Goal: Task Accomplishment & Management: Manage account settings

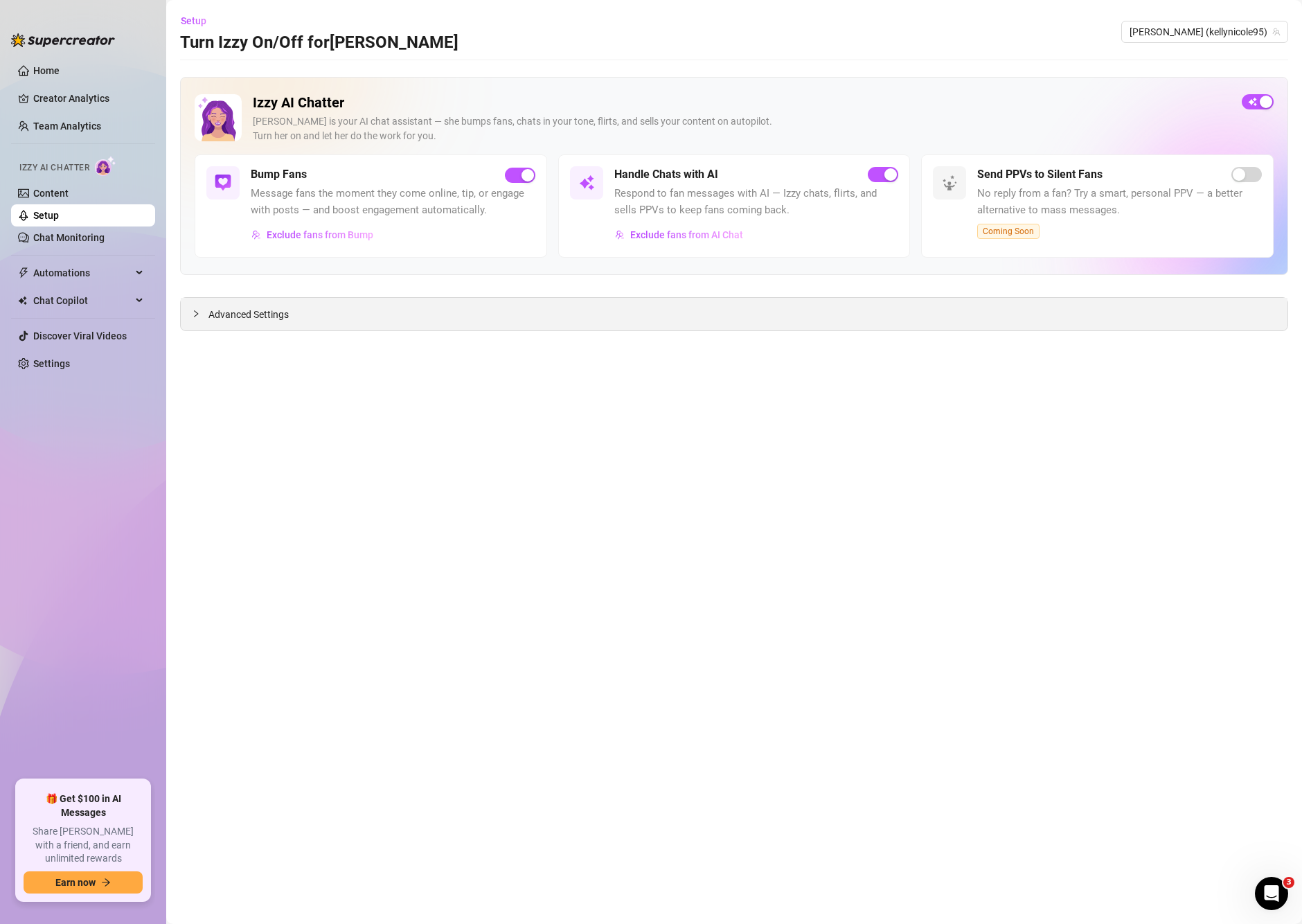
click at [195, 309] on div at bounding box center [199, 314] width 16 height 16
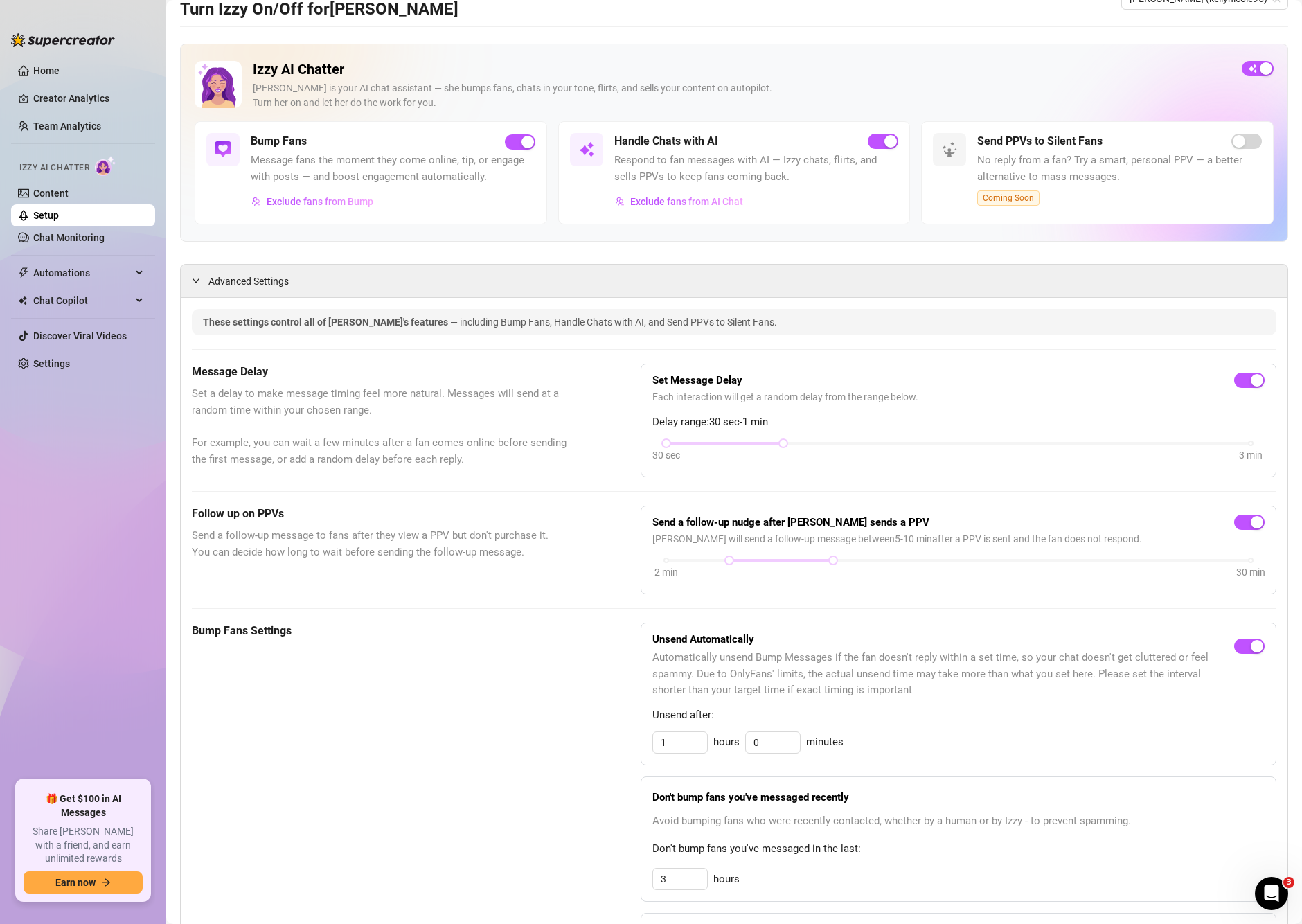
scroll to position [7, 0]
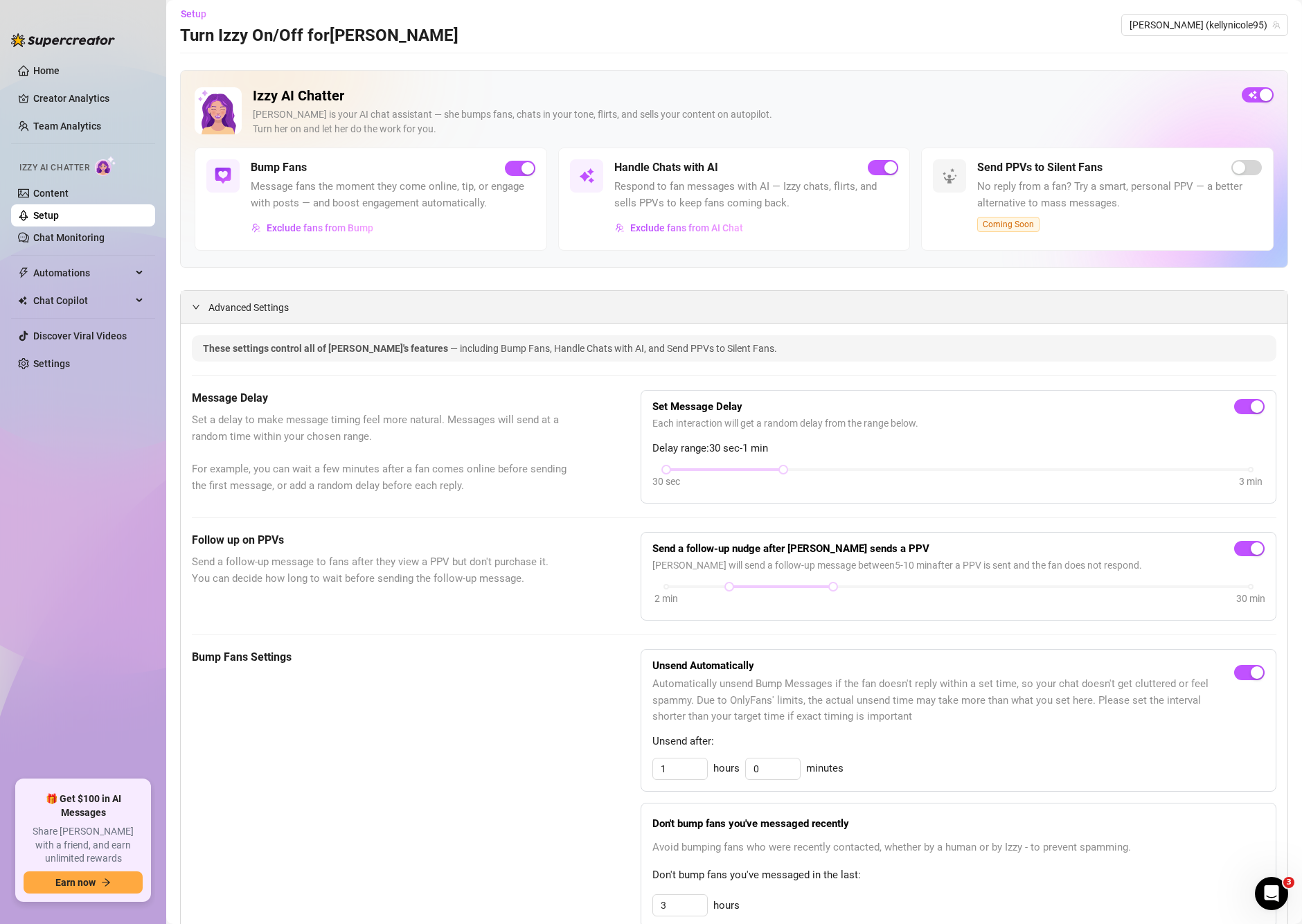
click at [342, 320] on div "Advanced Settings" at bounding box center [734, 308] width 1107 height 33
click at [215, 303] on span "Advanced Settings" at bounding box center [248, 308] width 81 height 16
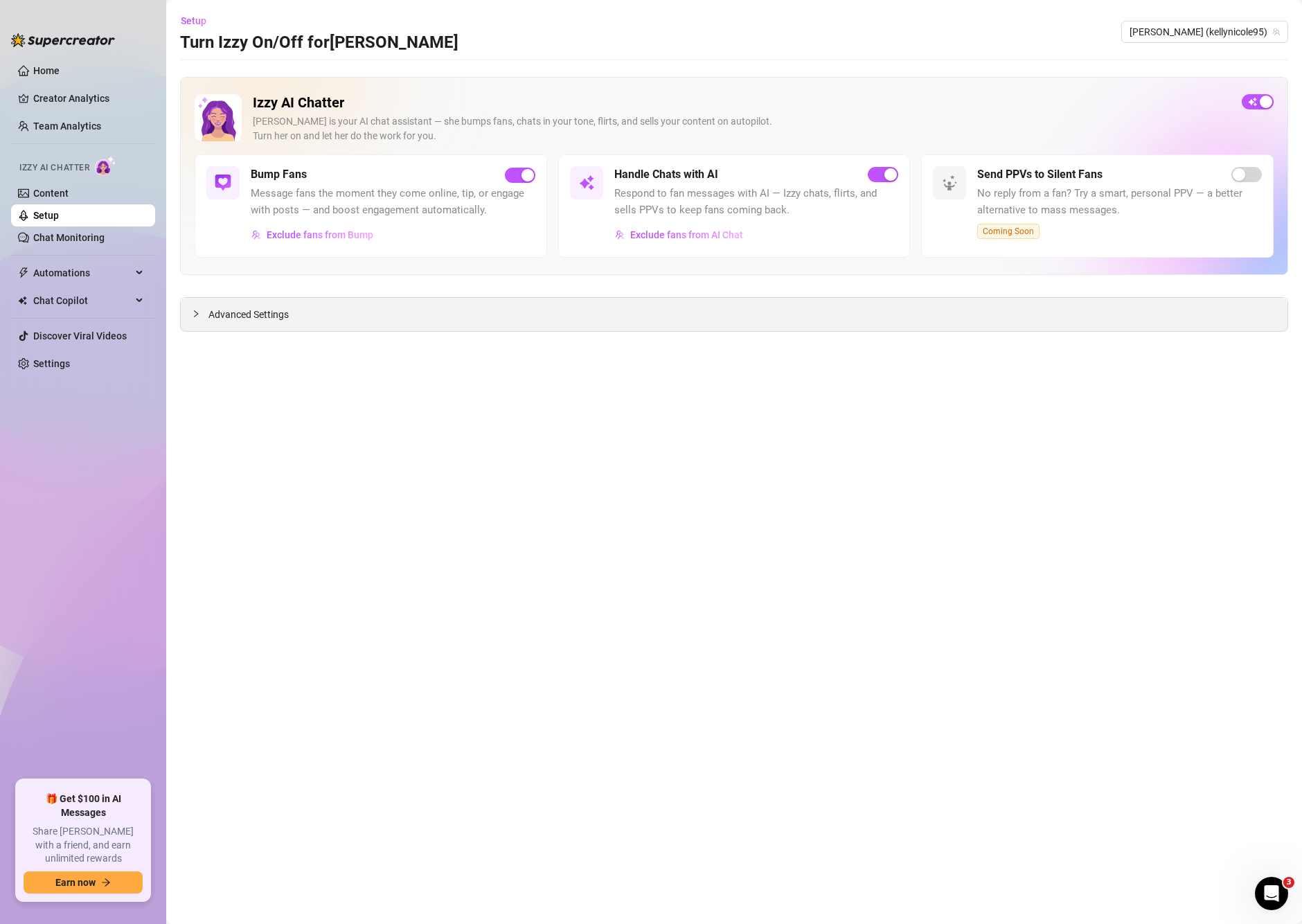
scroll to position [0, 0]
click at [68, 197] on link "Content" at bounding box center [50, 193] width 36 height 11
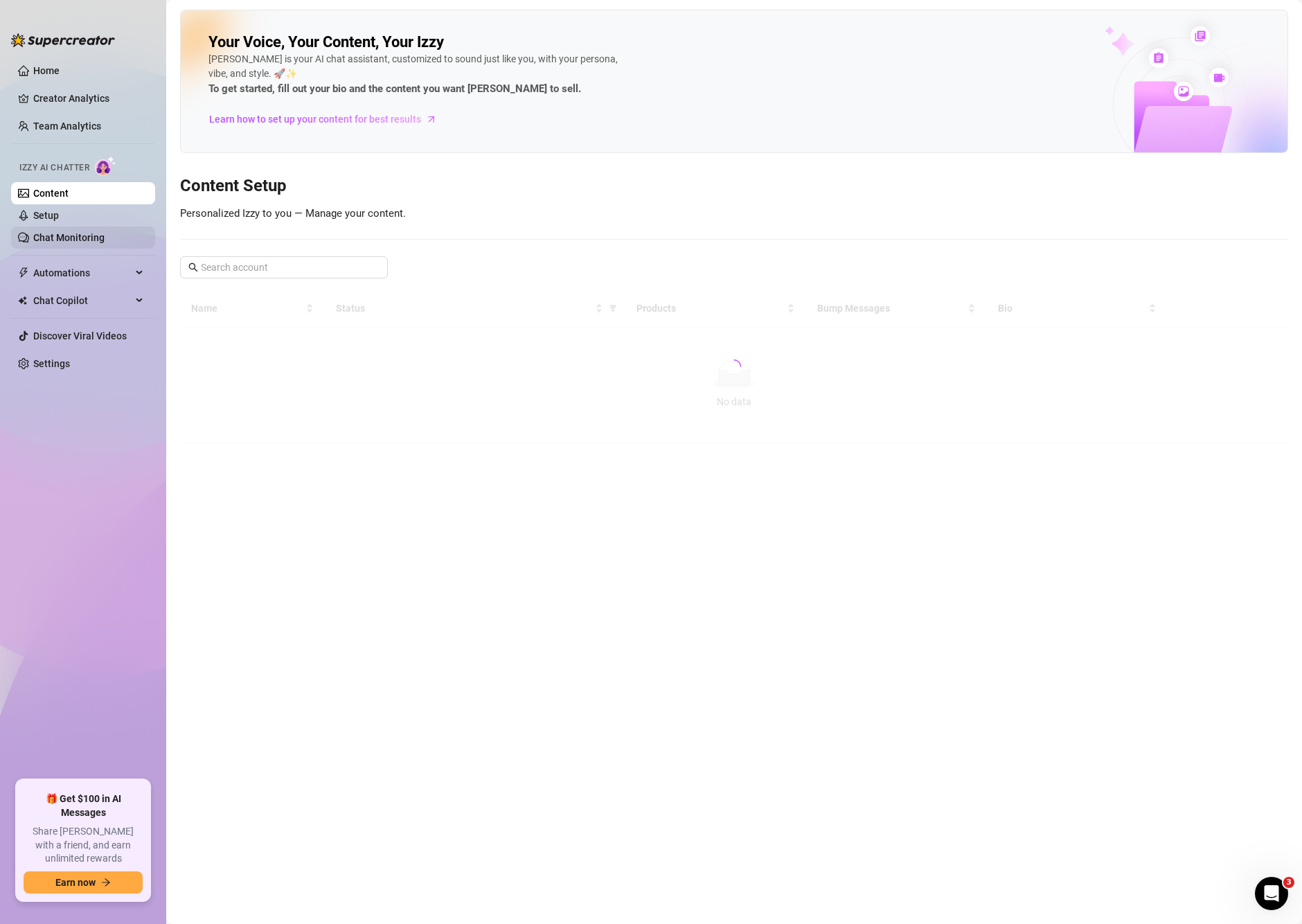
click at [74, 243] on link "Chat Monitoring" at bounding box center [68, 238] width 71 height 11
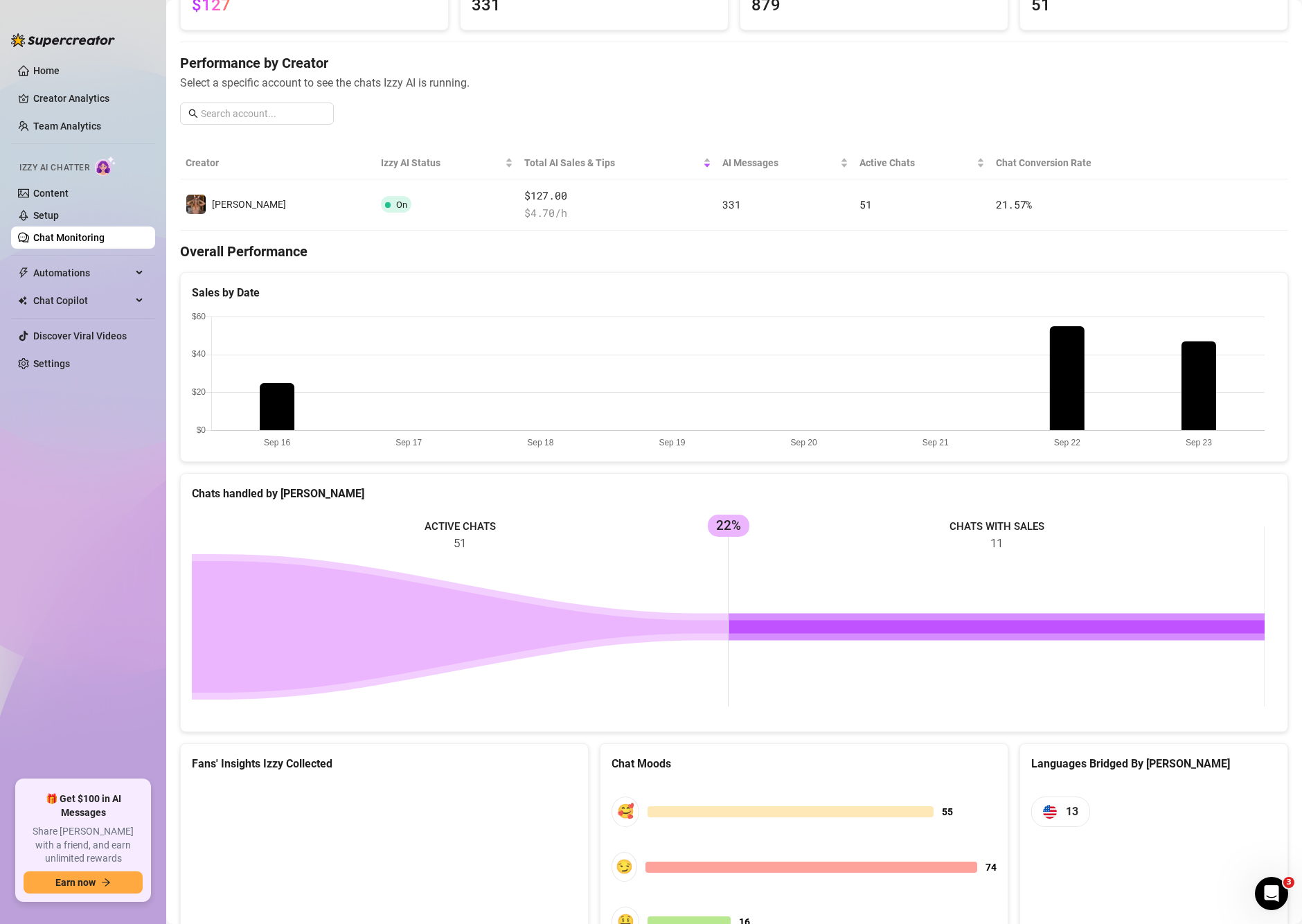
scroll to position [264, 0]
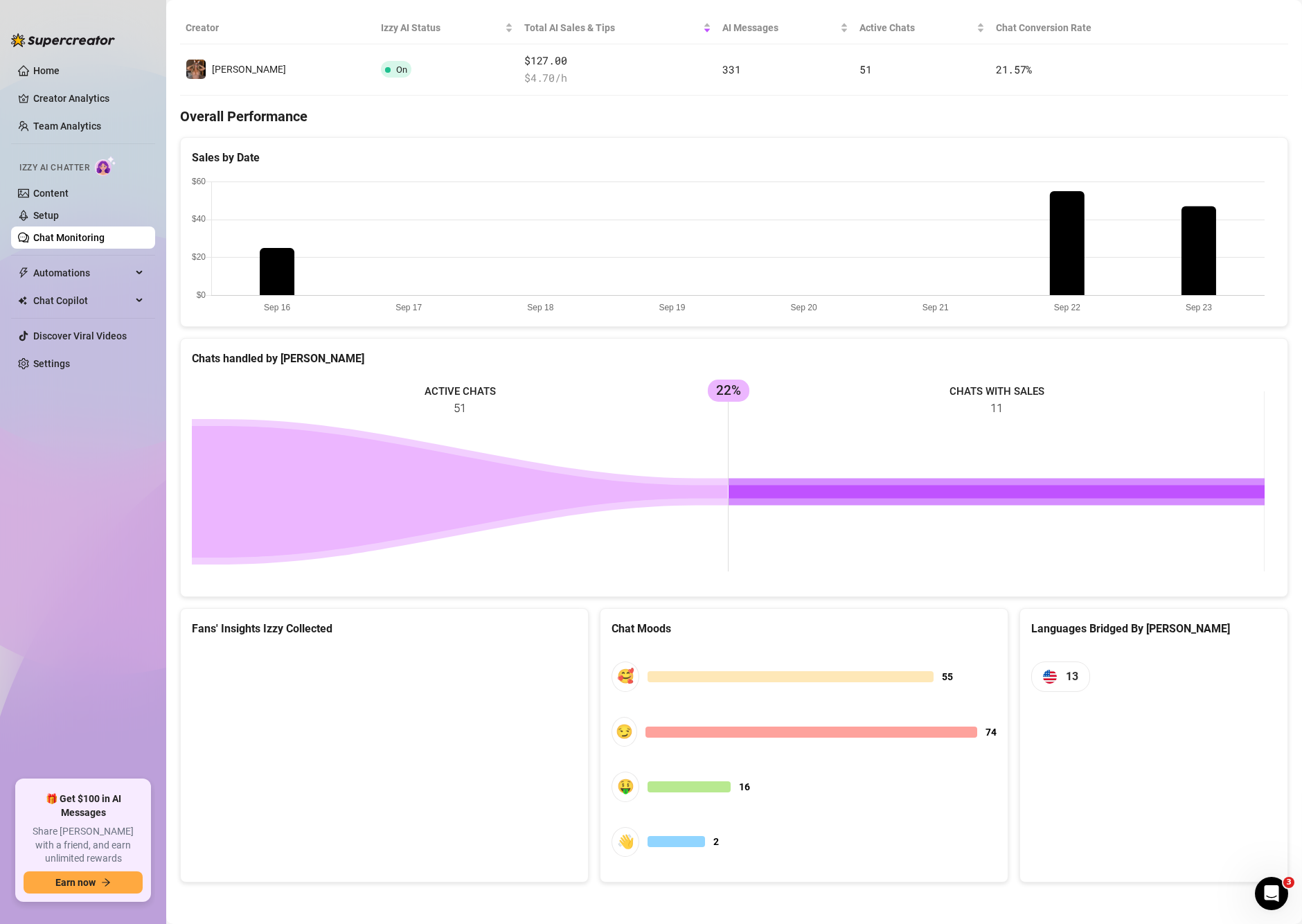
click at [401, 754] on canvas at bounding box center [381, 752] width 381 height 208
click at [1051, 684] on span "13" at bounding box center [1061, 676] width 59 height 29
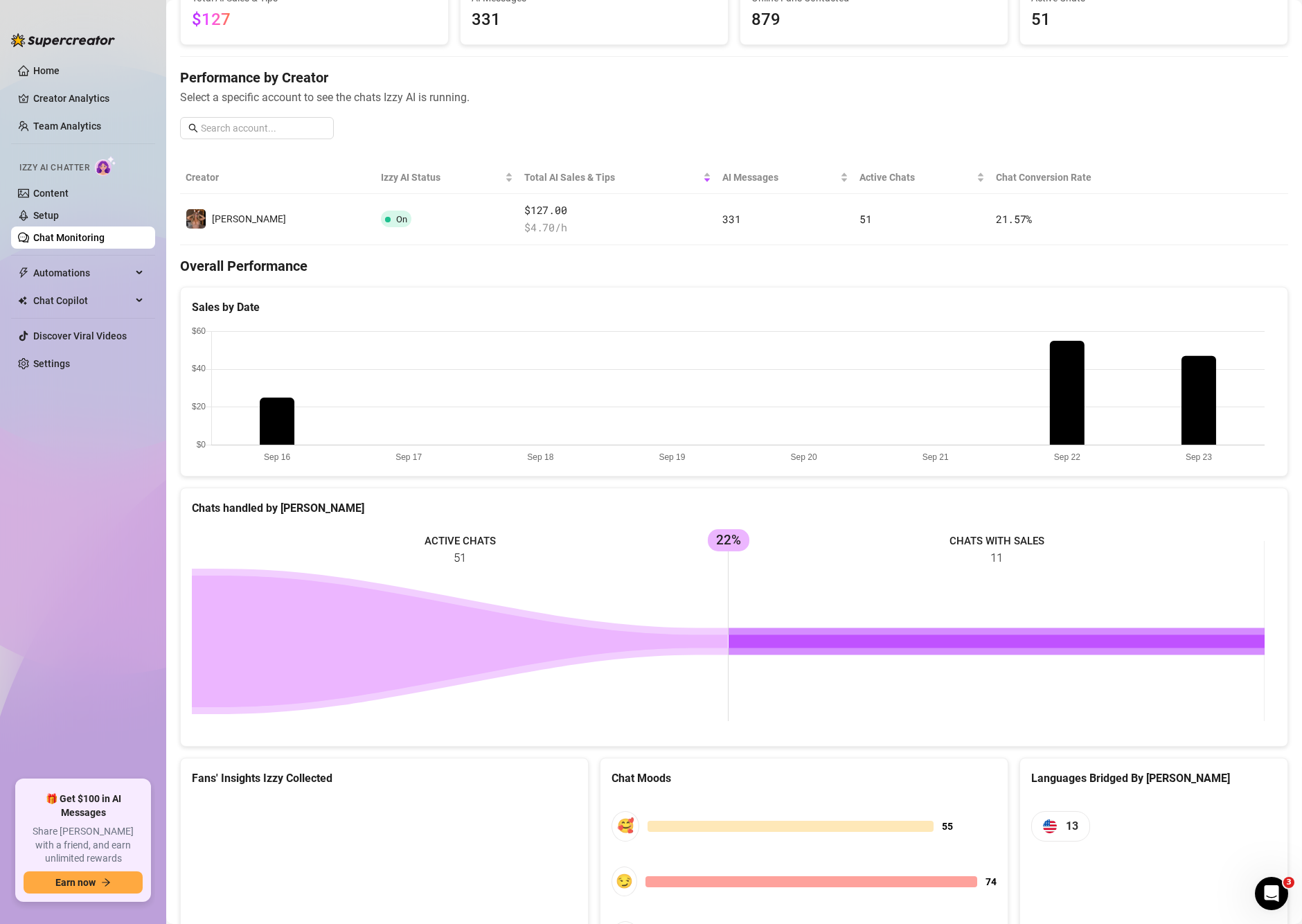
scroll to position [0, 0]
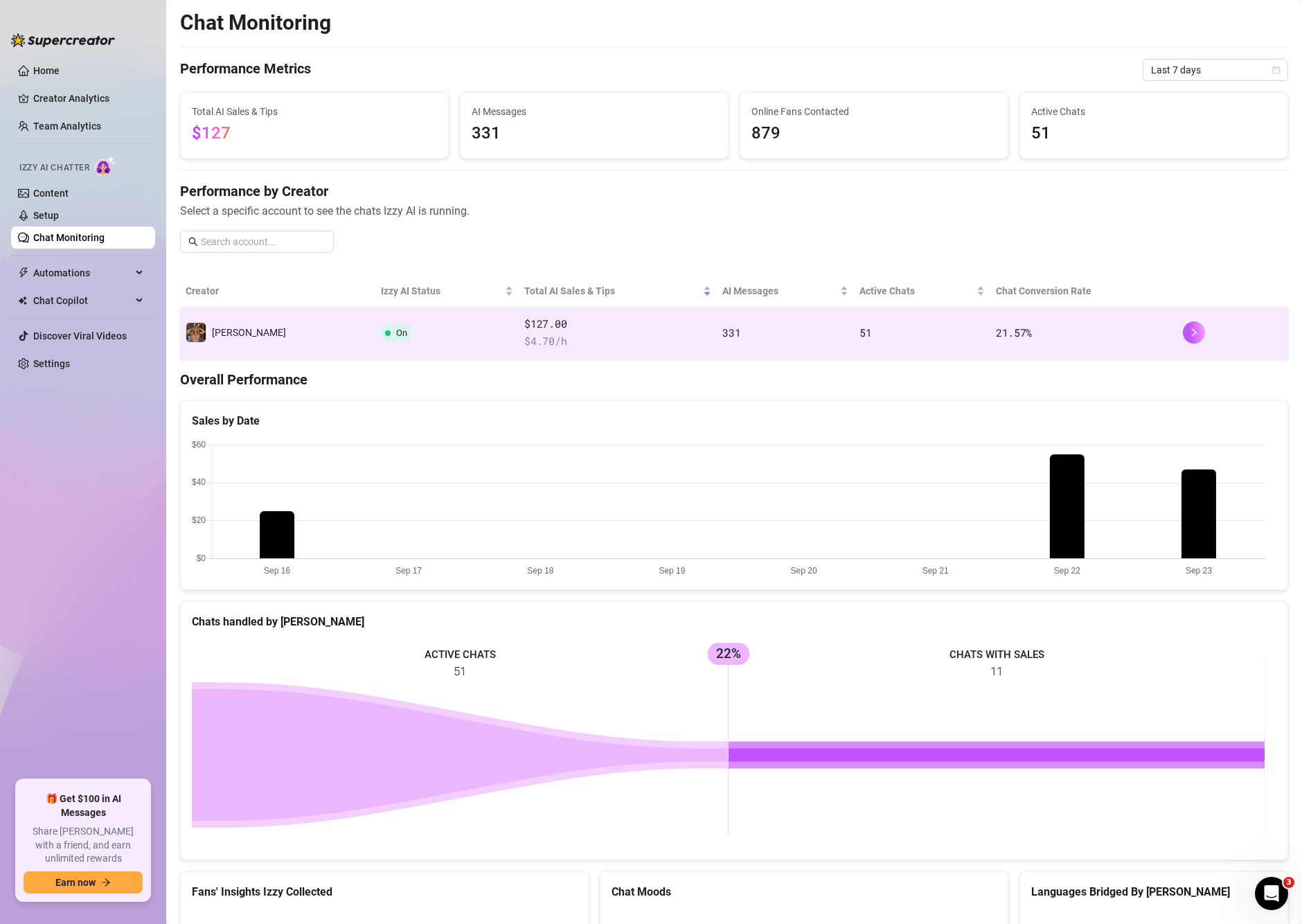
click at [270, 335] on td "[PERSON_NAME]" at bounding box center [277, 333] width 195 height 51
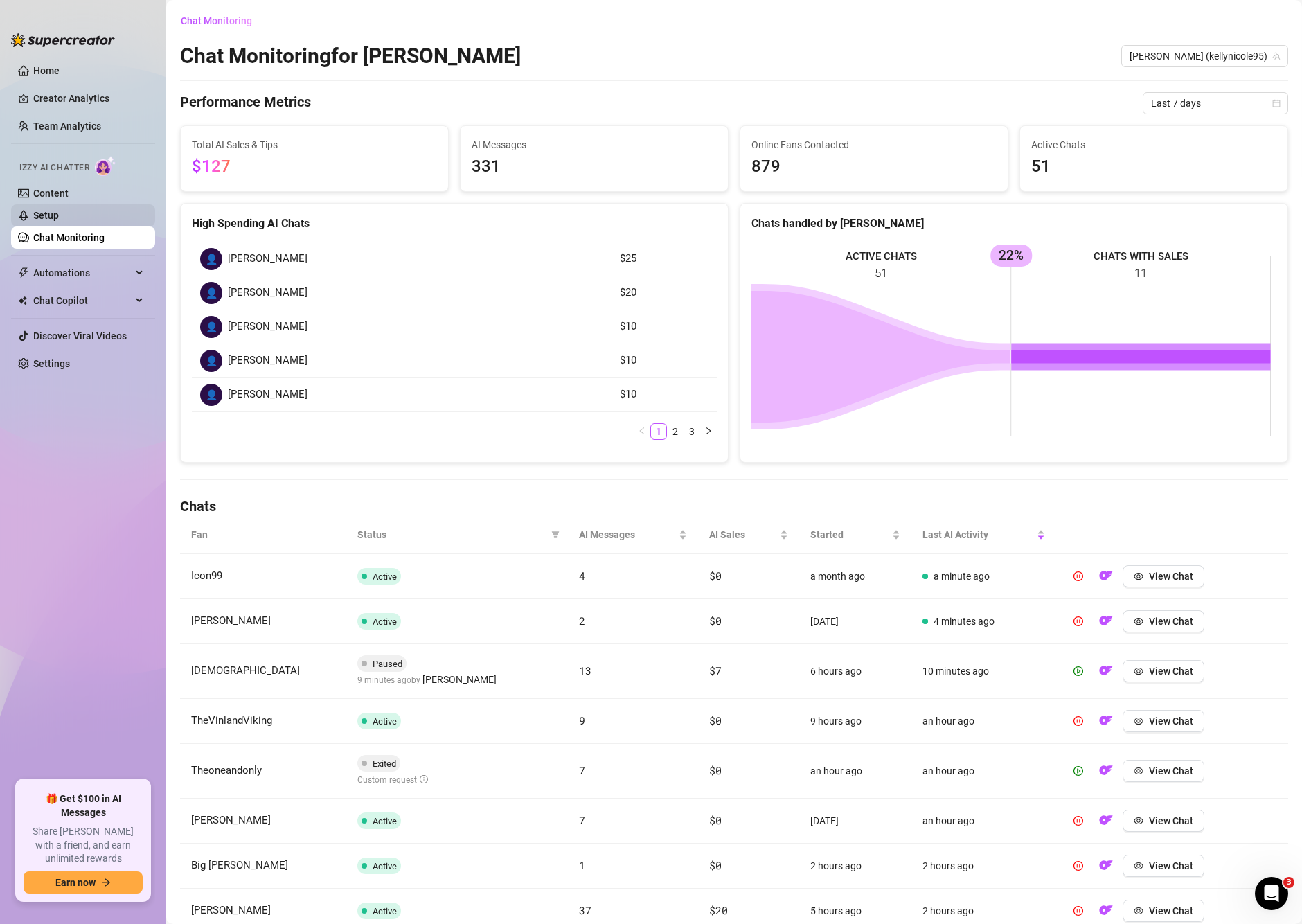
click at [57, 211] on link "Setup" at bounding box center [46, 215] width 26 height 11
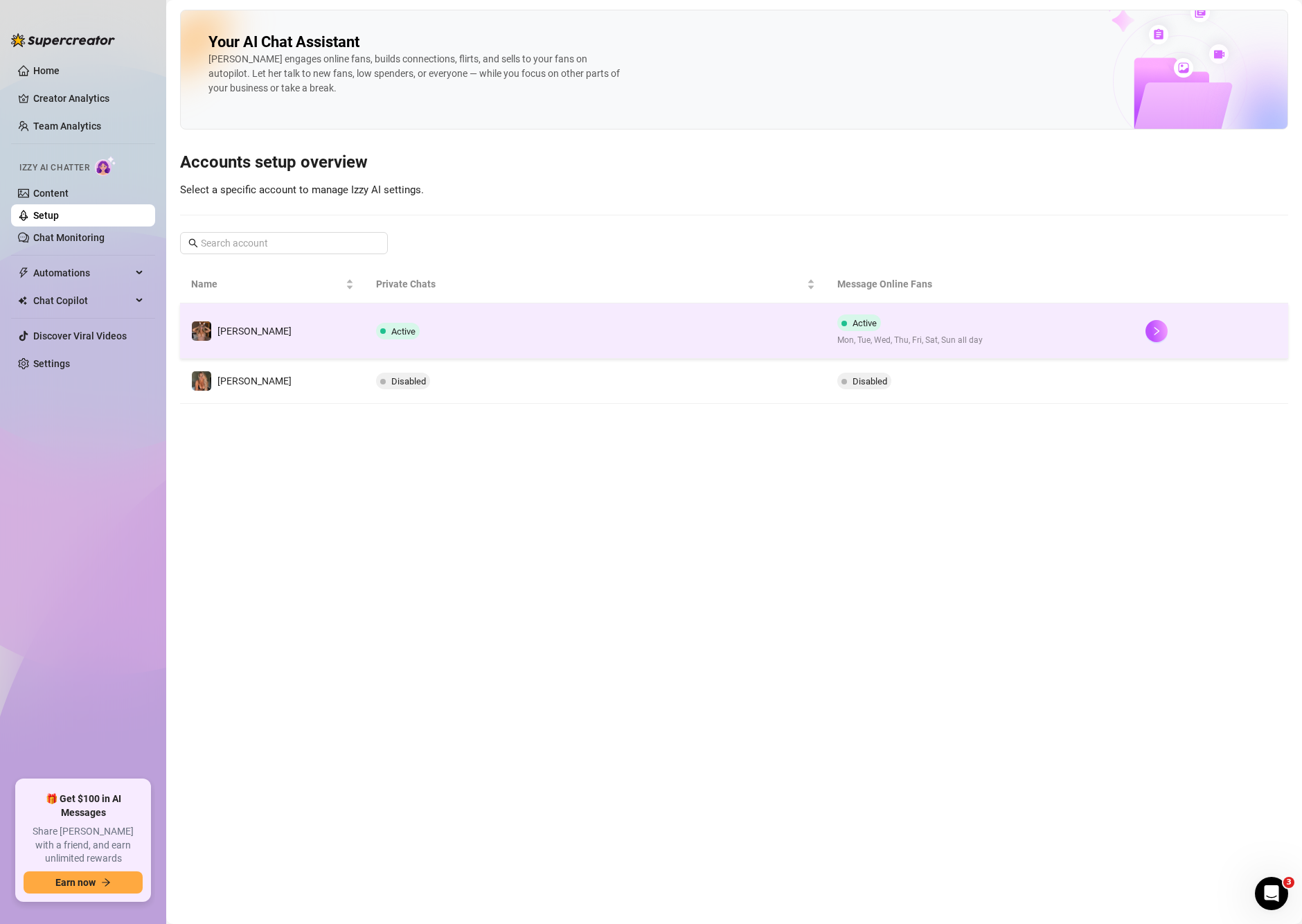
click at [508, 322] on td "Active" at bounding box center [596, 331] width 462 height 55
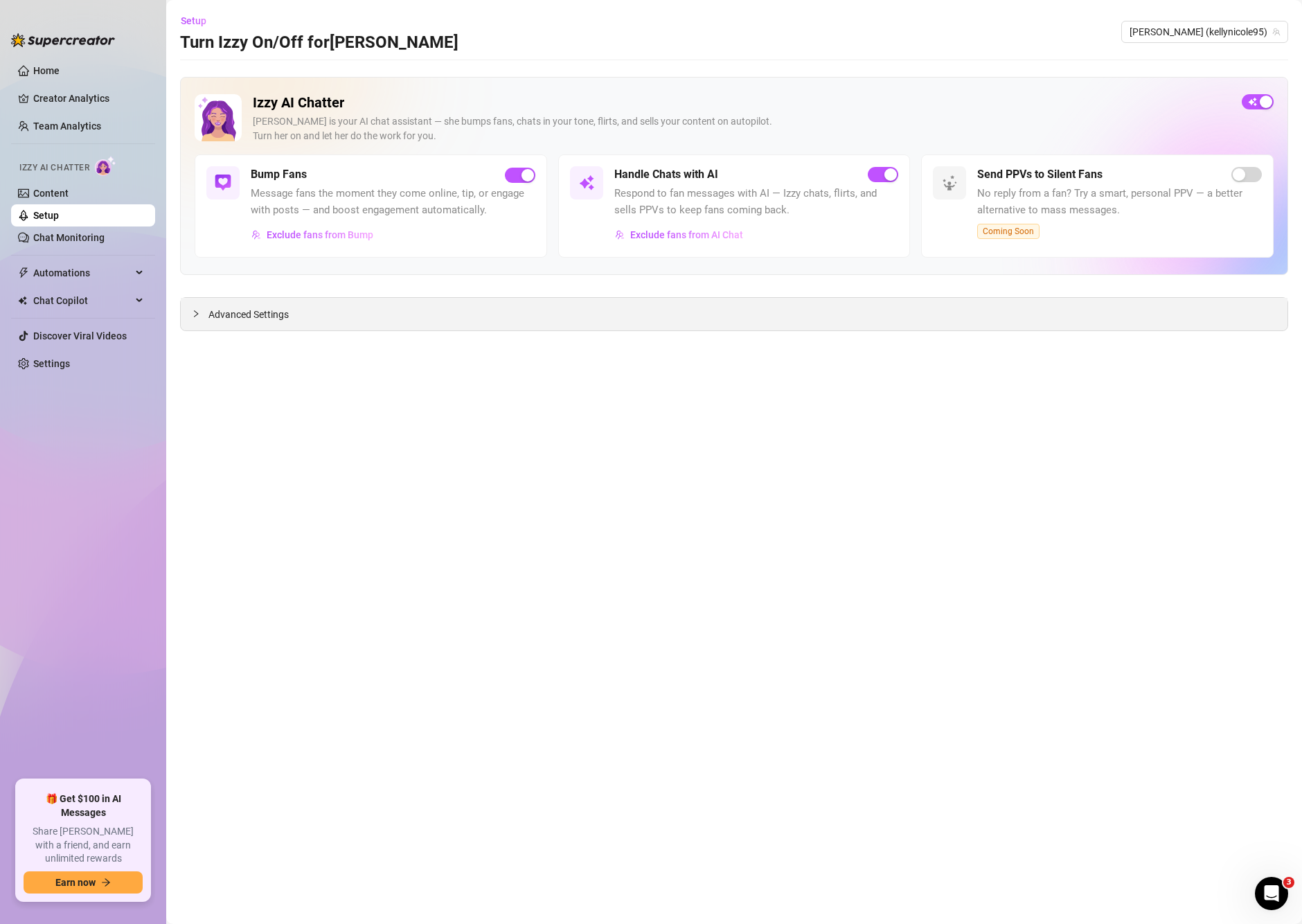
click at [222, 318] on span "Advanced Settings" at bounding box center [248, 315] width 81 height 16
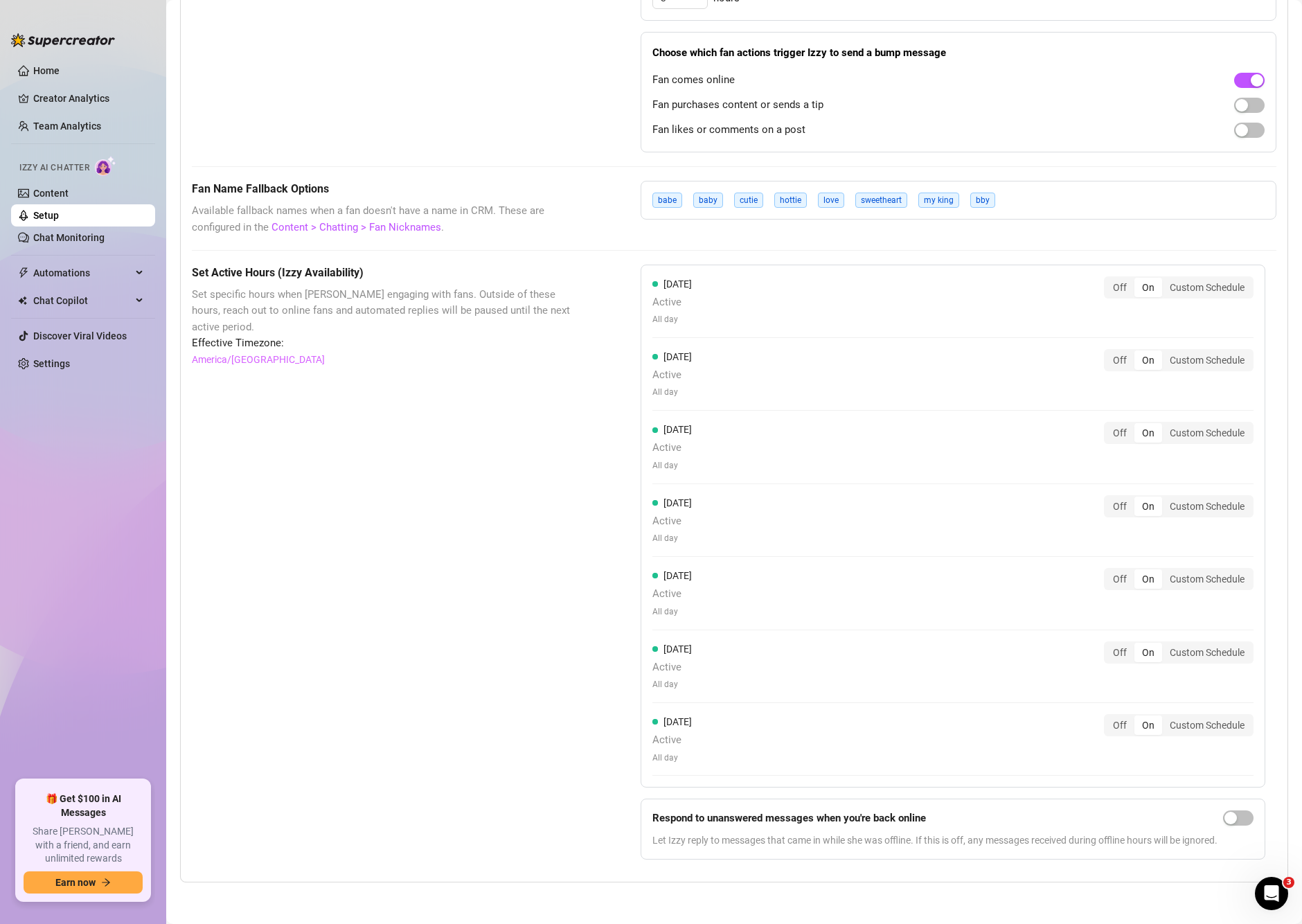
scroll to position [930, 0]
click at [57, 280] on span "Automations" at bounding box center [81, 273] width 98 height 23
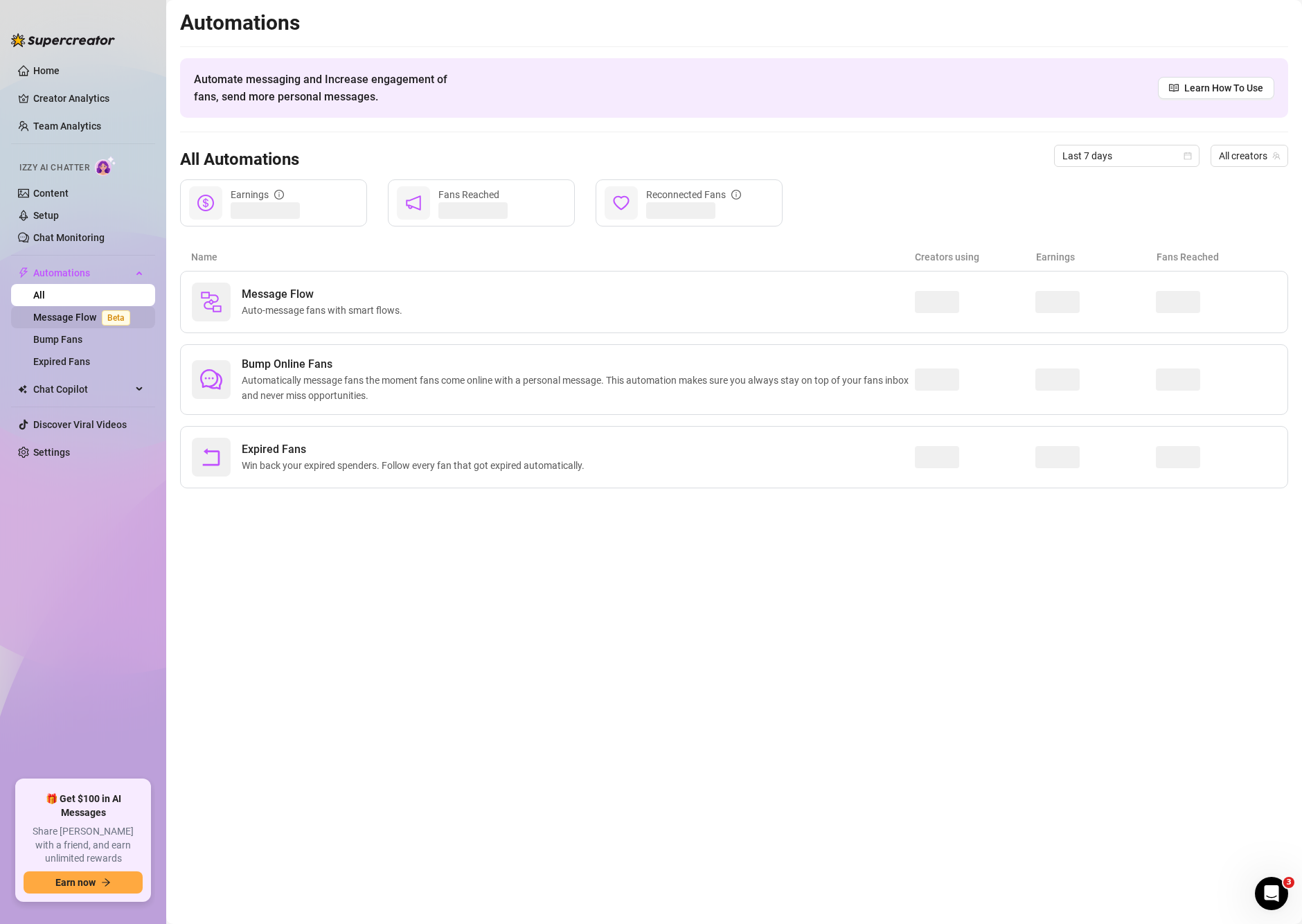
click at [40, 314] on link "Message Flow Beta" at bounding box center [84, 317] width 102 height 11
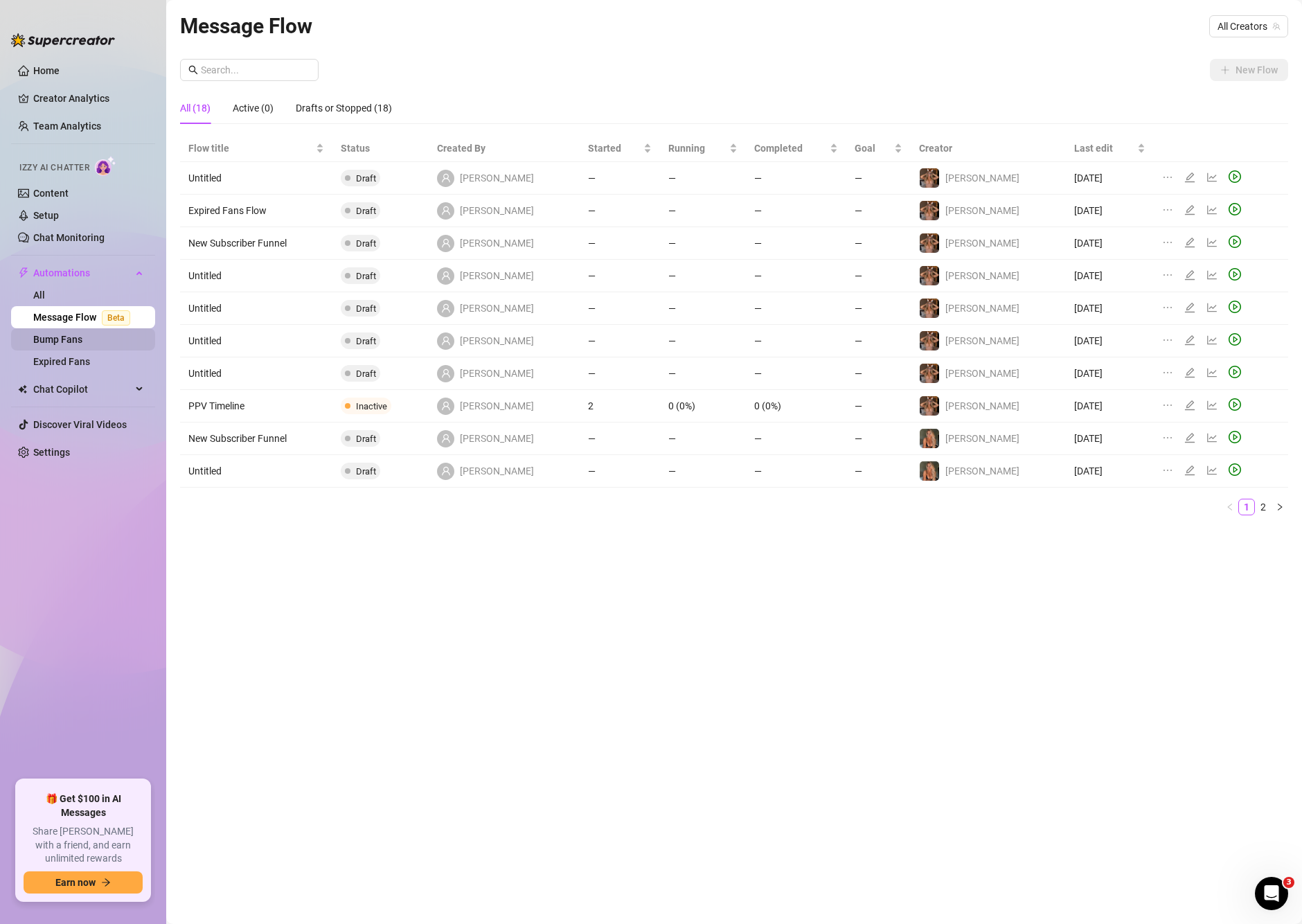
click at [44, 334] on link "Bump Fans" at bounding box center [57, 339] width 49 height 11
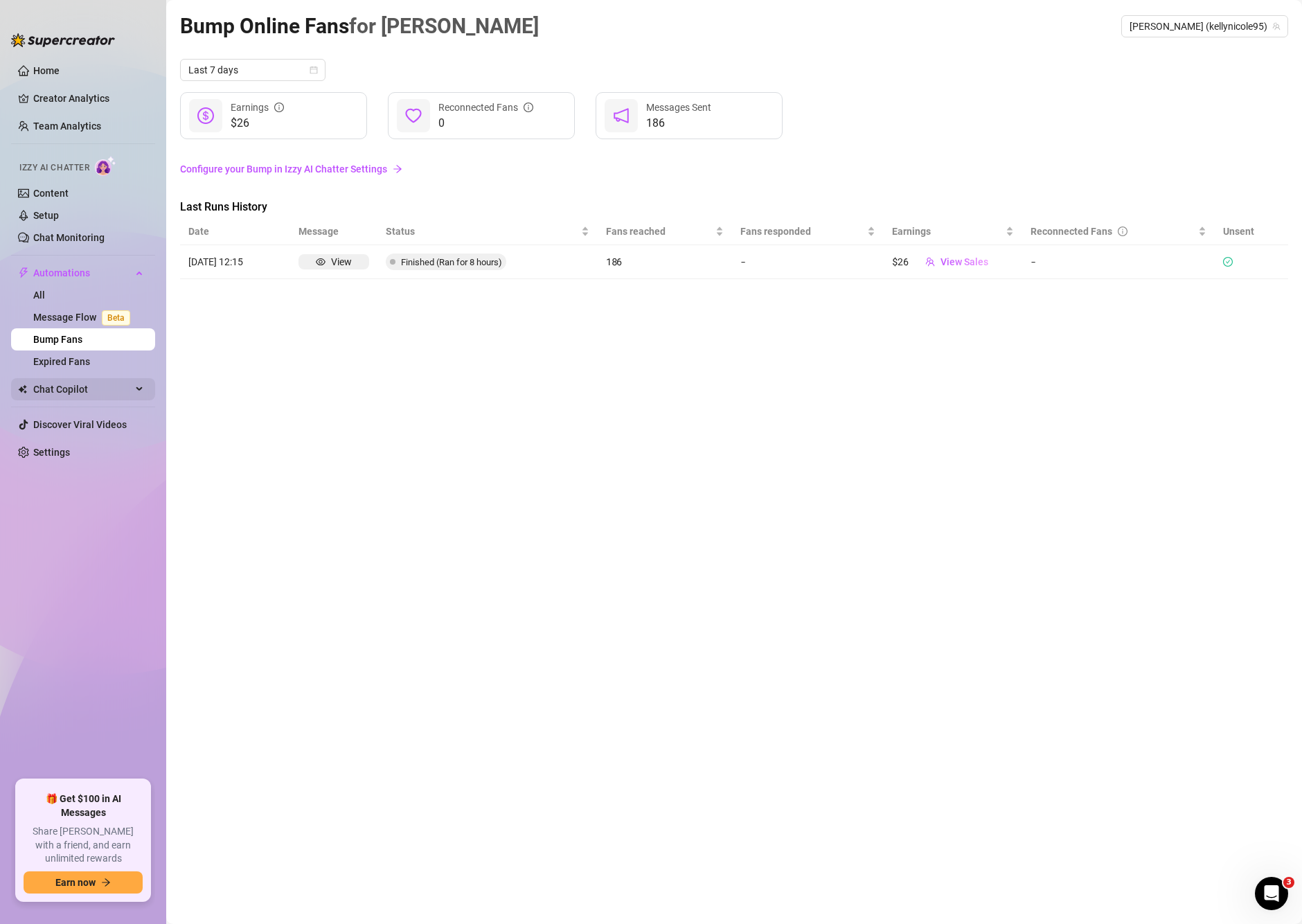
click at [83, 387] on span "Chat Copilot" at bounding box center [81, 389] width 98 height 23
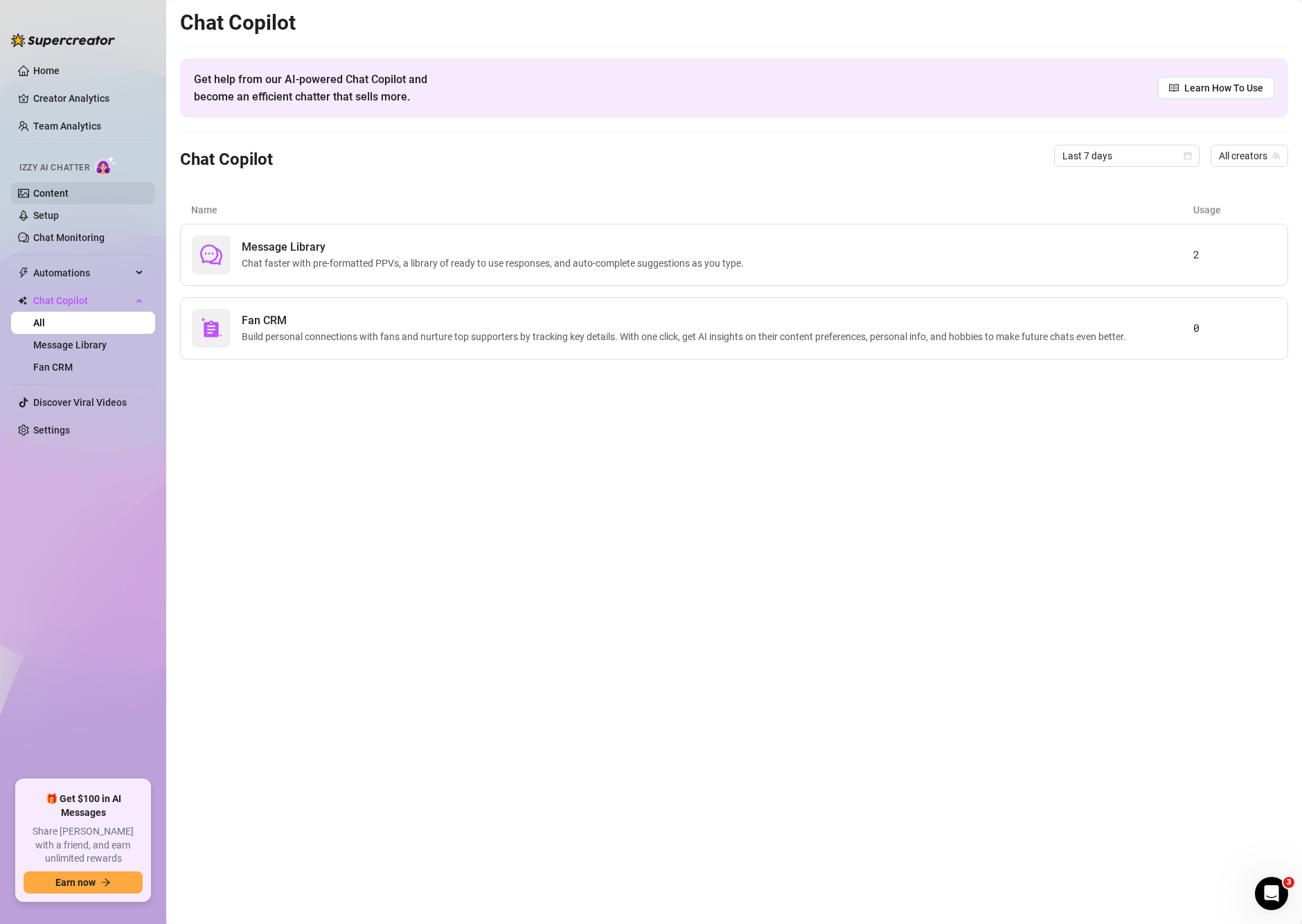
click at [42, 193] on link "Content" at bounding box center [50, 193] width 36 height 11
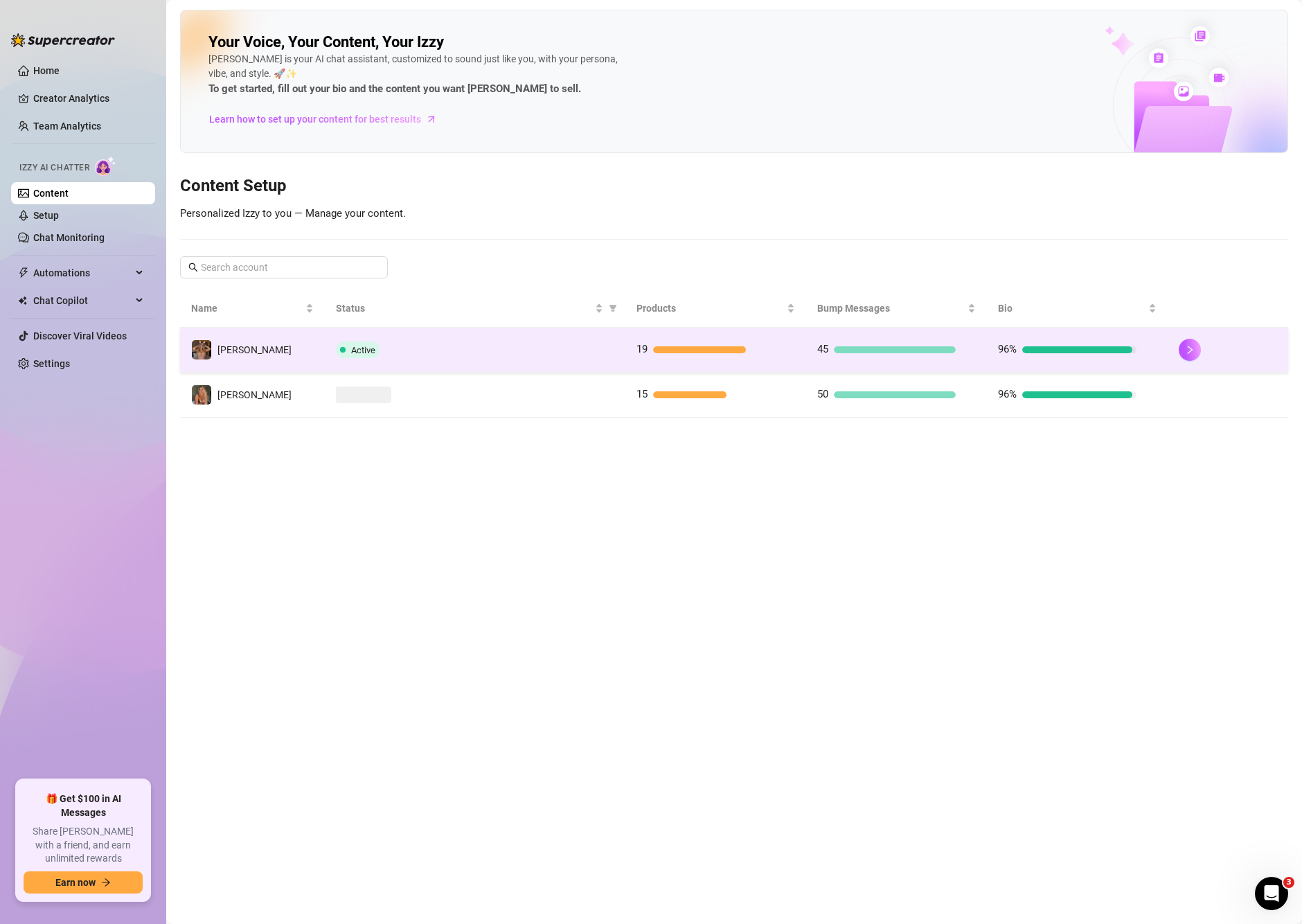
click at [574, 333] on td "Active" at bounding box center [476, 350] width 302 height 45
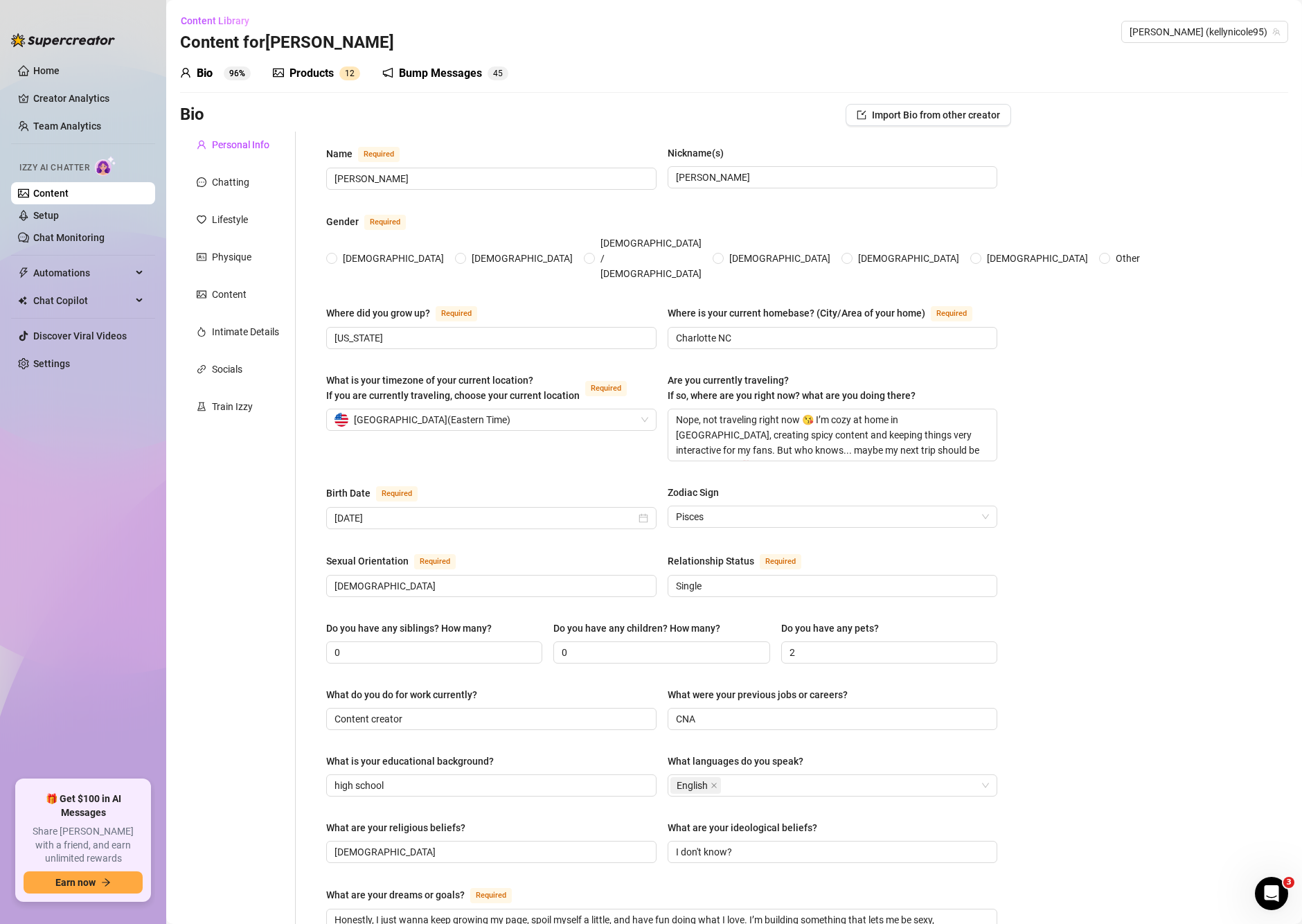
radio input "true"
click at [59, 210] on link "Setup" at bounding box center [46, 215] width 26 height 11
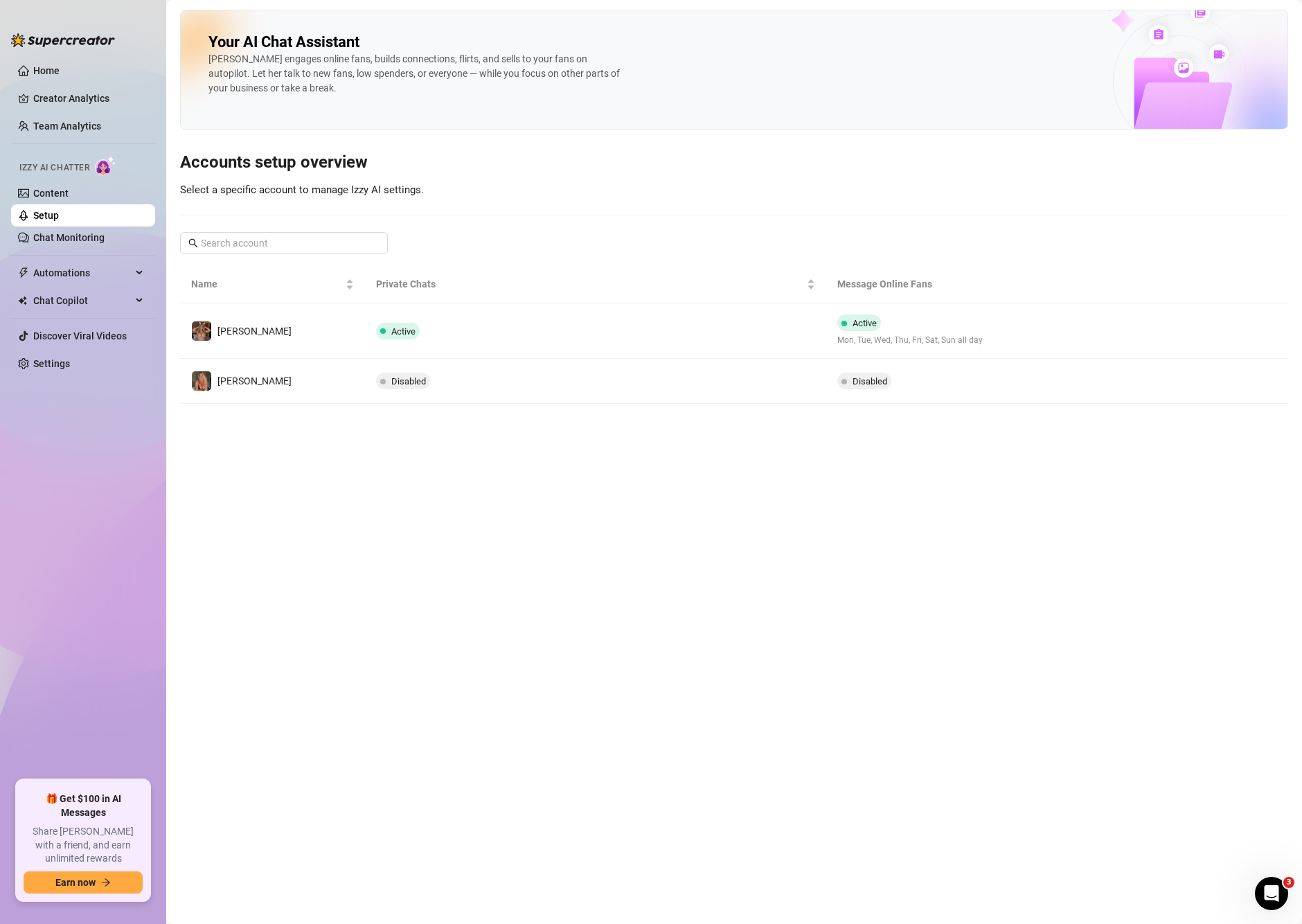
click at [59, 142] on ul "Home Creator Analytics Team Analytics Izzy AI Chatter Content Setup Chat Monito…" at bounding box center [83, 413] width 144 height 720
click at [64, 120] on link "Team Analytics" at bounding box center [67, 126] width 68 height 11
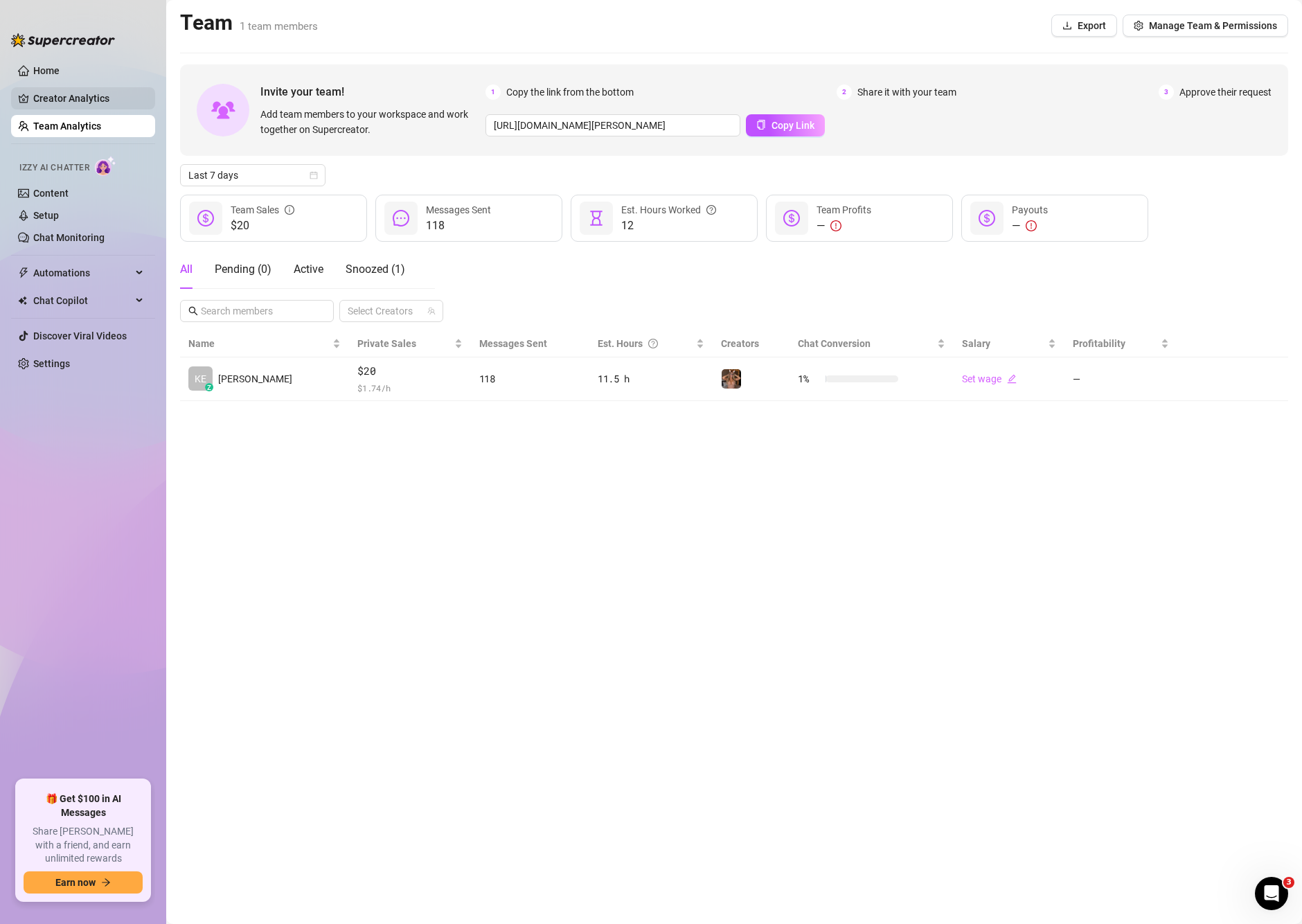
click at [88, 88] on link "Creator Analytics" at bounding box center [88, 99] width 111 height 23
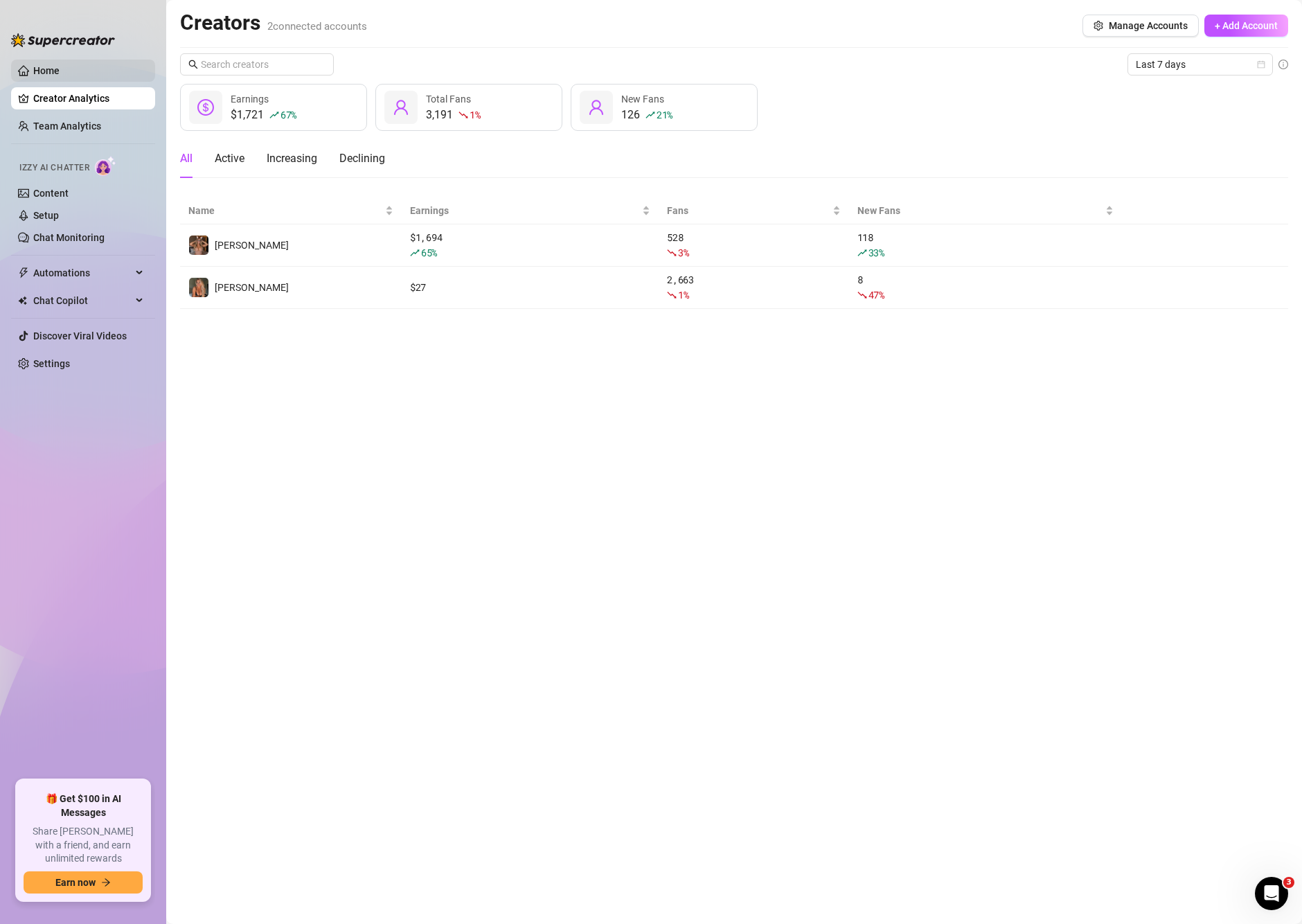
click at [60, 67] on link "Home" at bounding box center [46, 70] width 26 height 11
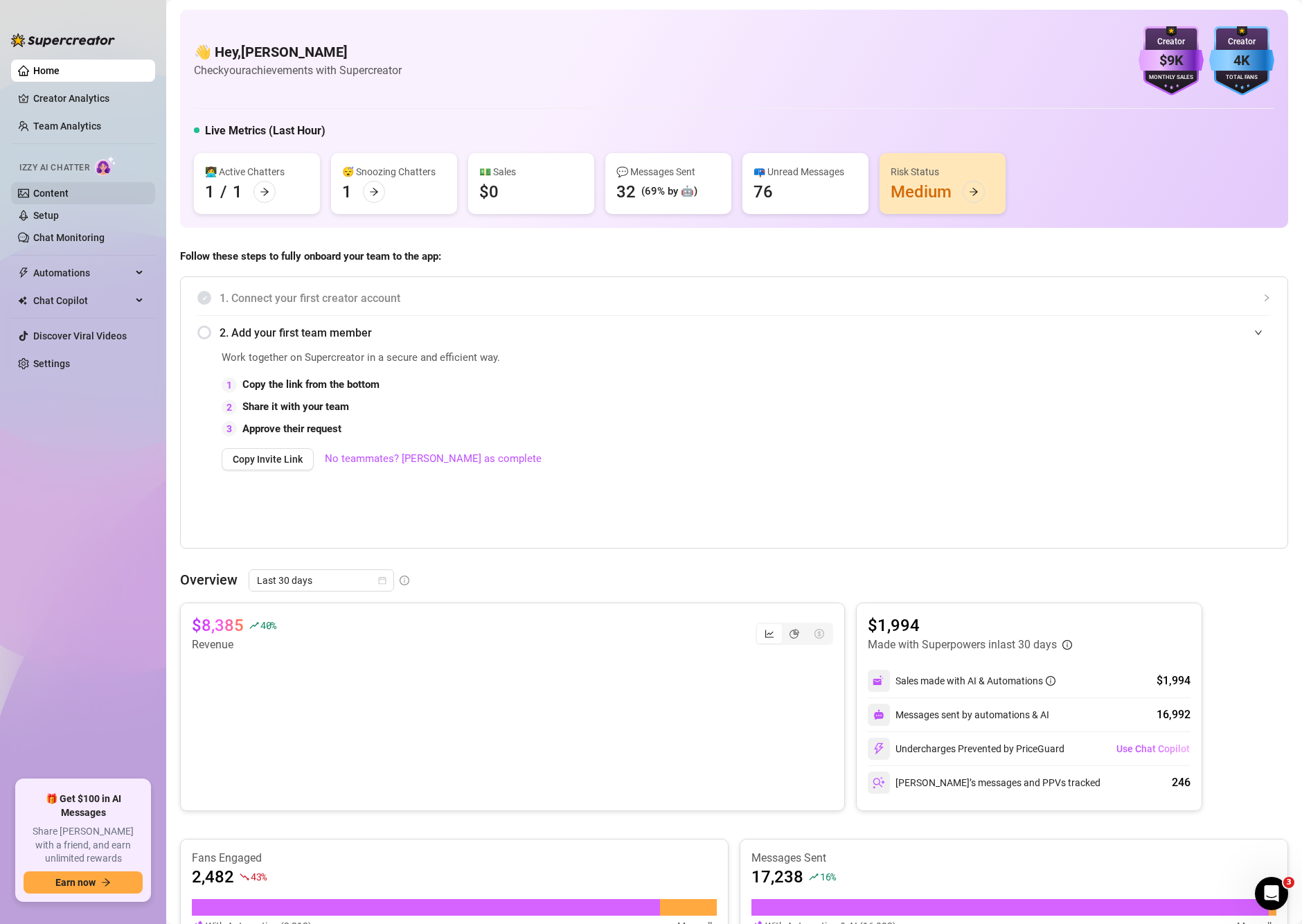
click at [44, 195] on link "Content" at bounding box center [50, 193] width 36 height 11
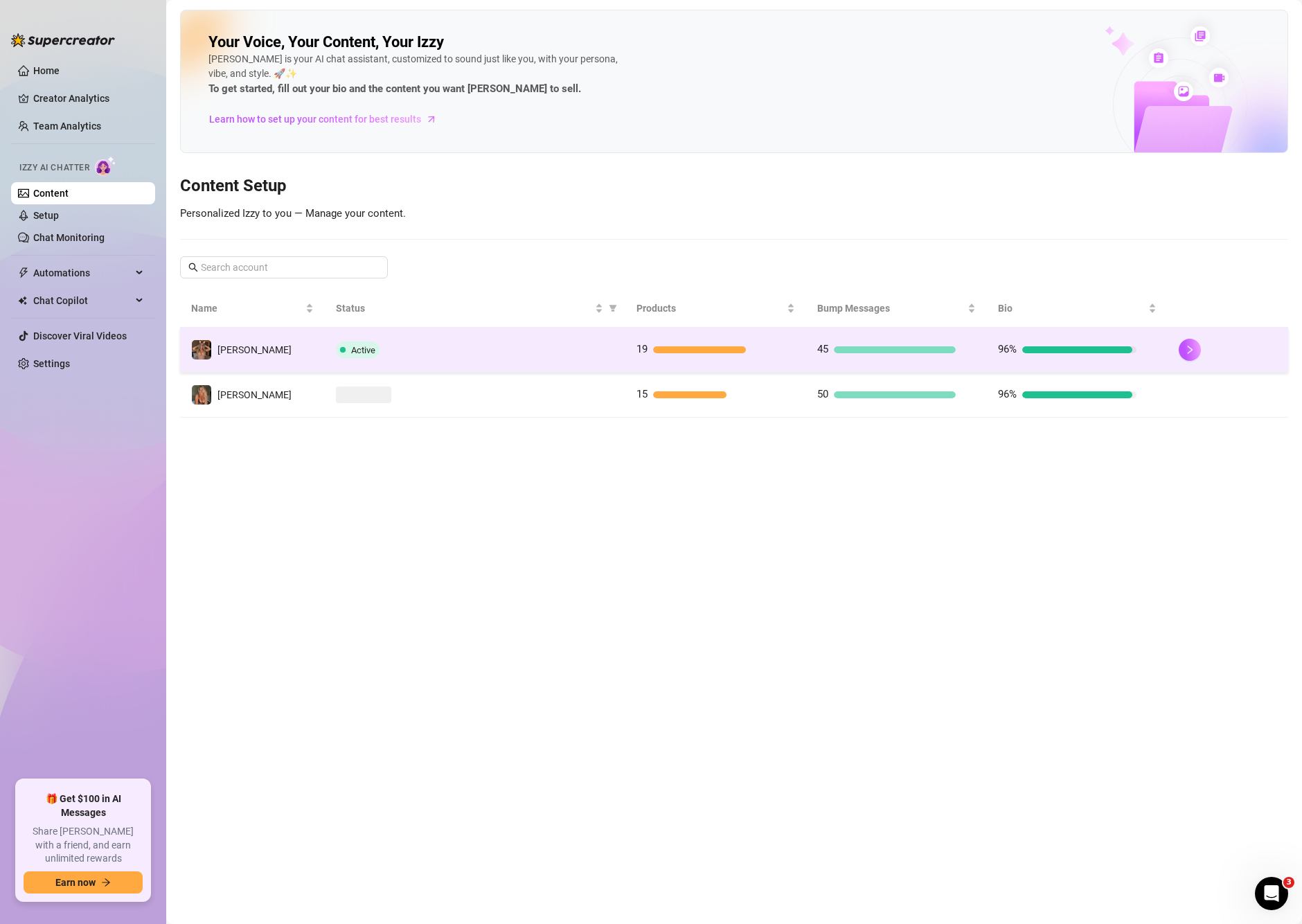
click at [319, 331] on td "[PERSON_NAME]" at bounding box center [252, 350] width 145 height 45
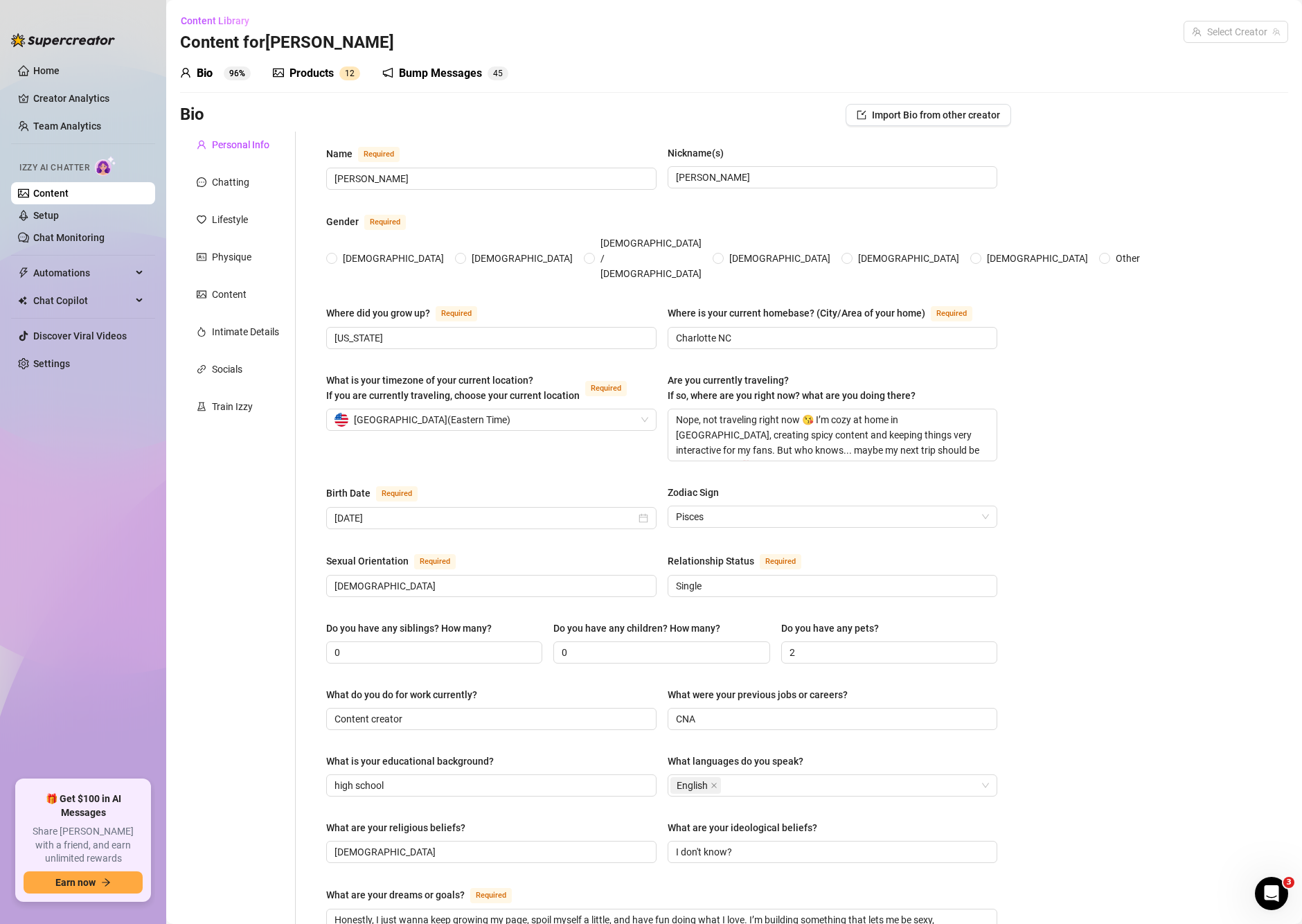
radio input "true"
click at [224, 406] on div "Train Izzy" at bounding box center [231, 407] width 41 height 16
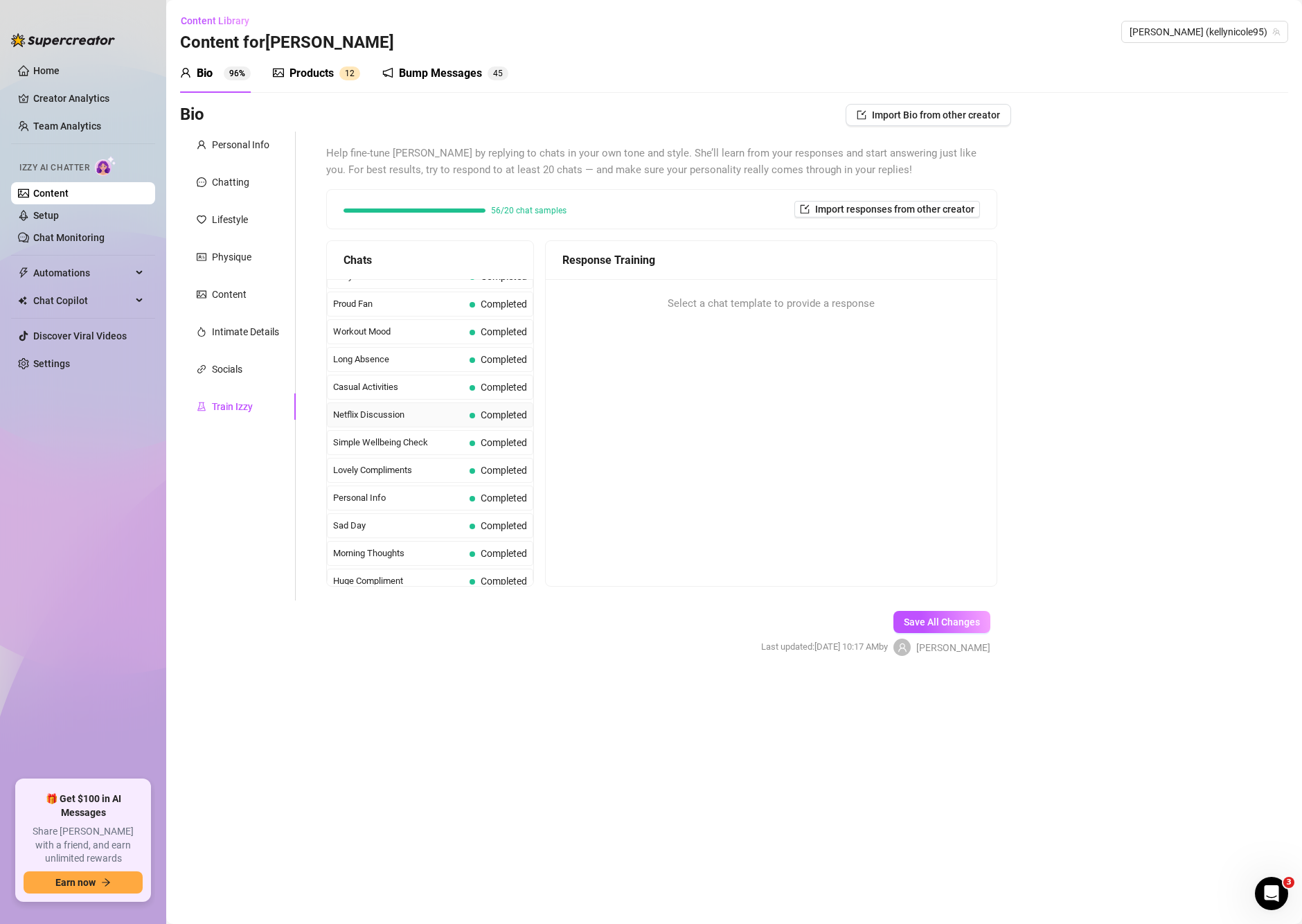
scroll to position [1243, 0]
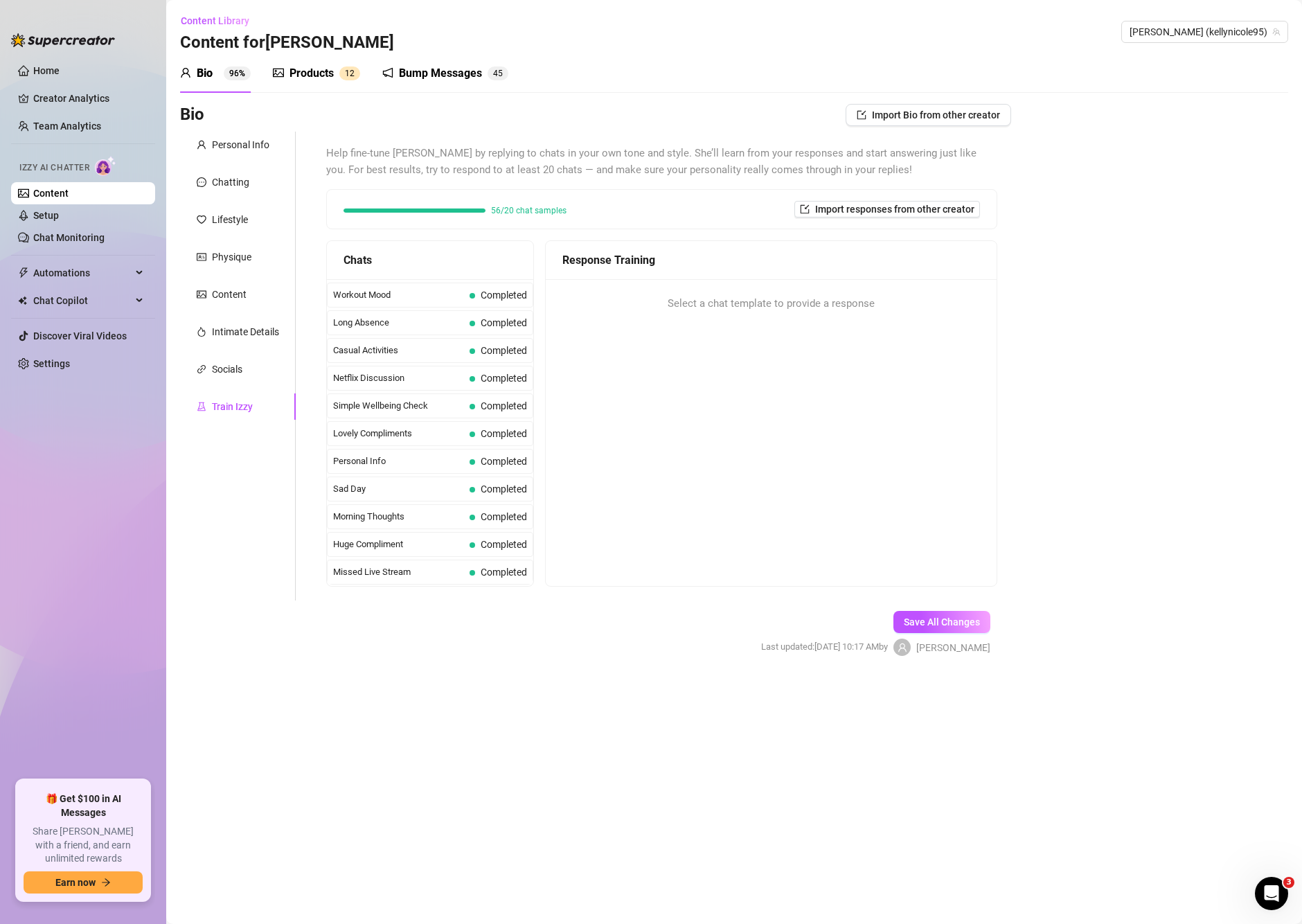
click at [387, 436] on span "Lovely Compliments" at bounding box center [398, 433] width 131 height 14
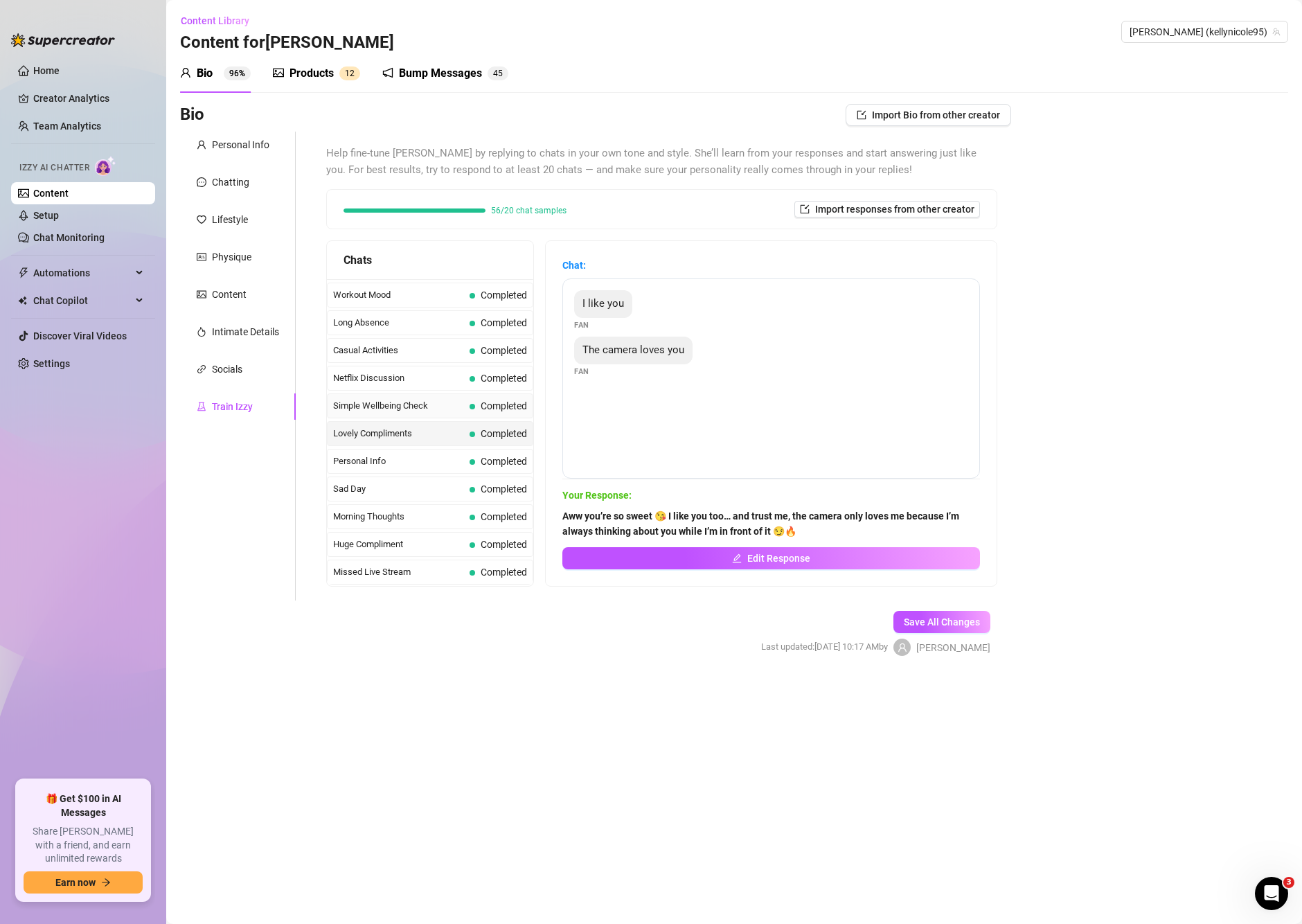
click at [396, 397] on div "Simple Wellbeing Check Completed" at bounding box center [430, 406] width 206 height 25
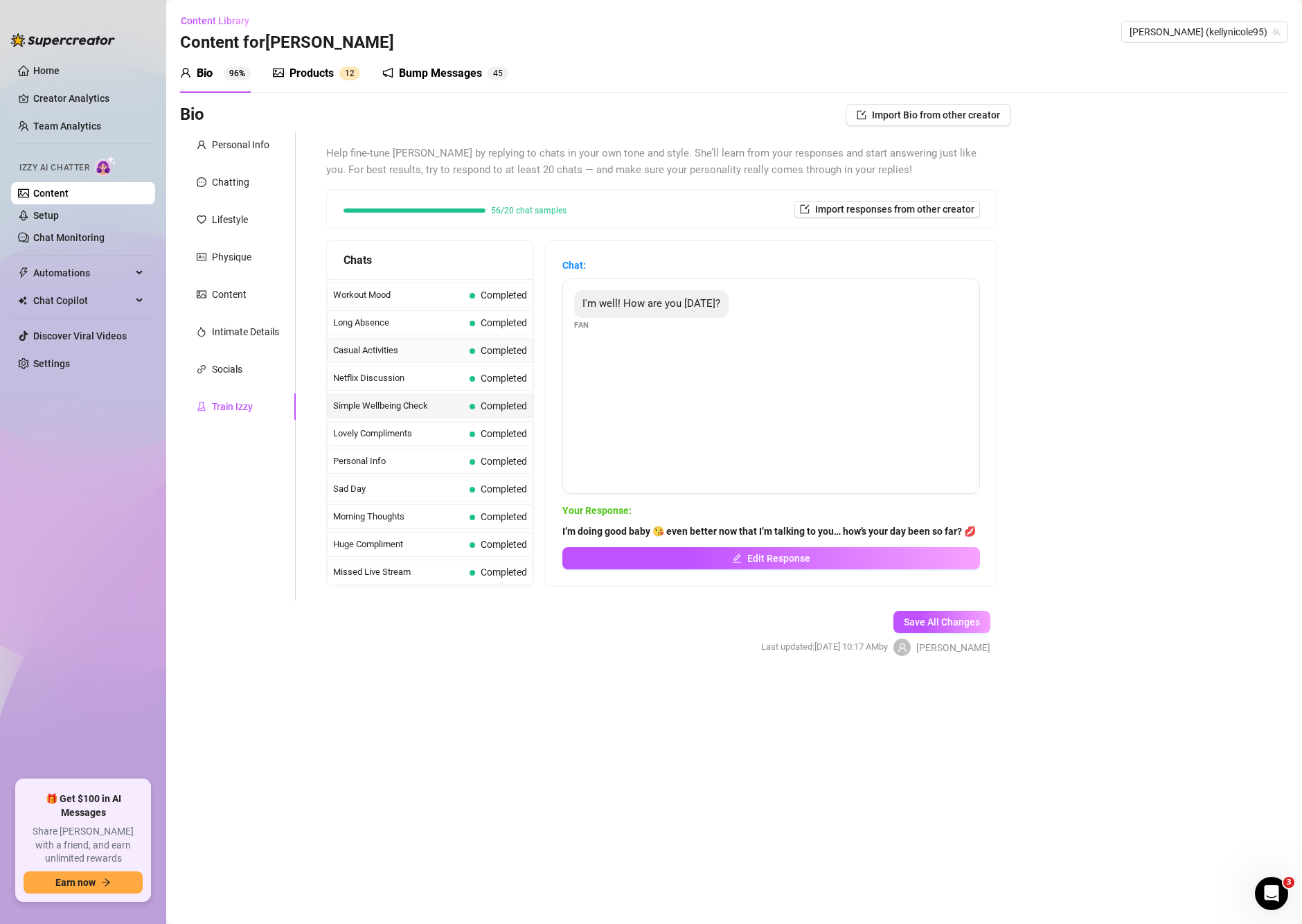
click at [411, 353] on span "Casual Activities" at bounding box center [398, 350] width 131 height 14
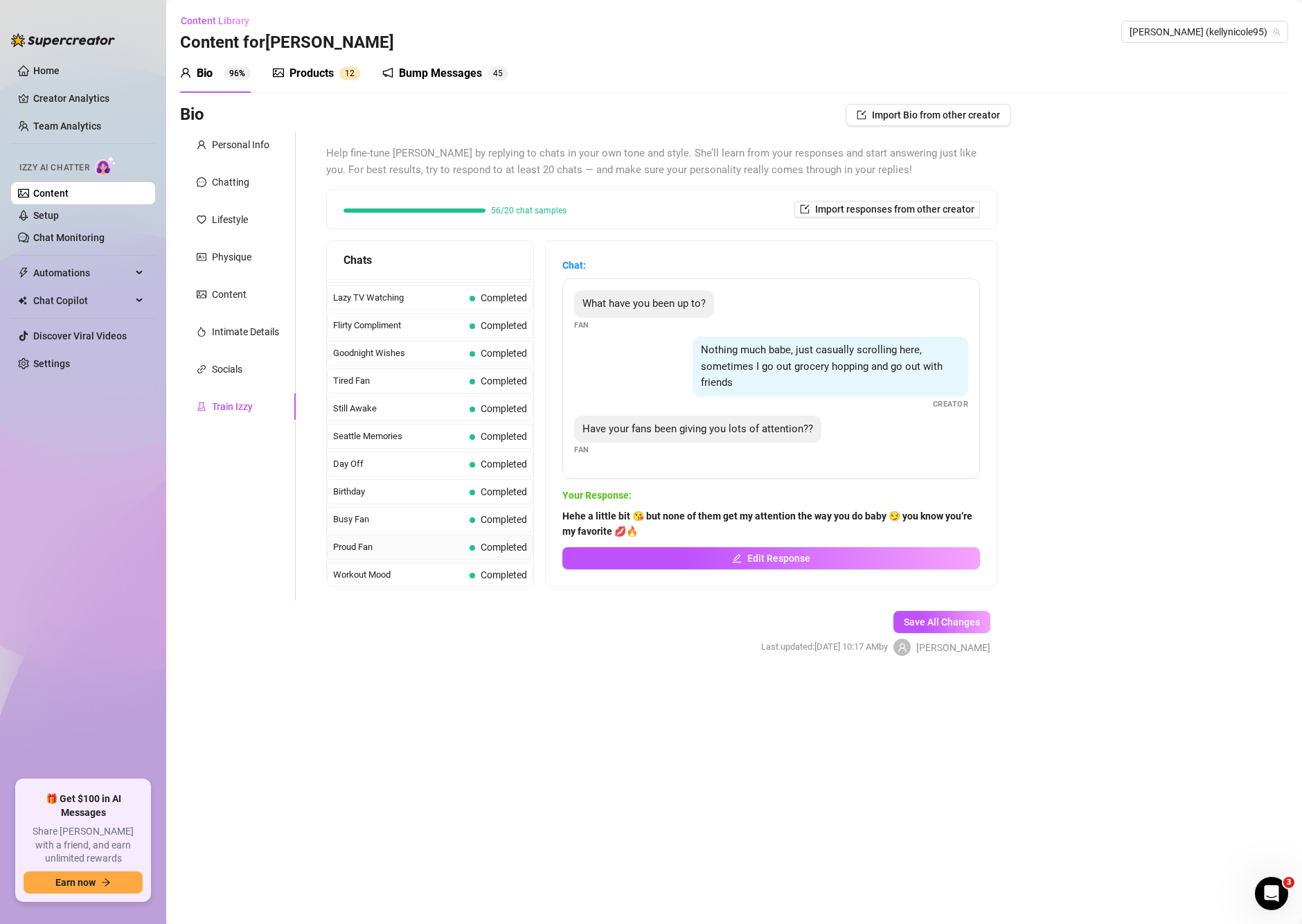
scroll to position [781, 0]
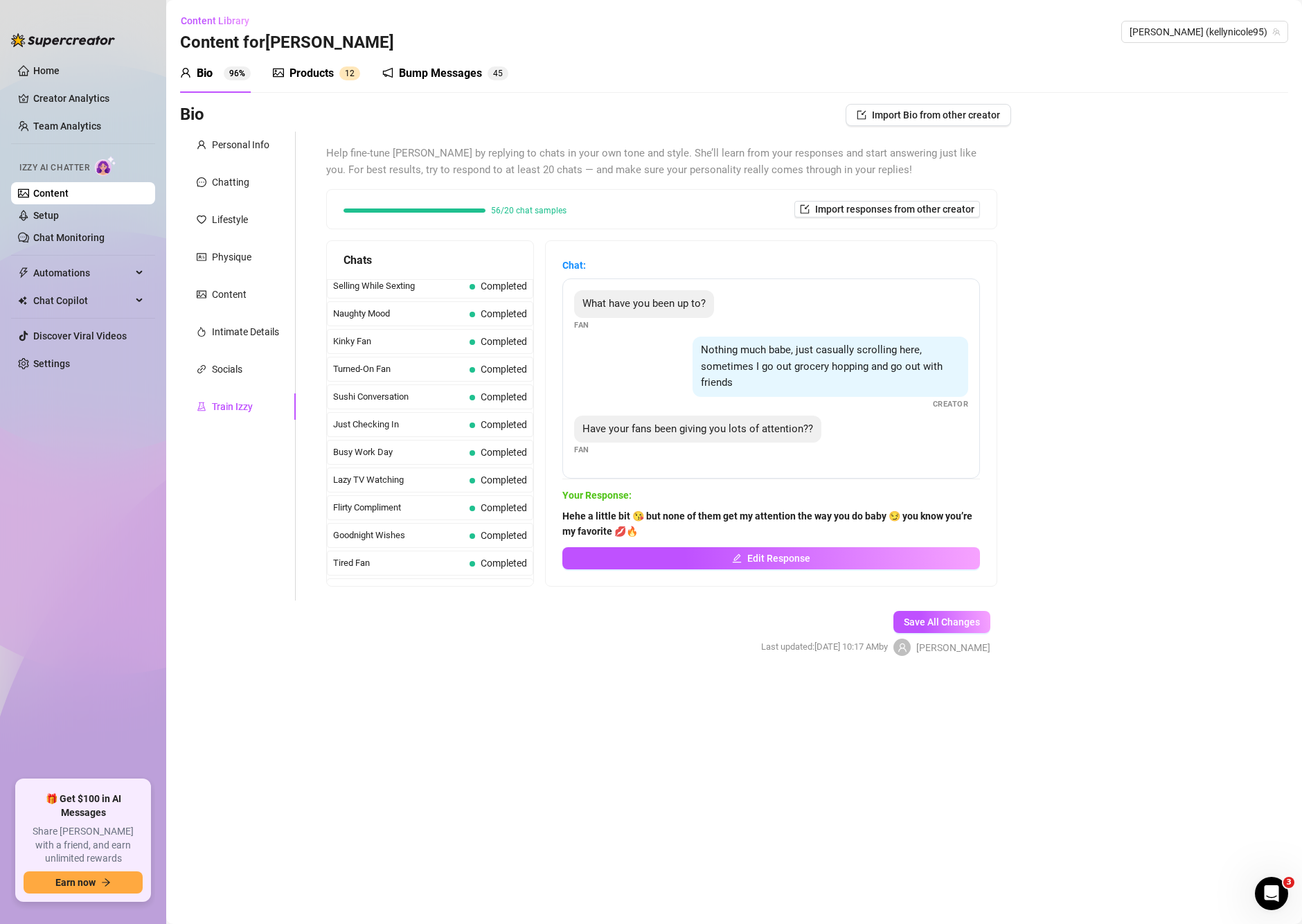
click at [433, 319] on span "Naughty Mood" at bounding box center [398, 314] width 131 height 14
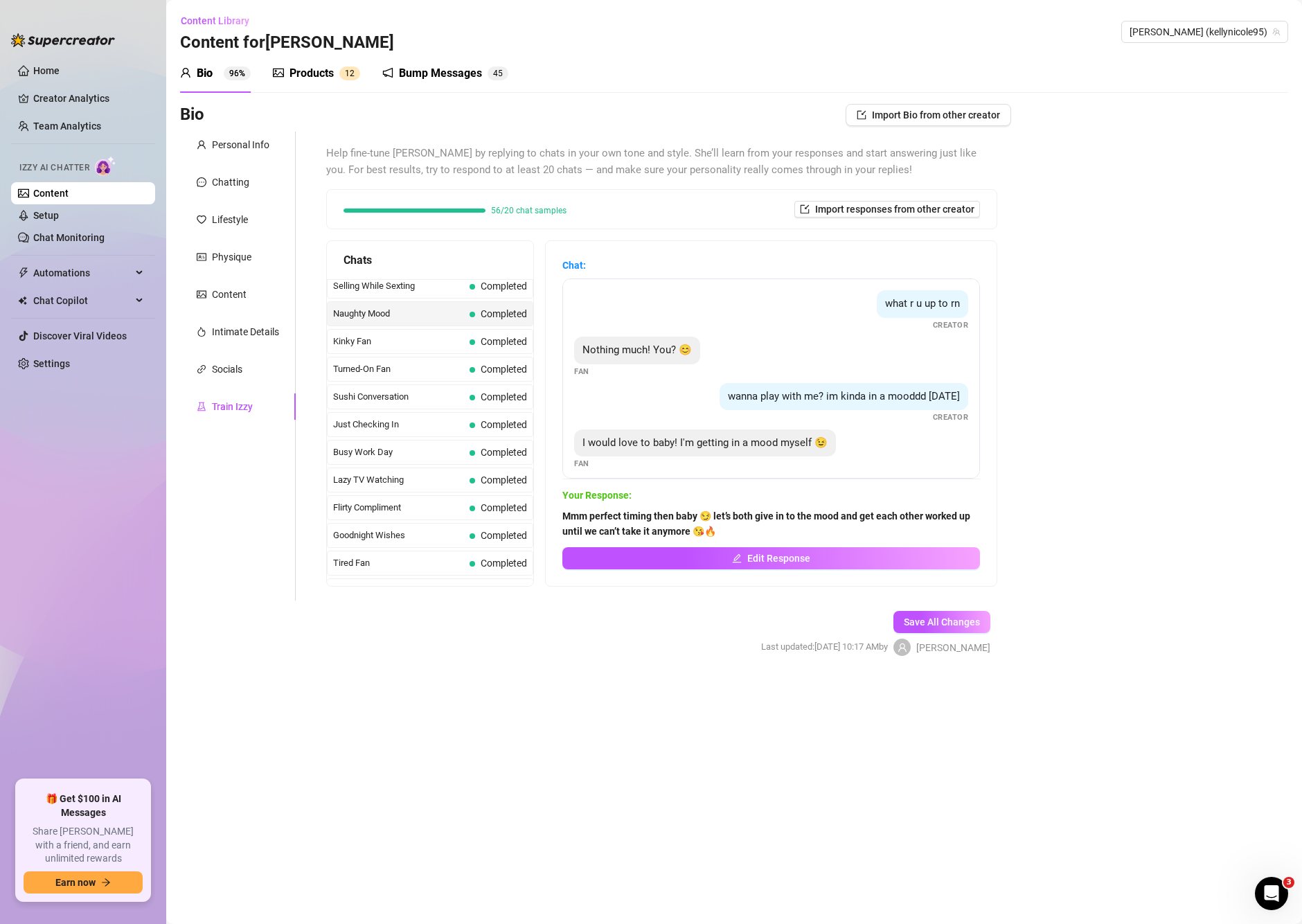
click at [442, 302] on div "Naughty Mood Completed" at bounding box center [430, 314] width 206 height 25
click at [447, 62] on div "Bump Messages 4 5" at bounding box center [445, 73] width 126 height 39
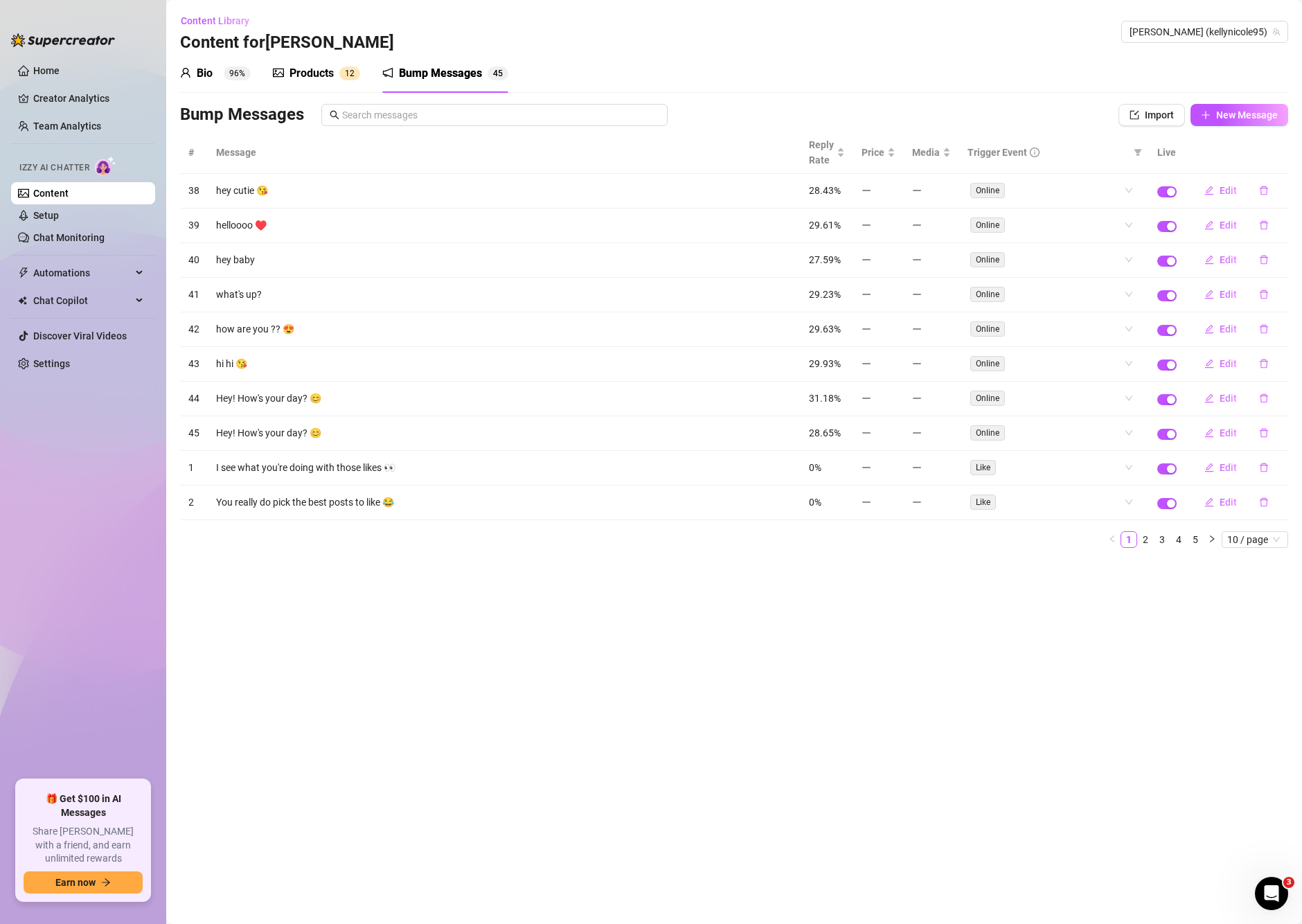
click at [353, 79] on span "2" at bounding box center [352, 74] width 5 height 14
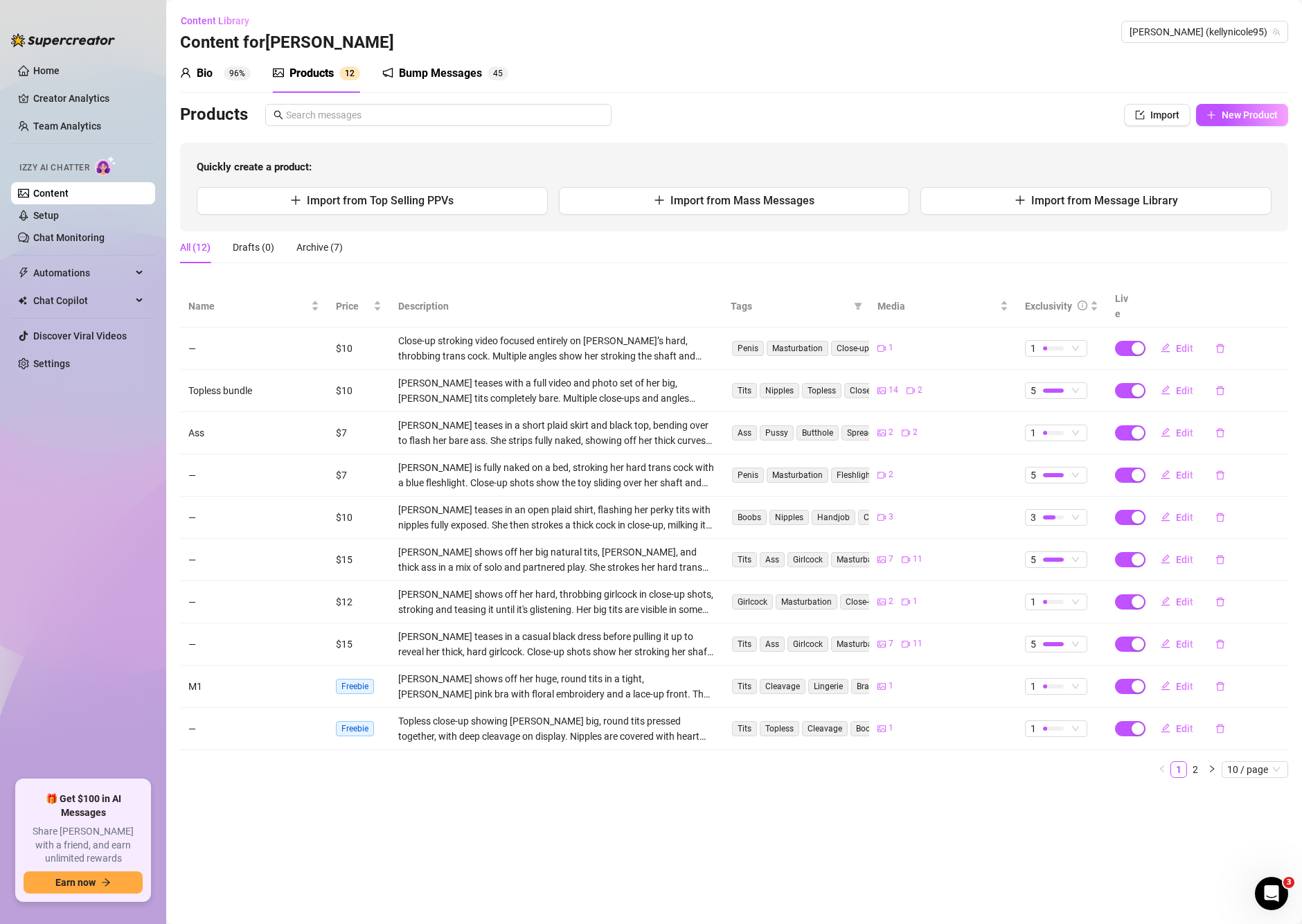
click at [346, 374] on td "$10" at bounding box center [359, 391] width 62 height 42
click at [1179, 342] on span "Edit" at bounding box center [1185, 348] width 17 height 11
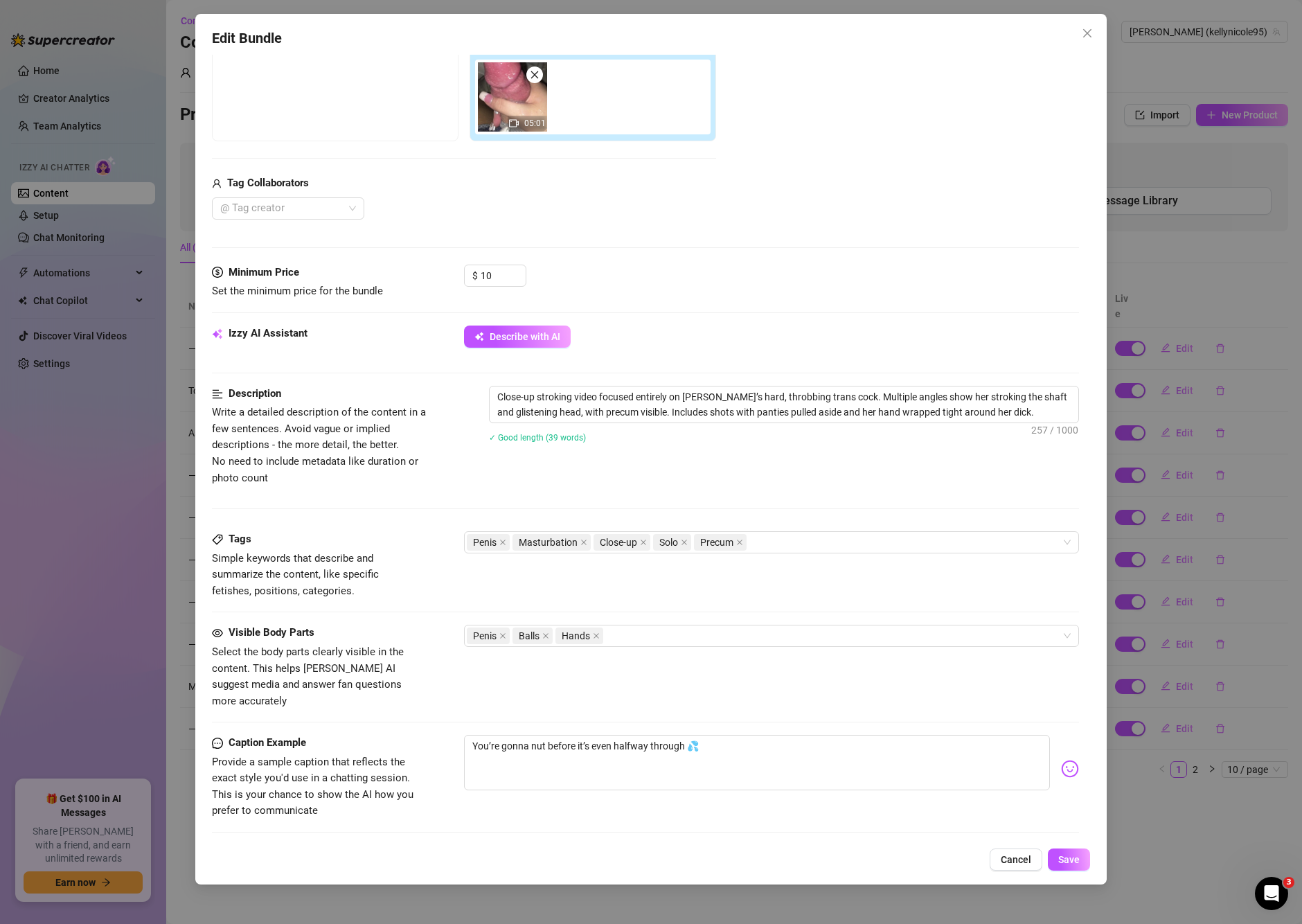
scroll to position [51, 0]
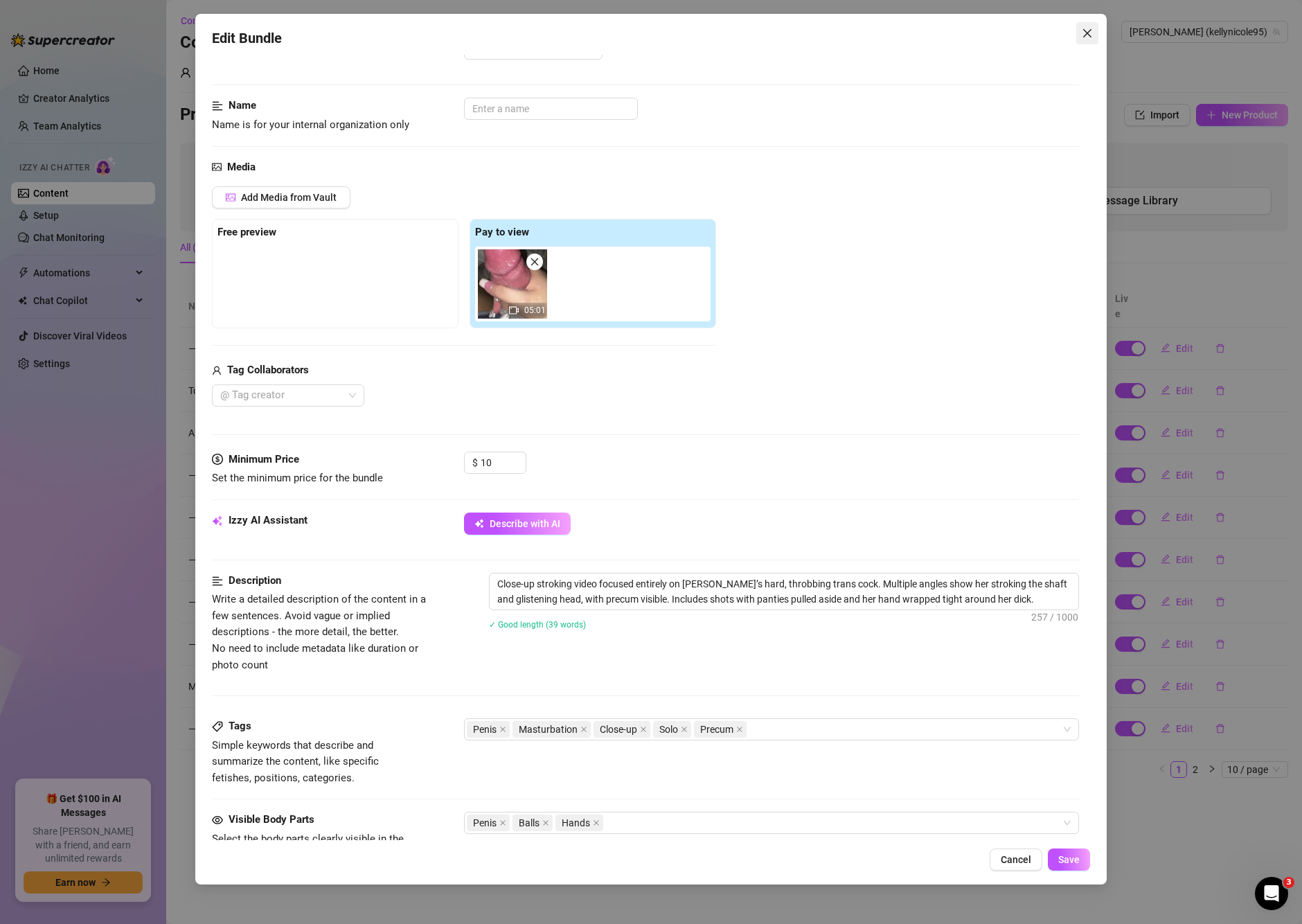
click at [1094, 30] on span "Close" at bounding box center [1088, 33] width 23 height 11
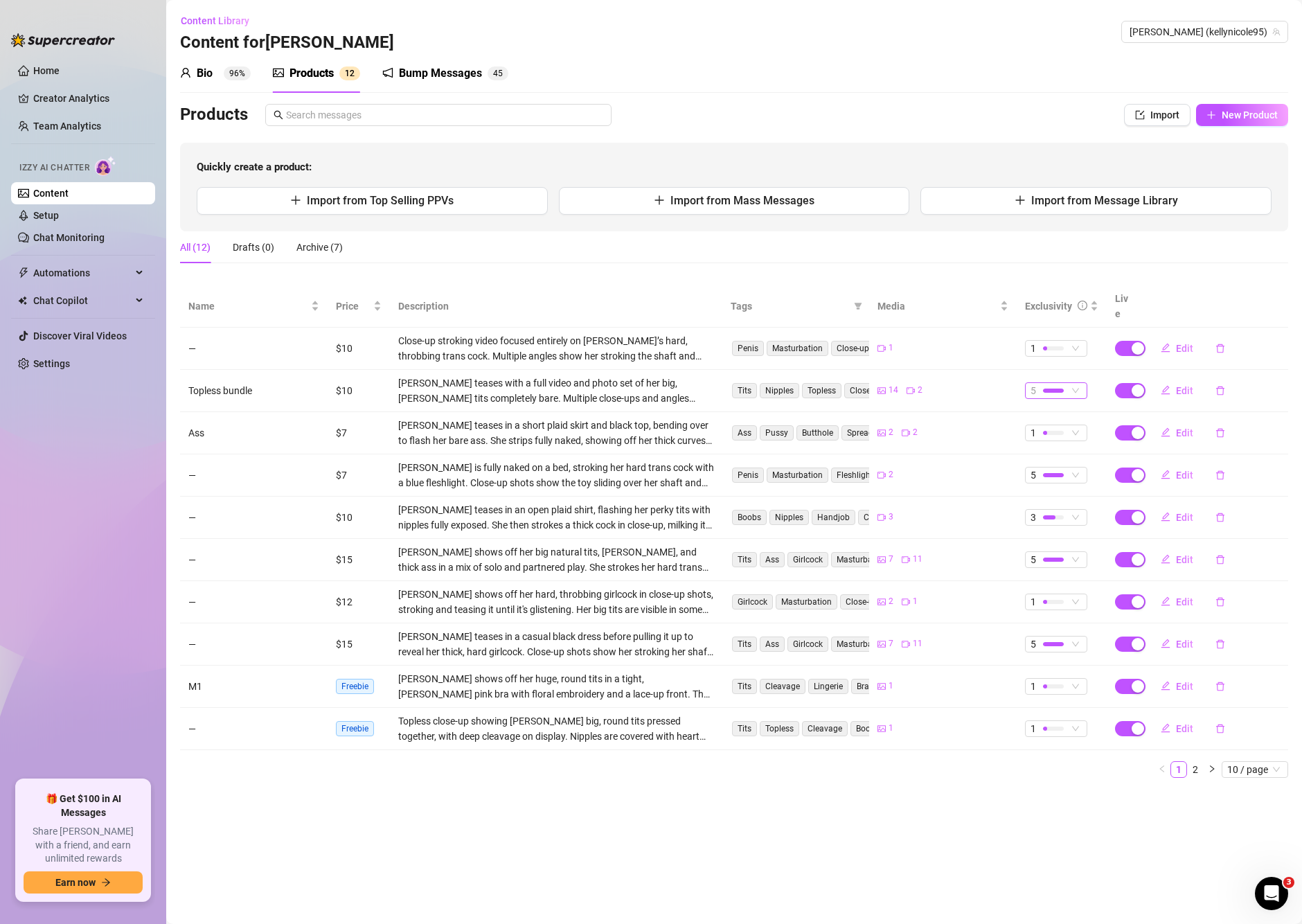
click at [1065, 383] on div "5" at bounding box center [1049, 391] width 36 height 16
click at [1075, 407] on span "1 - Least Exclusive" at bounding box center [1082, 400] width 93 height 16
click at [1070, 552] on span "5" at bounding box center [1056, 560] width 51 height 16
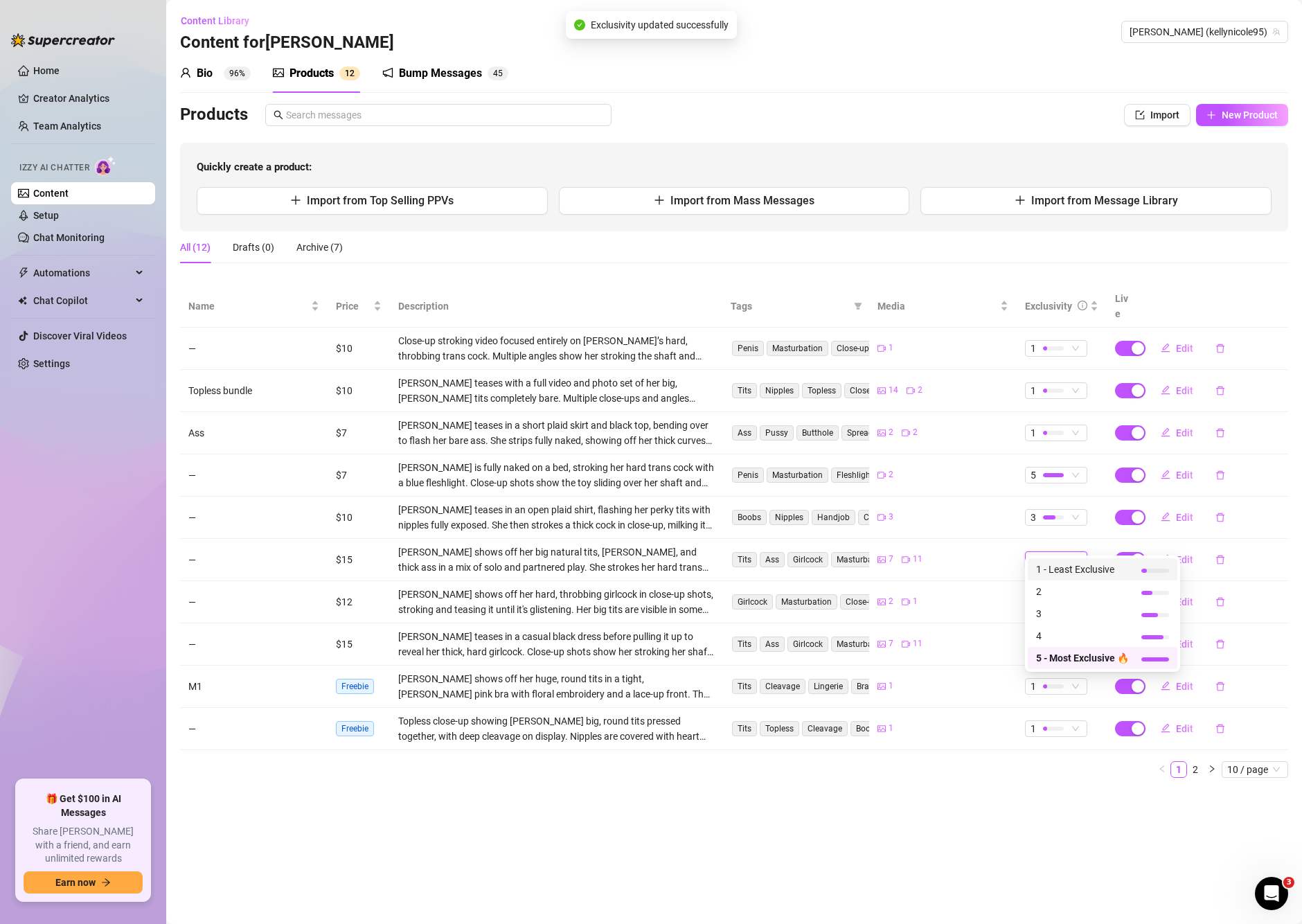
click at [1077, 569] on span "1 - Least Exclusive" at bounding box center [1082, 569] width 93 height 16
click at [1070, 467] on span "5" at bounding box center [1056, 475] width 51 height 16
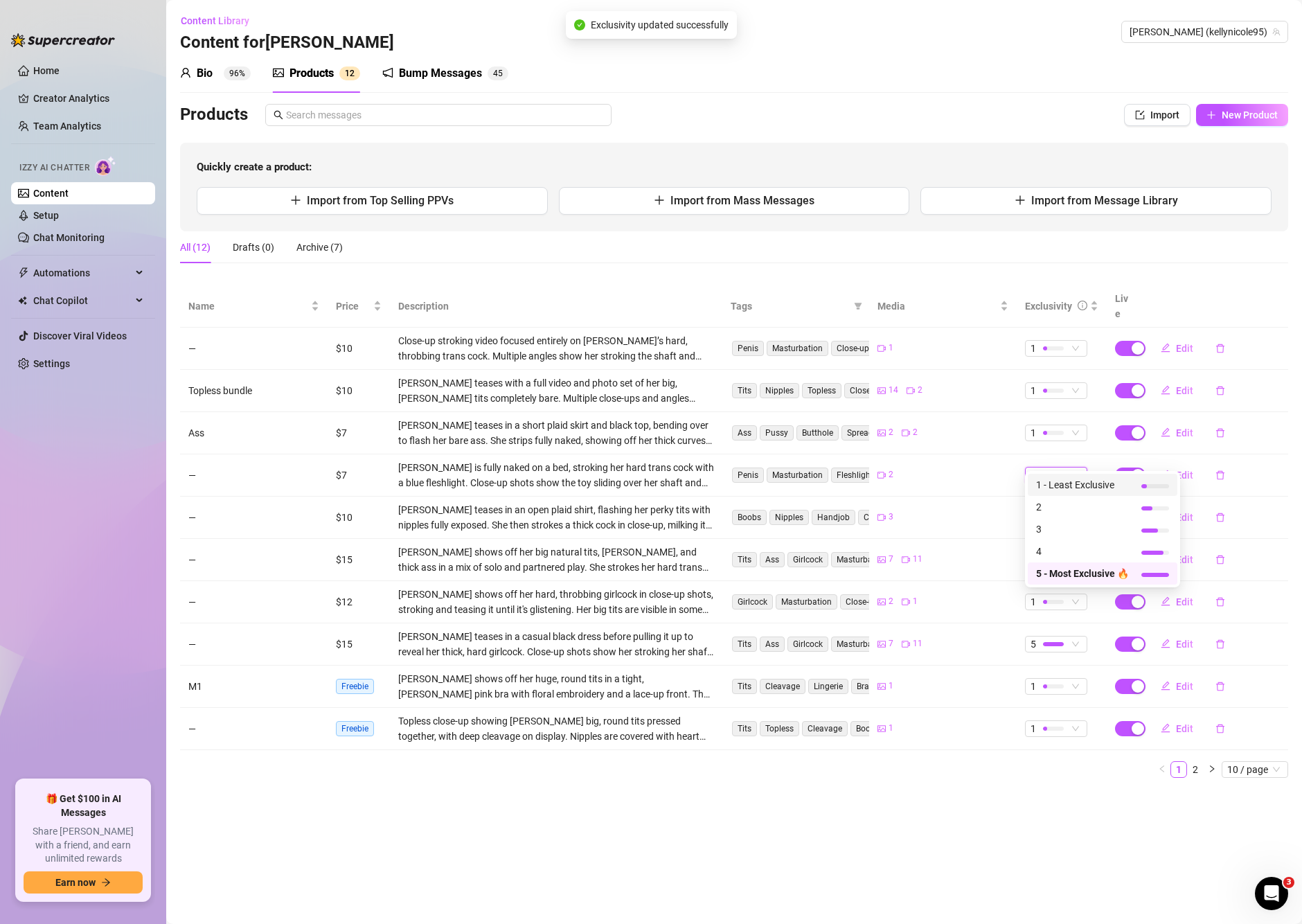
click at [1084, 486] on span "1 - Least Exclusive" at bounding box center [1082, 485] width 93 height 16
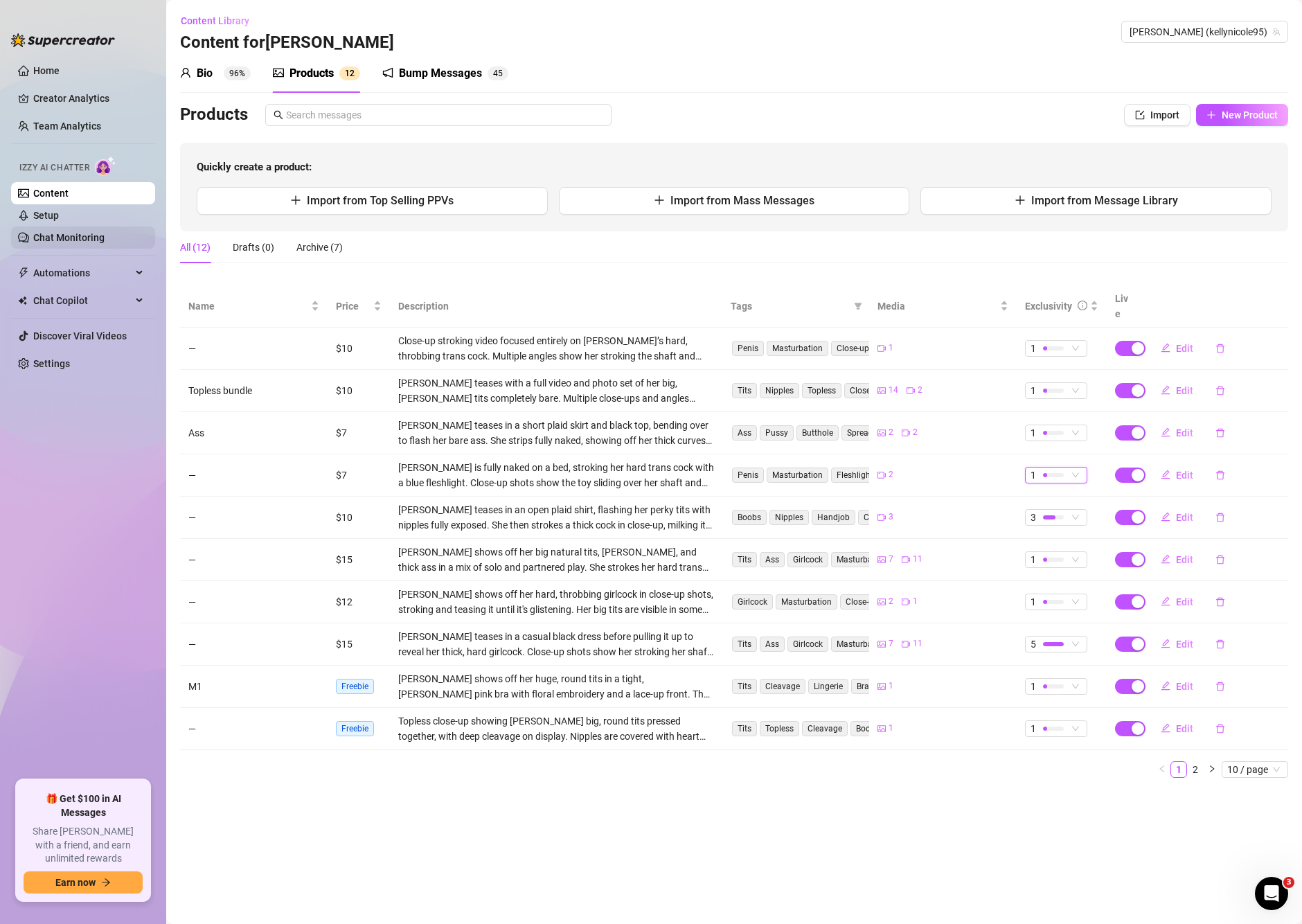
click at [74, 234] on link "Chat Monitoring" at bounding box center [68, 238] width 71 height 11
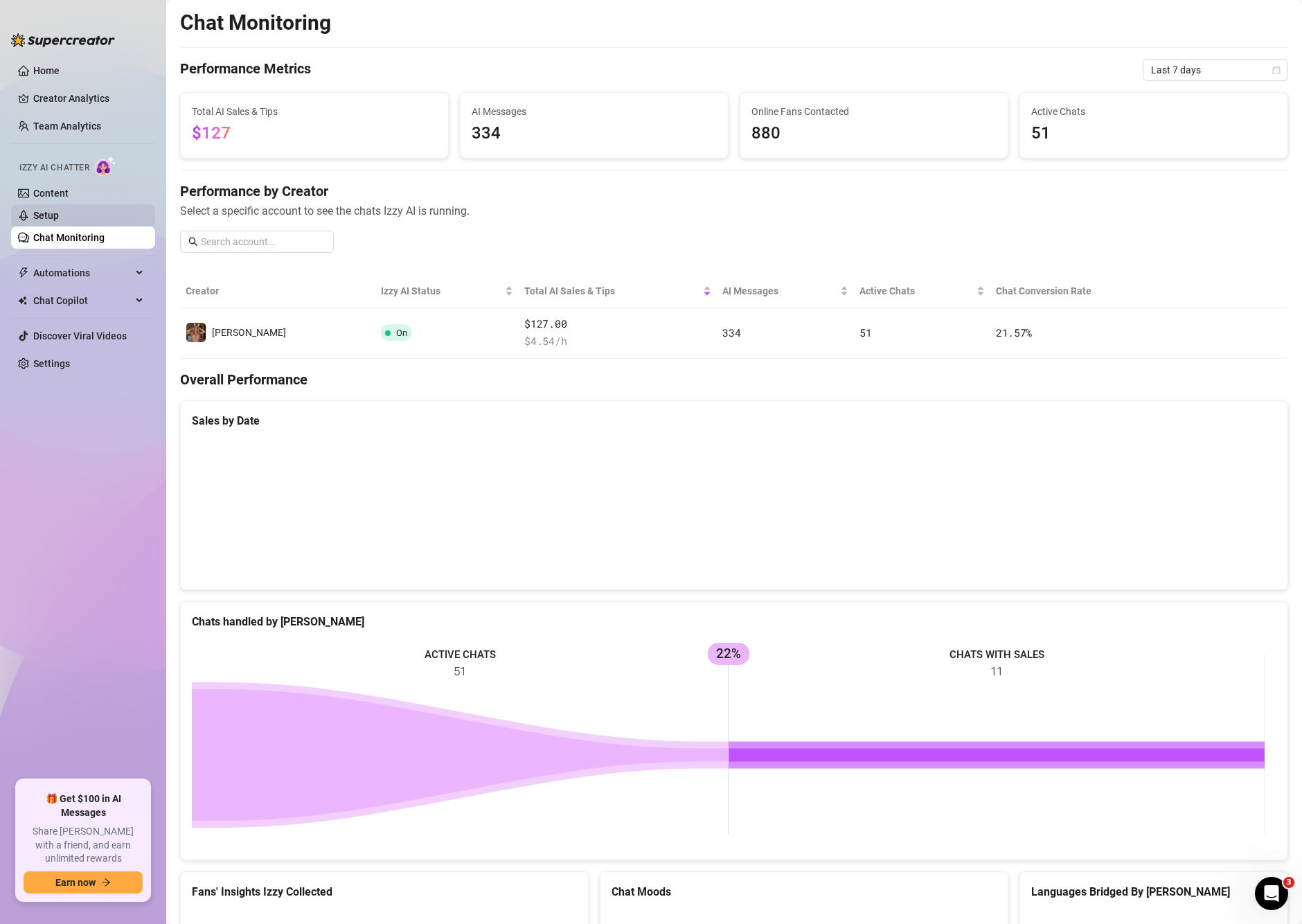
click at [33, 221] on link "Setup" at bounding box center [46, 215] width 26 height 11
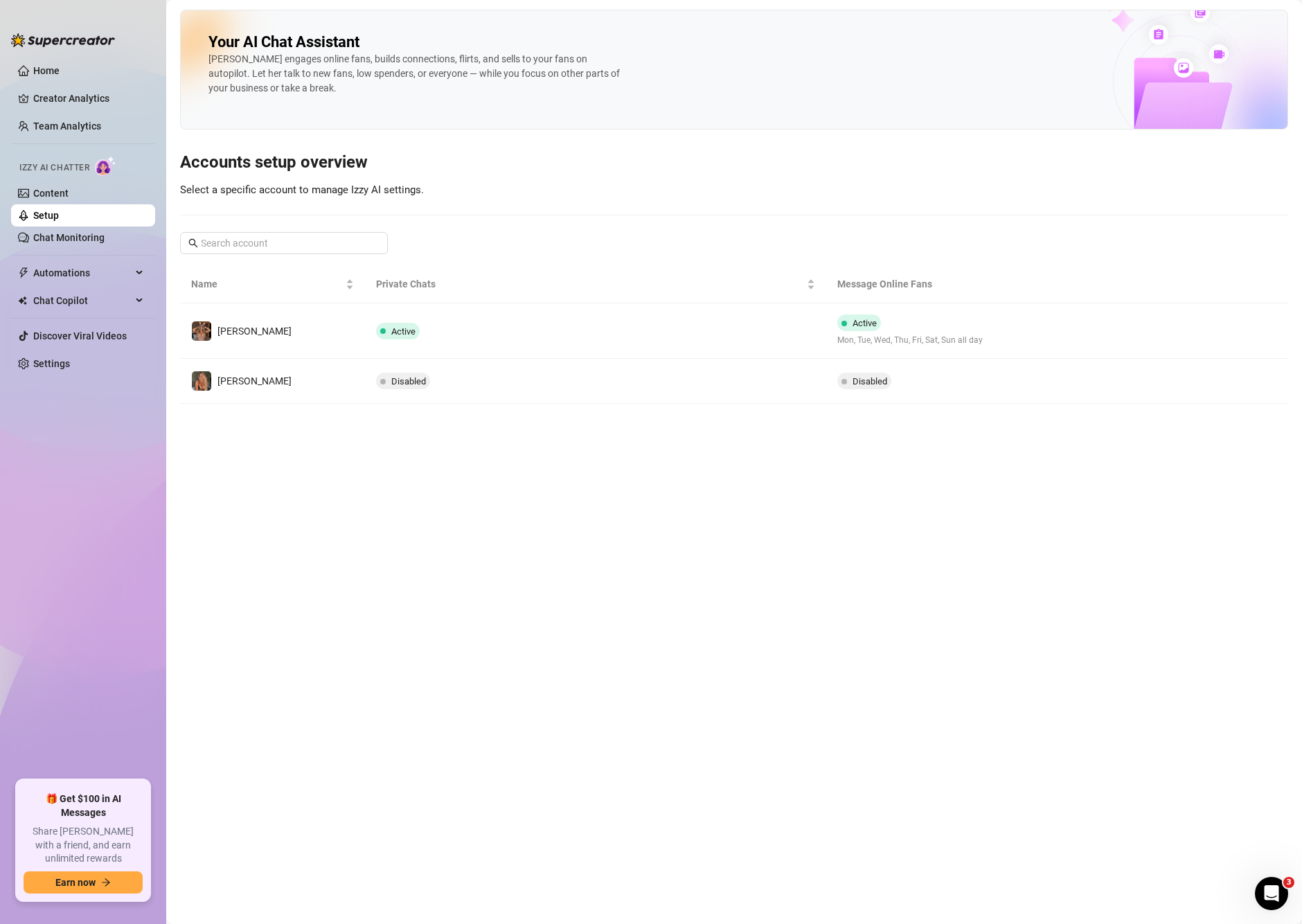
click at [164, 321] on aside "Home Creator Analytics Team Analytics Izzy AI Chatter Content Setup Chat Monito…" at bounding box center [83, 462] width 166 height 924
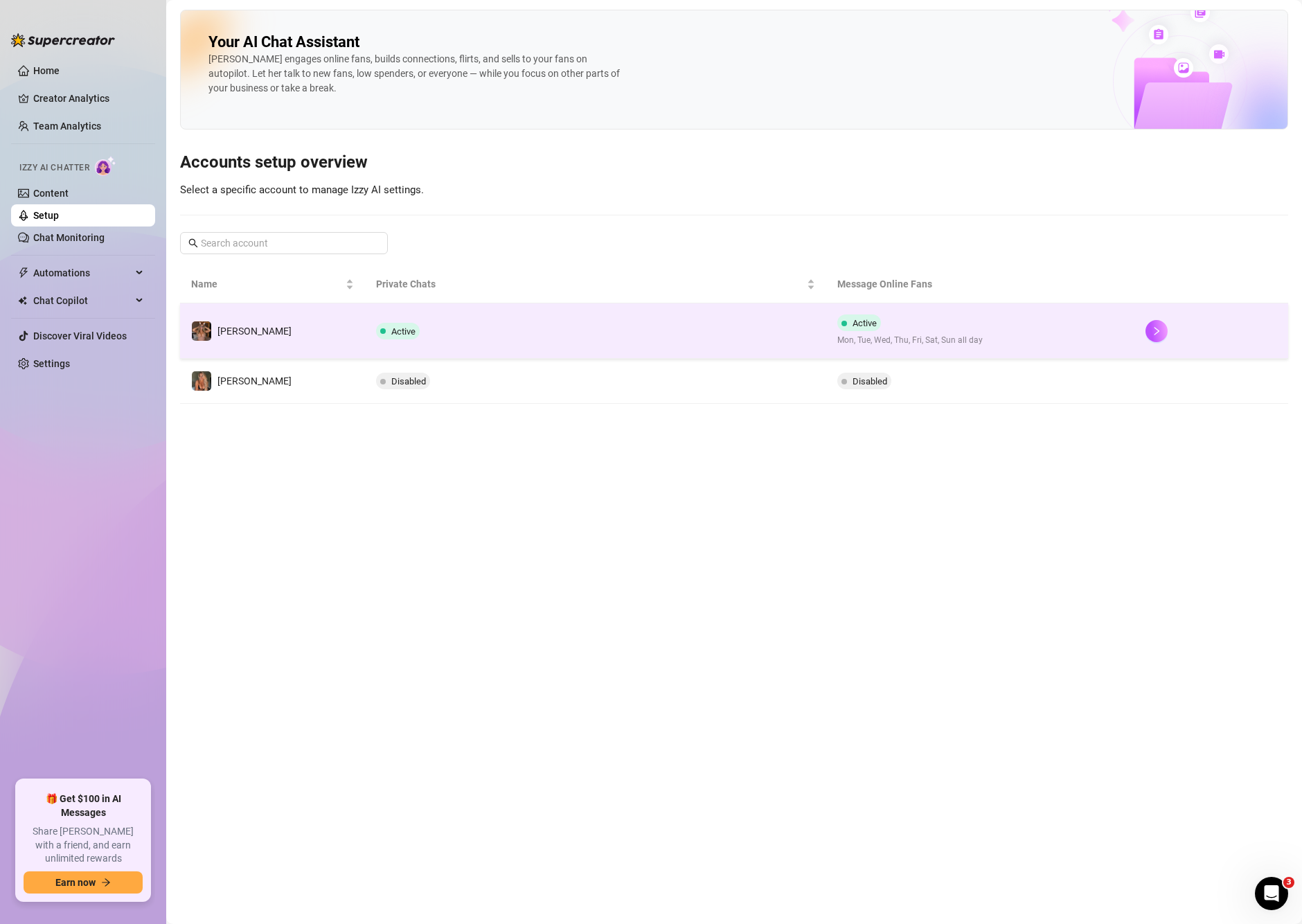
click at [381, 325] on span at bounding box center [383, 330] width 5 height 16
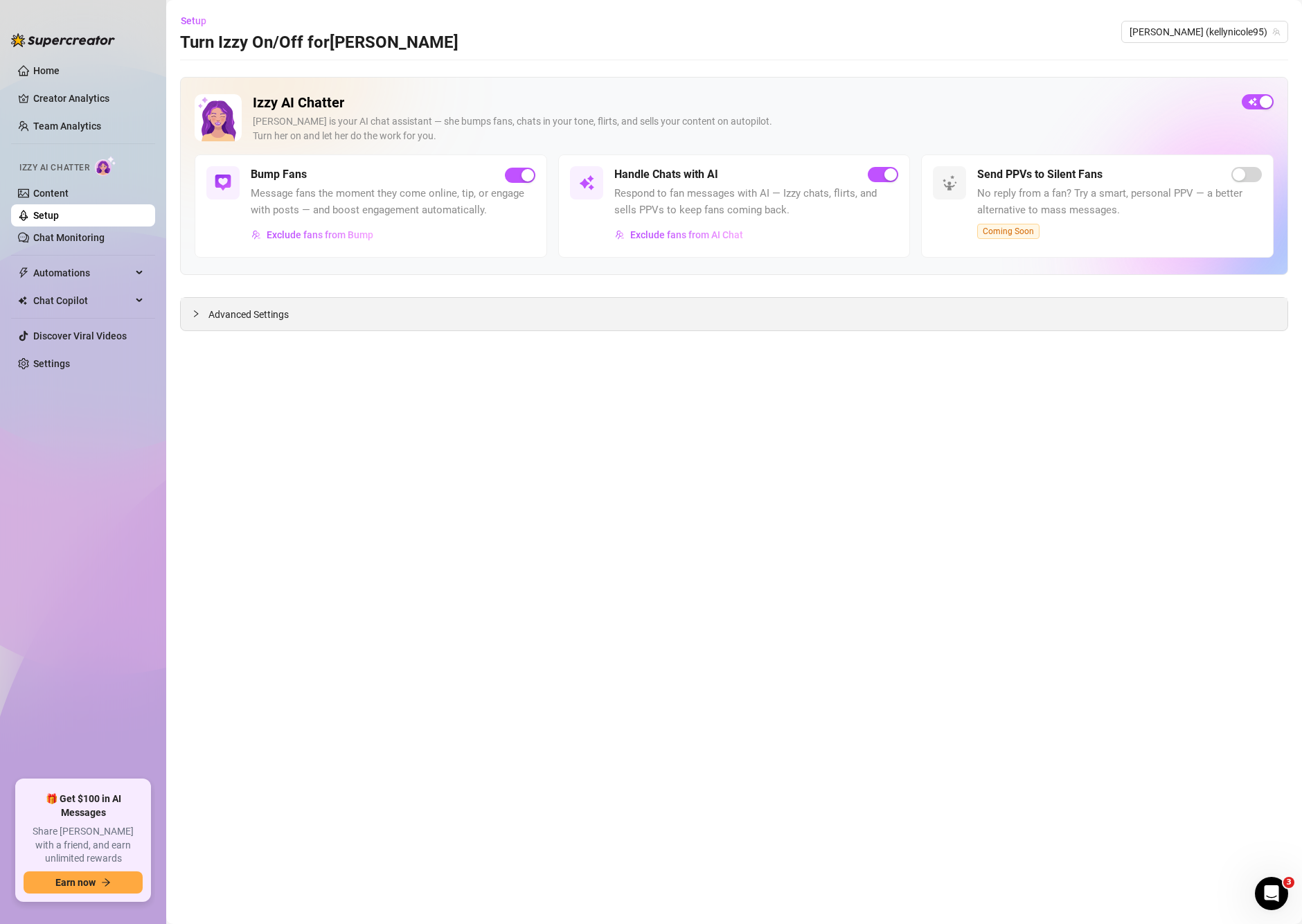
click at [588, 313] on div "Advanced Settings" at bounding box center [734, 315] width 1107 height 33
click at [342, 311] on div "Advanced Settings" at bounding box center [734, 315] width 1107 height 33
click at [199, 306] on div at bounding box center [199, 314] width 16 height 16
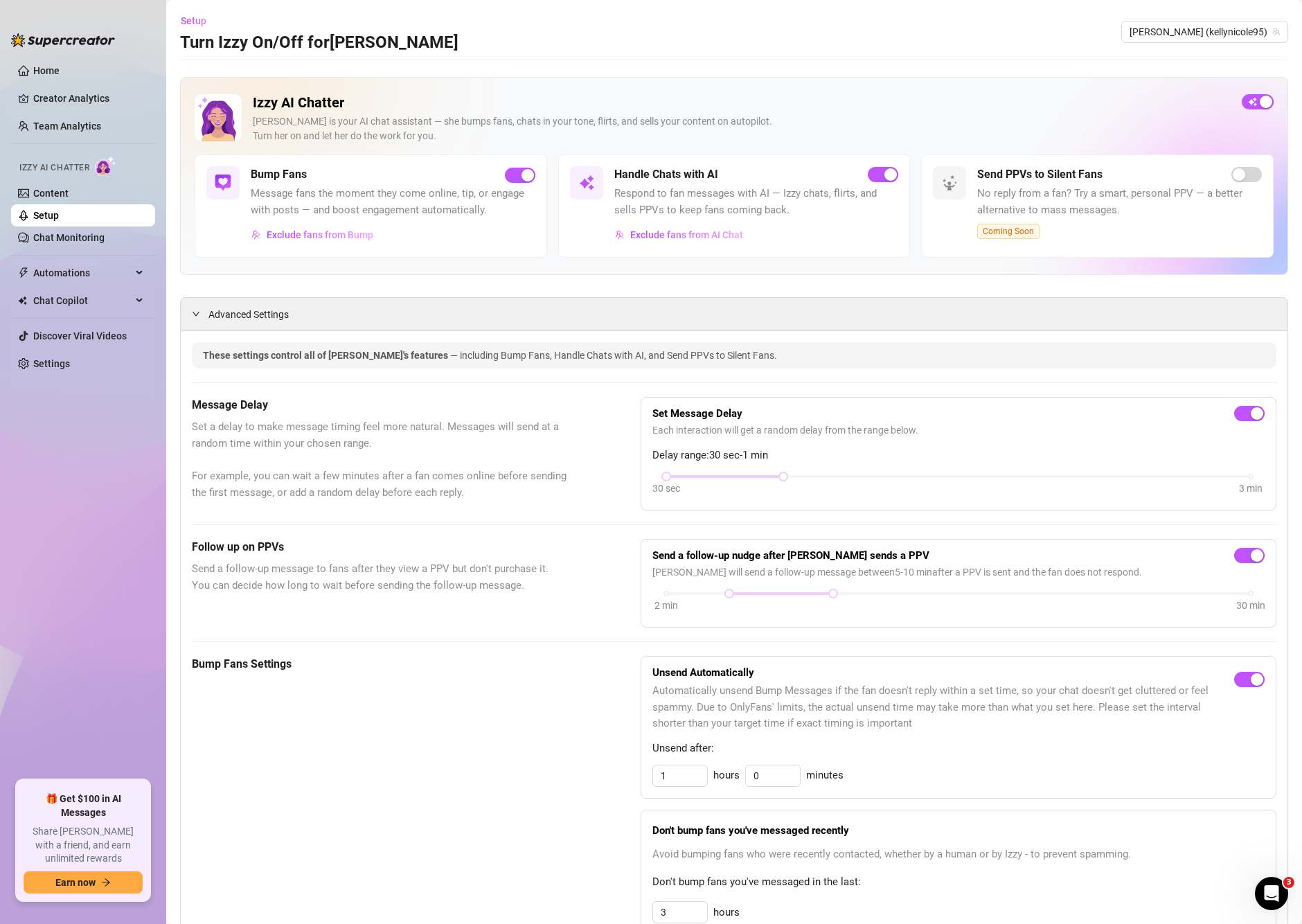
click at [246, 556] on h5 "Follow up on PPVs" at bounding box center [381, 547] width 380 height 16
click at [241, 550] on h5 "Follow up on PPVs" at bounding box center [381, 547] width 380 height 16
click at [345, 233] on span "Exclude fans from Bump" at bounding box center [320, 234] width 107 height 11
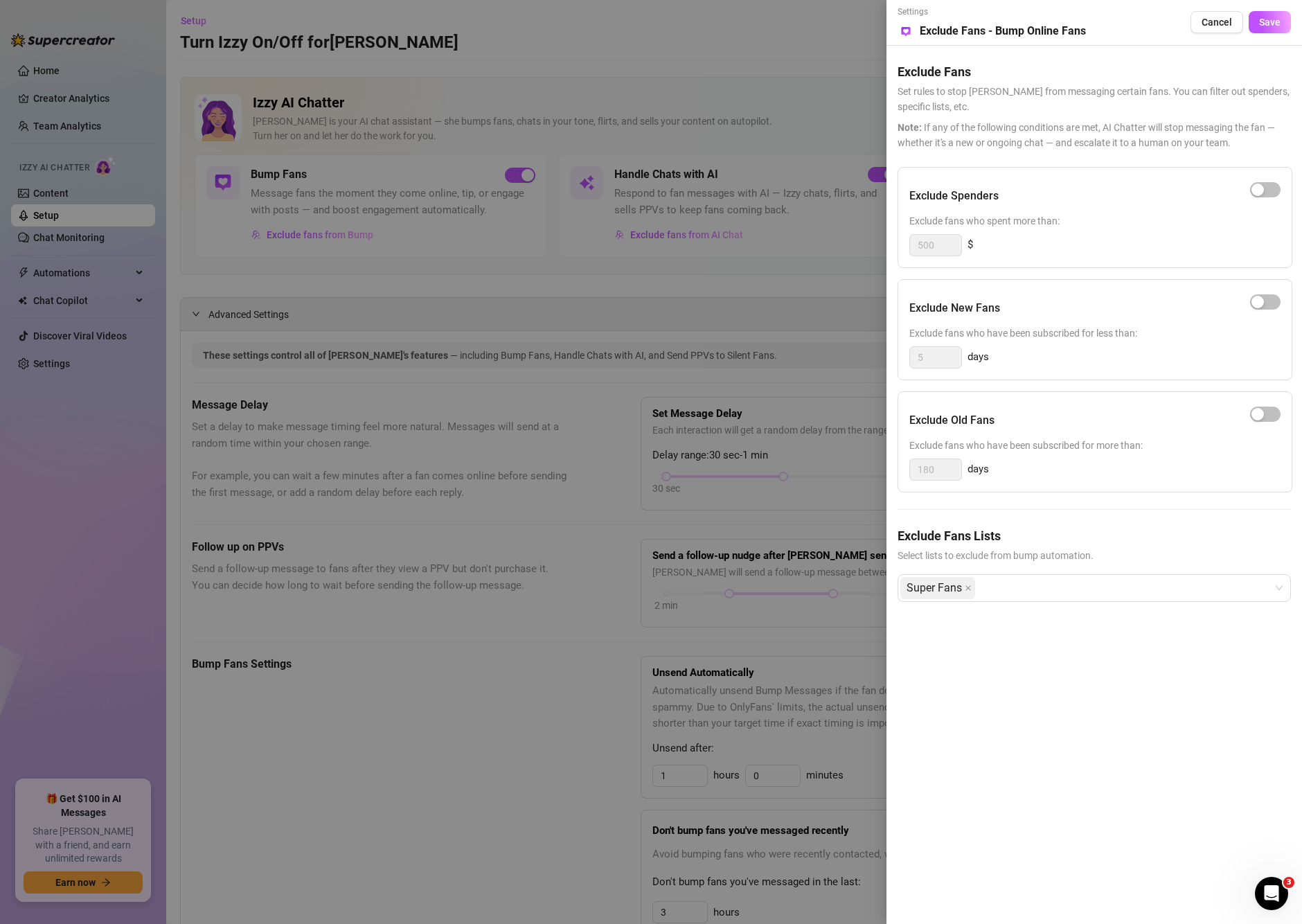
click at [544, 303] on div at bounding box center [651, 462] width 1302 height 924
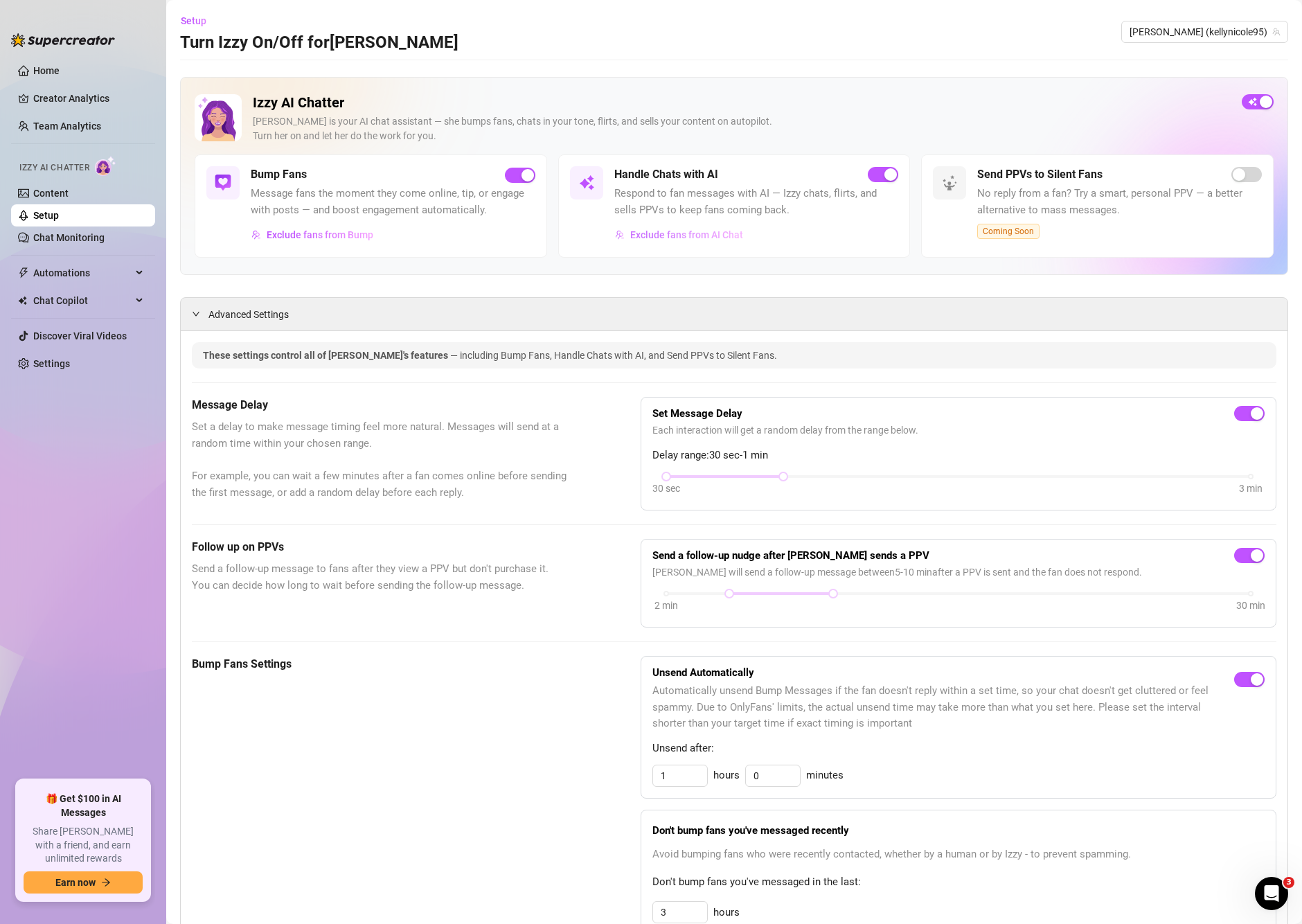
click at [715, 236] on span "Exclude fans from AI Chat" at bounding box center [687, 234] width 113 height 11
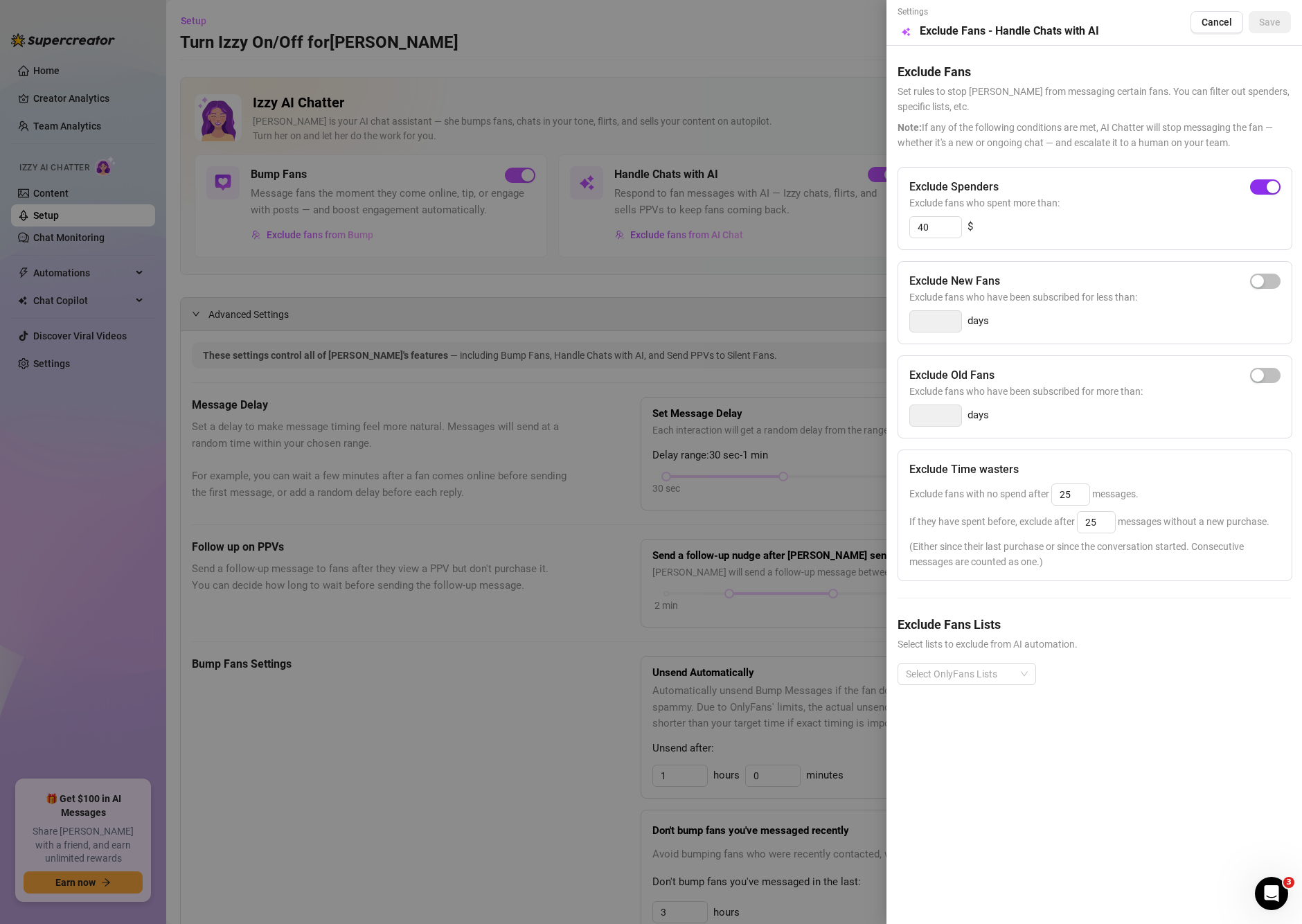
click at [1271, 185] on div "button" at bounding box center [1273, 187] width 12 height 12
click at [1261, 19] on span "Save" at bounding box center [1270, 22] width 22 height 11
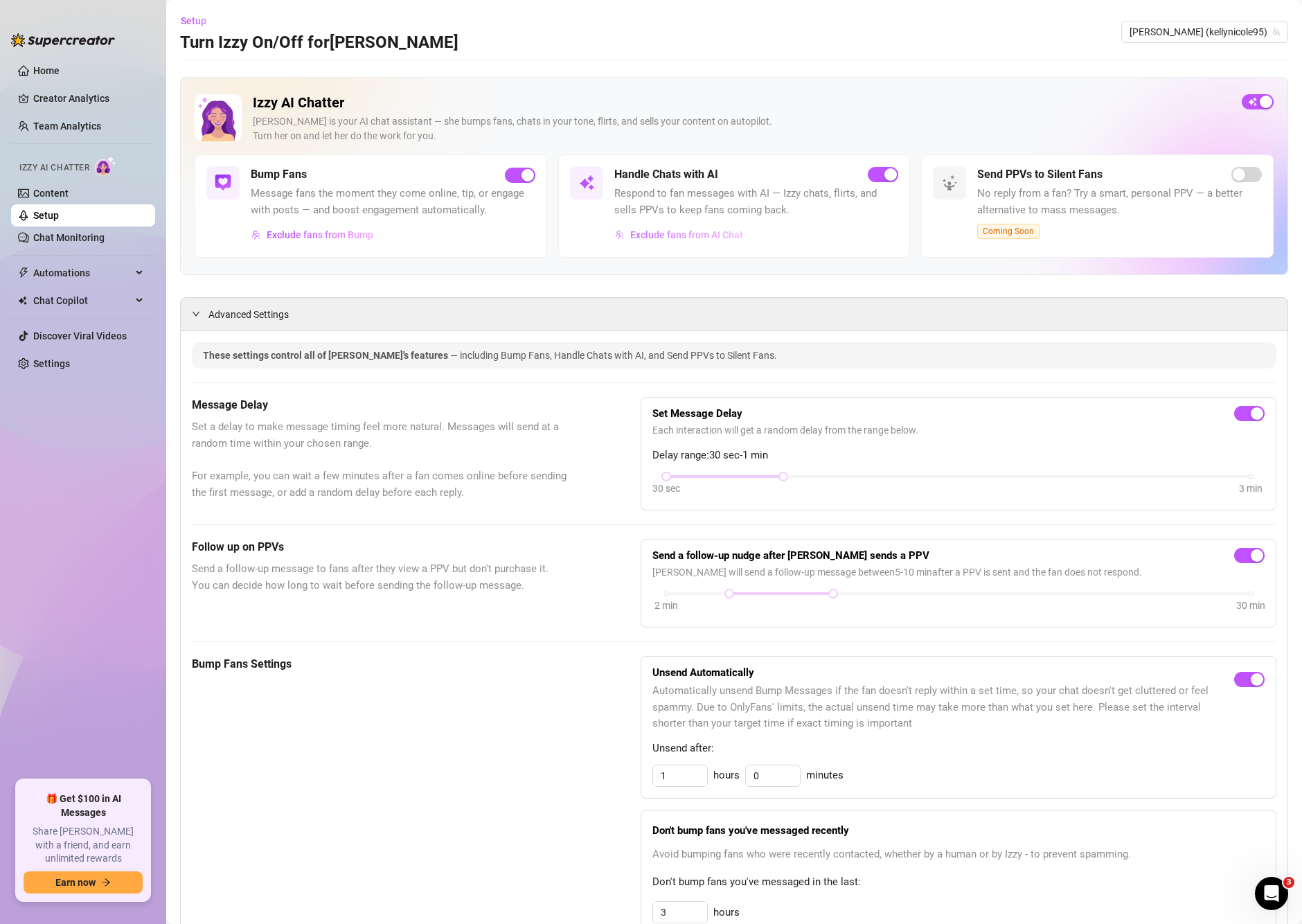
click at [701, 233] on span "Exclude fans from AI Chat" at bounding box center [687, 234] width 113 height 11
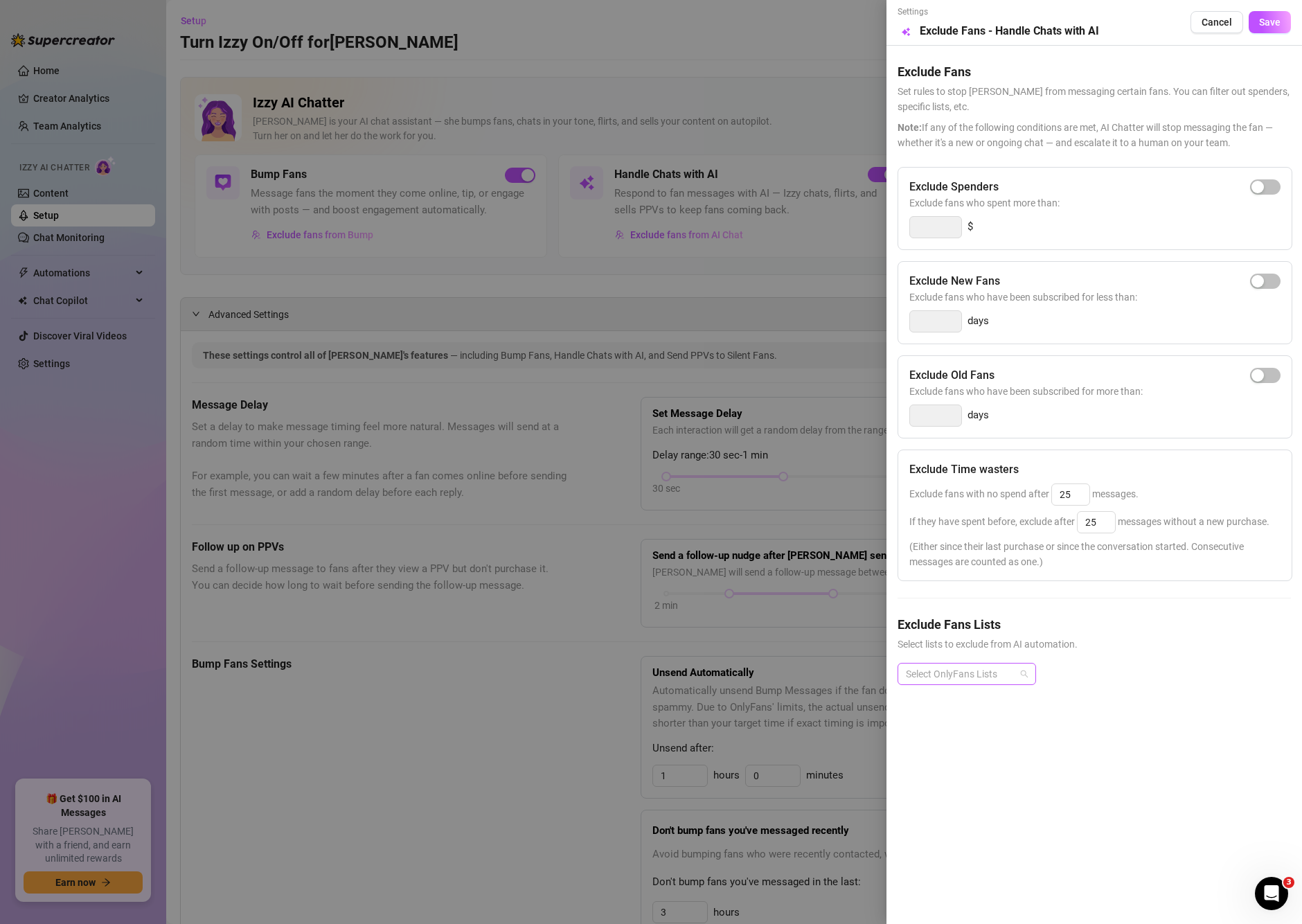
click at [990, 677] on div at bounding box center [960, 673] width 119 height 19
click at [566, 325] on div at bounding box center [651, 462] width 1302 height 924
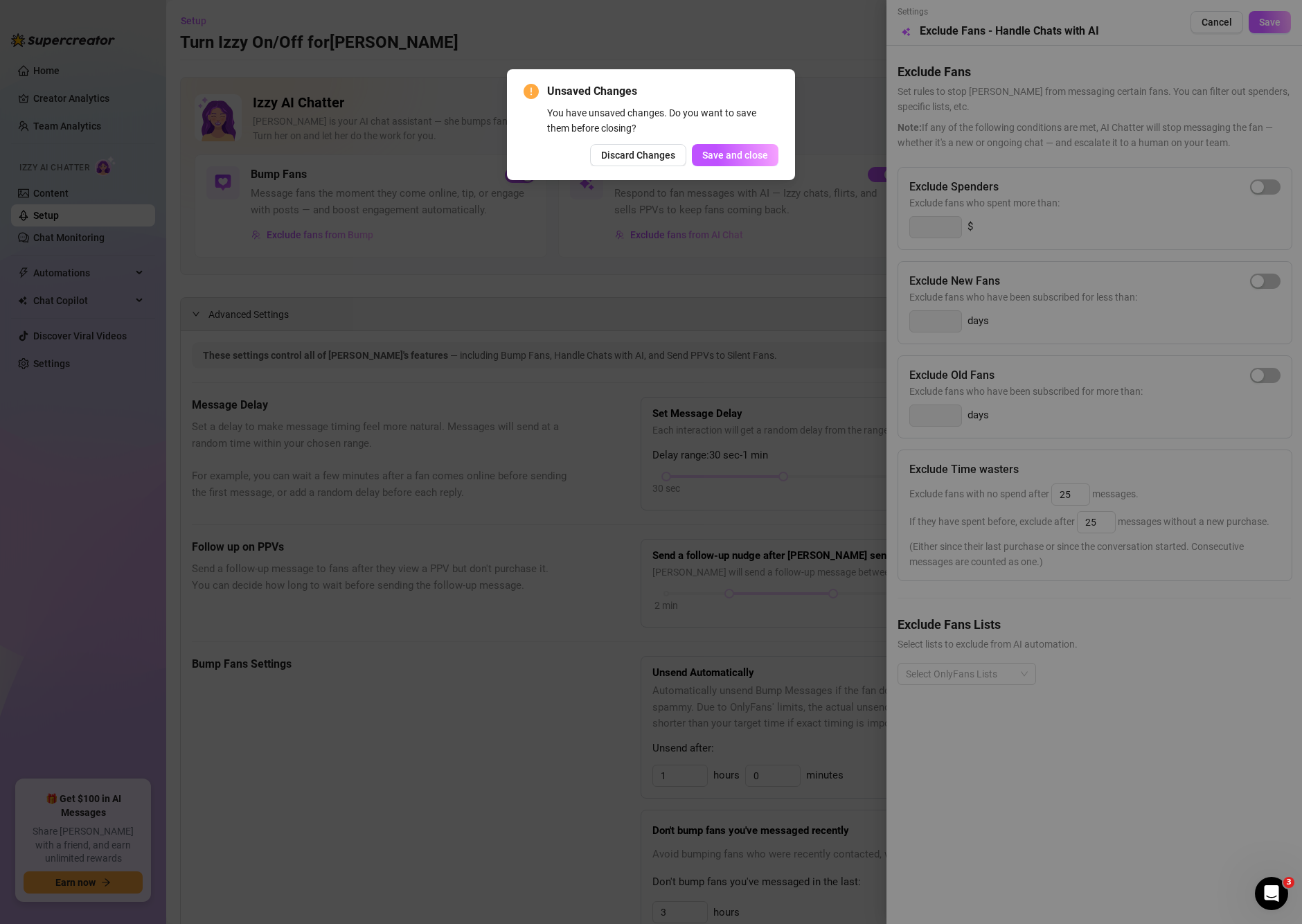
click at [561, 328] on div "Unsaved Changes You have unsaved changes. Do you want to save them before closi…" at bounding box center [651, 462] width 1302 height 924
click at [720, 165] on button "Save and close" at bounding box center [735, 155] width 87 height 23
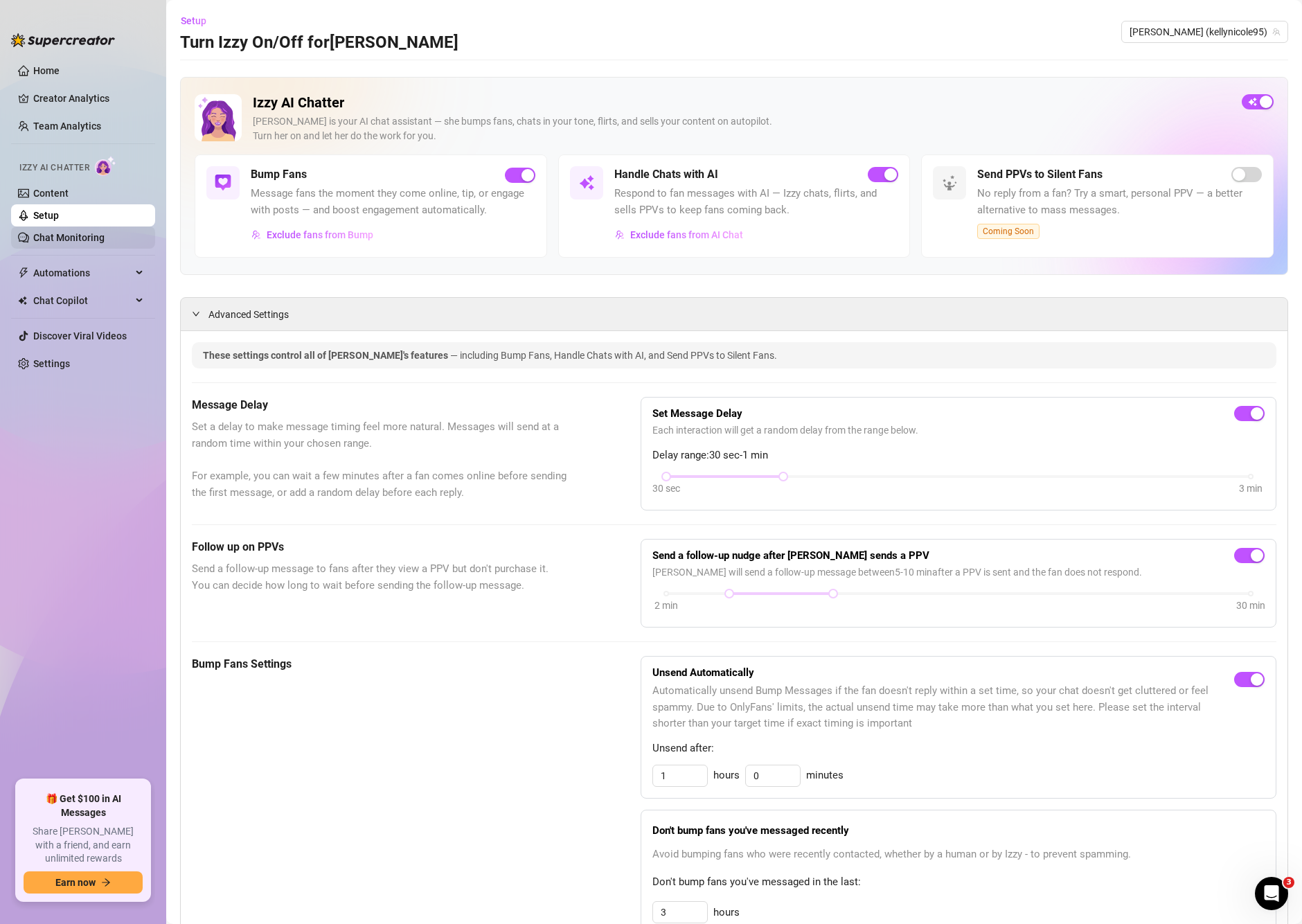
click at [47, 236] on link "Chat Monitoring" at bounding box center [68, 238] width 71 height 11
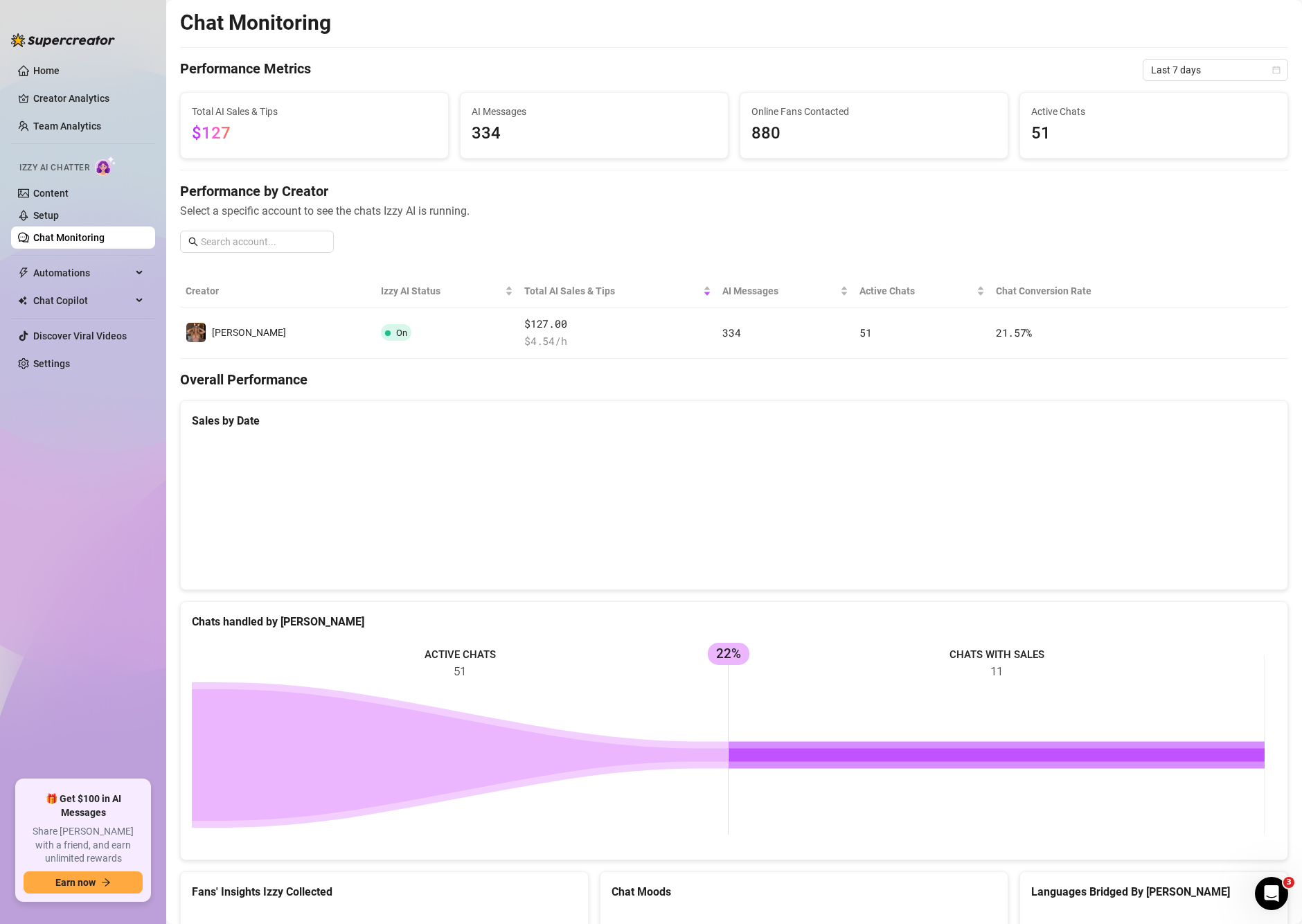
click at [55, 181] on div "Izzy AI Chatter" at bounding box center [81, 166] width 146 height 31
click at [43, 191] on link "Content" at bounding box center [50, 193] width 36 height 11
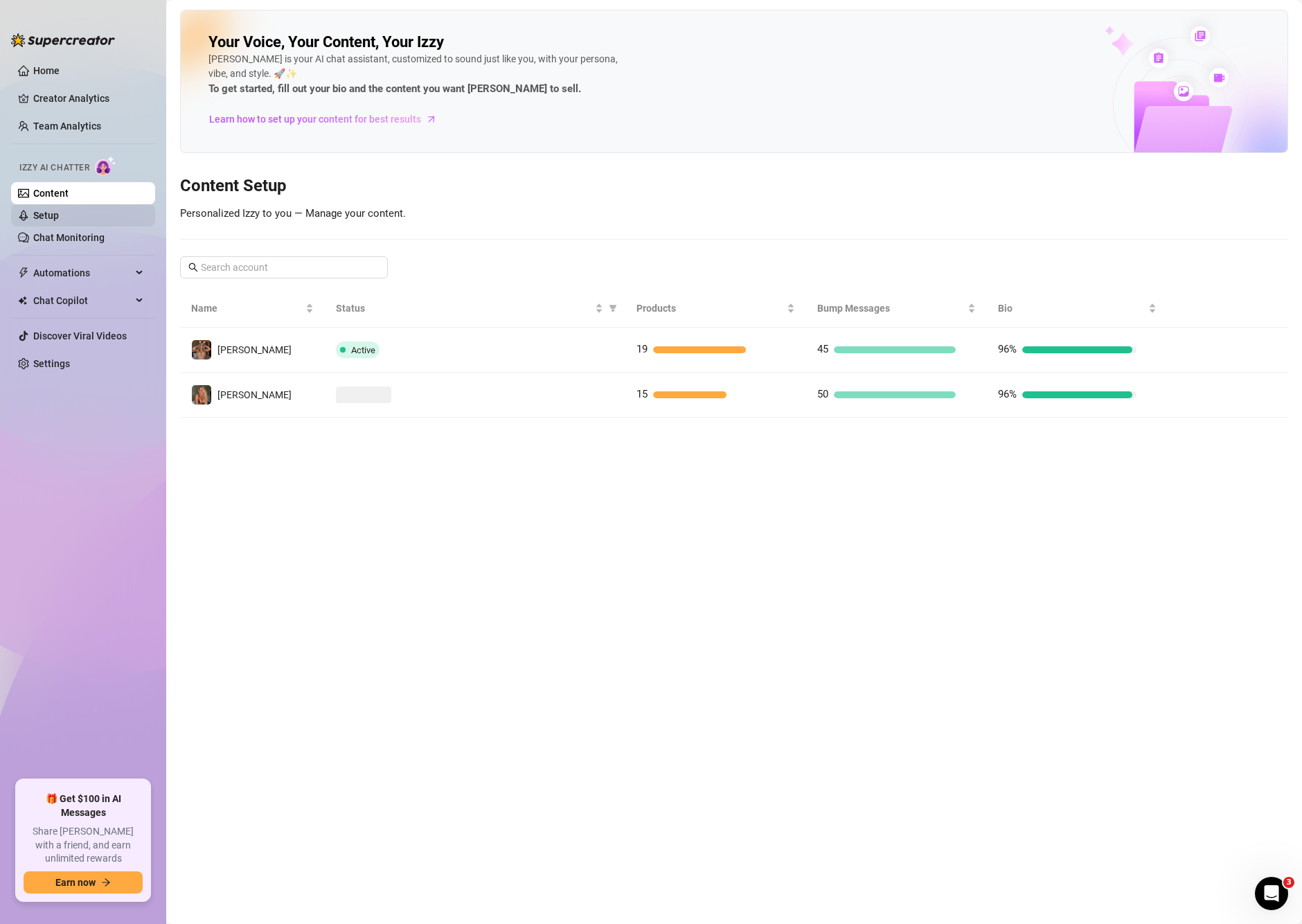
click at [47, 215] on link "Setup" at bounding box center [46, 215] width 26 height 11
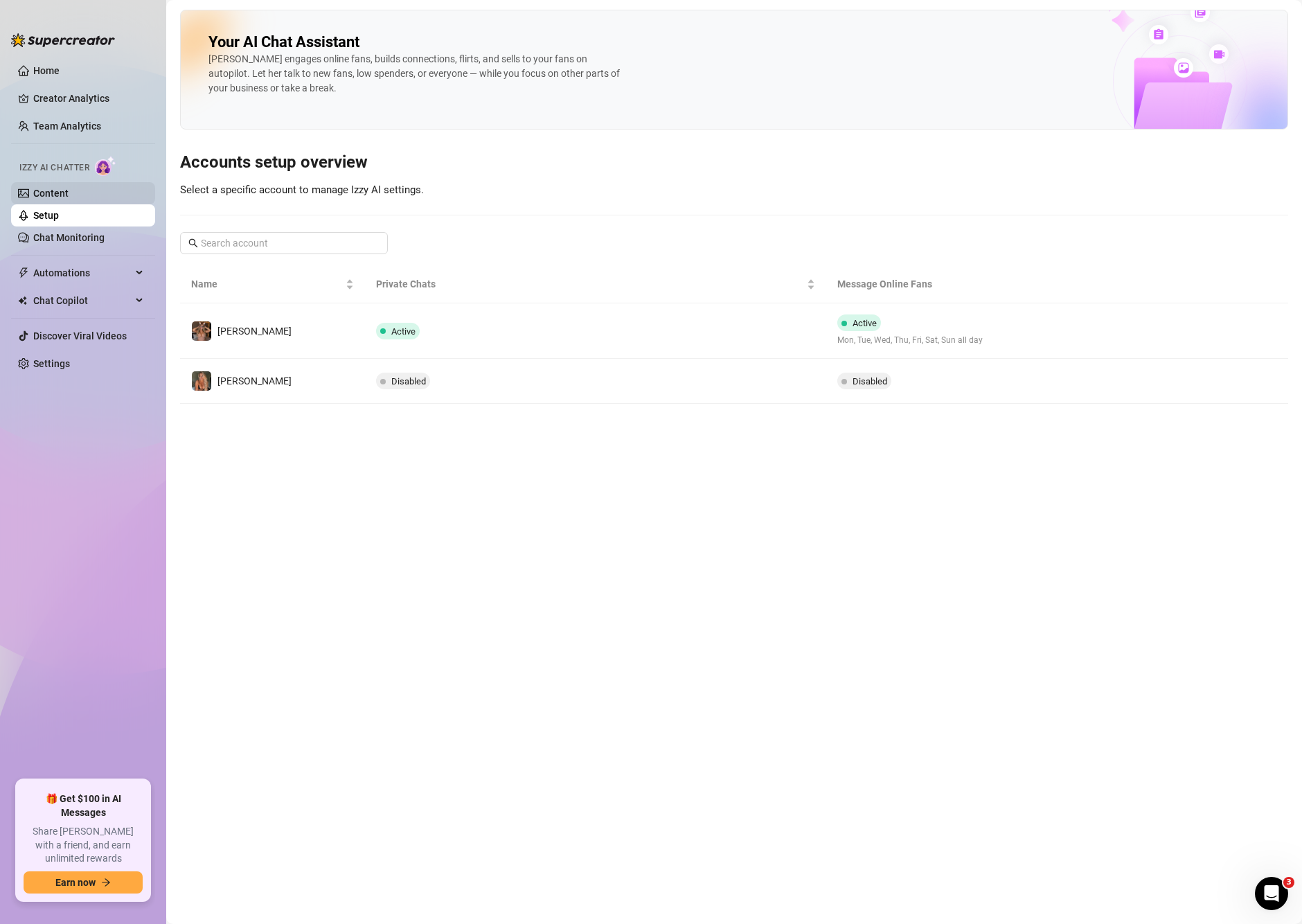
click at [55, 195] on link "Content" at bounding box center [50, 193] width 36 height 11
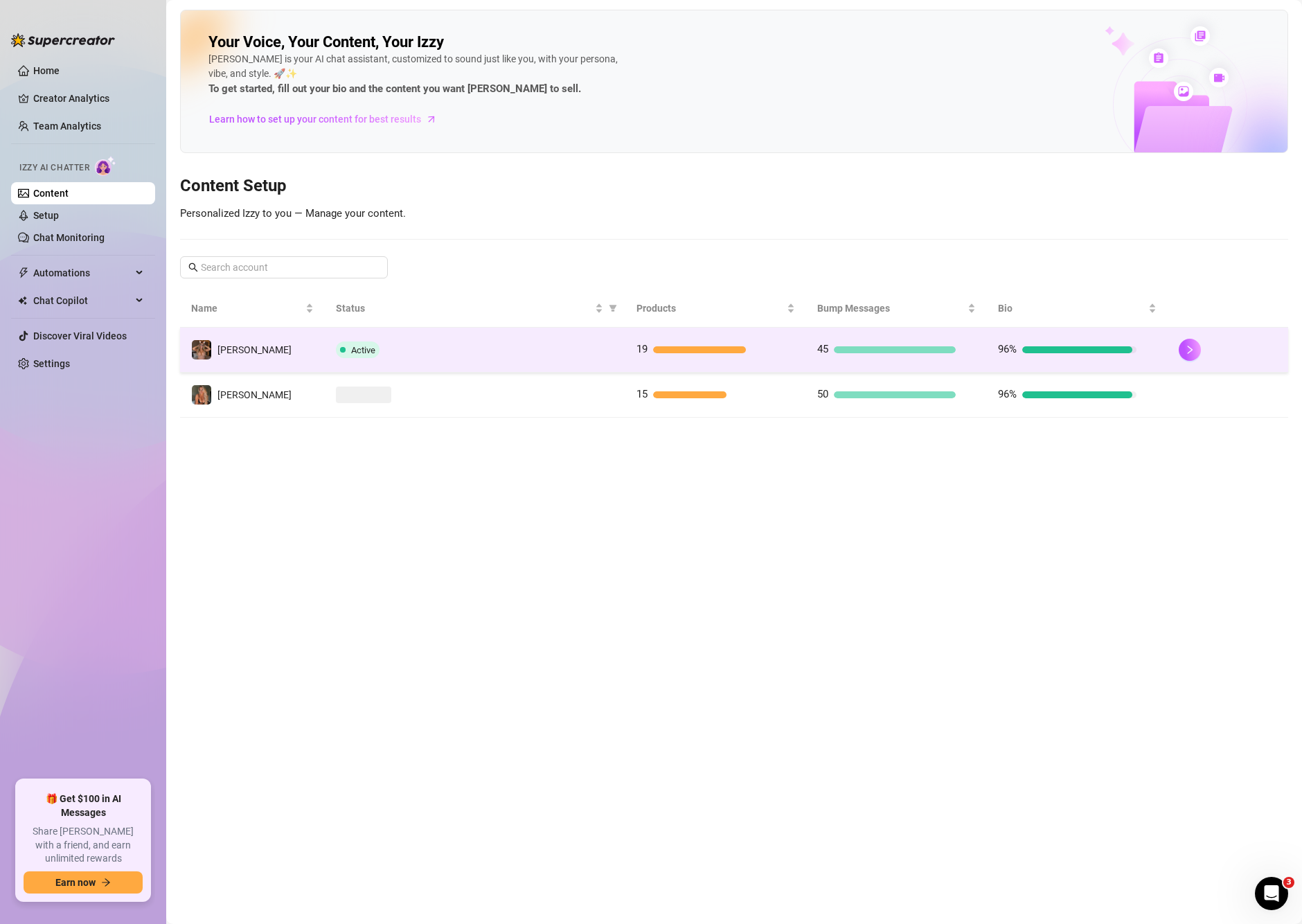
click at [342, 346] on span at bounding box center [342, 349] width 5 height 16
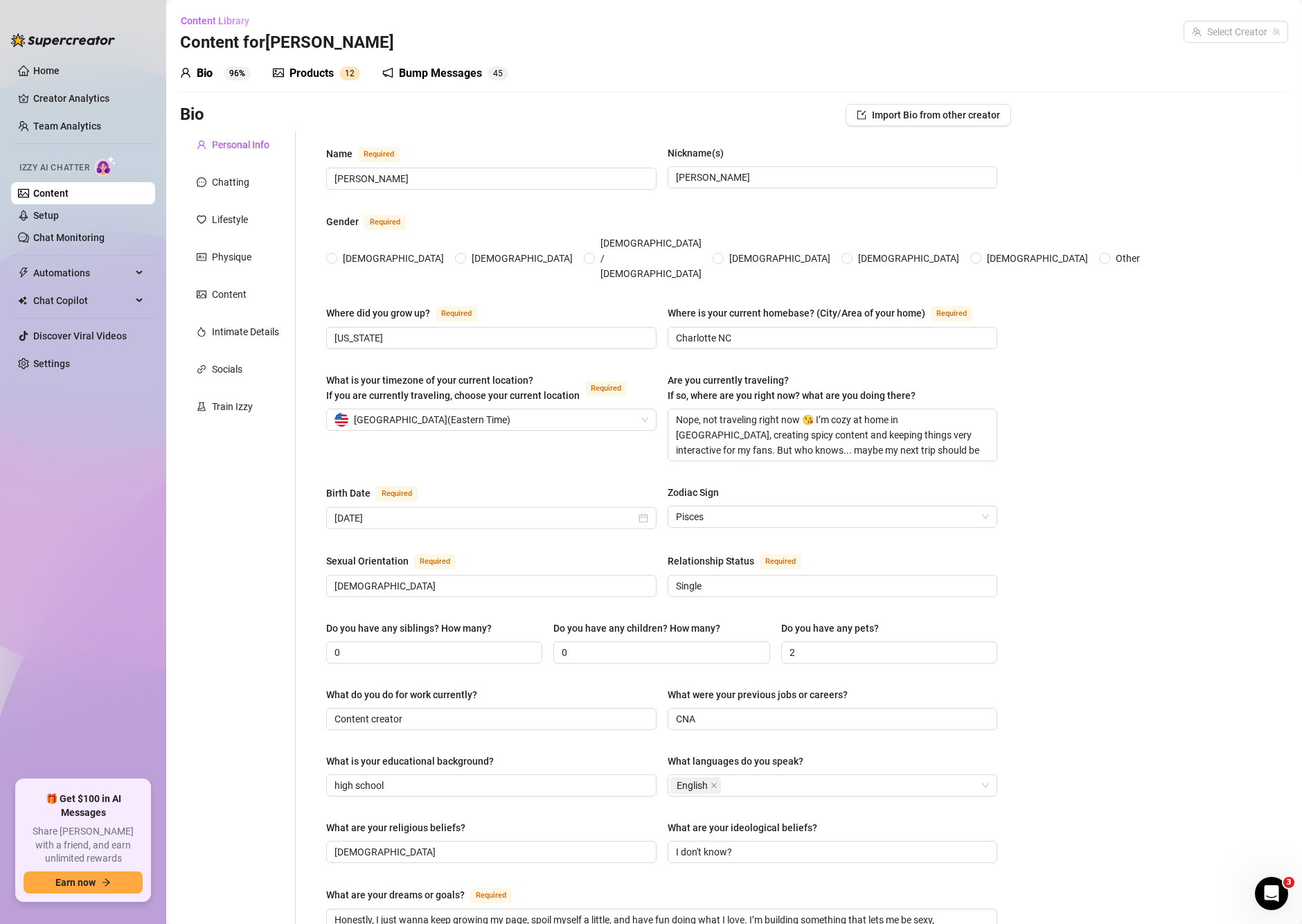
radio input "true"
click at [40, 74] on link "Home" at bounding box center [46, 70] width 26 height 11
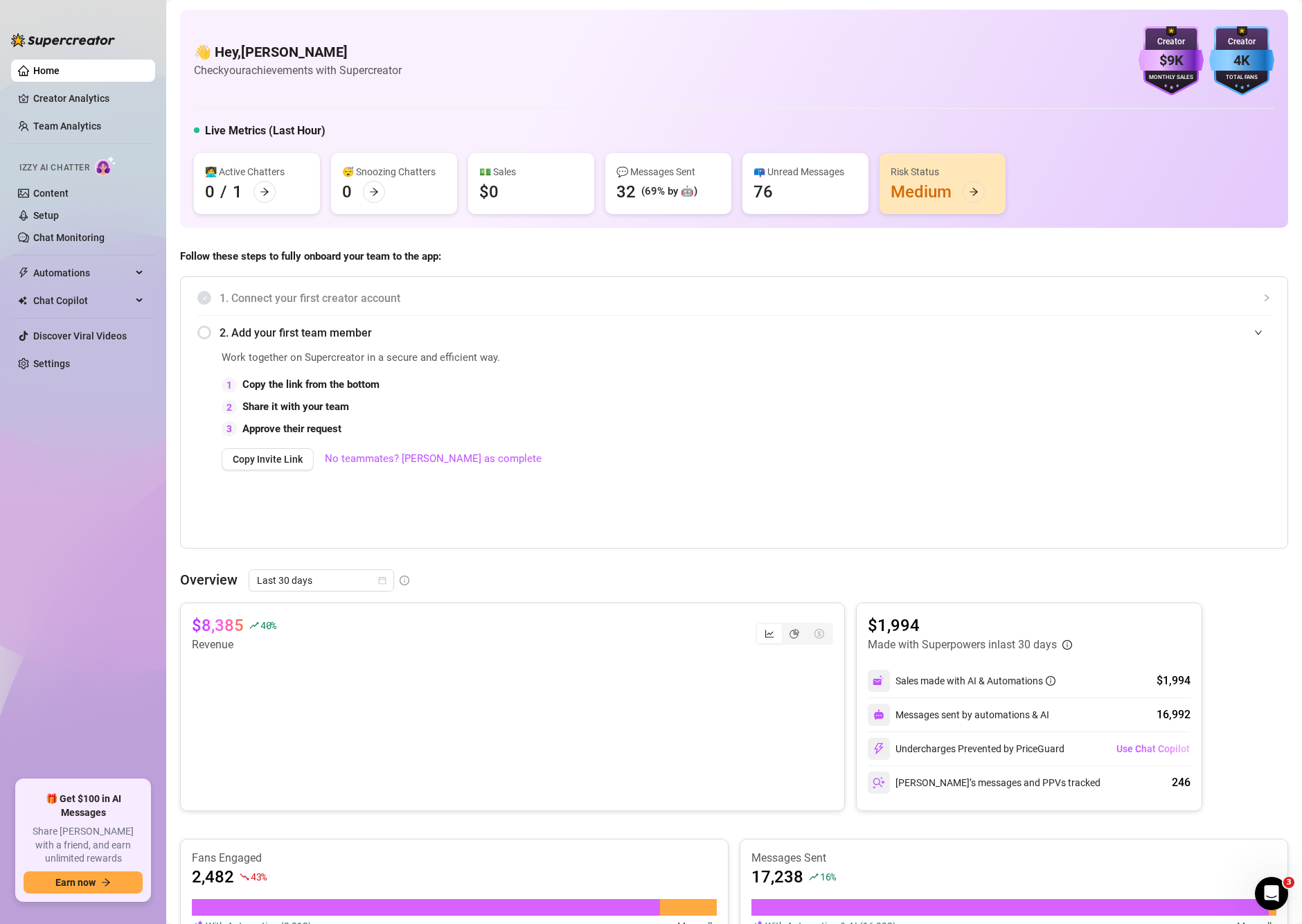
scroll to position [436, 0]
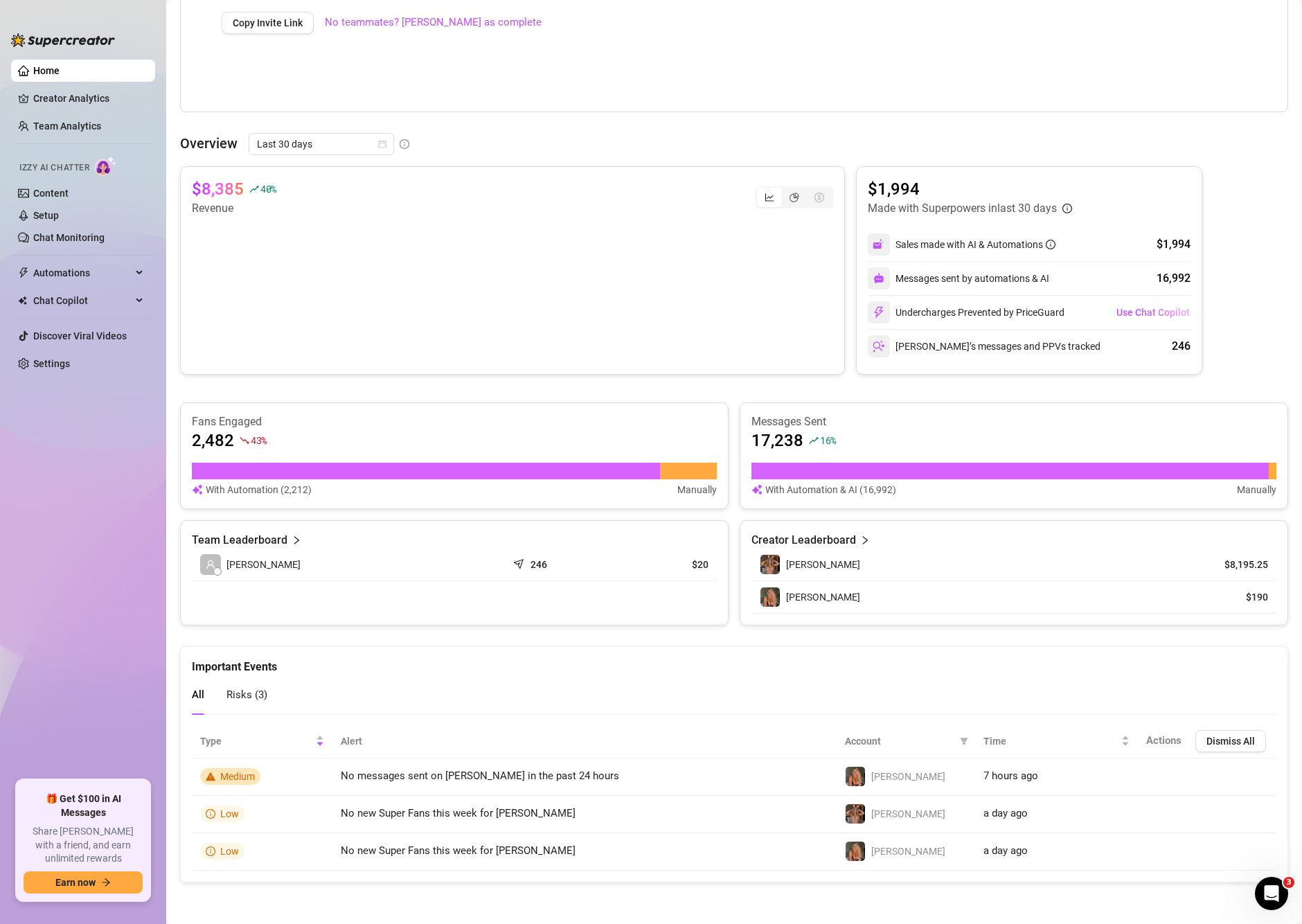
click at [246, 700] on span "Risks ( 3 )" at bounding box center [246, 694] width 41 height 12
click at [91, 236] on link "Chat Monitoring" at bounding box center [68, 238] width 71 height 11
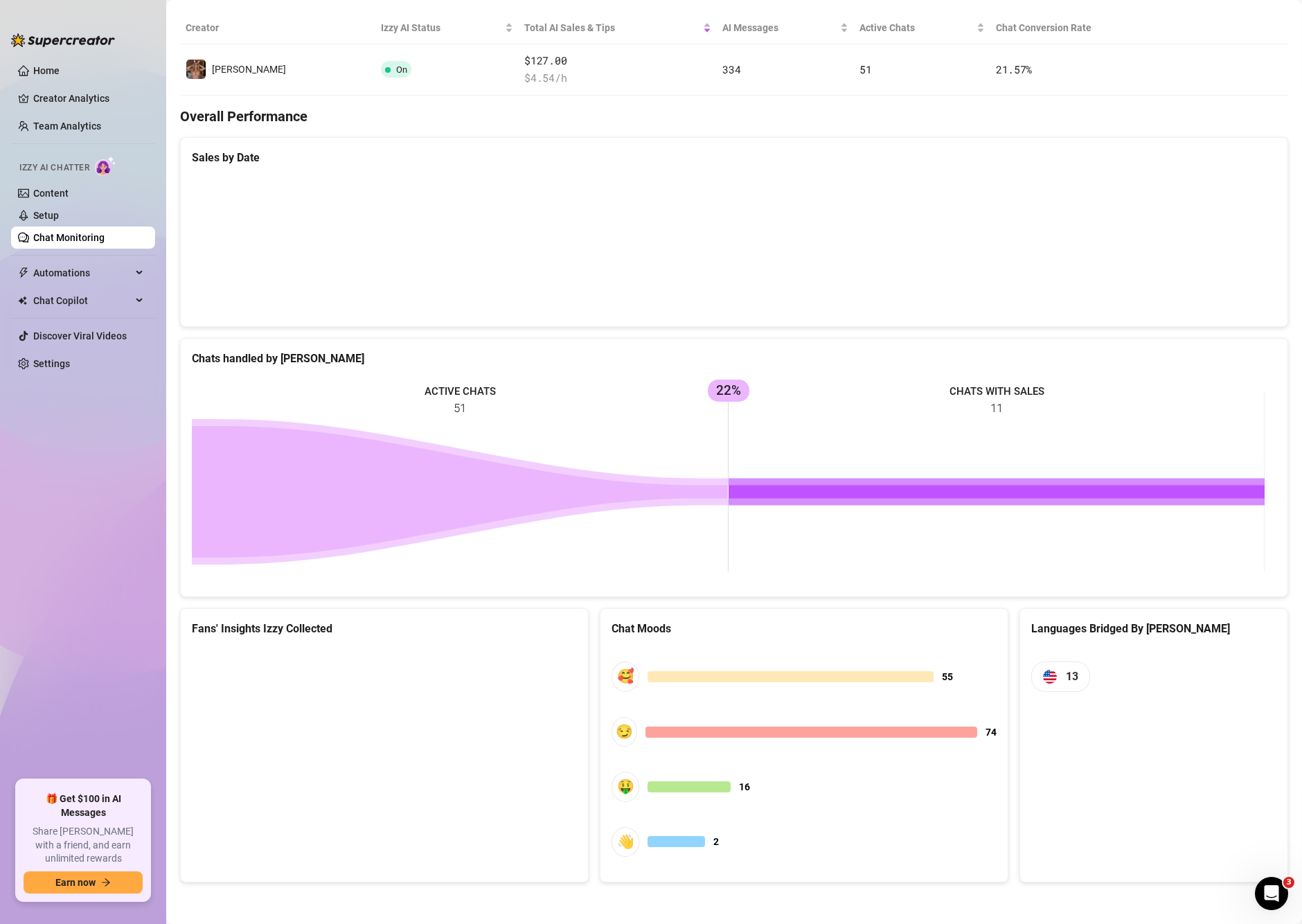
scroll to position [264, 0]
click at [53, 304] on span "Chat Copilot" at bounding box center [81, 301] width 98 height 23
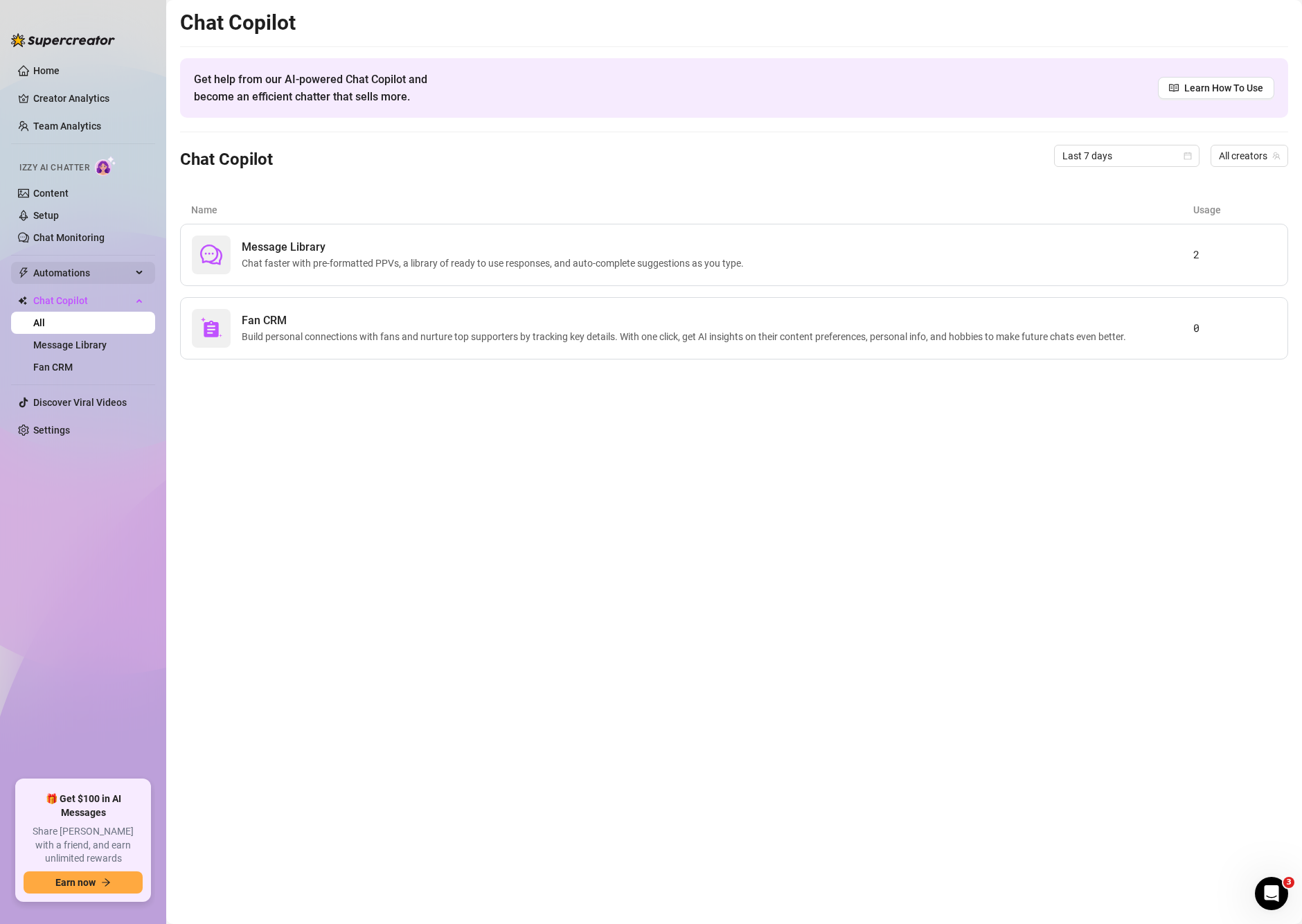
click at [84, 273] on span "Automations" at bounding box center [81, 273] width 98 height 23
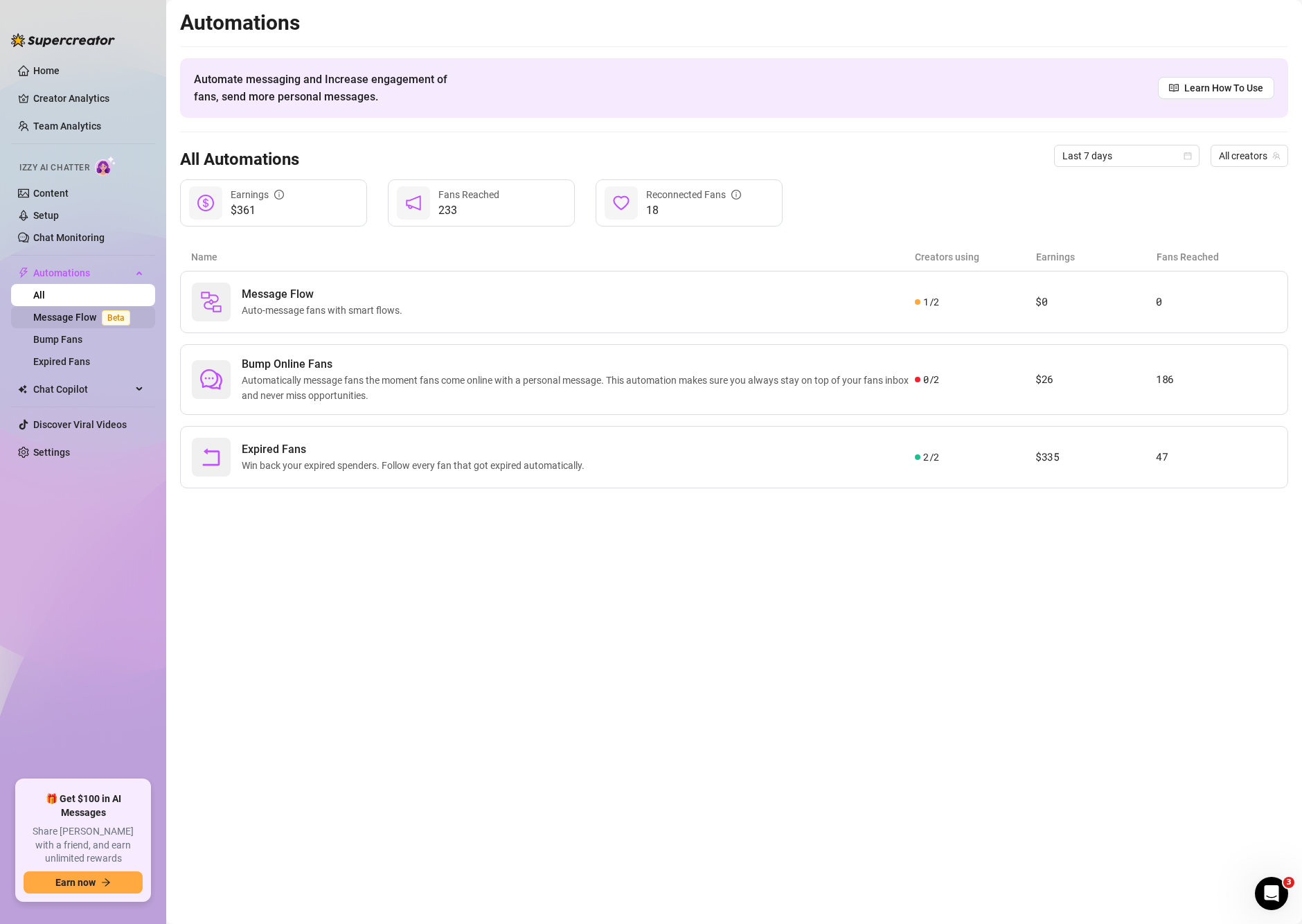
click at [62, 319] on link "Message Flow Beta" at bounding box center [84, 317] width 102 height 11
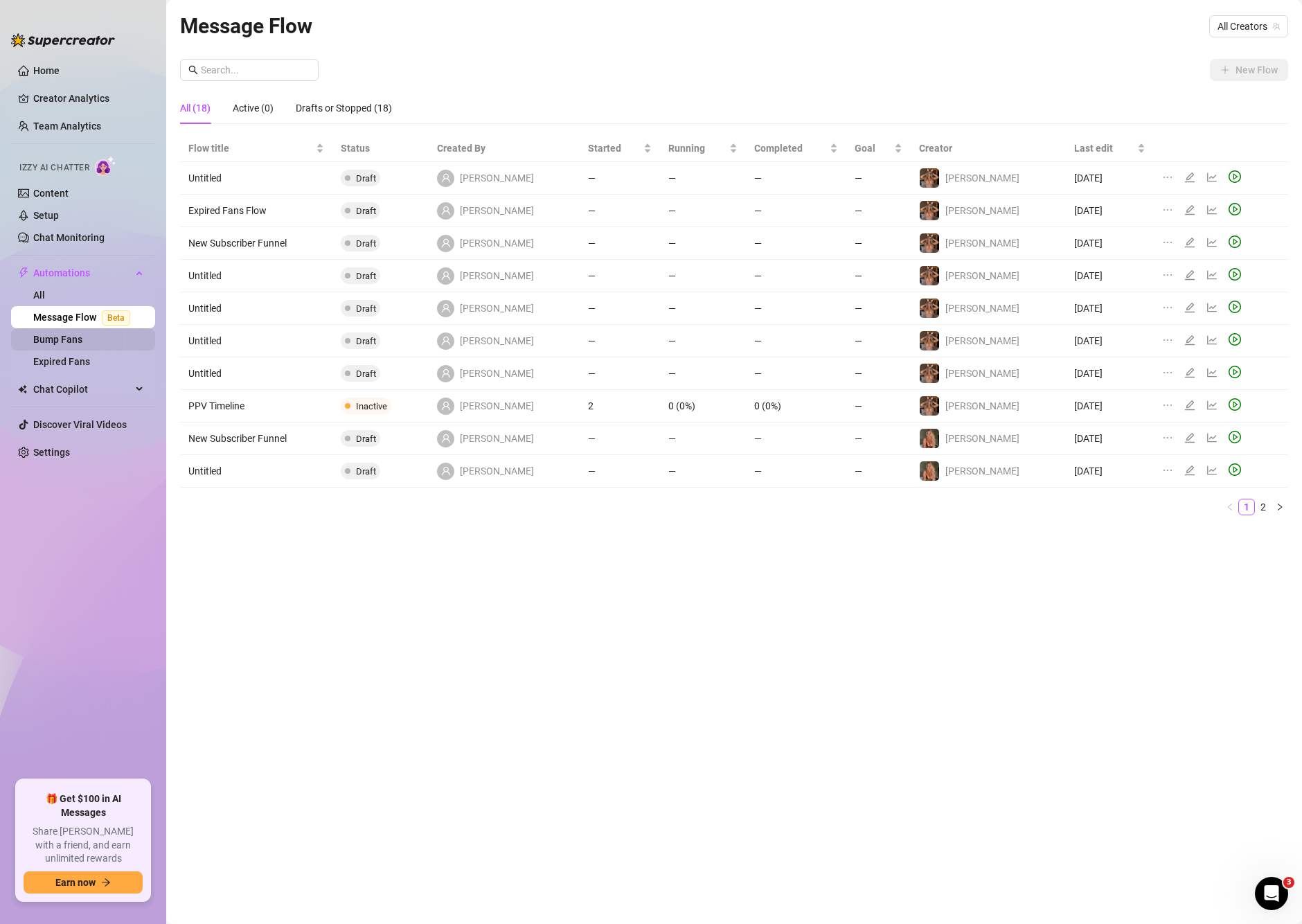
click at [69, 334] on link "Bump Fans" at bounding box center [57, 339] width 49 height 11
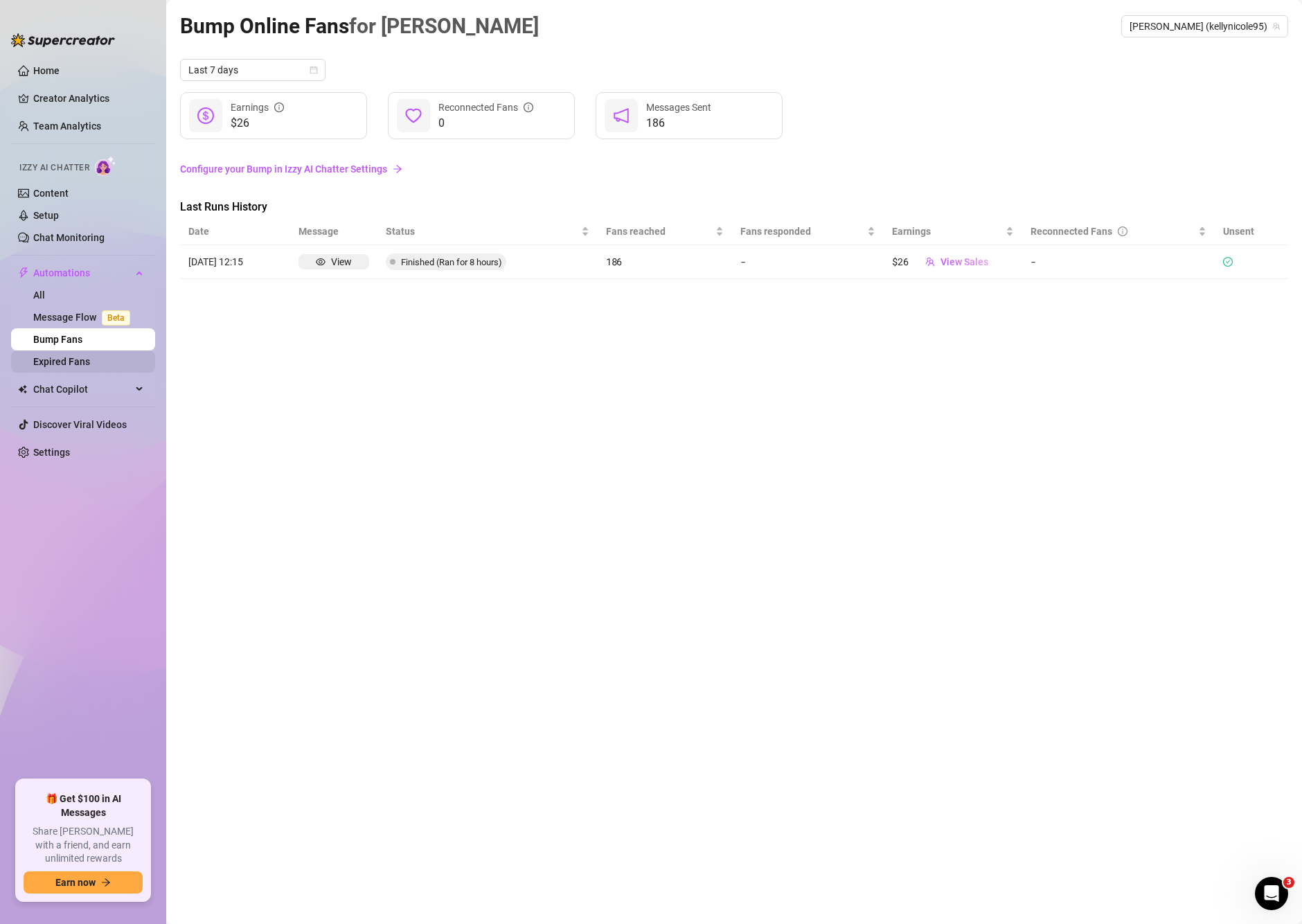
click at [74, 360] on link "Expired Fans" at bounding box center [62, 361] width 57 height 11
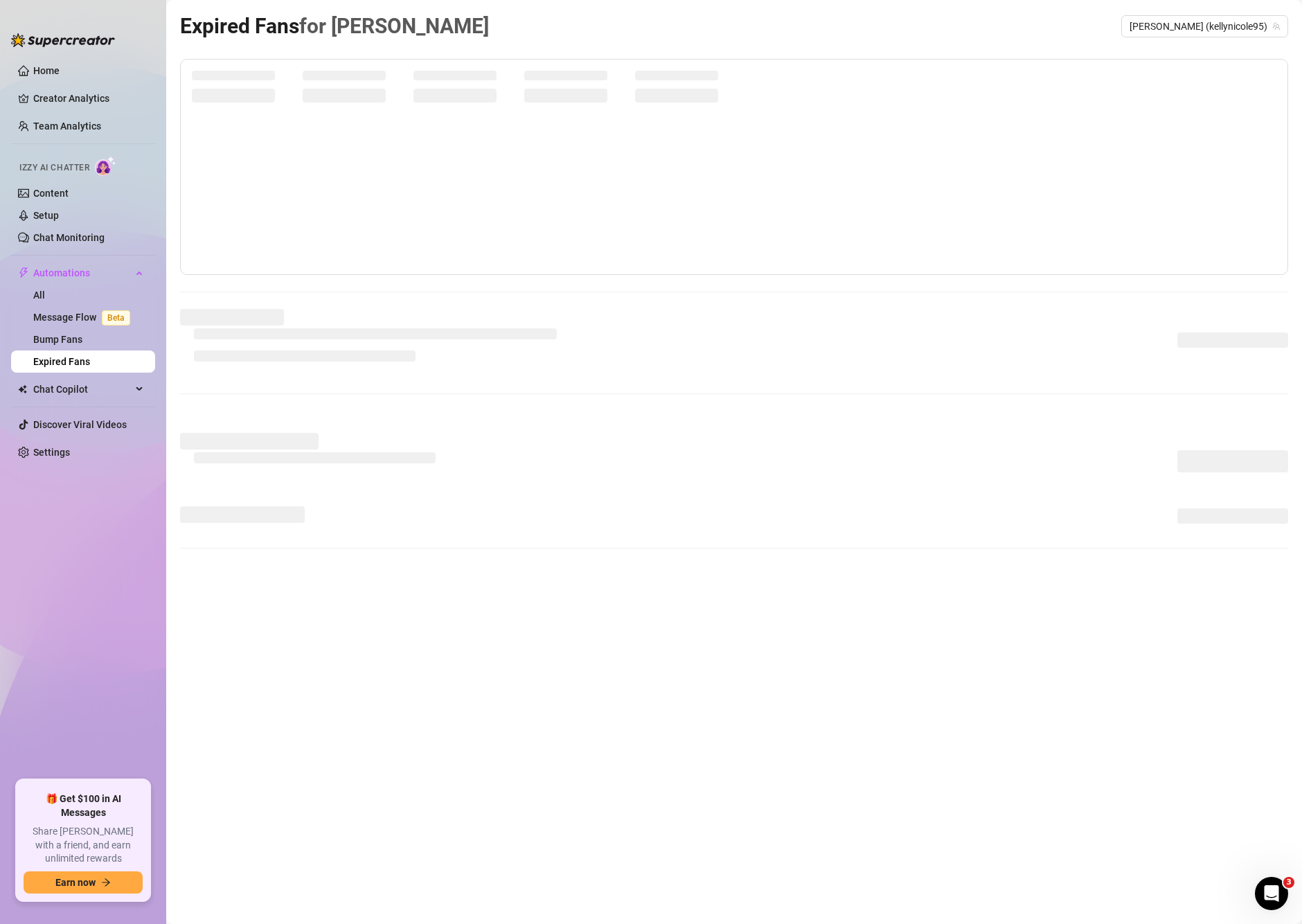
click at [69, 164] on span "Izzy AI Chatter" at bounding box center [54, 167] width 70 height 13
click at [48, 210] on link "Setup" at bounding box center [46, 215] width 26 height 11
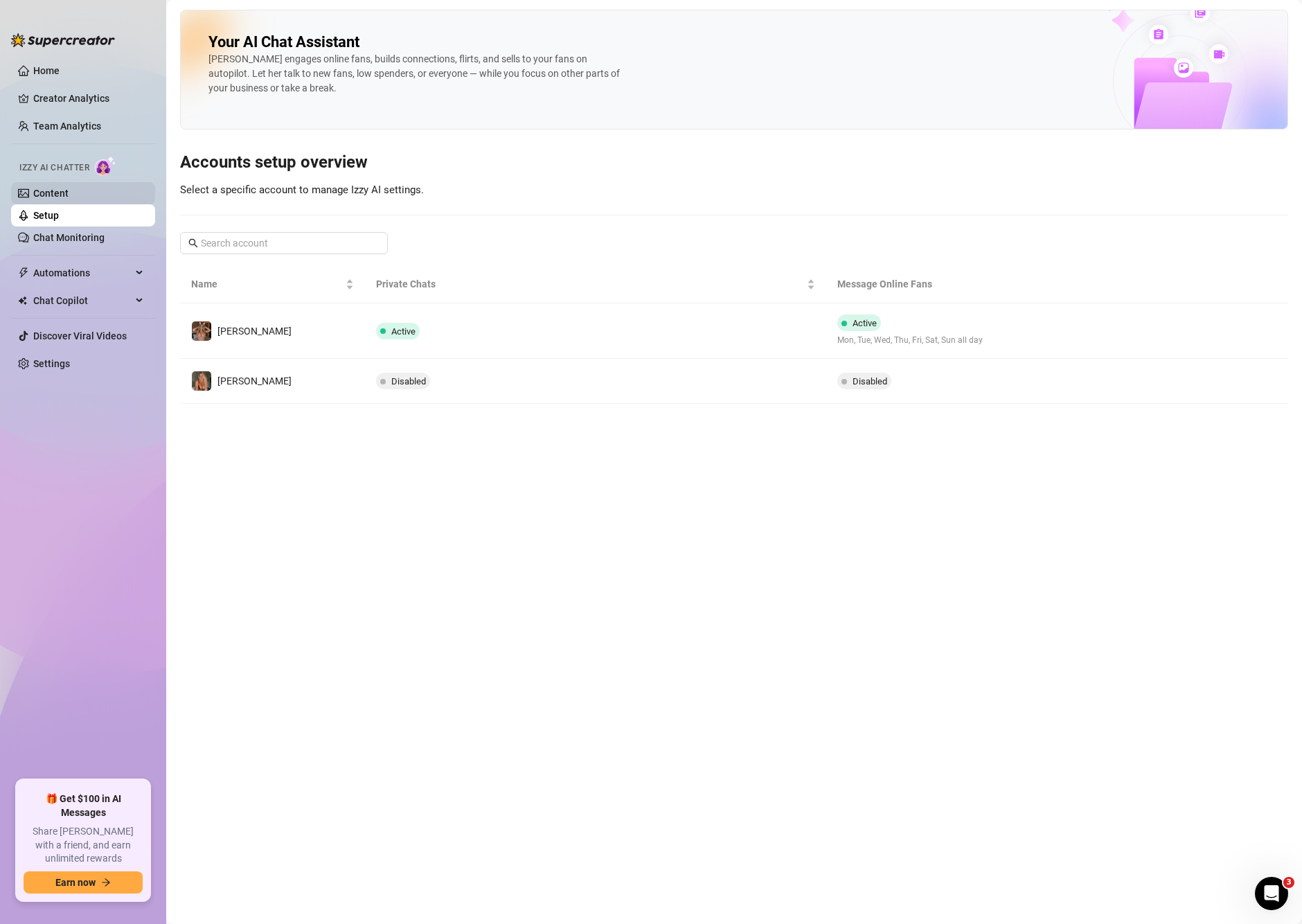
click at [38, 198] on link "Content" at bounding box center [50, 193] width 36 height 11
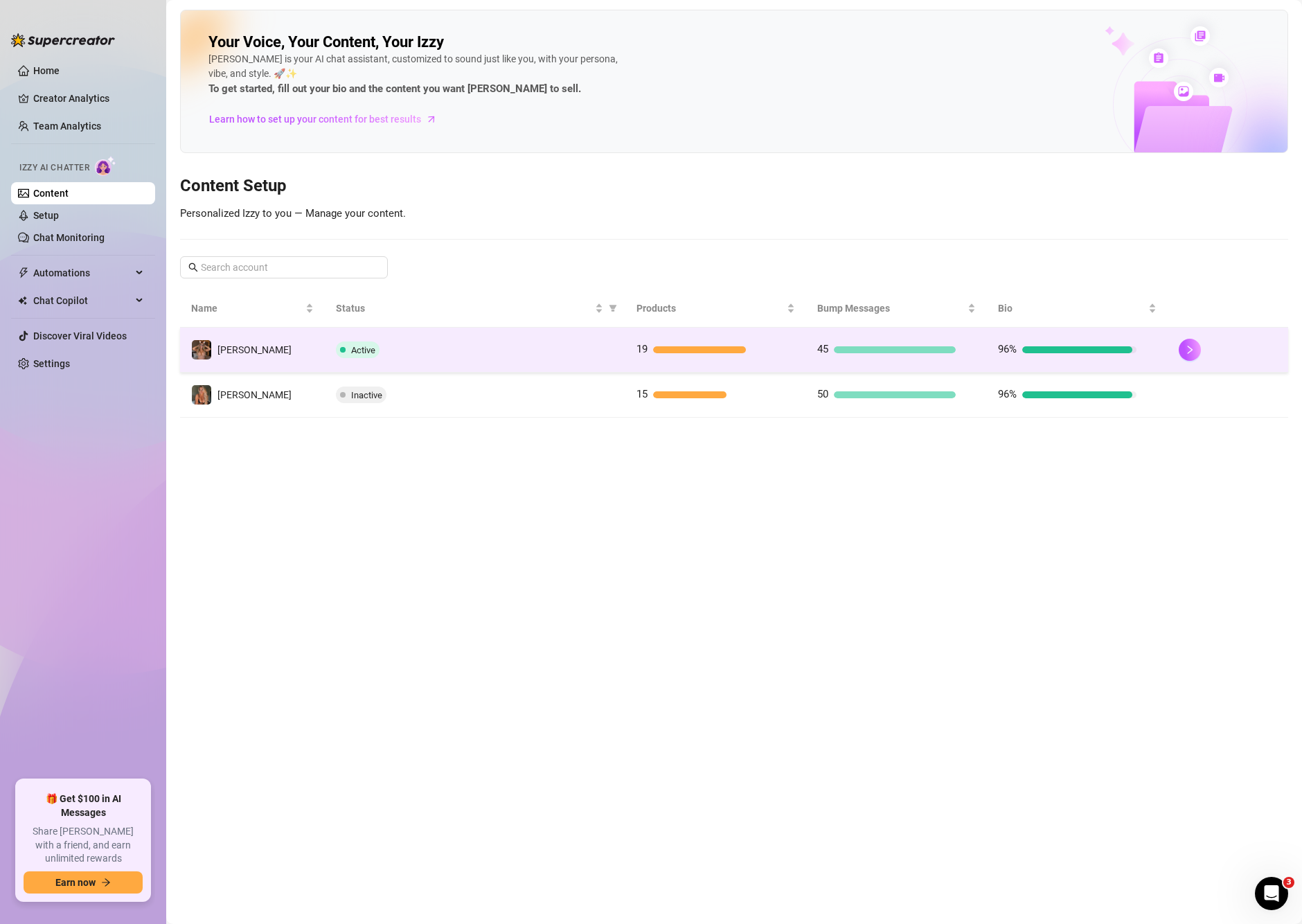
click at [486, 350] on div "Active" at bounding box center [475, 349] width 279 height 16
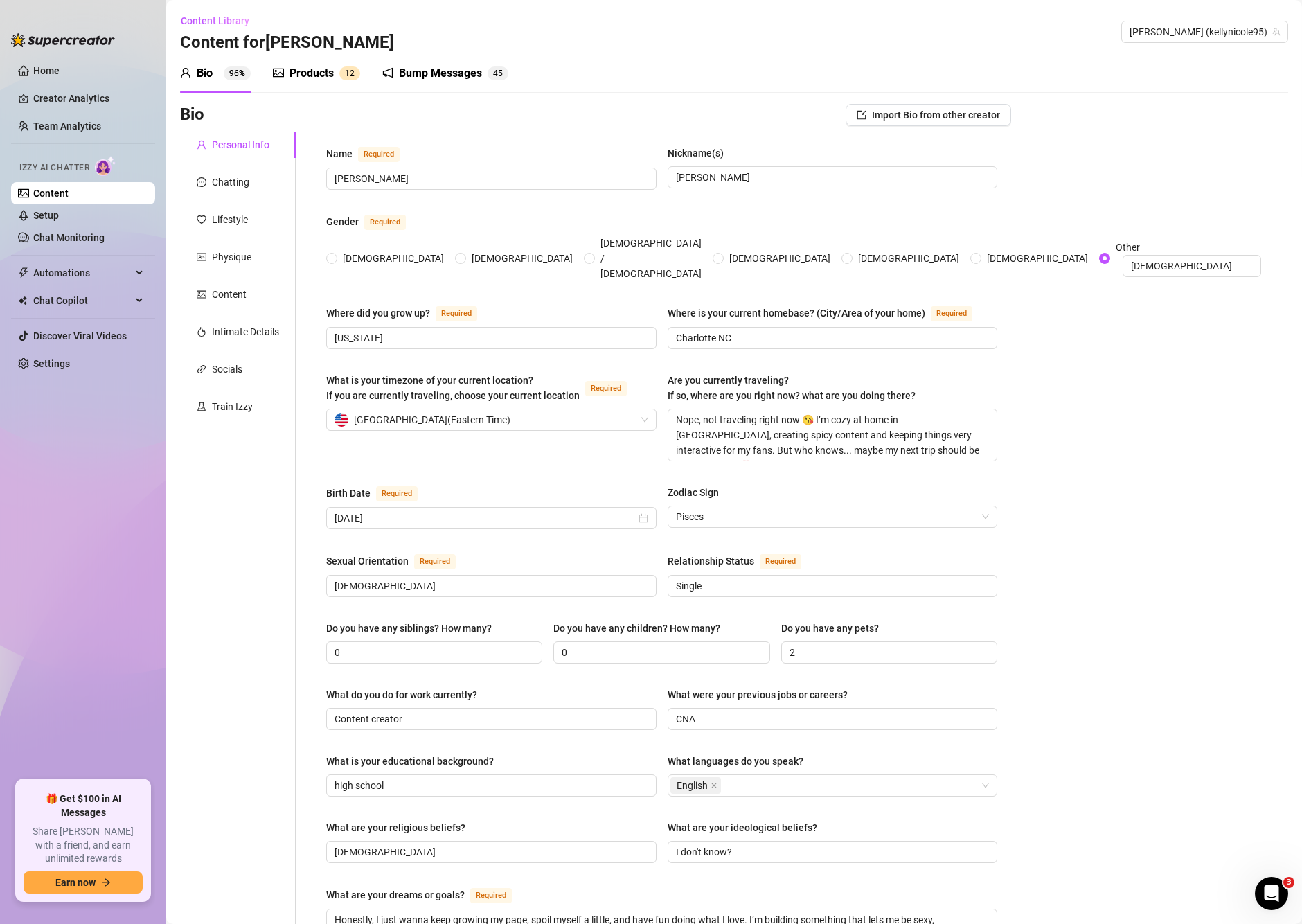
radio input "true"
click at [37, 234] on link "Chat Monitoring" at bounding box center [68, 238] width 71 height 11
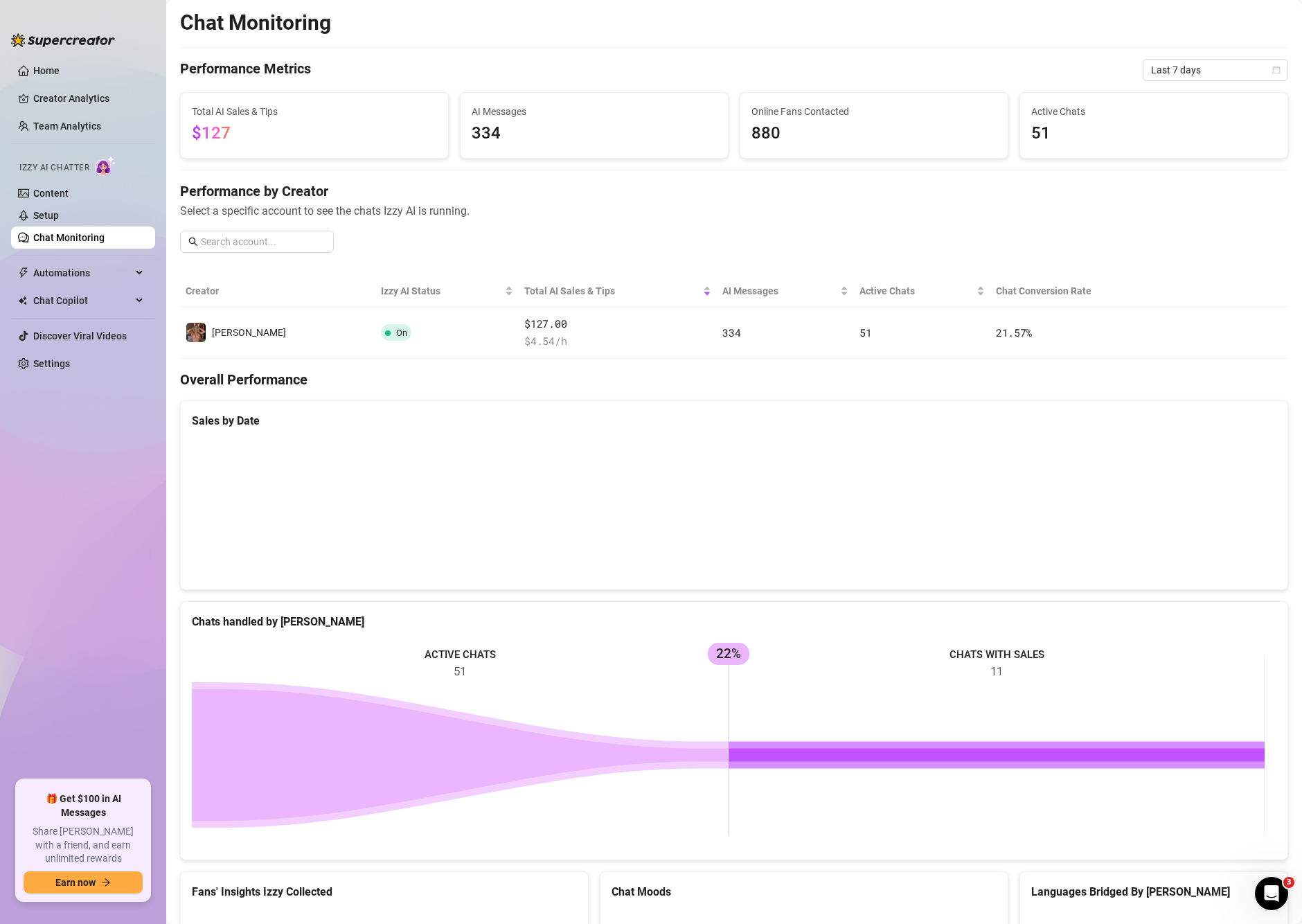
scroll to position [115, 0]
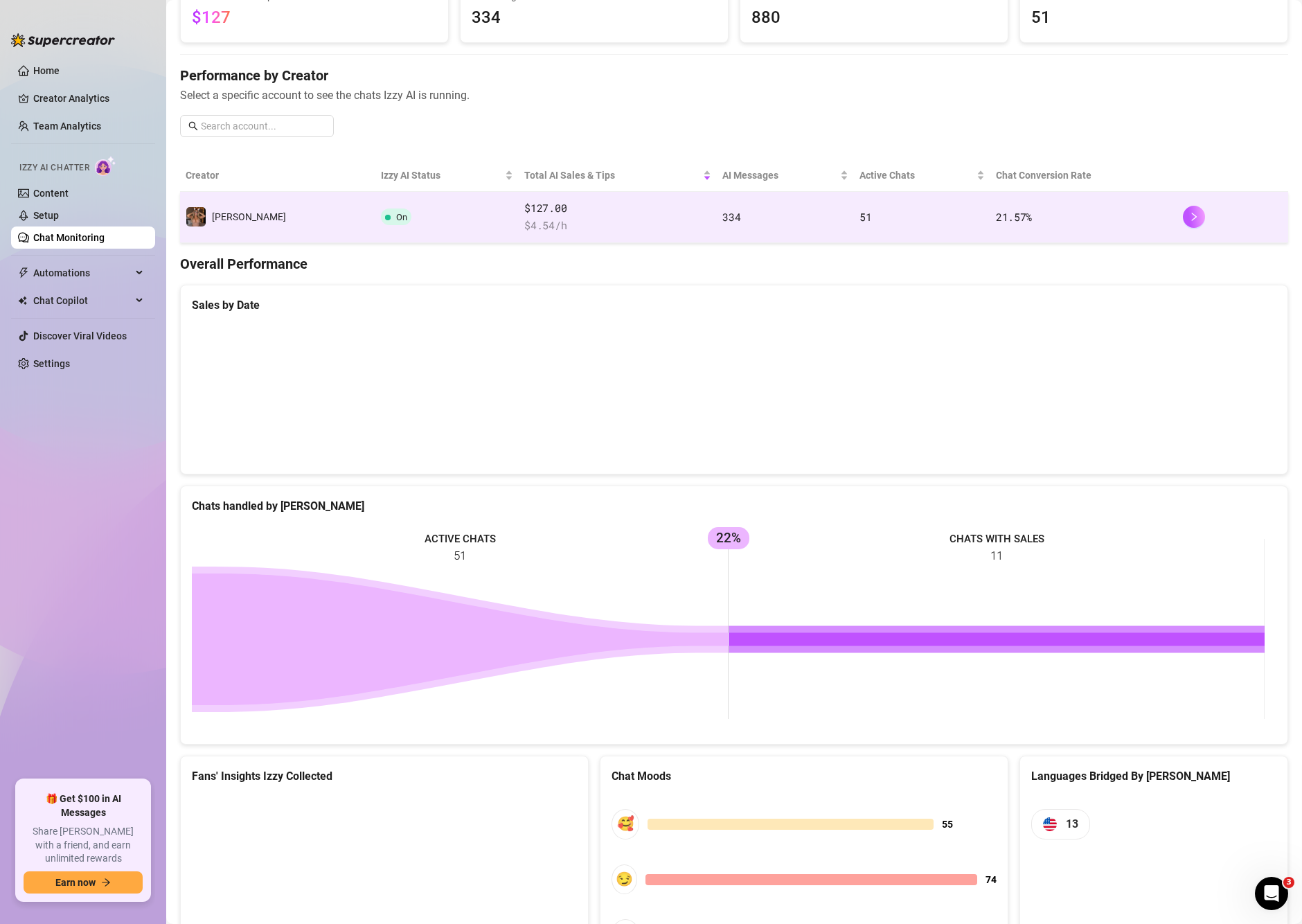
click at [726, 215] on td "334" at bounding box center [785, 217] width 137 height 51
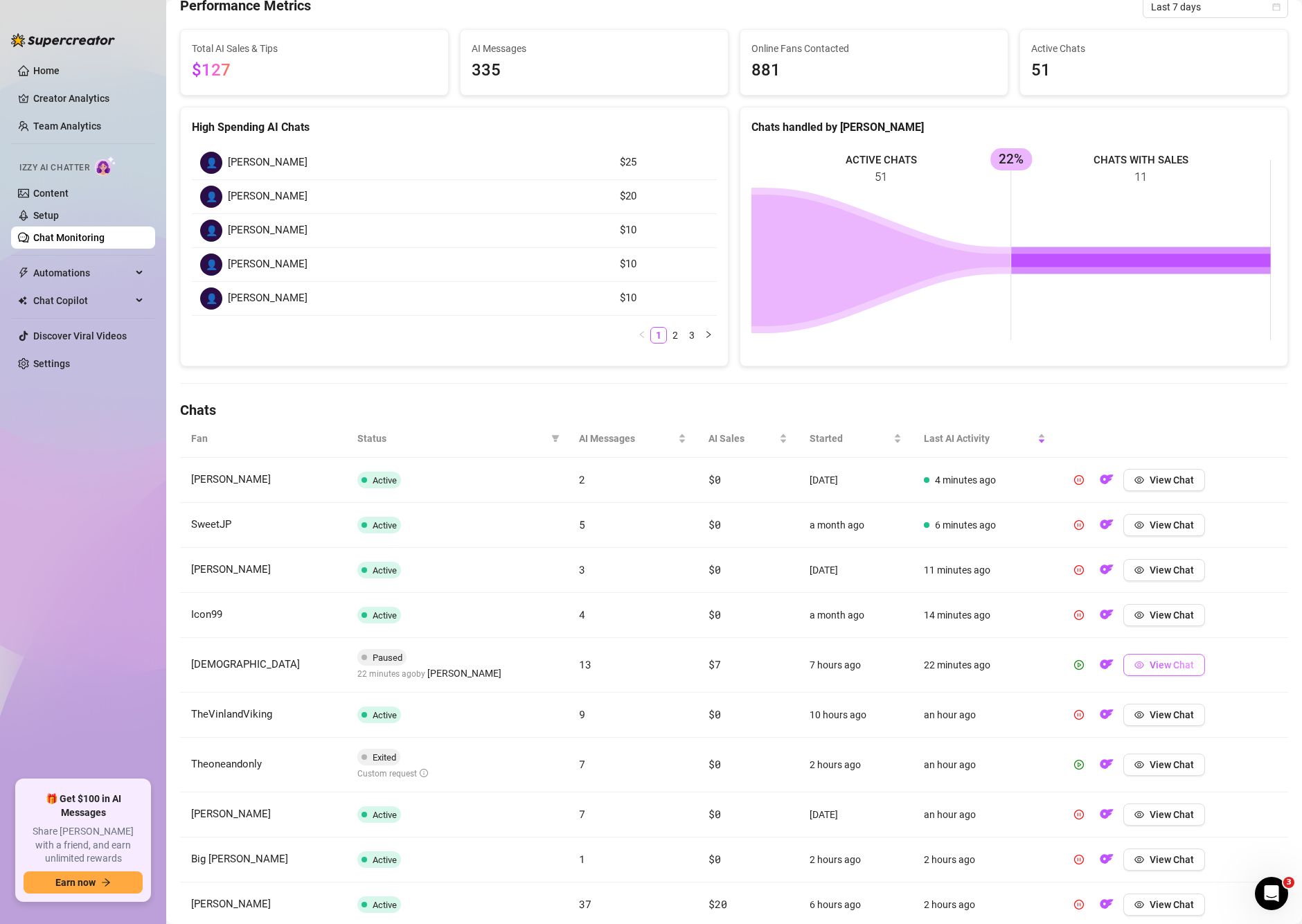
scroll to position [185, 0]
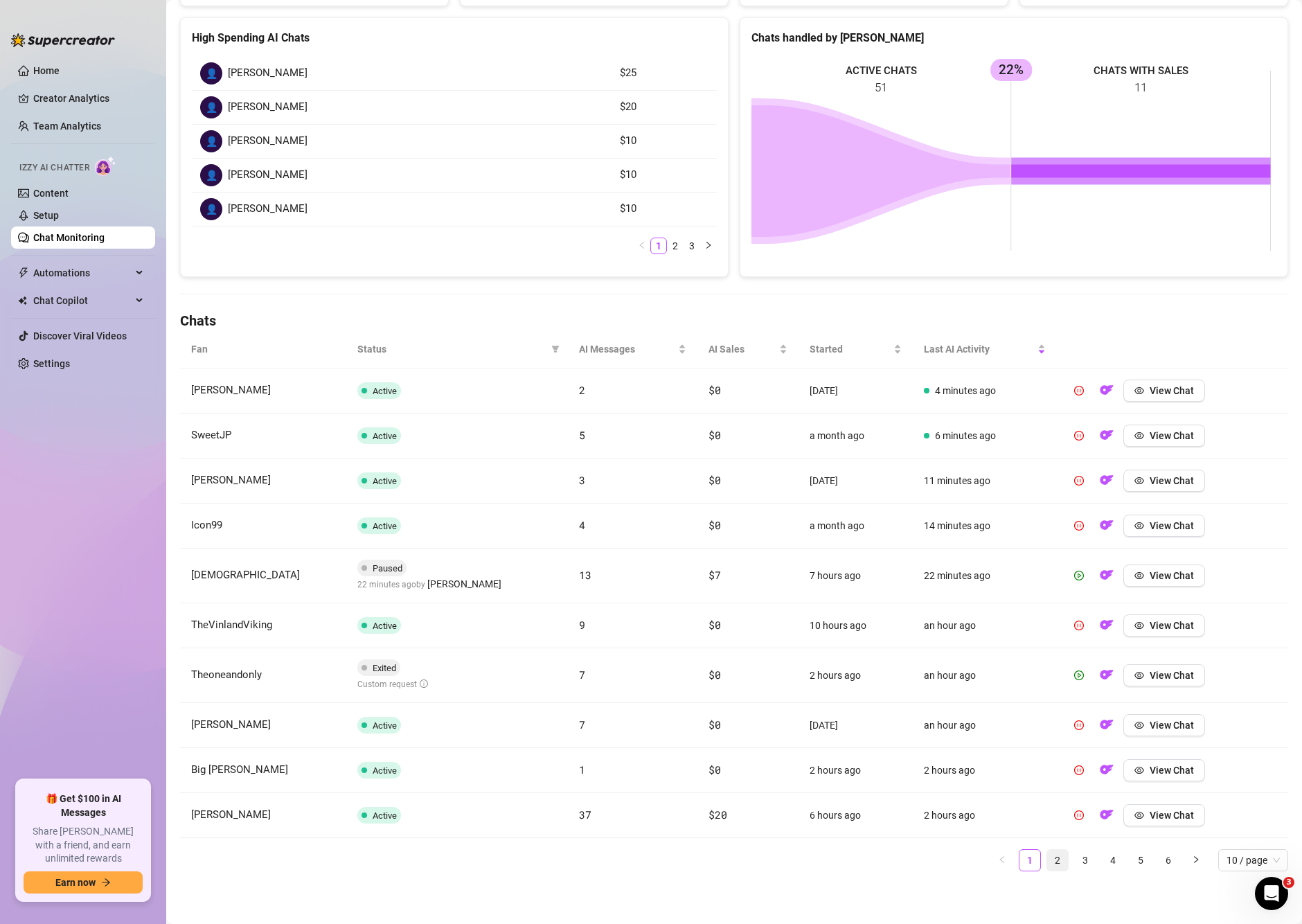
click at [1049, 862] on link "2" at bounding box center [1058, 860] width 21 height 21
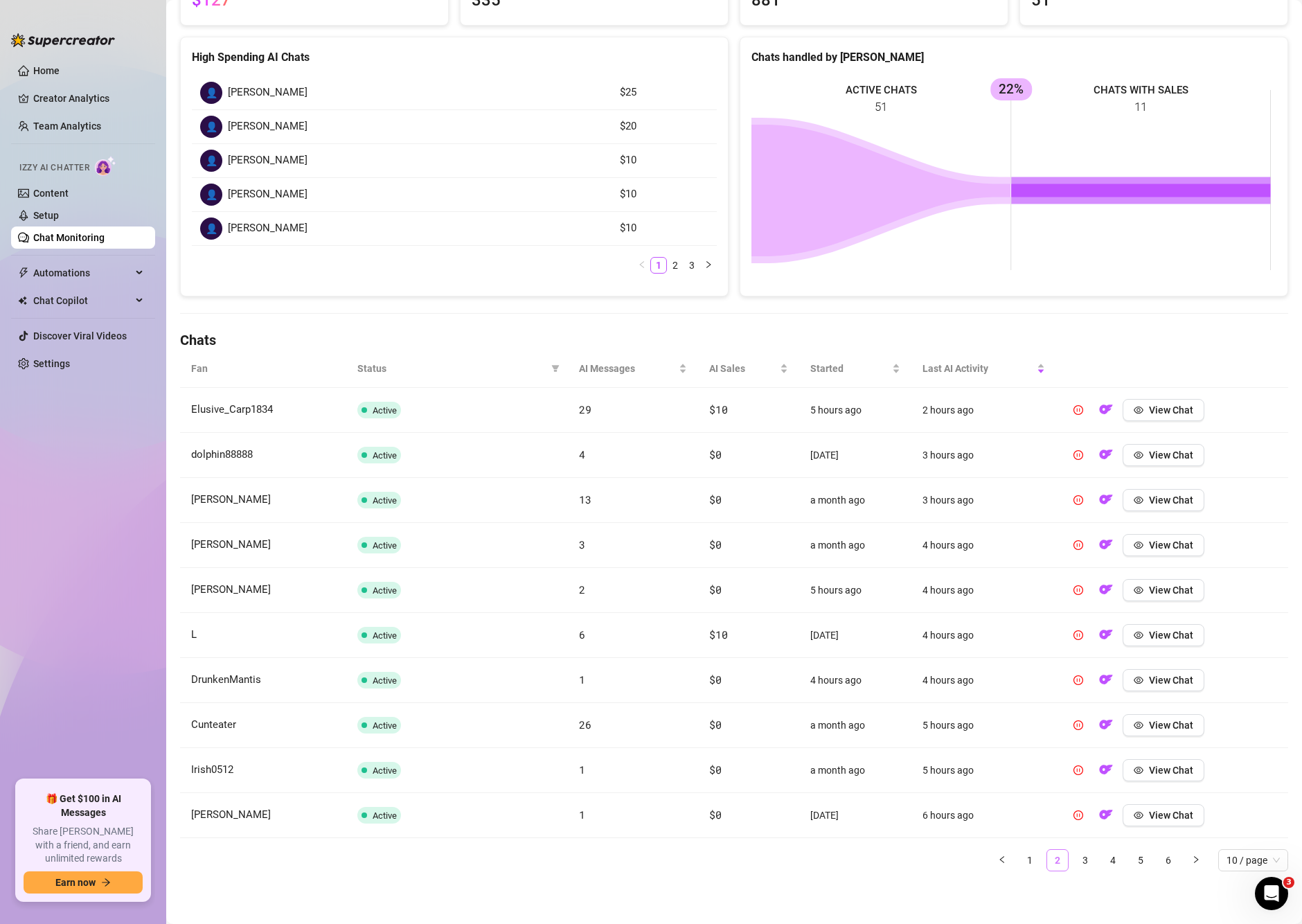
scroll to position [166, 0]
click at [1019, 860] on link "1" at bounding box center [1030, 860] width 21 height 21
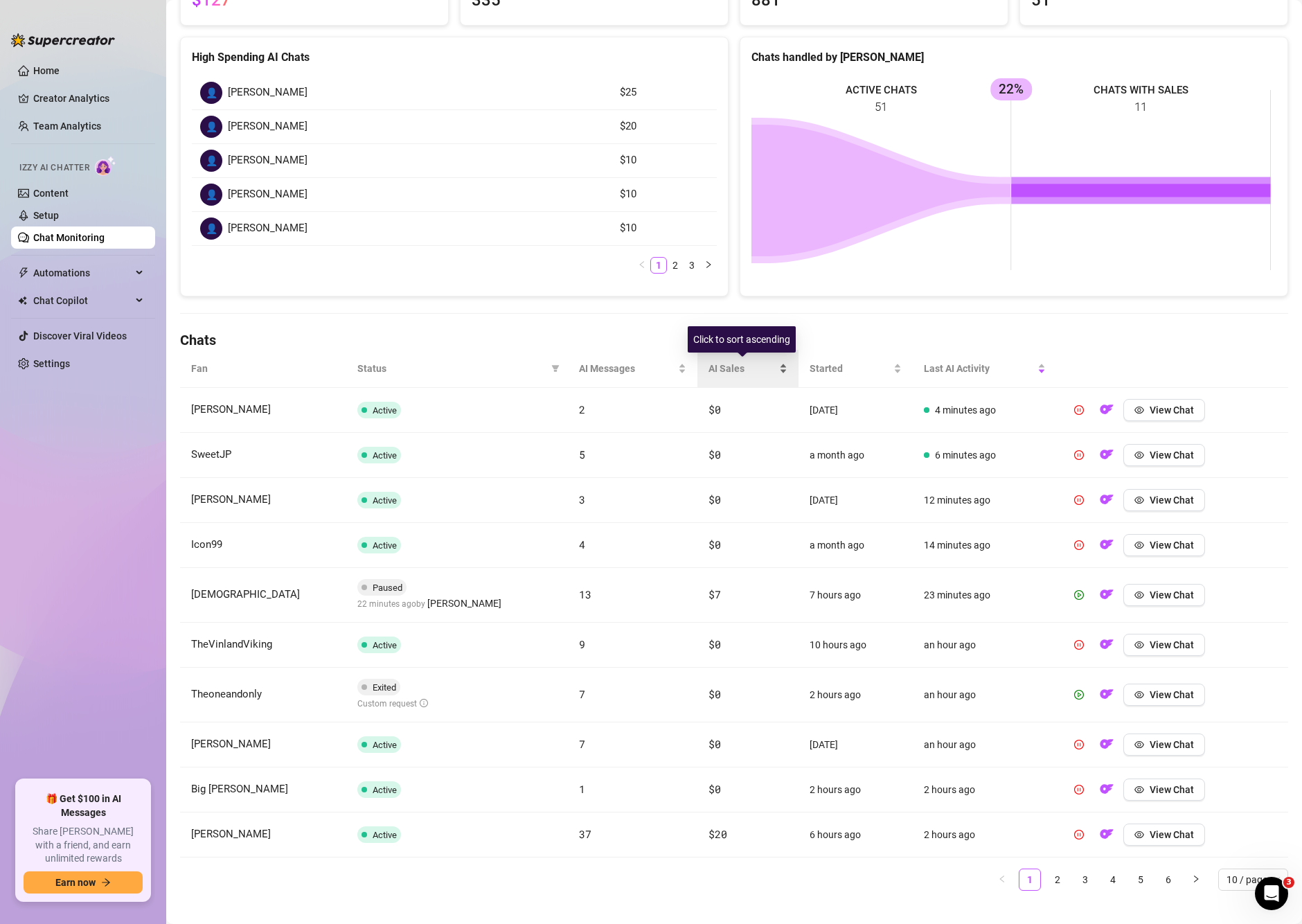
click at [735, 361] on span "AI Sales" at bounding box center [741, 368] width 67 height 16
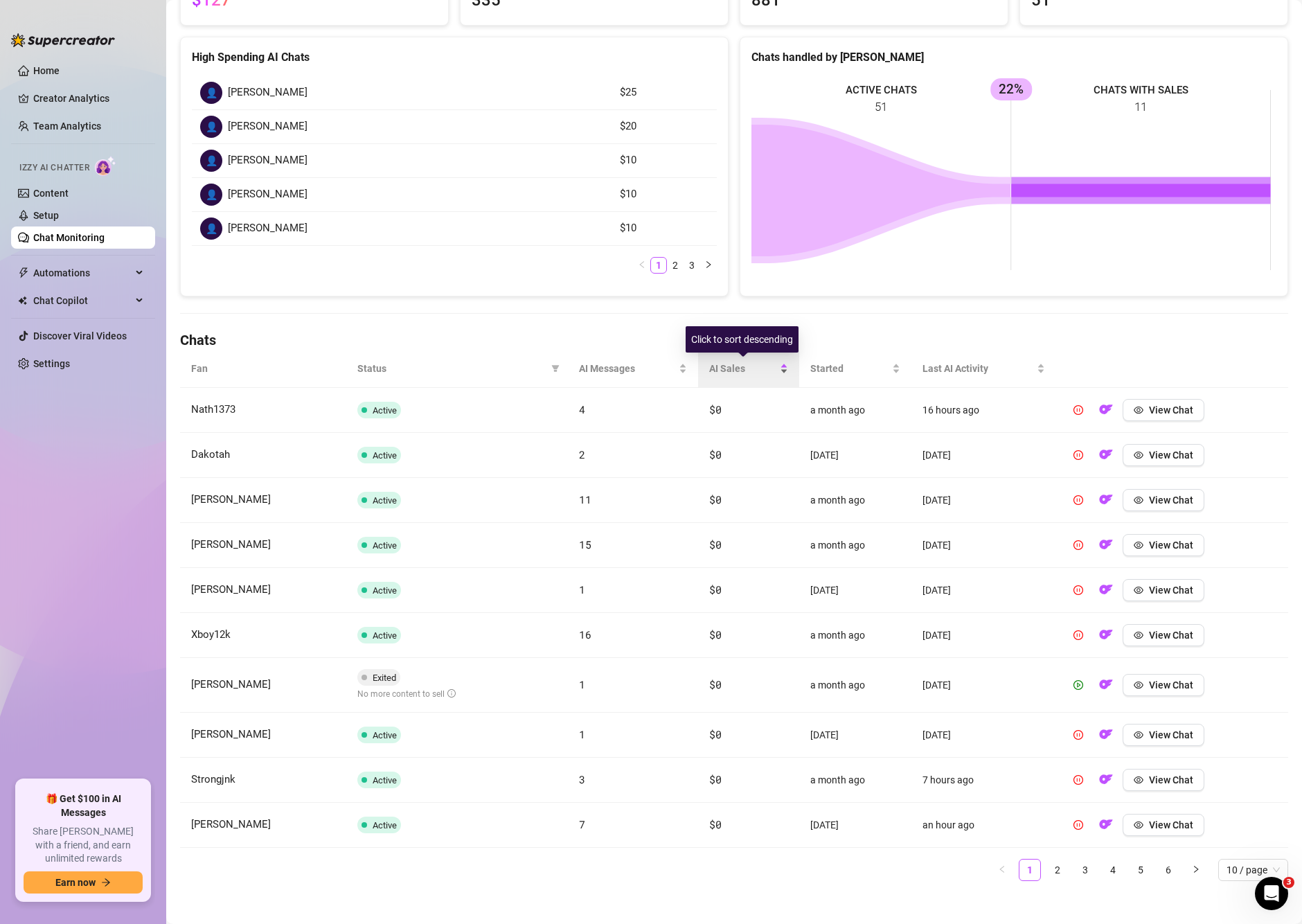
click at [735, 361] on span "AI Sales" at bounding box center [743, 368] width 68 height 16
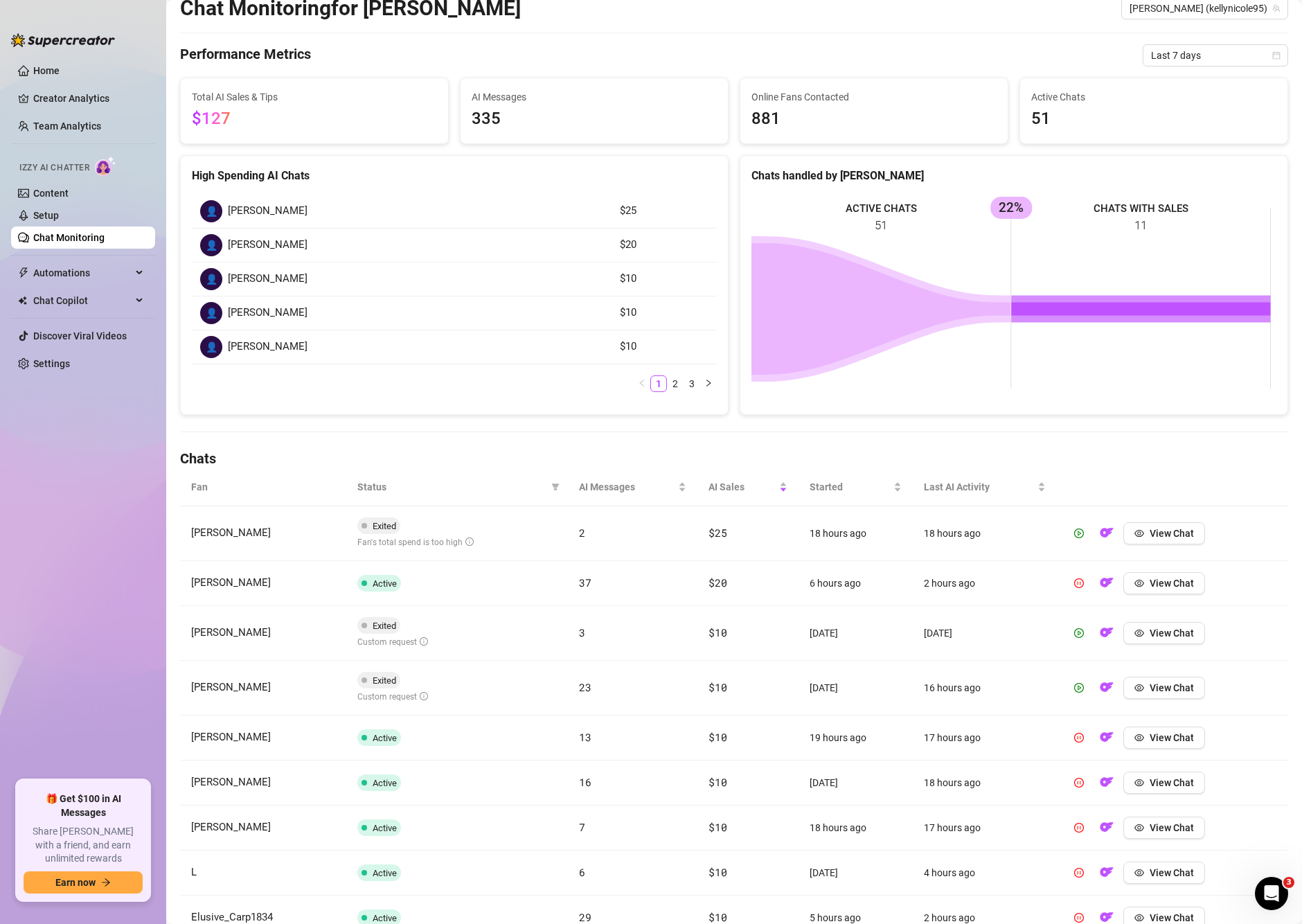
scroll to position [115, 0]
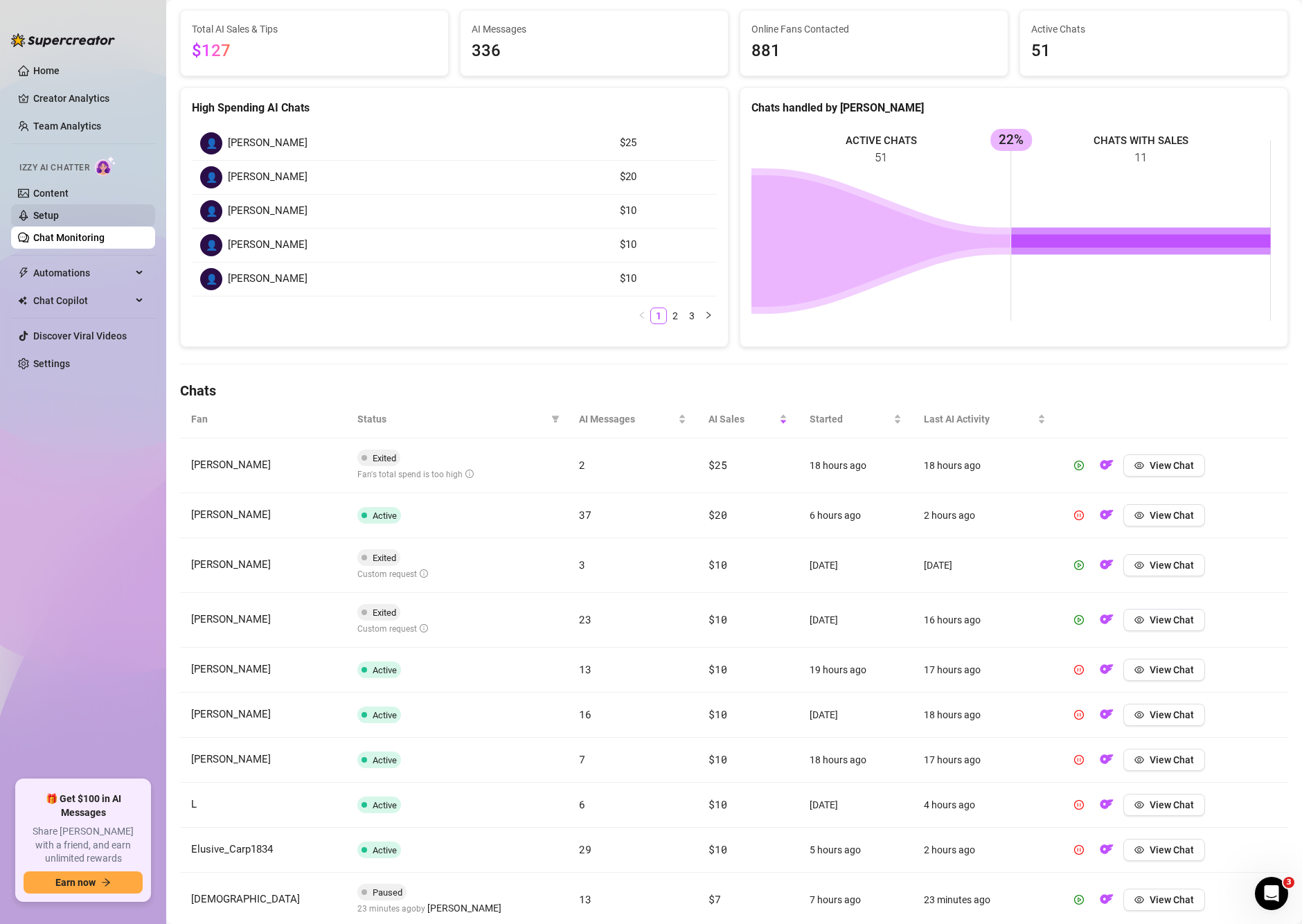
click at [59, 211] on link "Setup" at bounding box center [46, 215] width 26 height 11
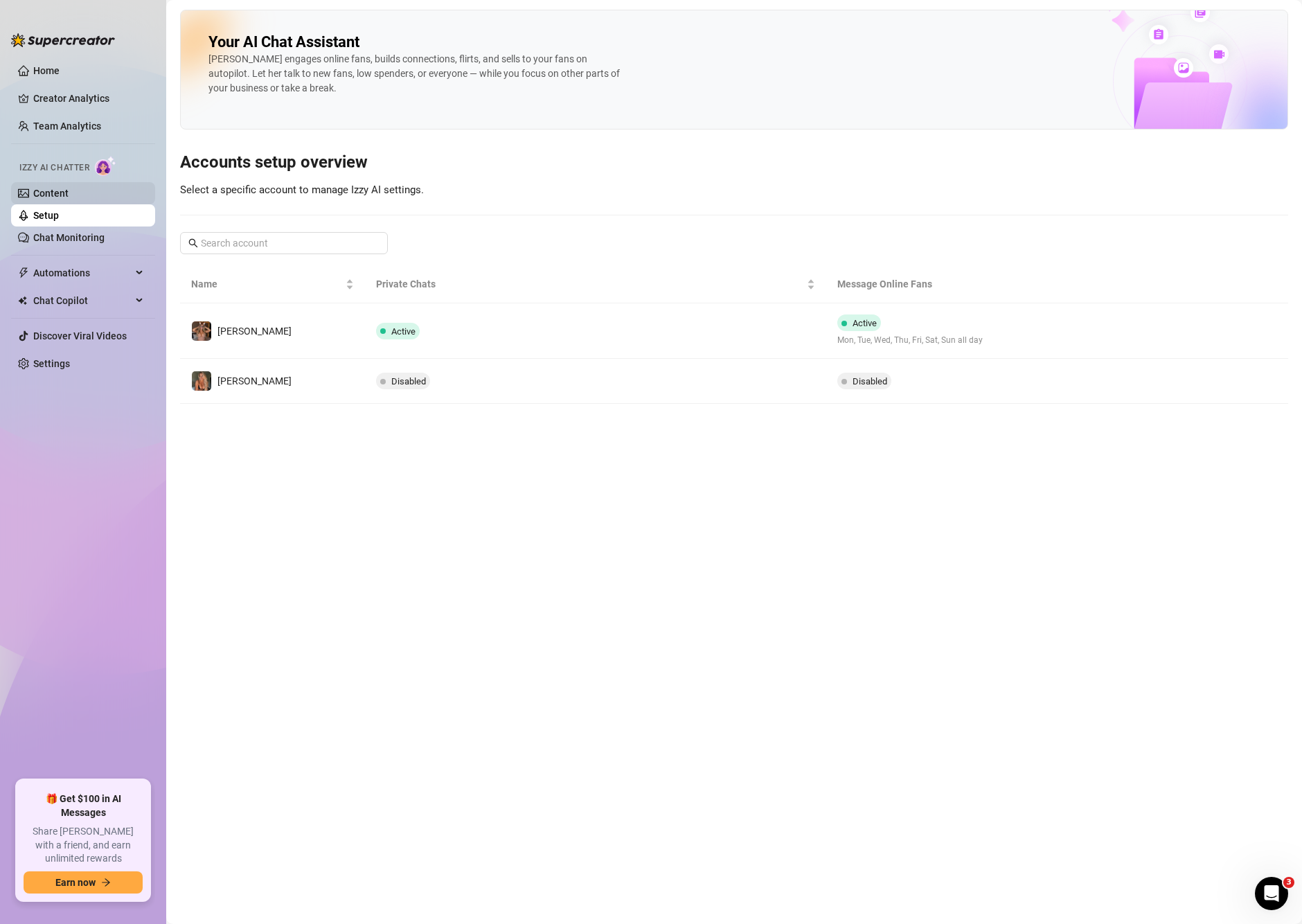
click at [64, 188] on link "Content" at bounding box center [50, 193] width 36 height 11
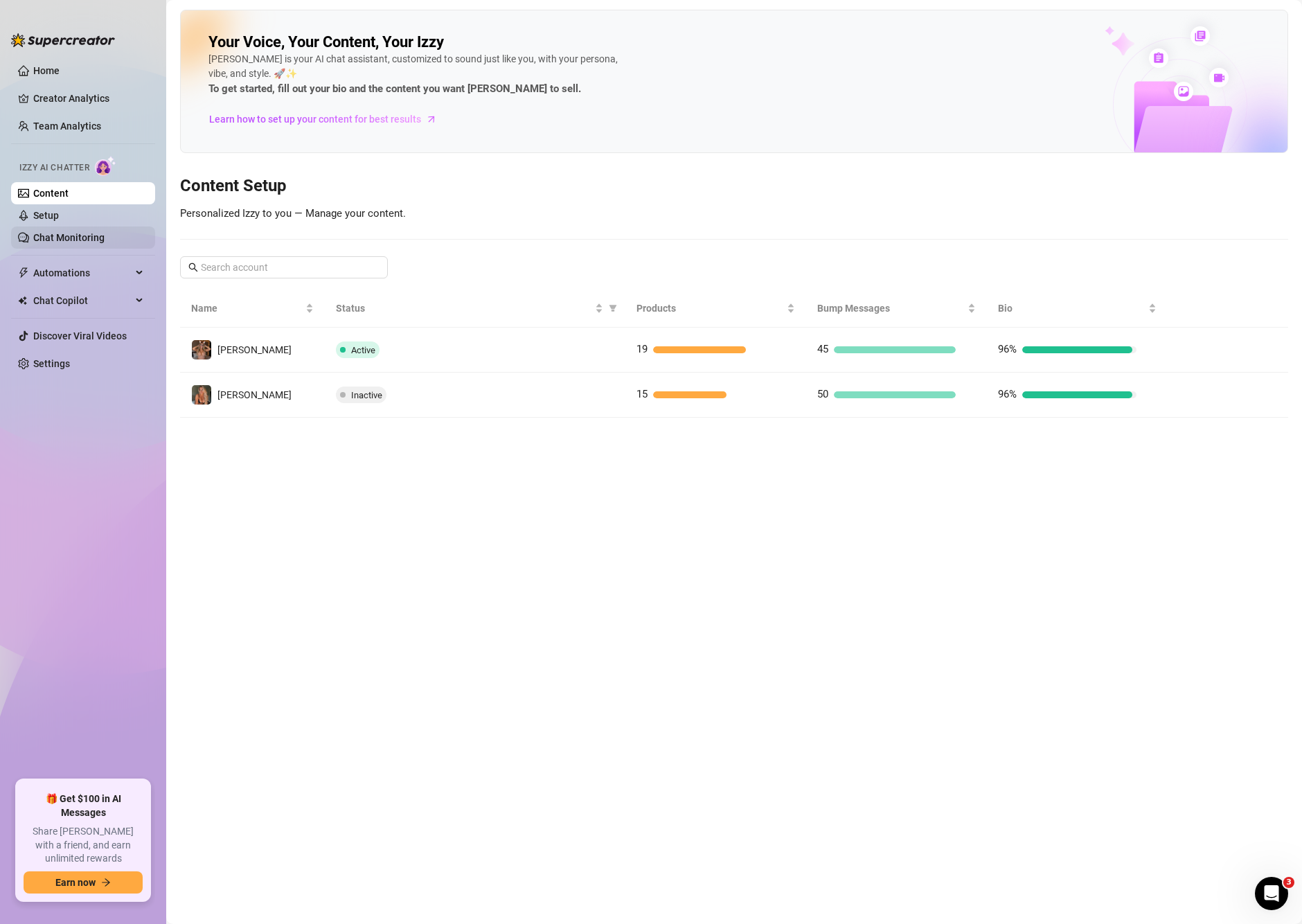
click at [33, 238] on link "Chat Monitoring" at bounding box center [68, 238] width 71 height 11
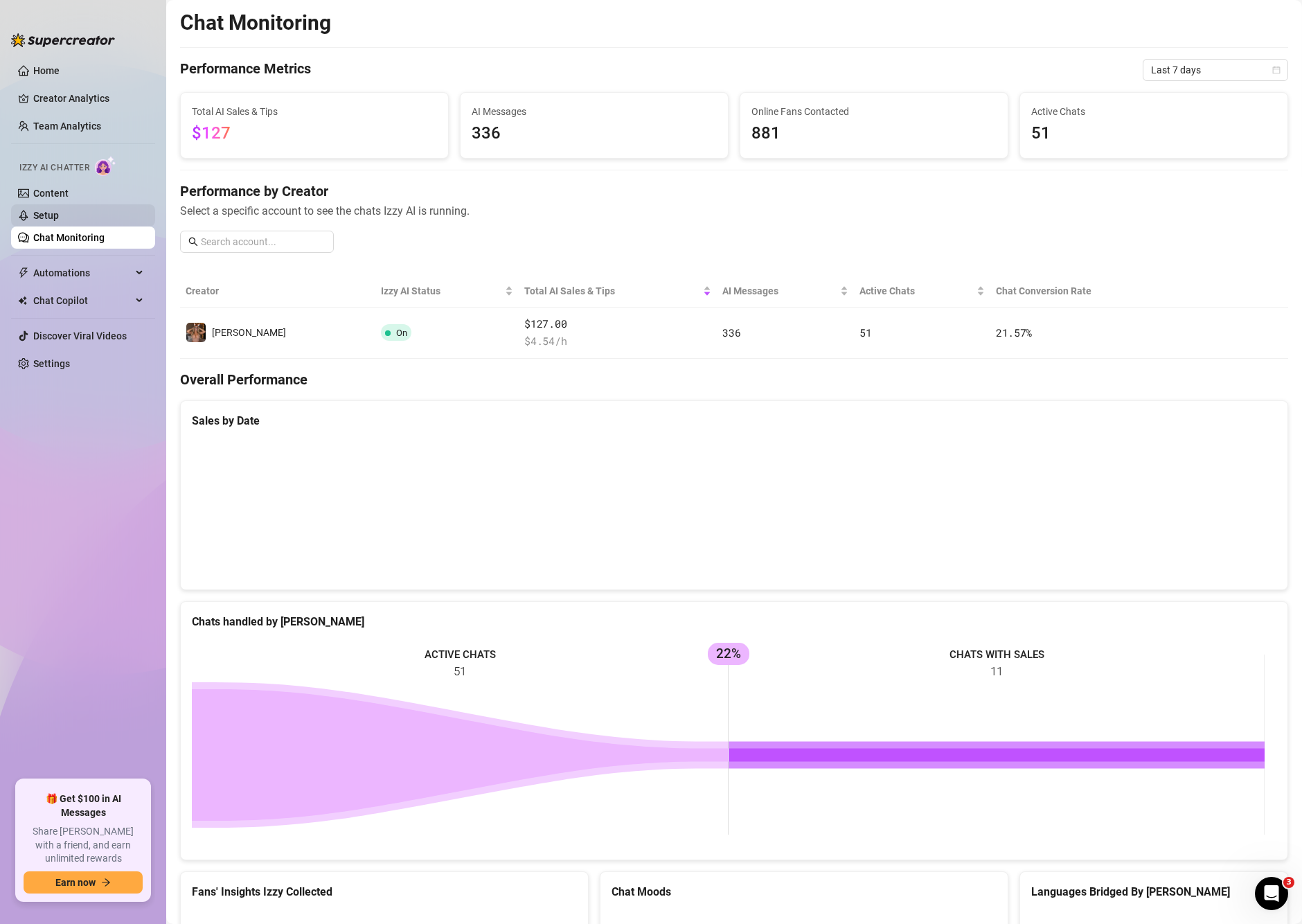
click at [59, 215] on link "Setup" at bounding box center [46, 215] width 26 height 11
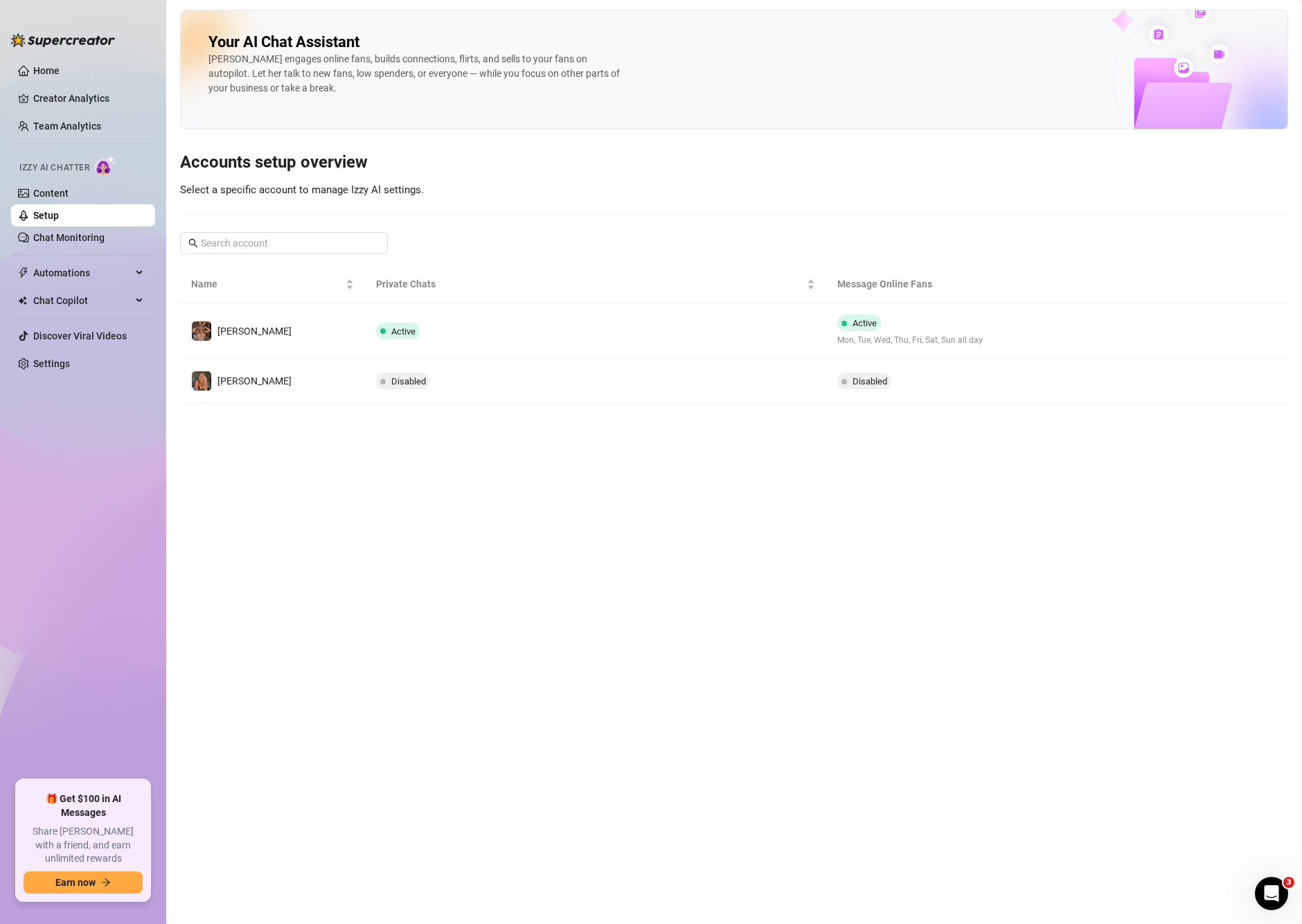
drag, startPoint x: 67, startPoint y: 215, endPoint x: 37, endPoint y: 211, distance: 30.3
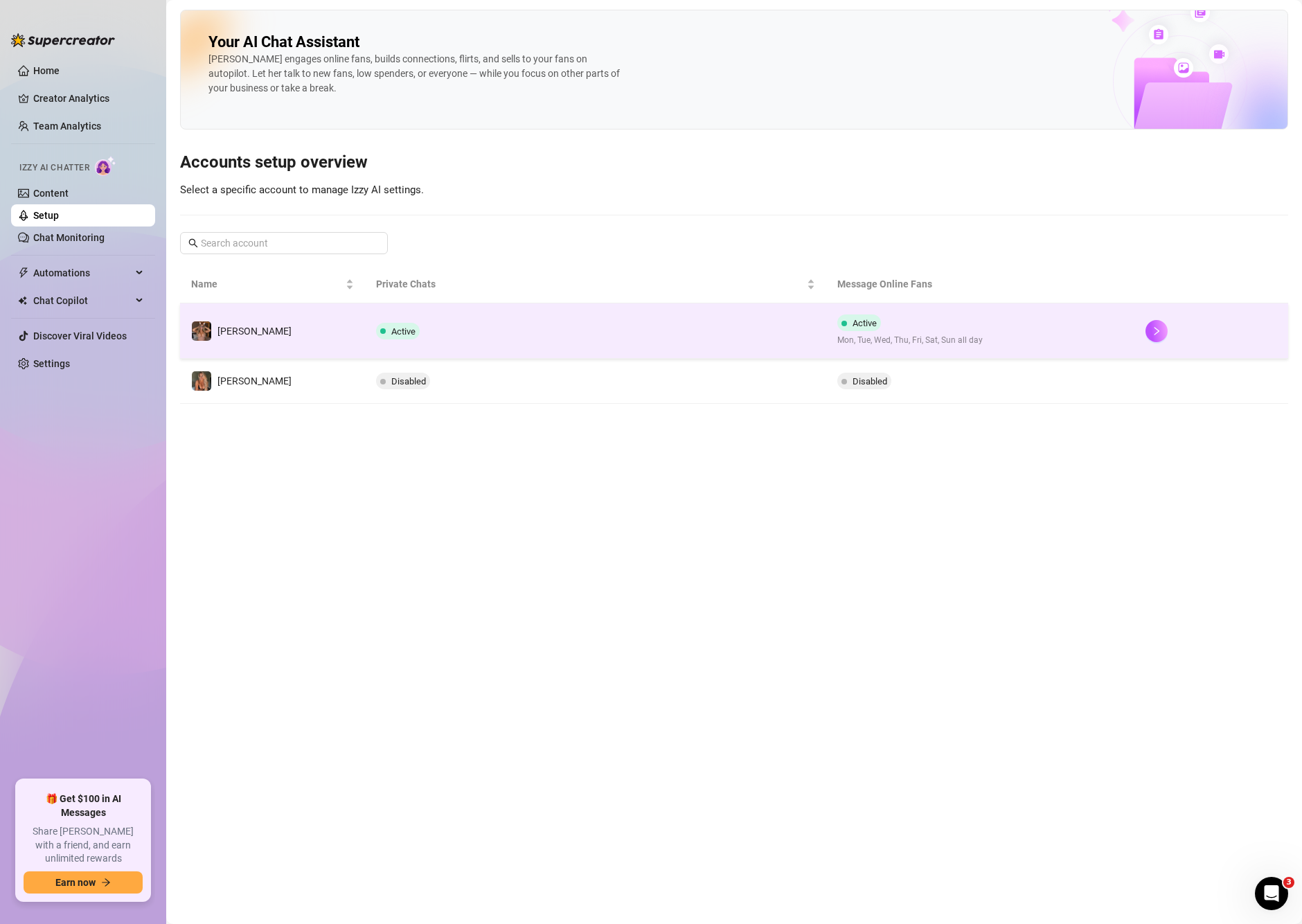
drag, startPoint x: 37, startPoint y: 211, endPoint x: 537, endPoint y: 331, distance: 514.2
click at [537, 331] on td "Active" at bounding box center [596, 331] width 462 height 55
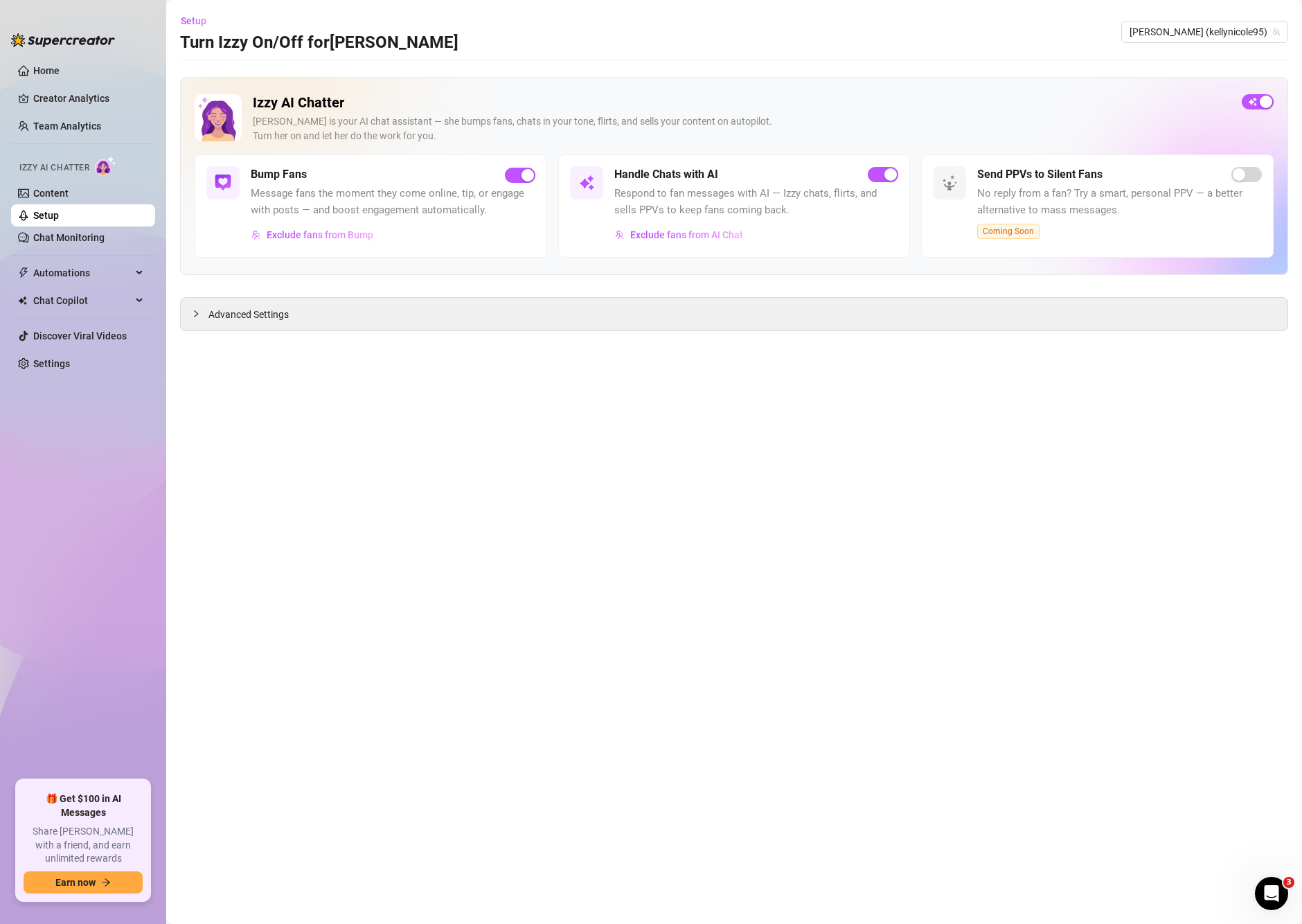
click at [295, 98] on h2 "Izzy AI Chatter" at bounding box center [742, 103] width 978 height 17
click at [322, 314] on div "Advanced Settings" at bounding box center [734, 315] width 1107 height 33
click at [239, 316] on span "Advanced Settings" at bounding box center [248, 315] width 81 height 16
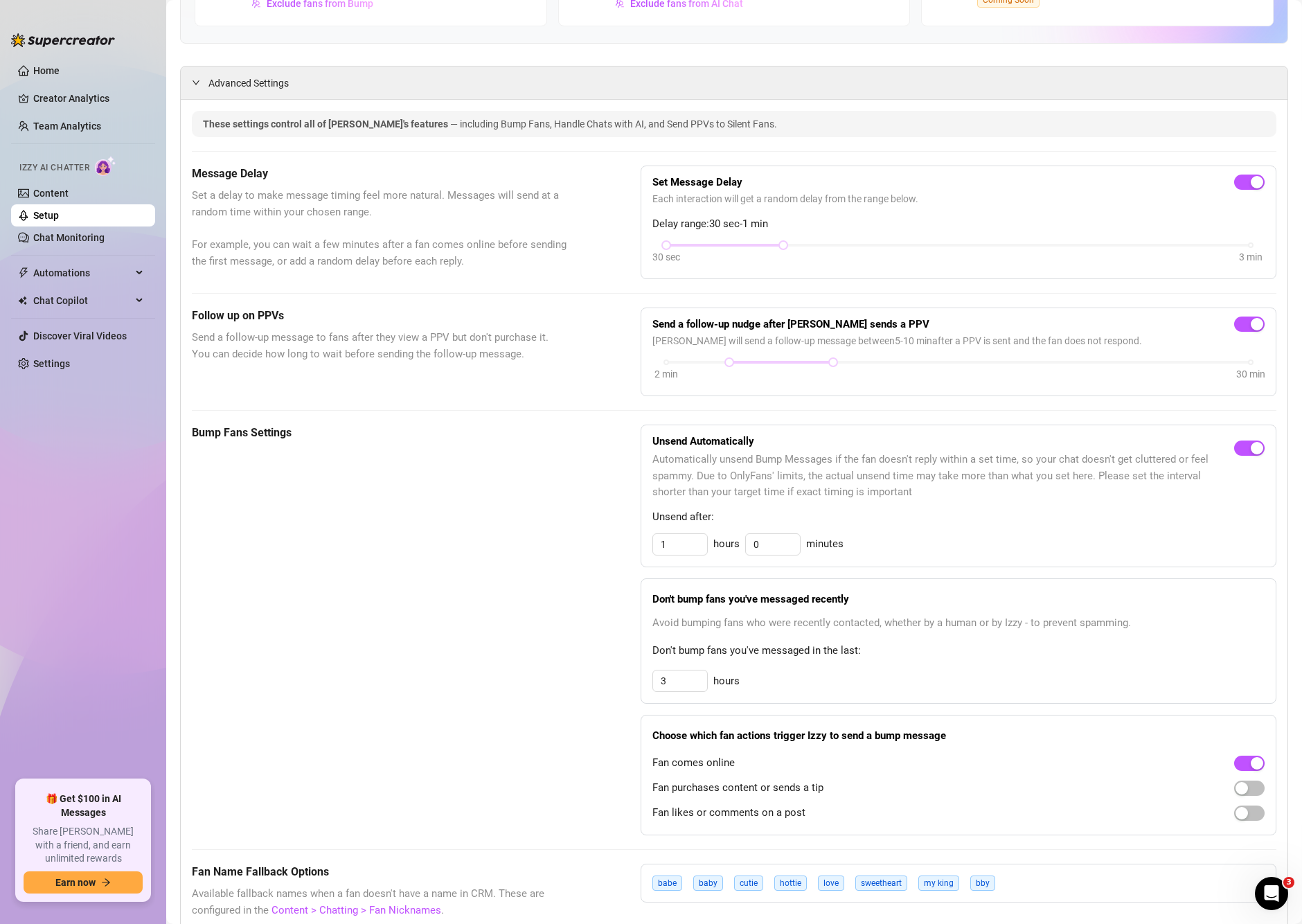
scroll to position [231, 0]
drag, startPoint x: 687, startPoint y: 551, endPoint x: 639, endPoint y: 544, distance: 48.5
click at [641, 544] on div "Unsend Automatically Automatically unsend Bump Messages if the fan doesn't repl…" at bounding box center [958, 497] width 635 height 143
type input "0"
type input "30"
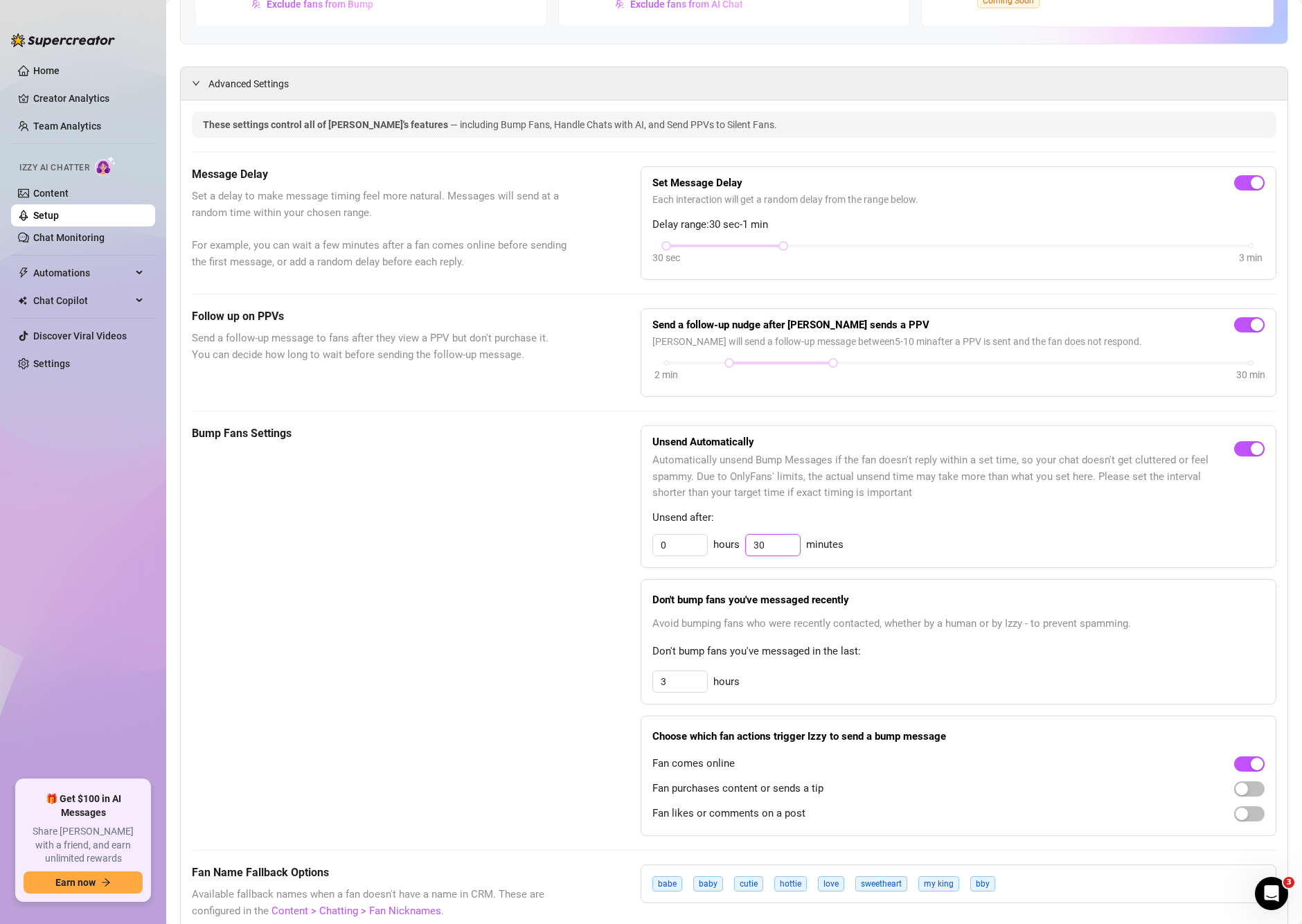
click at [770, 550] on input "30" at bounding box center [772, 545] width 54 height 21
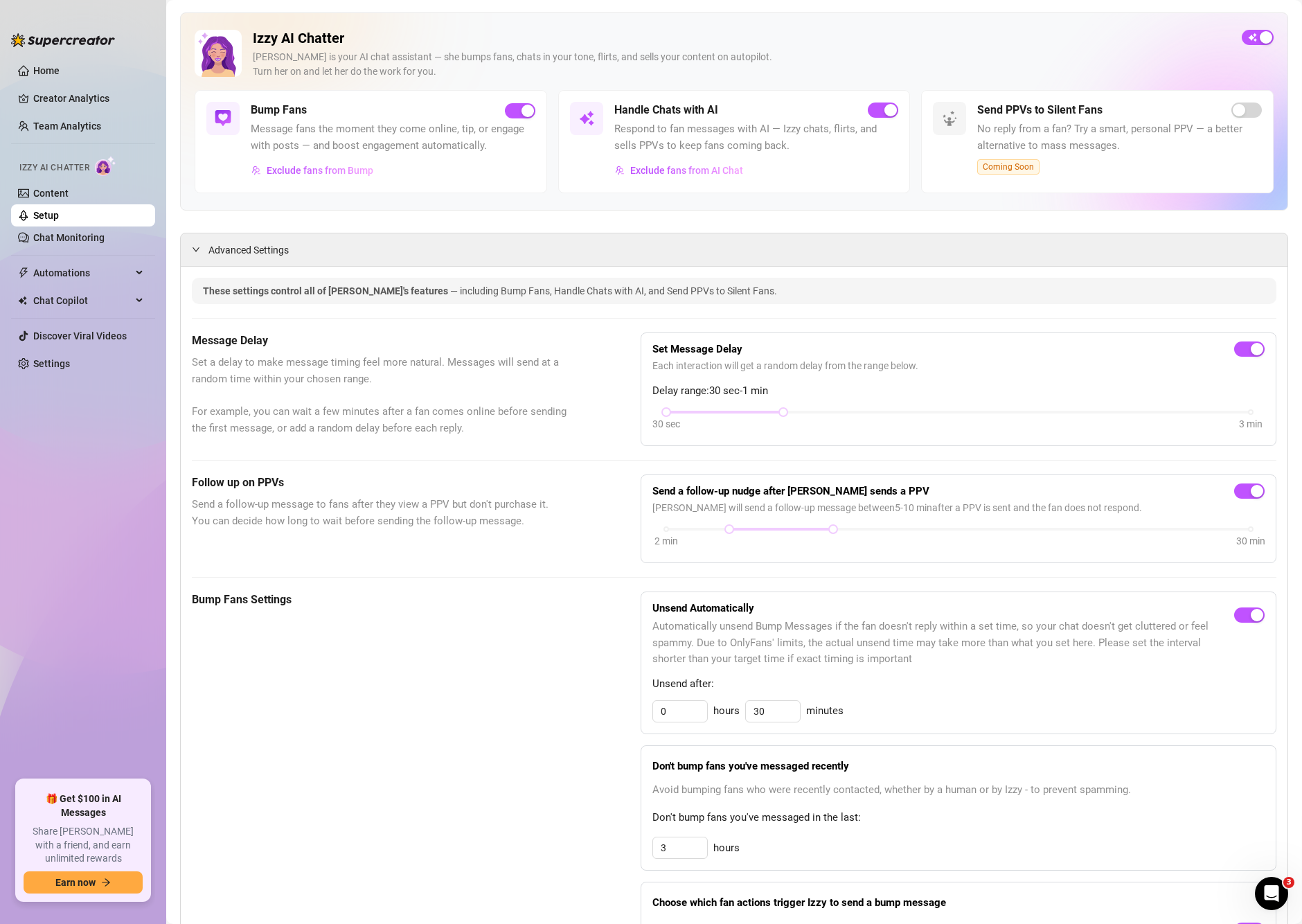
scroll to position [0, 0]
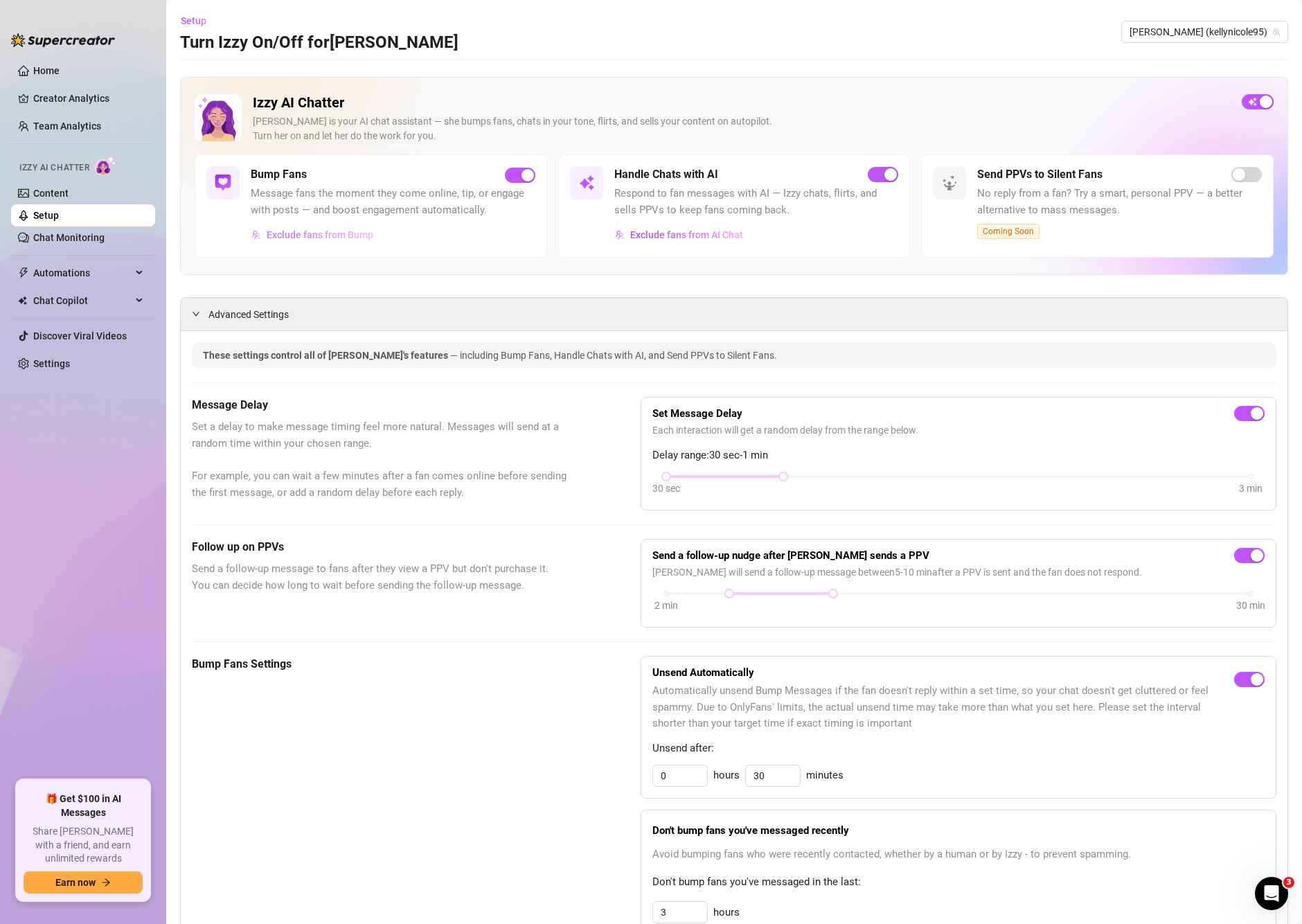
click at [324, 231] on span "Exclude fans from Bump" at bounding box center [320, 234] width 107 height 11
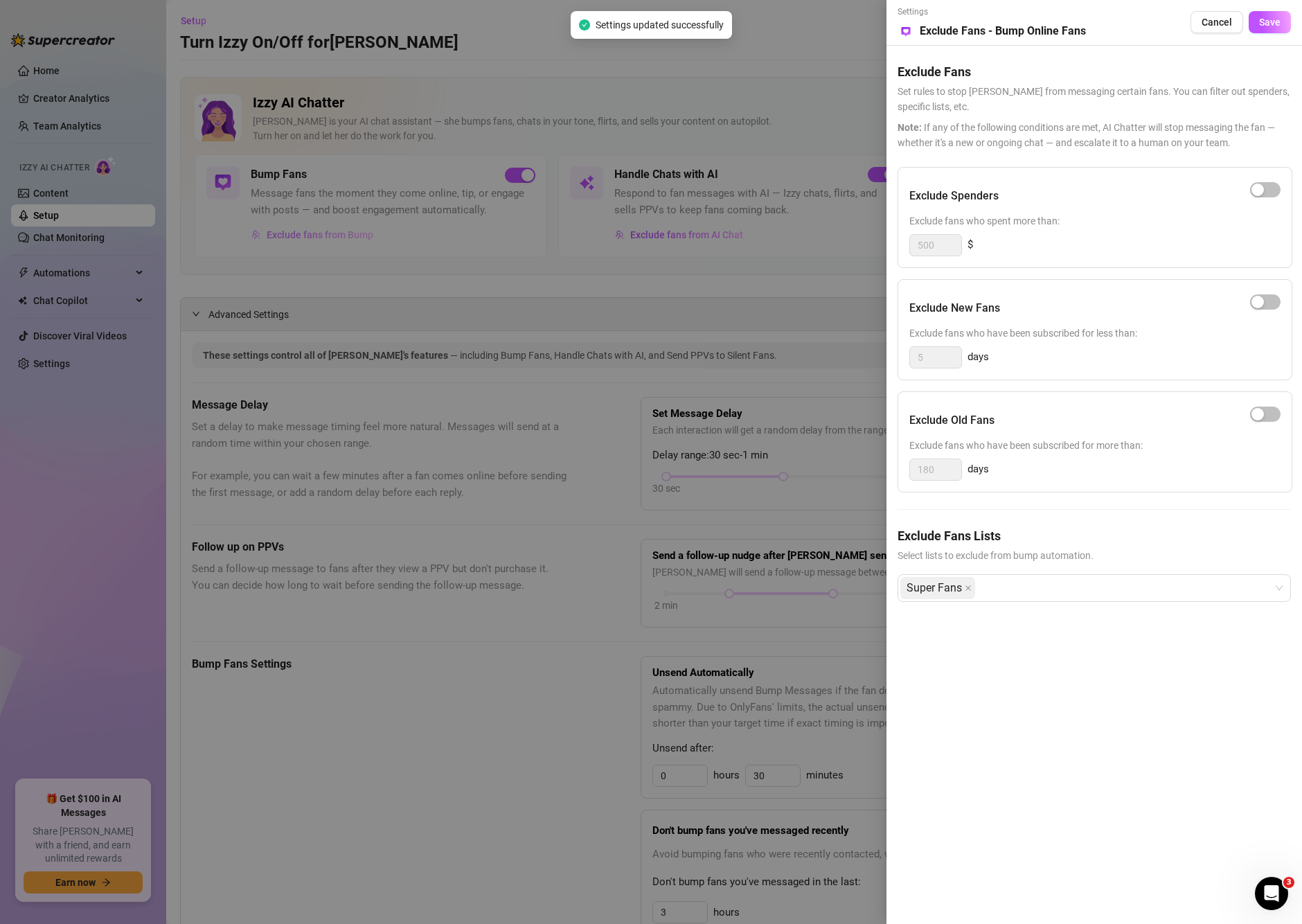
click at [324, 231] on div at bounding box center [651, 462] width 1302 height 924
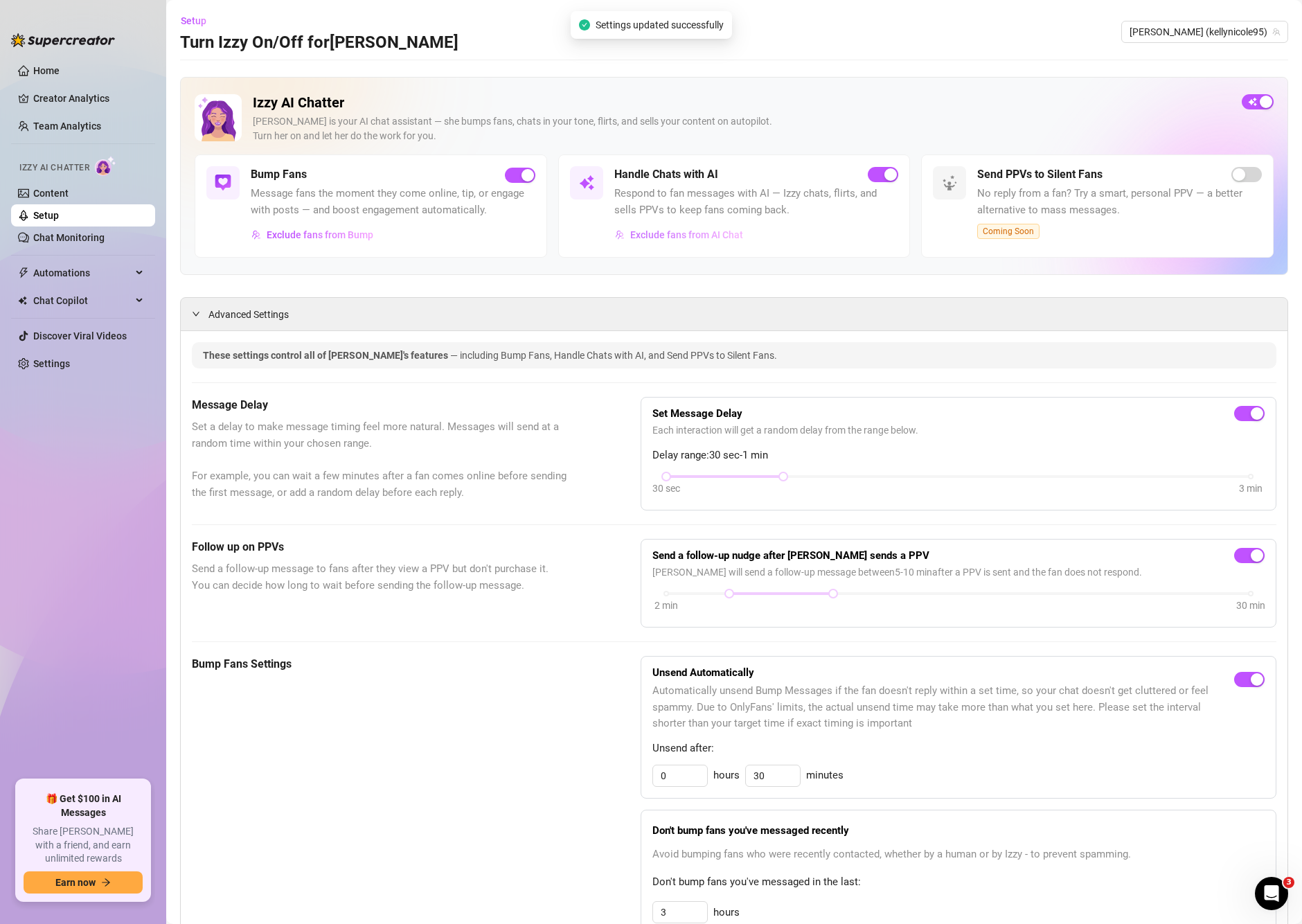
click at [680, 231] on span "Exclude fans from AI Chat" at bounding box center [687, 234] width 113 height 11
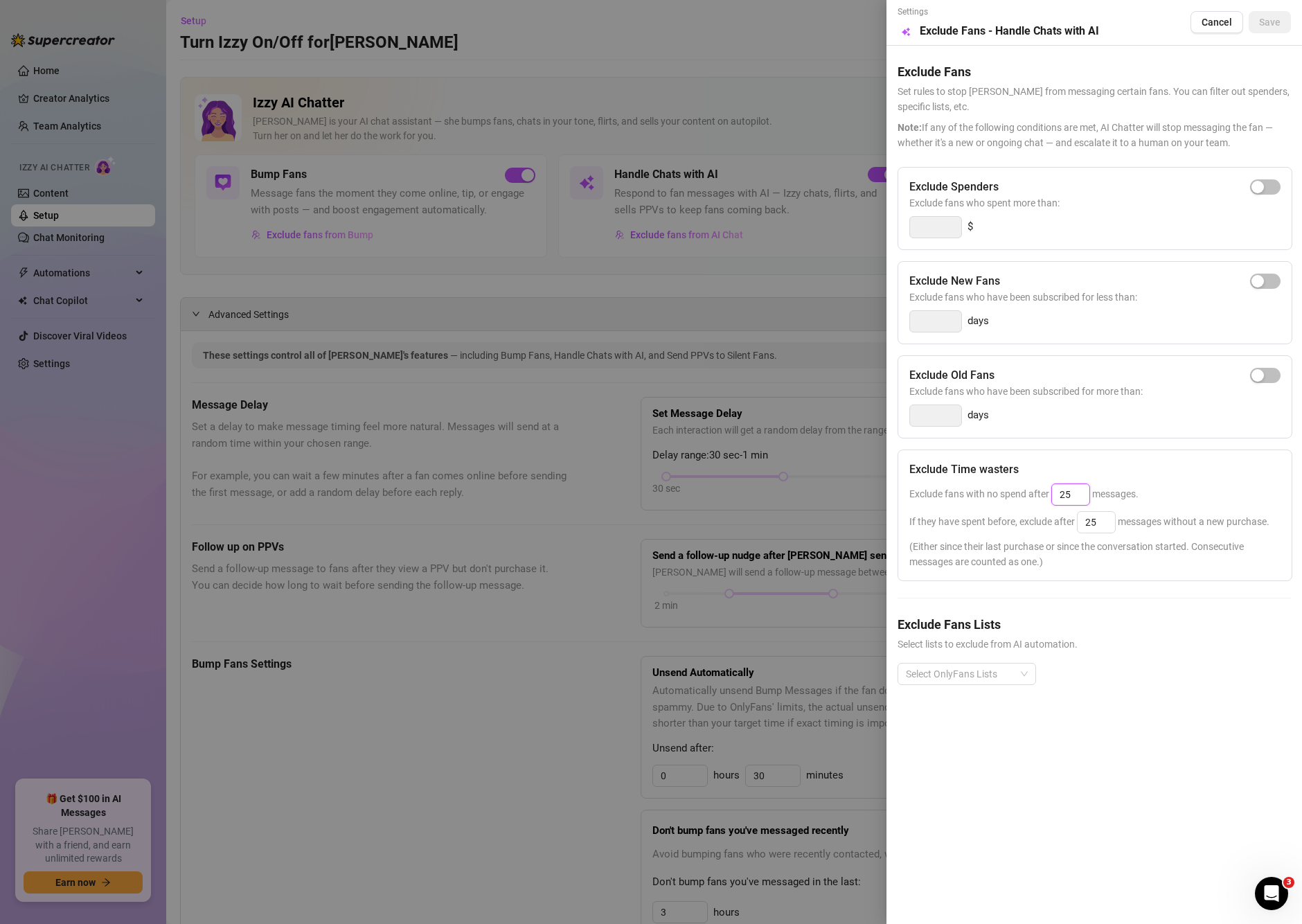
click at [1077, 493] on input "25" at bounding box center [1071, 494] width 37 height 21
type input "2"
click at [1102, 529] on input "25" at bounding box center [1096, 522] width 37 height 21
type input "2"
click at [1077, 498] on input at bounding box center [1071, 494] width 37 height 21
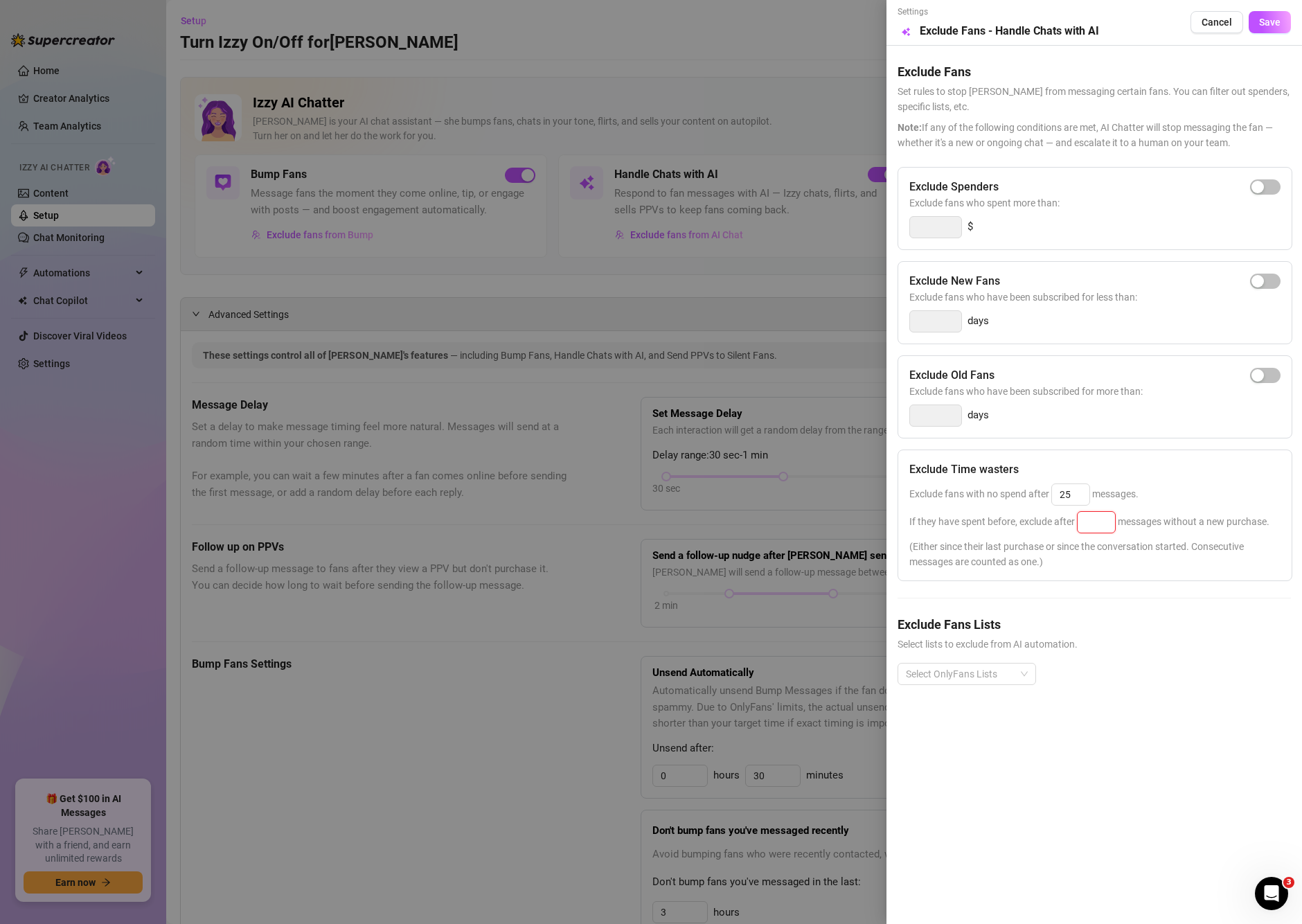
click at [1094, 525] on input at bounding box center [1096, 522] width 37 height 21
click at [1077, 498] on input "25" at bounding box center [1071, 494] width 37 height 21
type input "2"
type input "6"
click at [1104, 527] on input at bounding box center [1096, 522] width 37 height 21
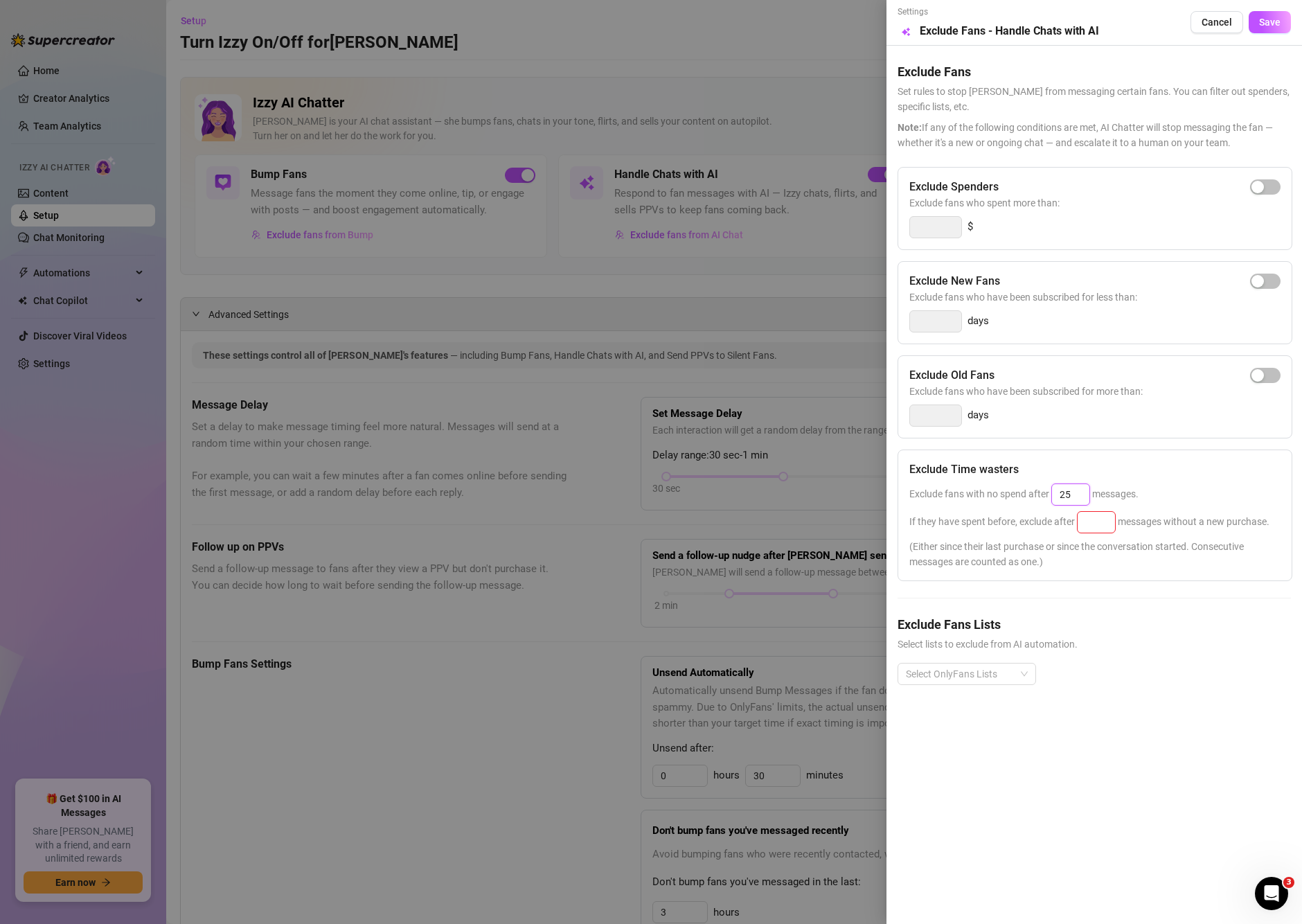
click at [1073, 496] on input "25" at bounding box center [1071, 494] width 37 height 21
type input "2"
click at [1084, 524] on input at bounding box center [1096, 522] width 37 height 21
click at [1083, 498] on input "25" at bounding box center [1071, 494] width 37 height 21
type input "25"
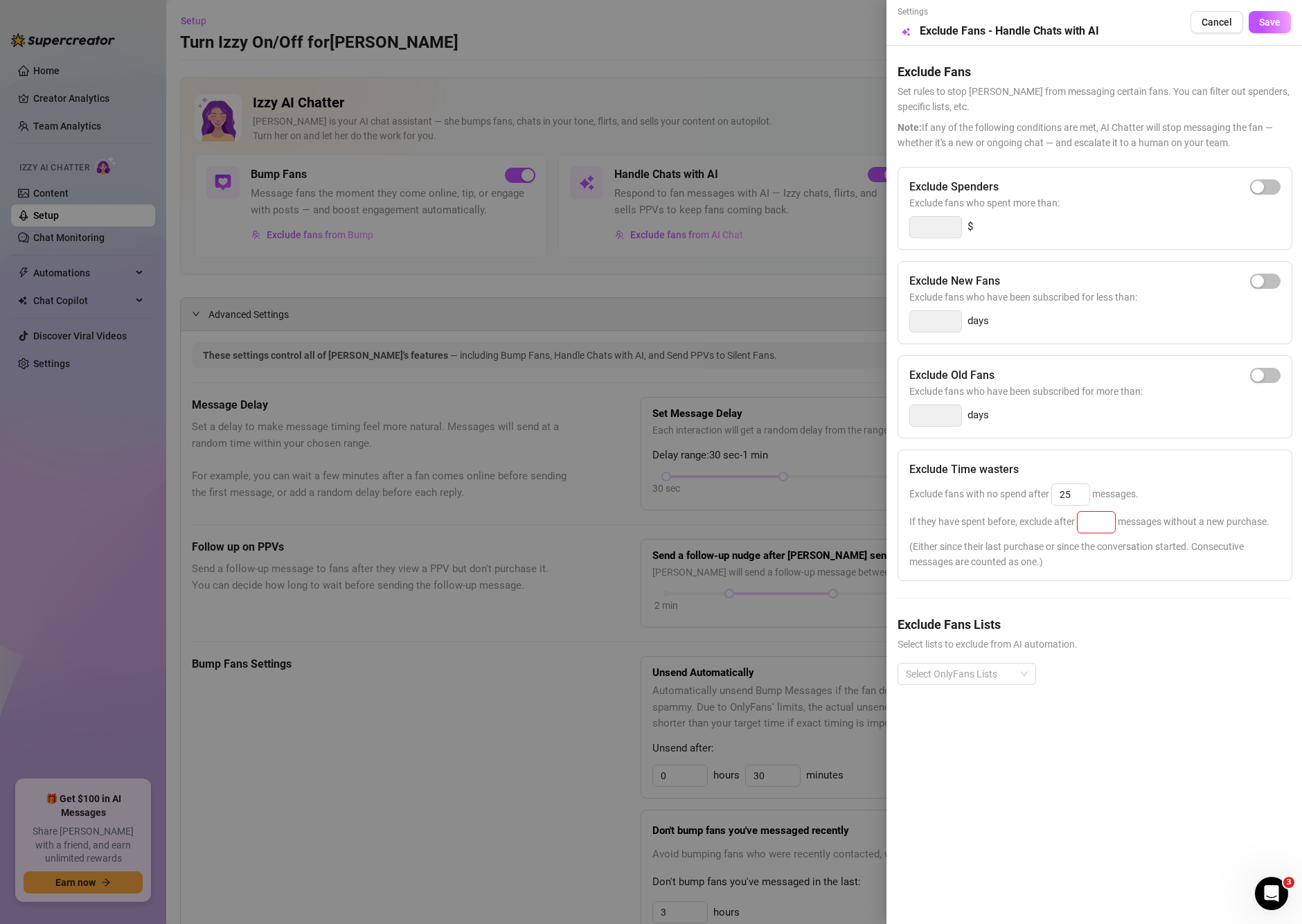
click at [1102, 527] on input at bounding box center [1096, 522] width 37 height 21
type input "25"
click at [1157, 466] on div "Exclude Time wasters" at bounding box center [1095, 469] width 371 height 16
drag, startPoint x: 1107, startPoint y: 524, endPoint x: 1068, endPoint y: 517, distance: 39.6
click at [1068, 517] on span "If they have spent before, exclude after 25 messages without a new purchase." at bounding box center [1089, 521] width 360 height 11
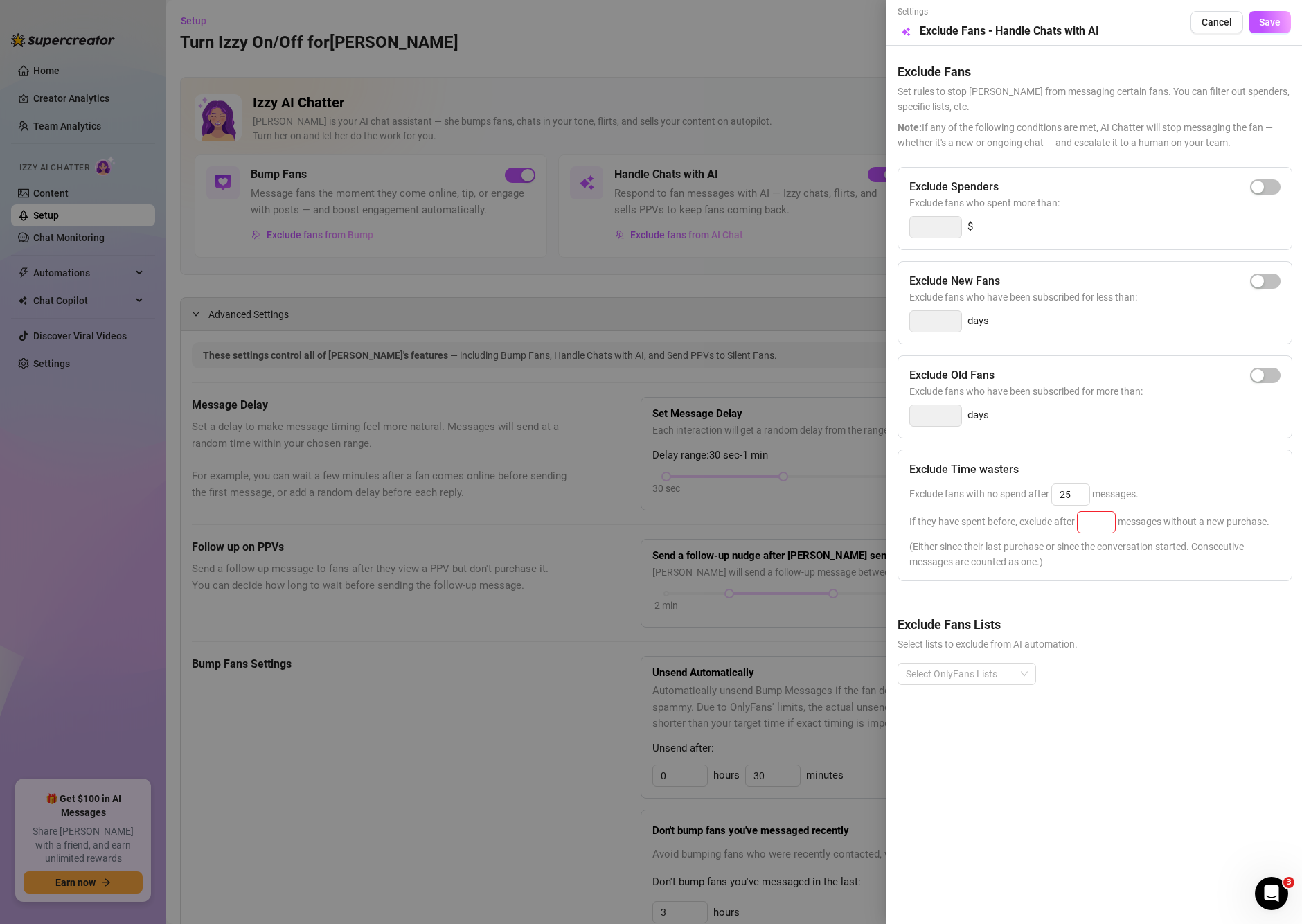
click at [1175, 643] on span "Select lists to exclude from AI automation." at bounding box center [1094, 644] width 394 height 16
click at [1269, 26] on span "Save" at bounding box center [1270, 22] width 22 height 11
click at [1107, 522] on input at bounding box center [1096, 522] width 37 height 21
type input "25"
click at [1138, 666] on div "Select OnlyFans Lists" at bounding box center [1094, 685] width 394 height 44
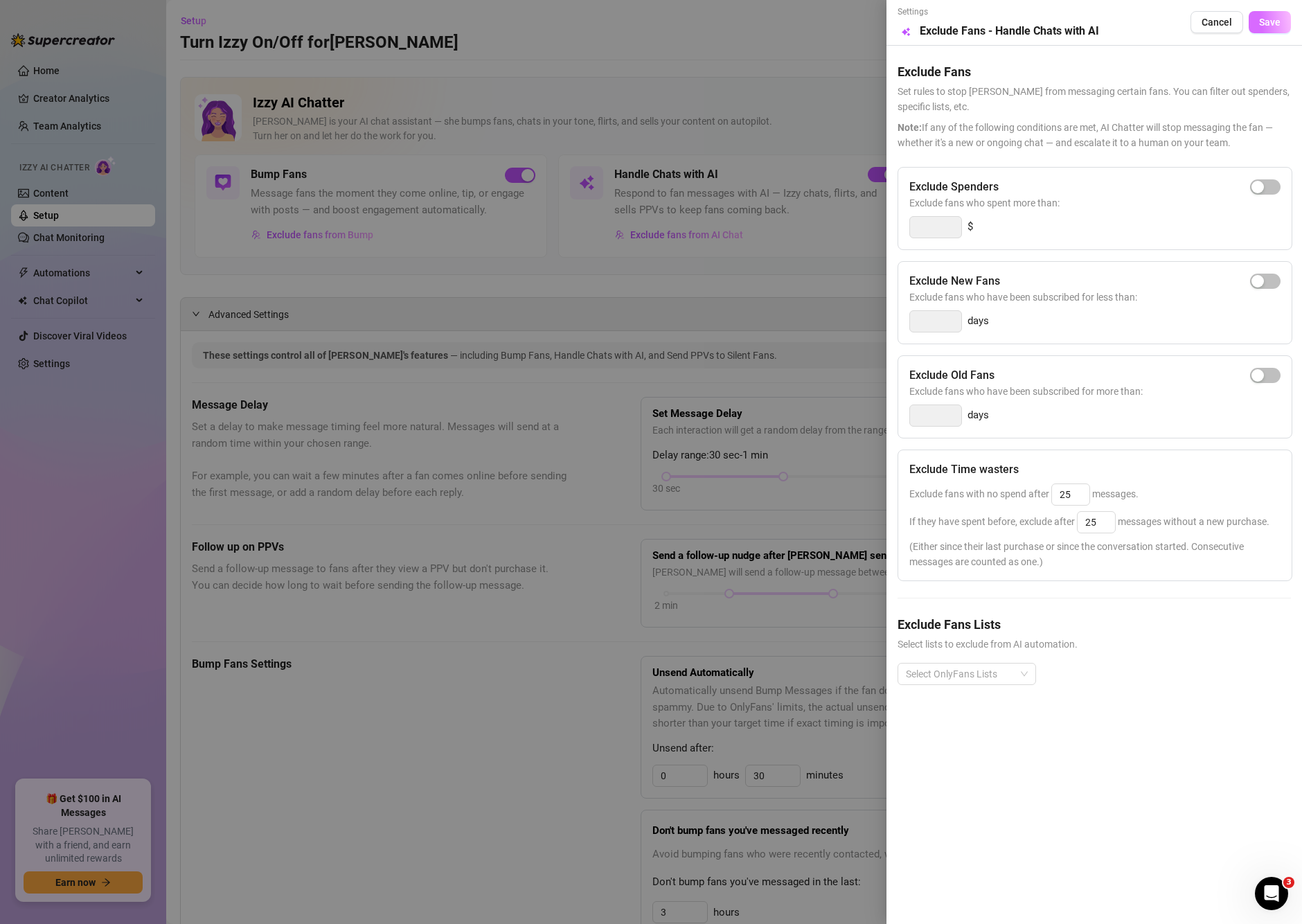
click at [1262, 26] on span "Save" at bounding box center [1270, 22] width 22 height 11
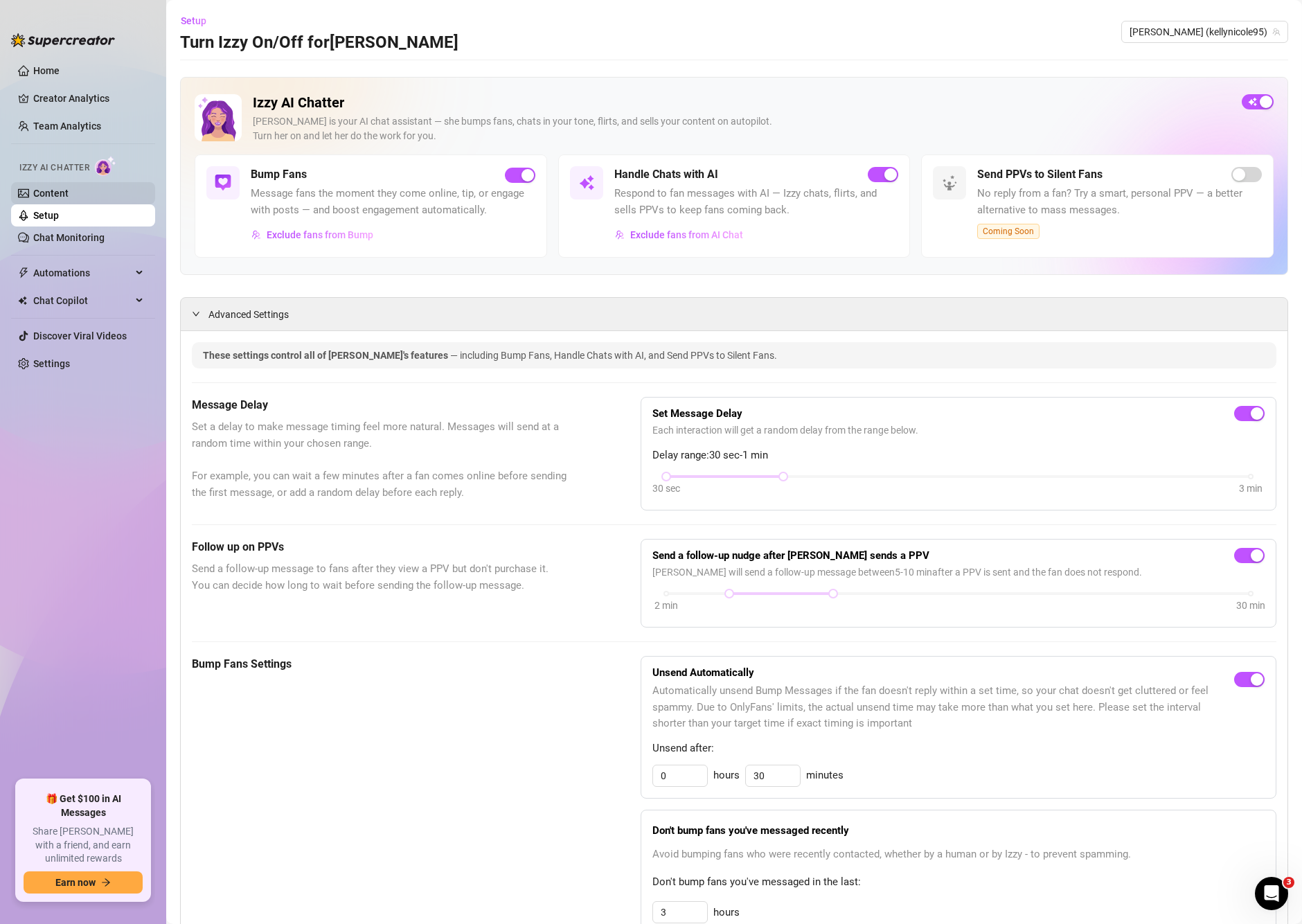
click at [57, 198] on link "Content" at bounding box center [50, 193] width 36 height 11
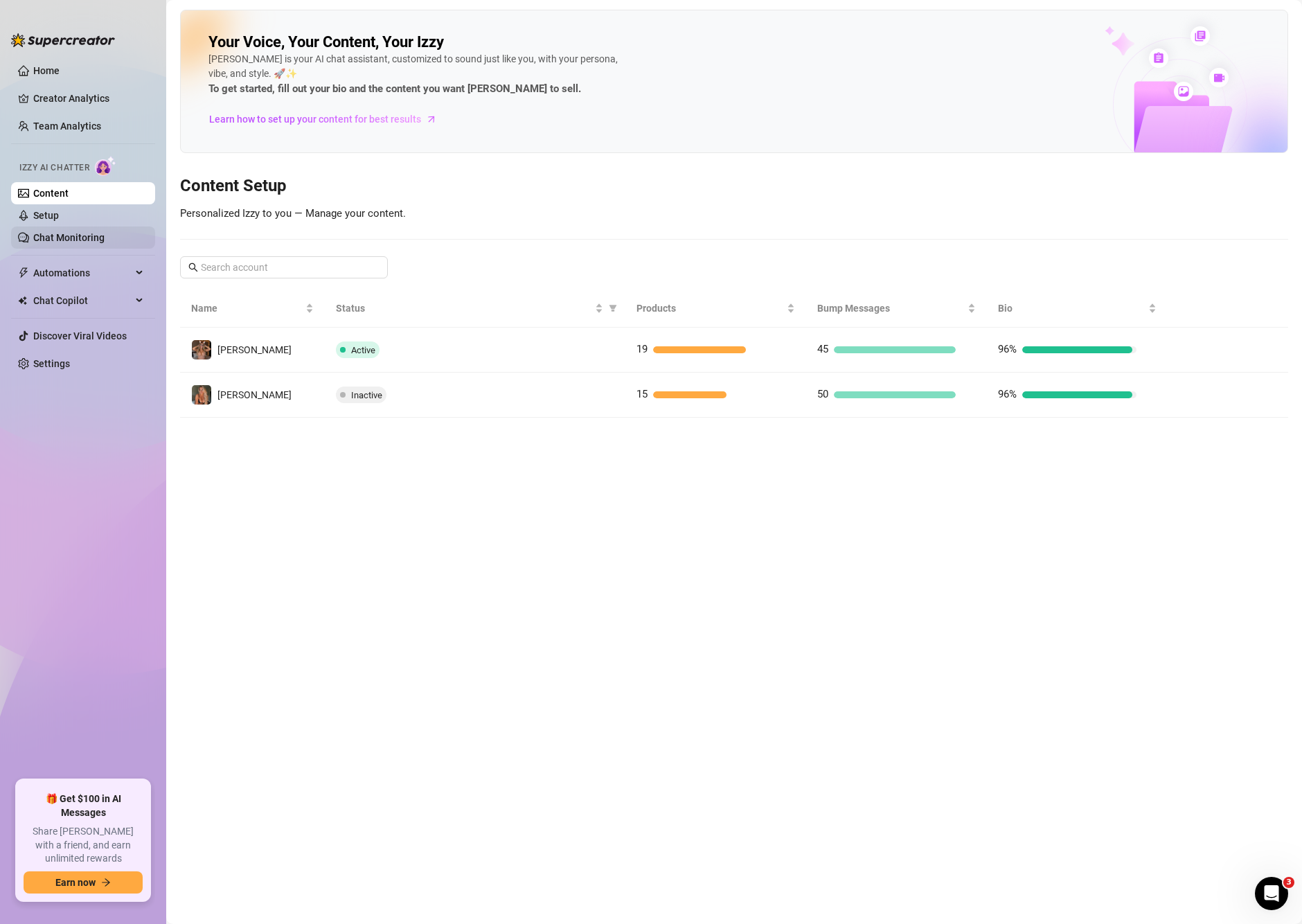
click at [53, 236] on link "Chat Monitoring" at bounding box center [68, 238] width 71 height 11
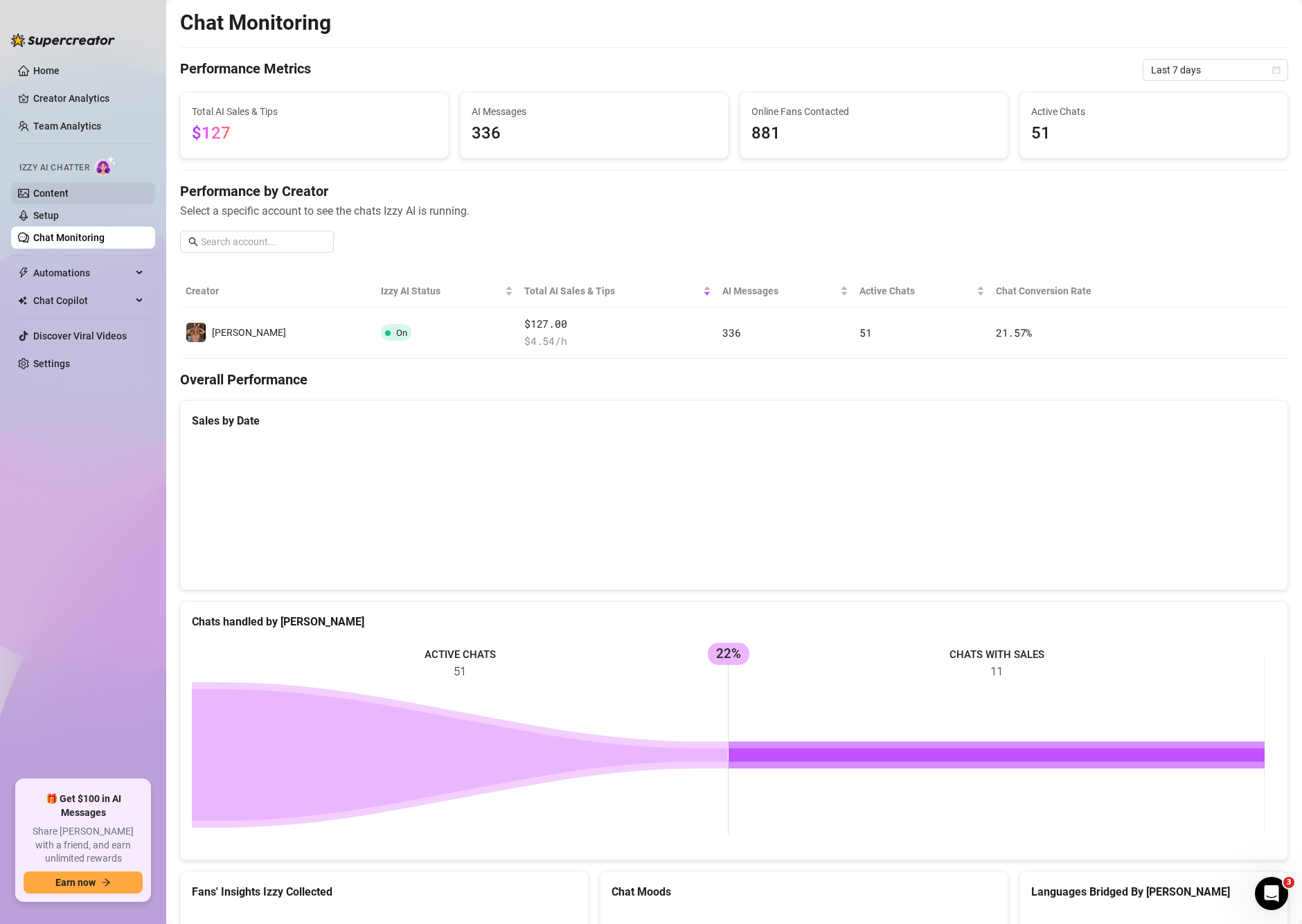
click at [68, 195] on link "Content" at bounding box center [50, 193] width 36 height 11
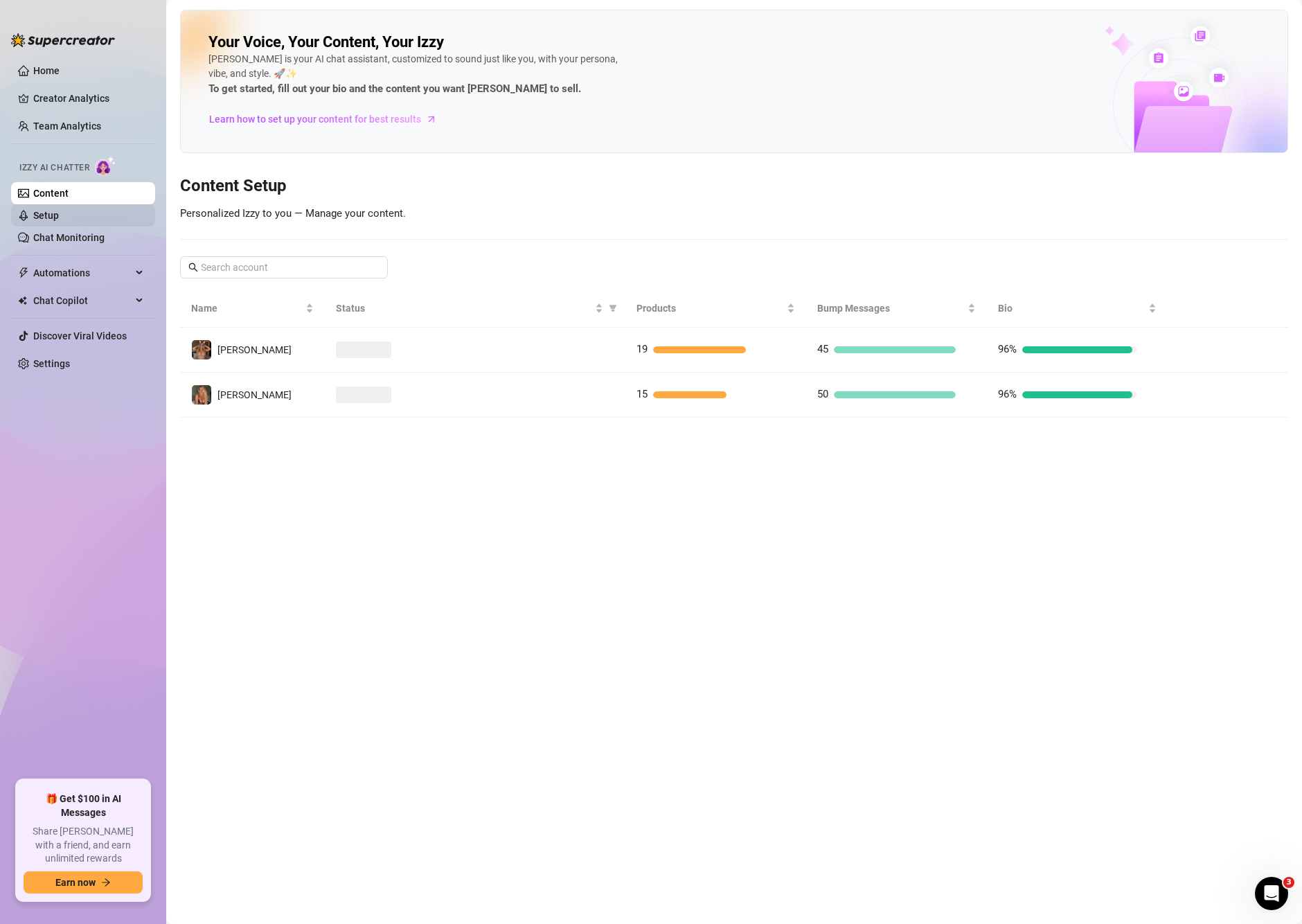
click at [42, 216] on link "Setup" at bounding box center [46, 215] width 26 height 11
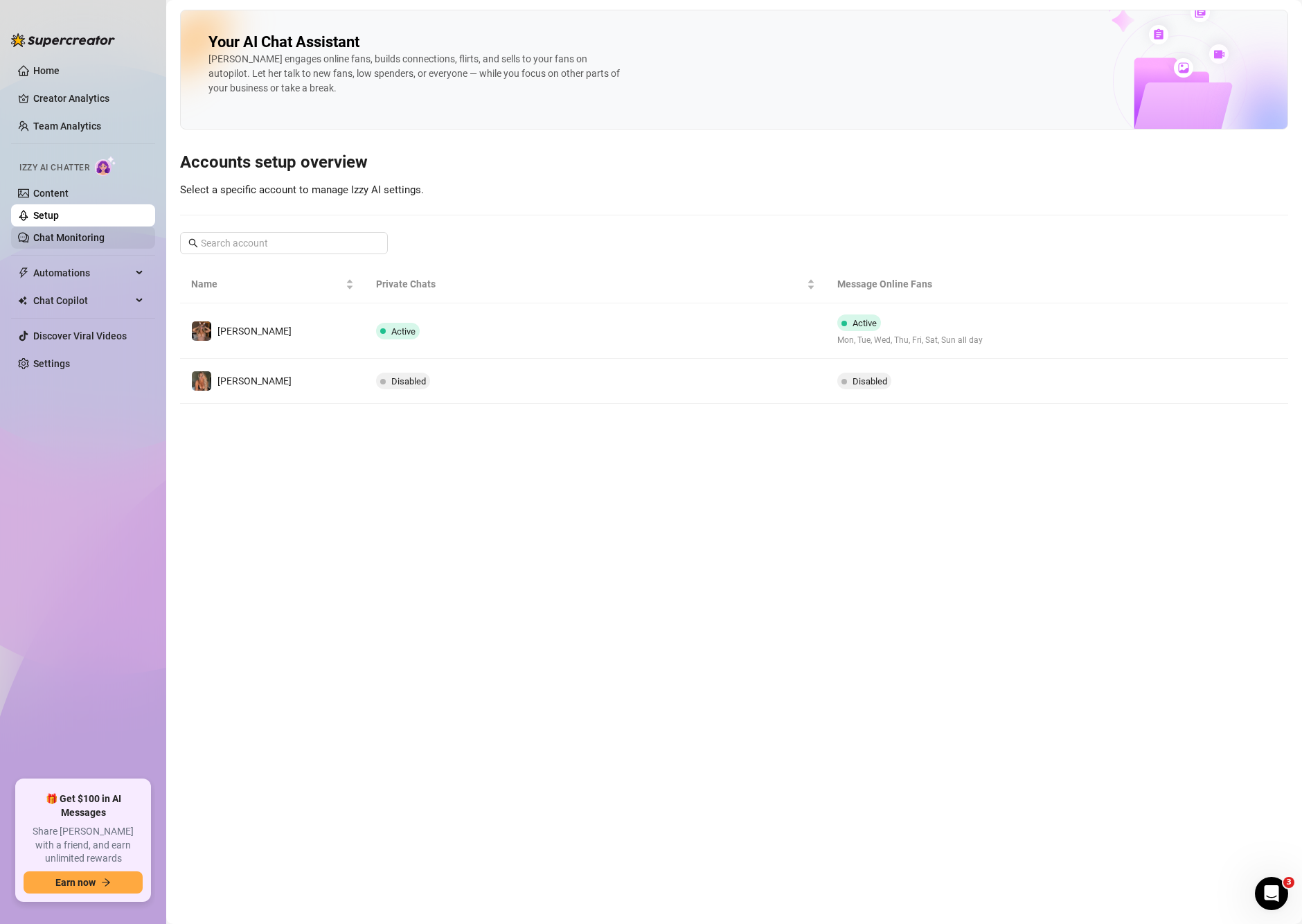
click at [42, 238] on link "Chat Monitoring" at bounding box center [68, 238] width 71 height 11
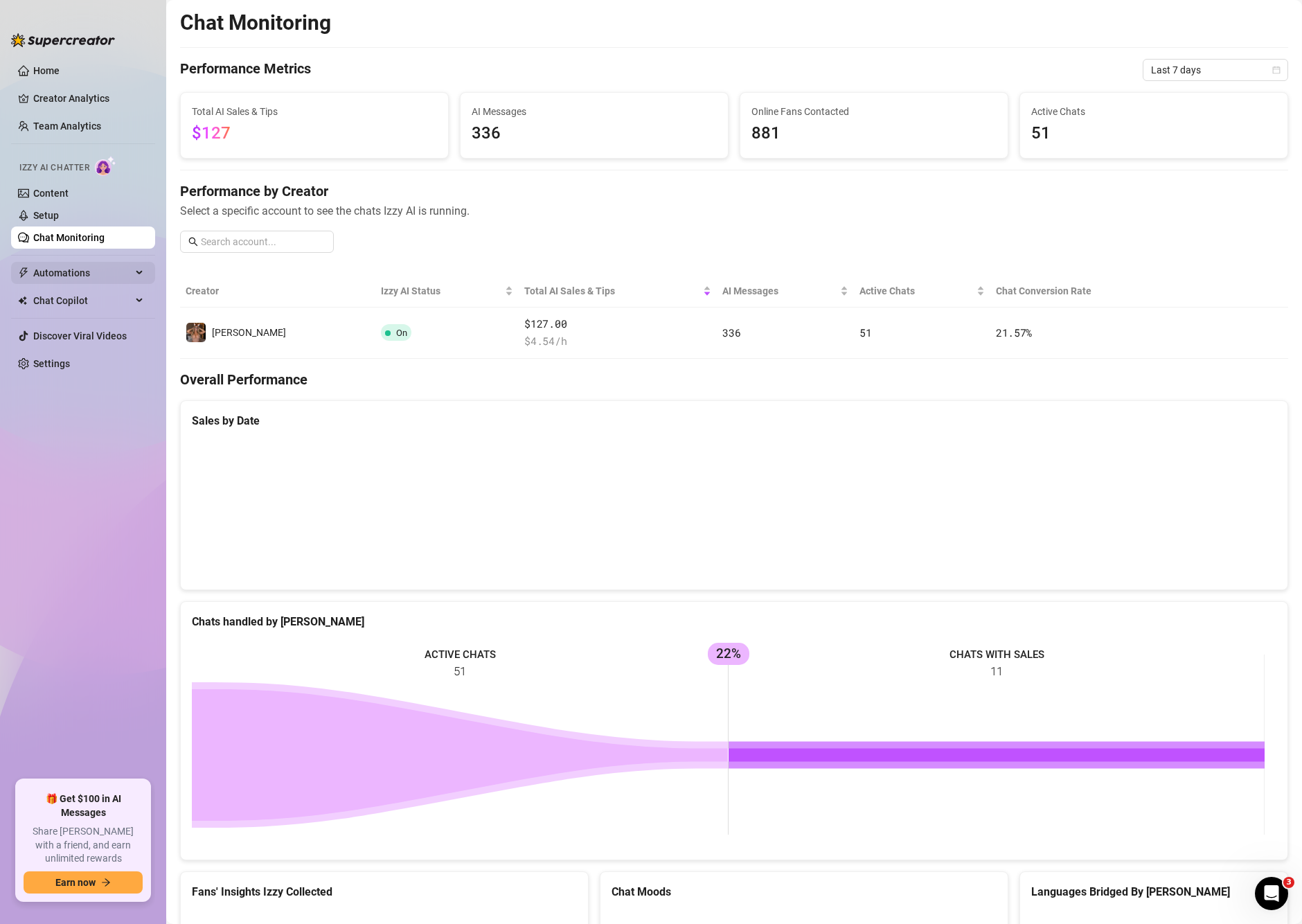
click at [47, 277] on span "Automations" at bounding box center [81, 273] width 98 height 23
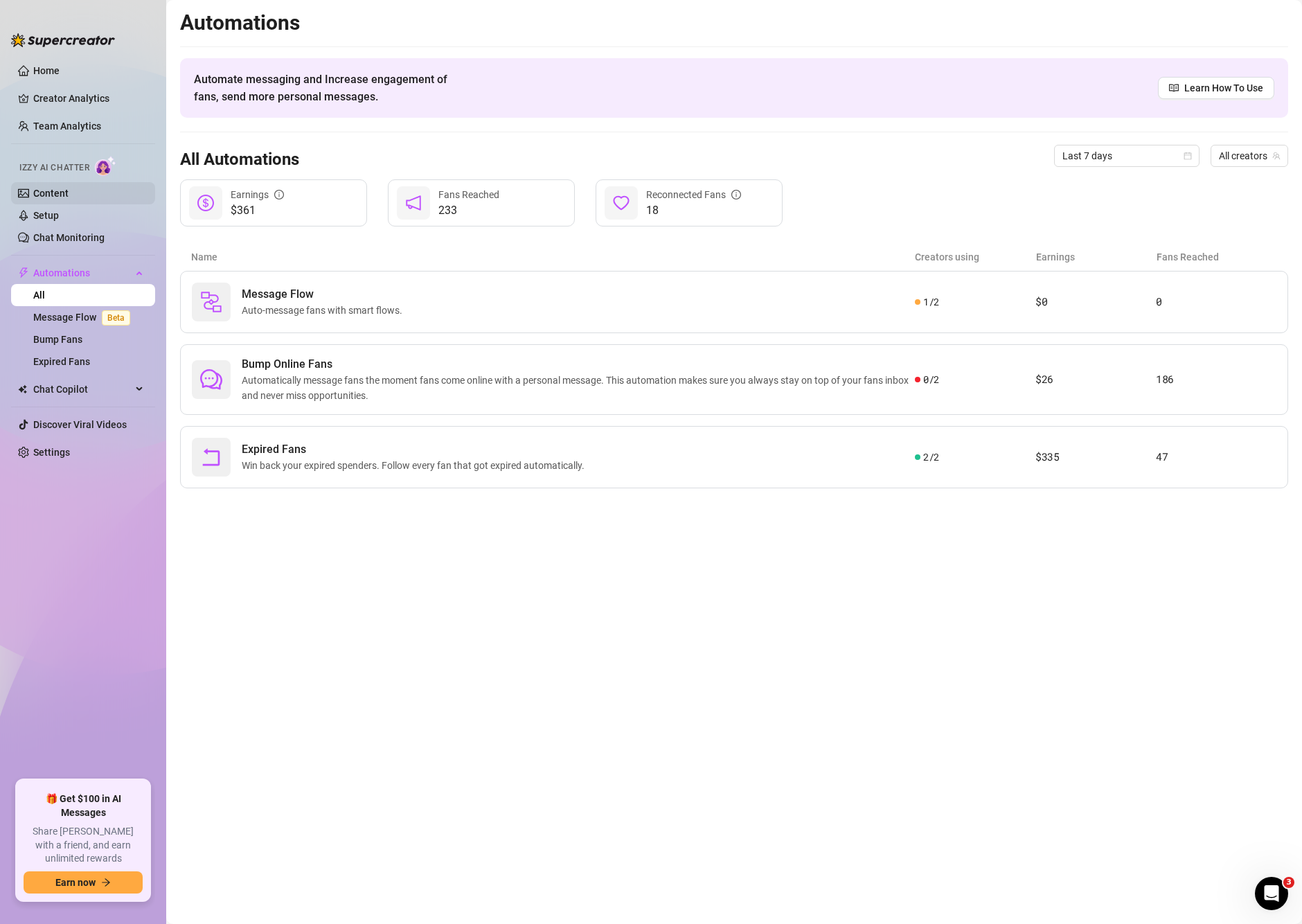
click at [68, 190] on link "Content" at bounding box center [50, 193] width 36 height 11
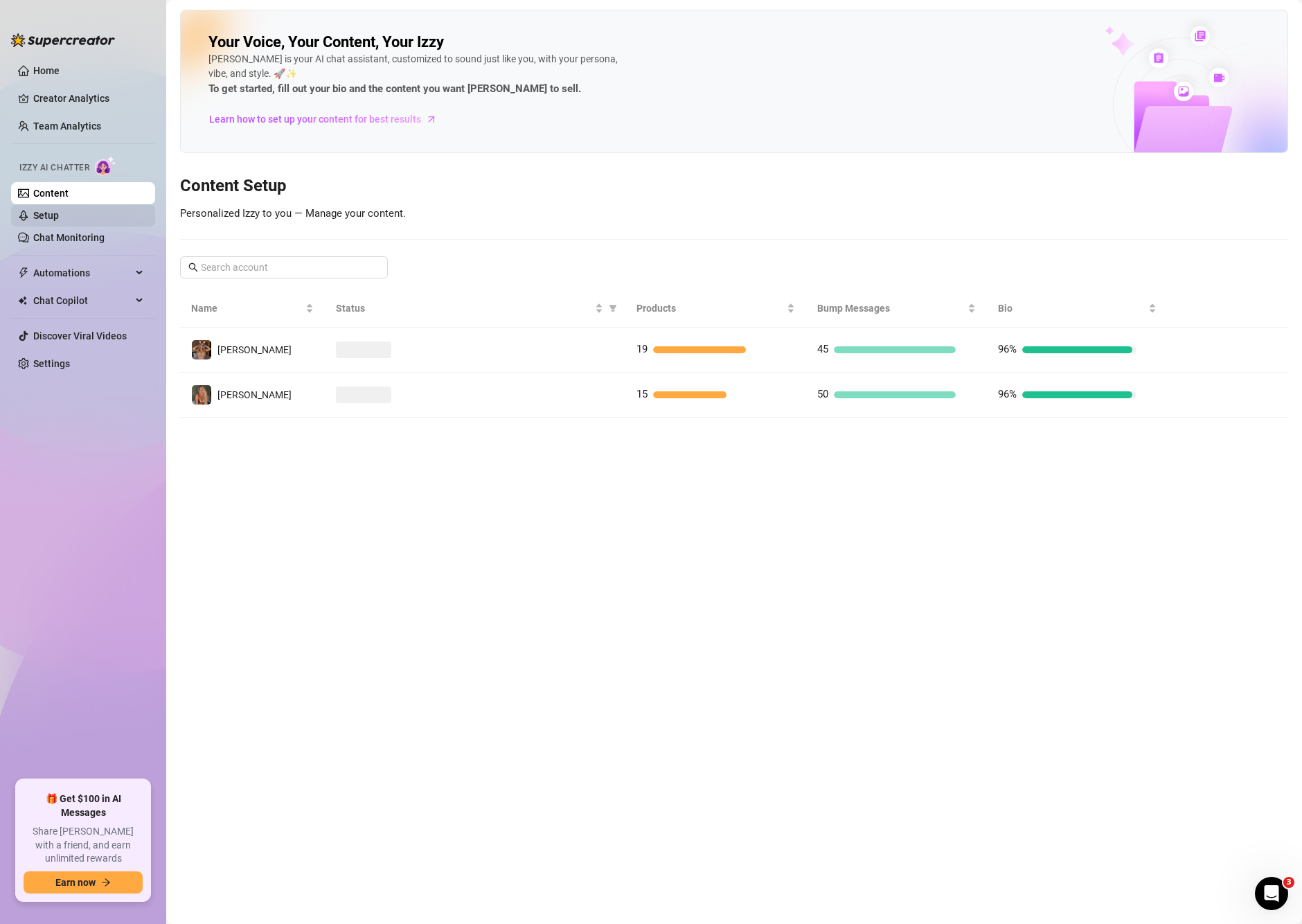
click at [49, 218] on link "Setup" at bounding box center [46, 215] width 26 height 11
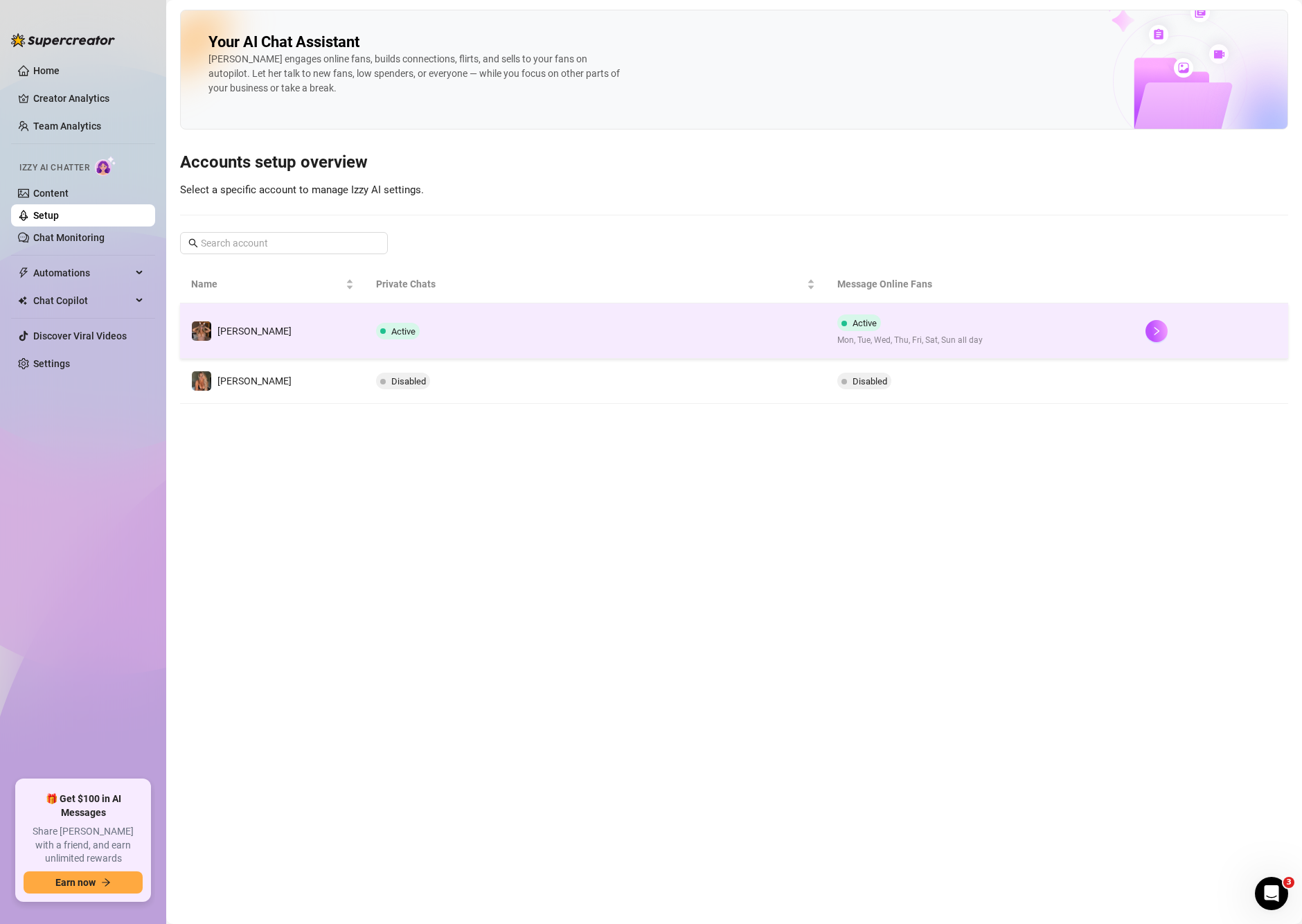
click at [484, 329] on td "Active" at bounding box center [596, 331] width 462 height 55
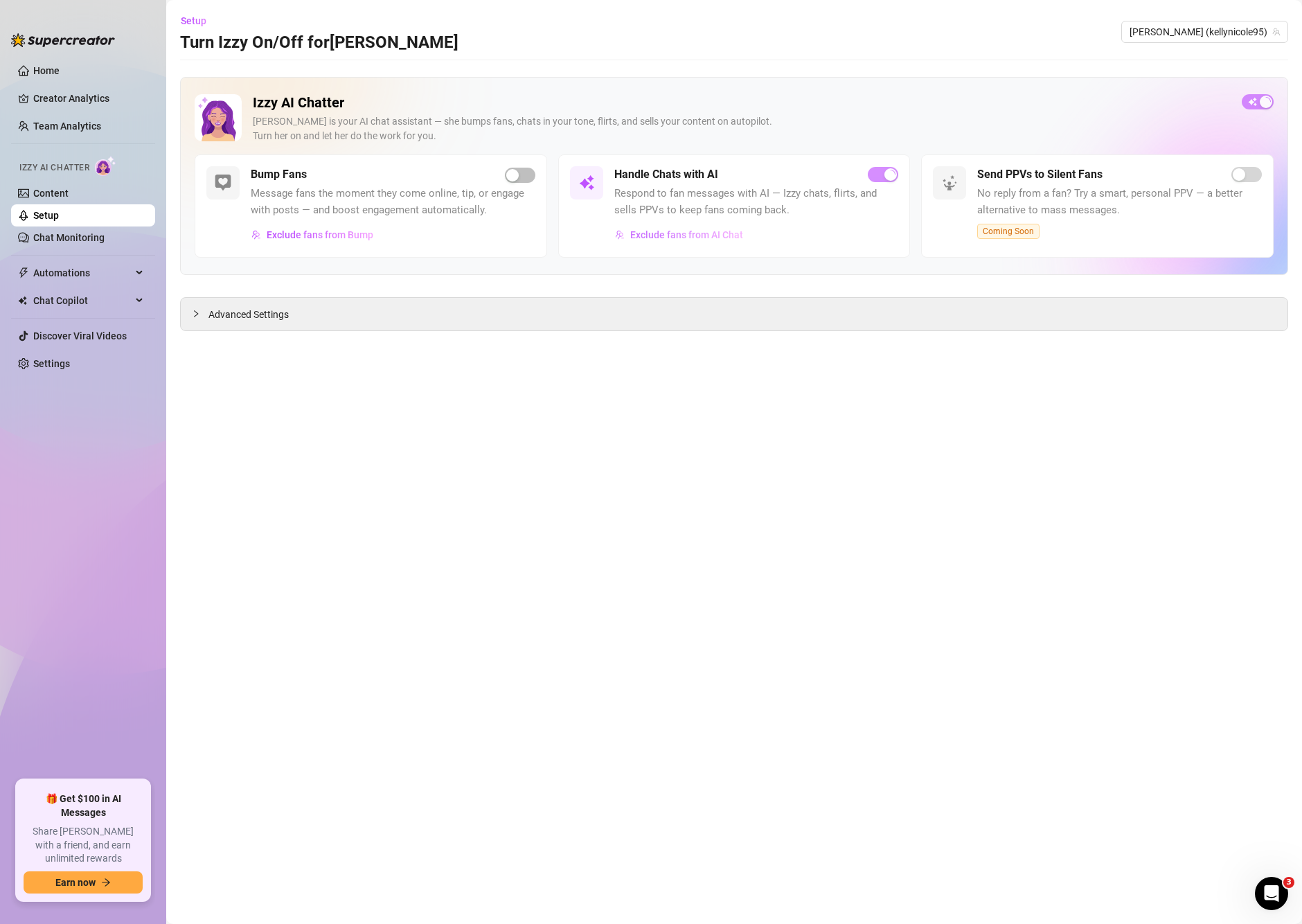
click at [701, 232] on span "Exclude fans from AI Chat" at bounding box center [687, 234] width 113 height 11
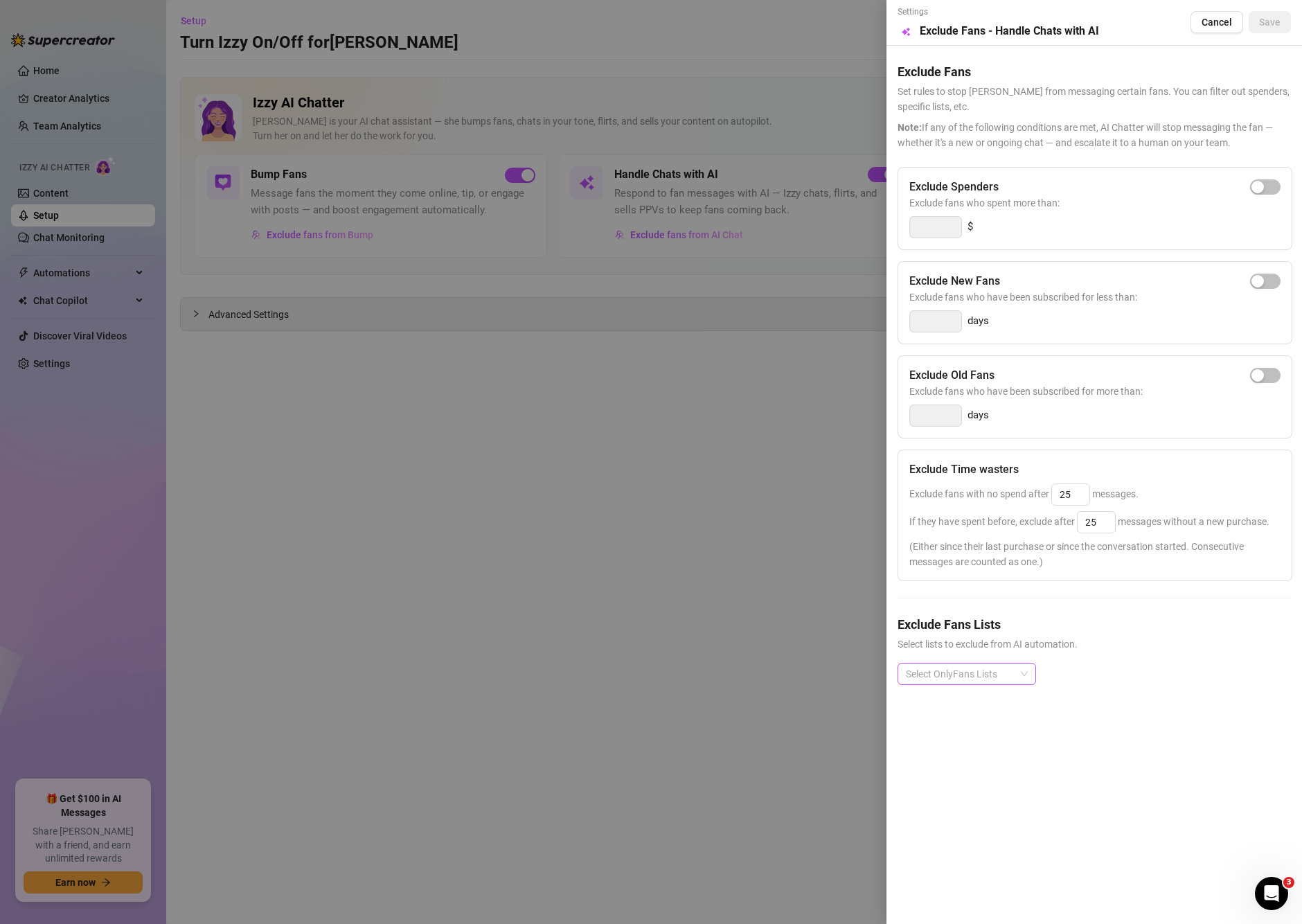
click at [932, 669] on div at bounding box center [960, 673] width 119 height 19
click at [927, 708] on div "Expired Fans" at bounding box center [967, 702] width 116 height 16
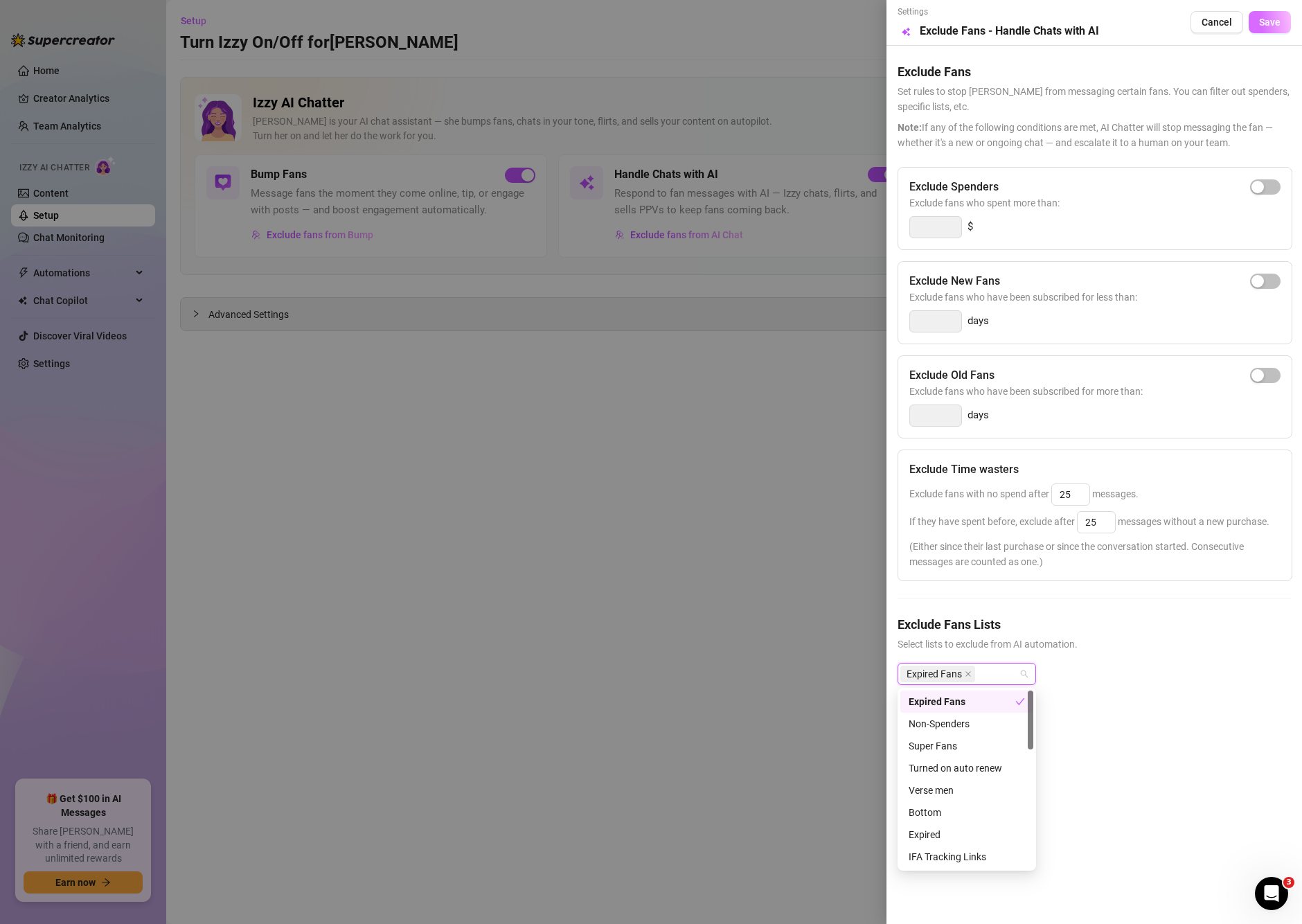
click at [1276, 20] on span "Save" at bounding box center [1270, 22] width 22 height 11
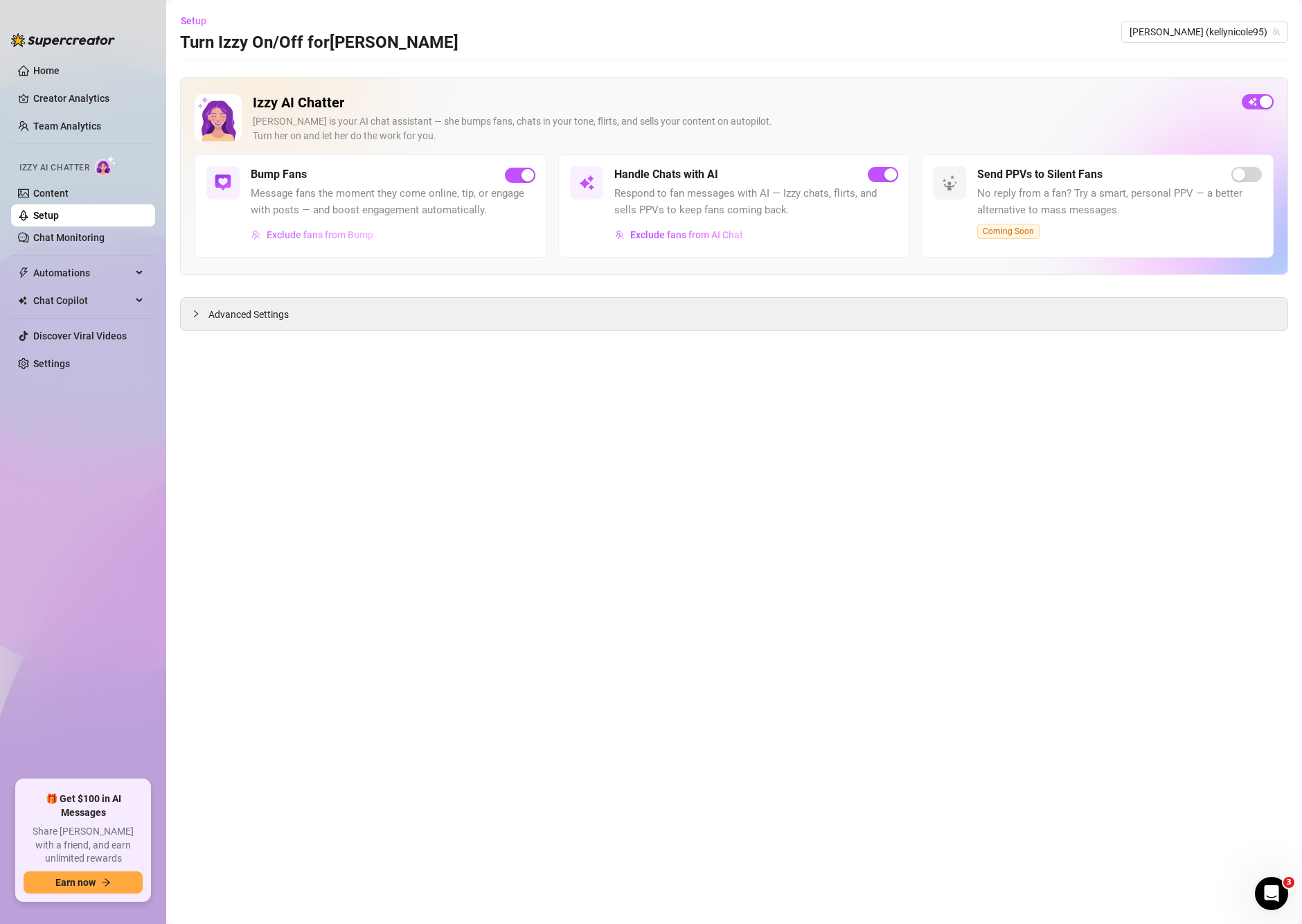
click at [270, 240] on span "Exclude fans from Bump" at bounding box center [320, 234] width 107 height 11
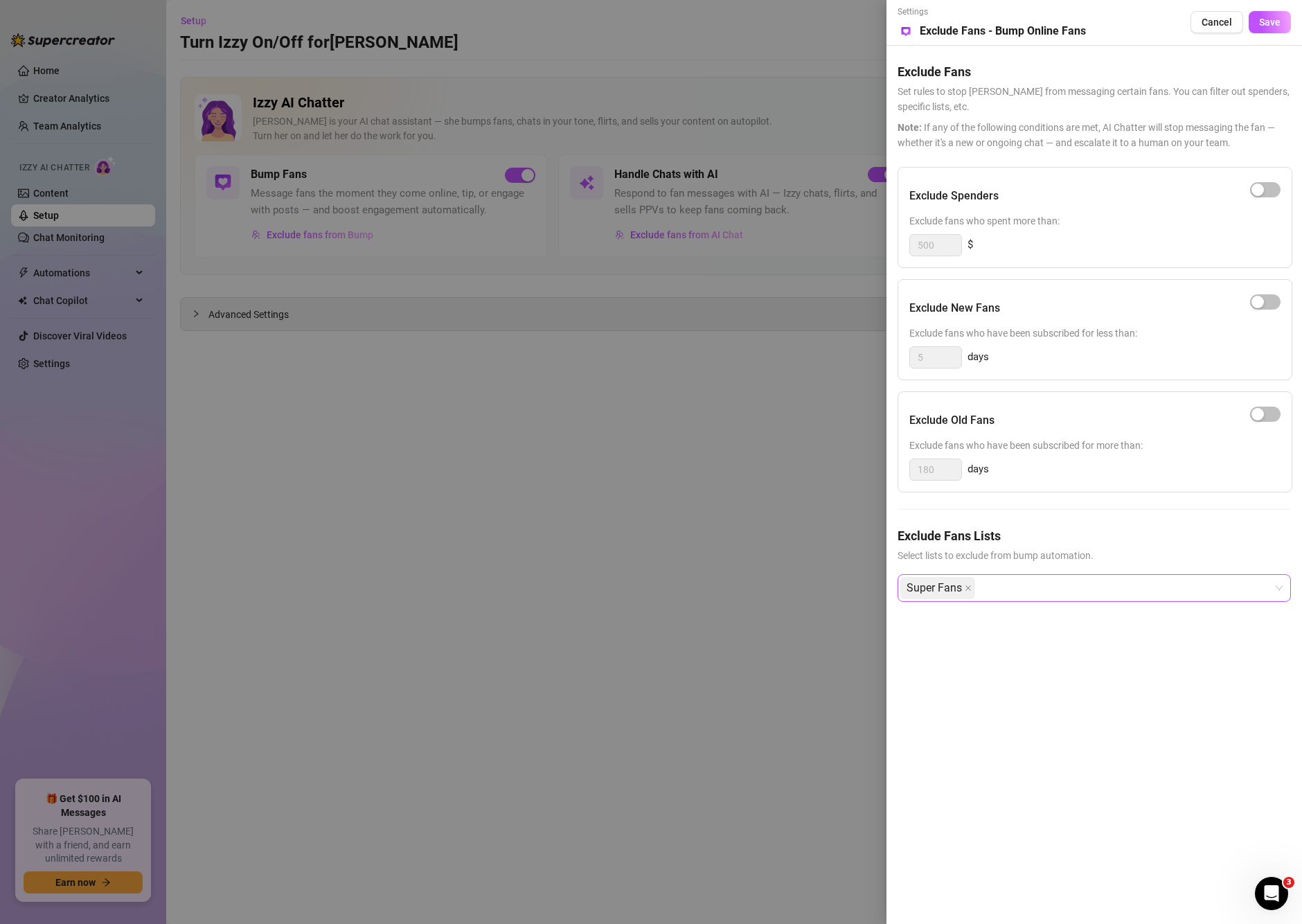
click at [987, 589] on div "Super Fans" at bounding box center [1087, 588] width 374 height 25
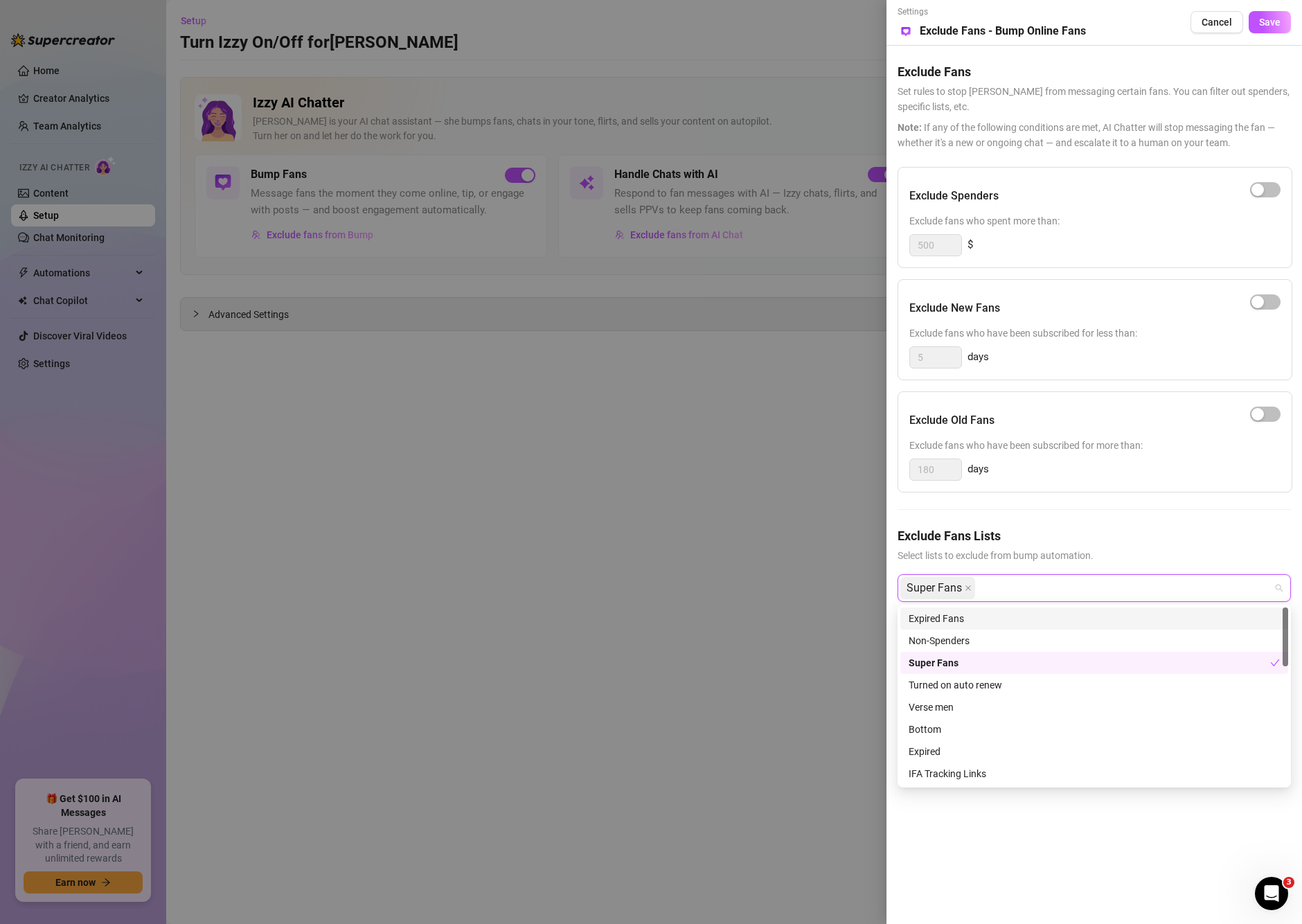
click at [963, 623] on div "Expired Fans" at bounding box center [1094, 619] width 371 height 16
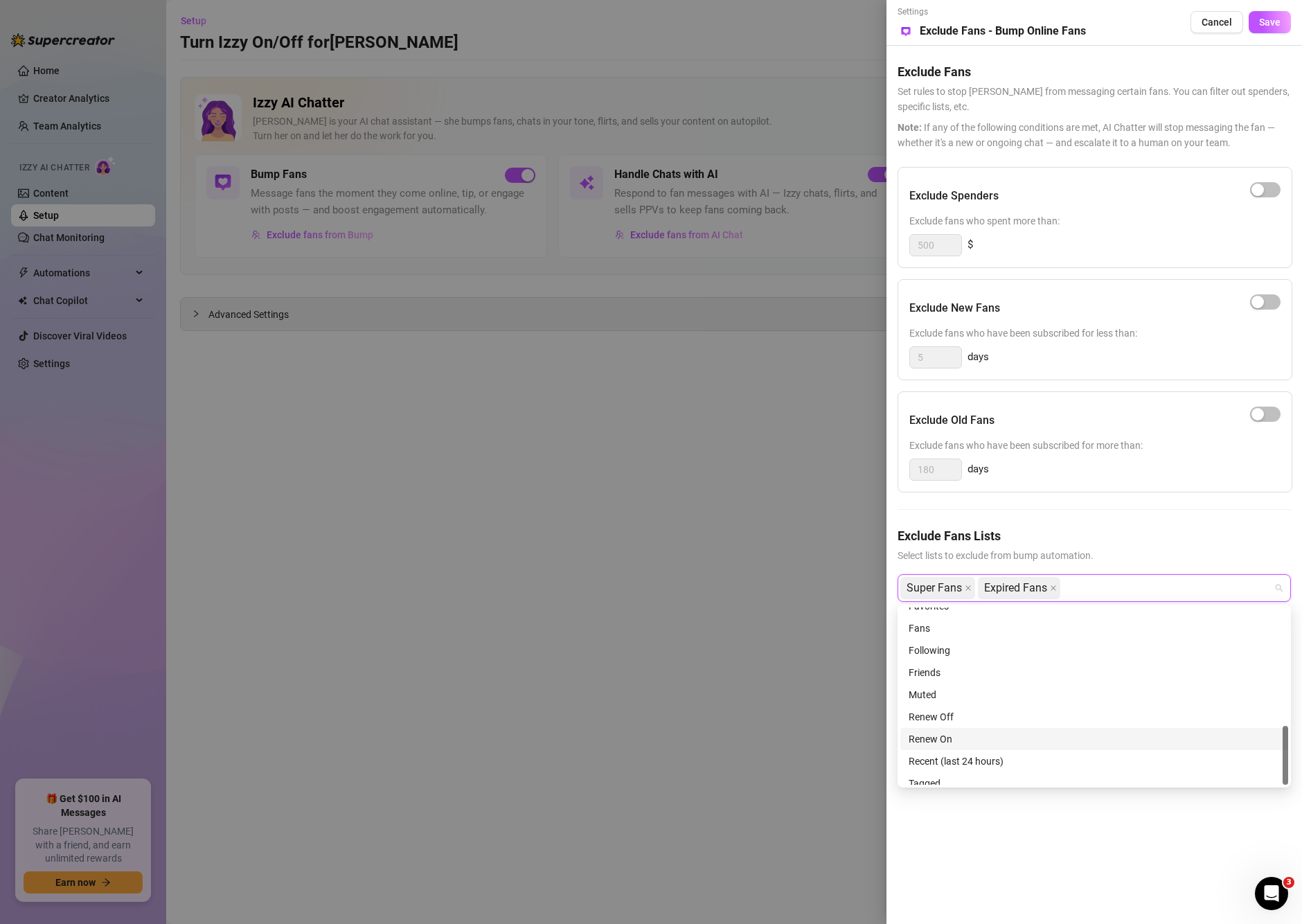
scroll to position [355, 0]
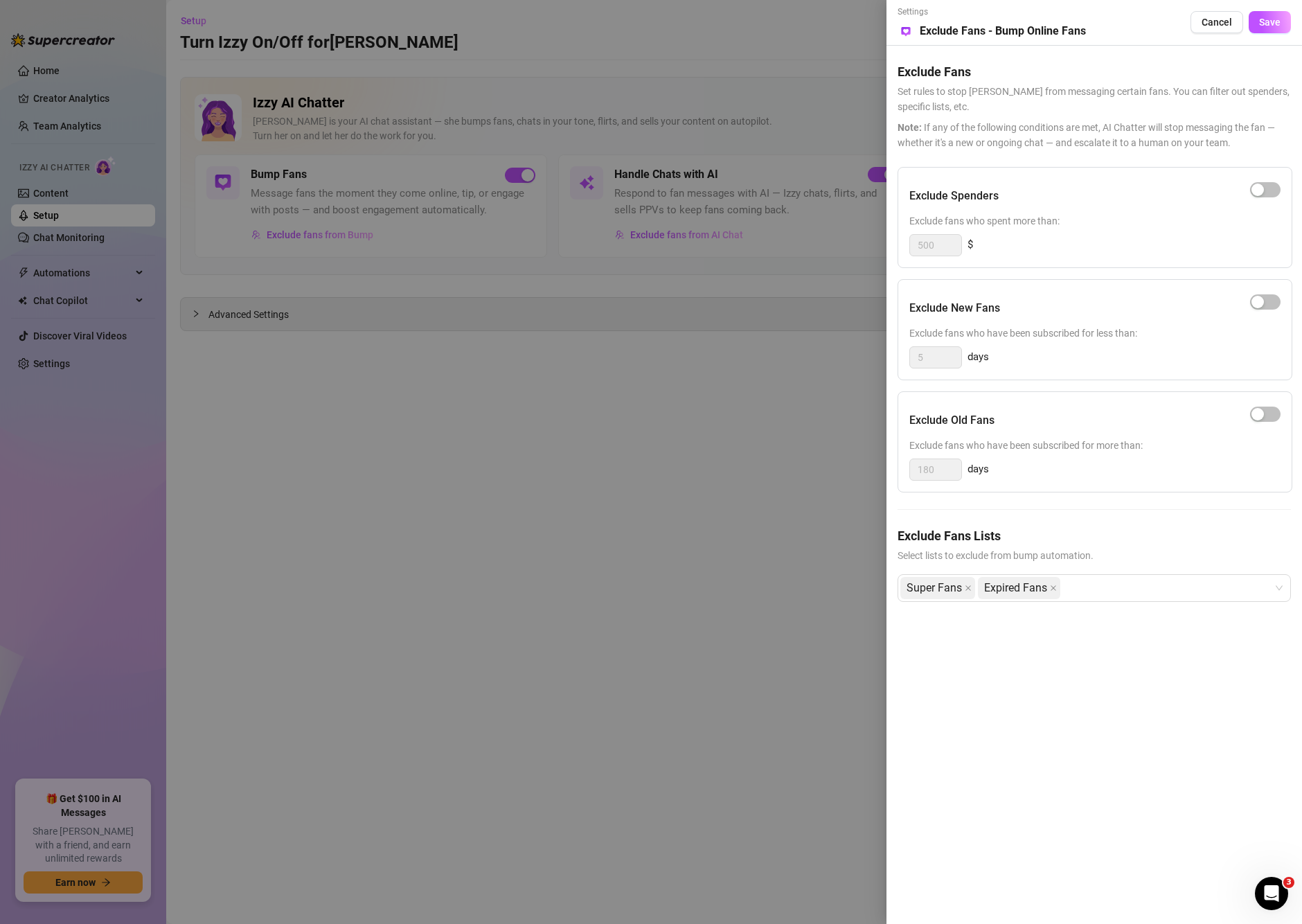
click at [689, 407] on div at bounding box center [651, 462] width 1302 height 924
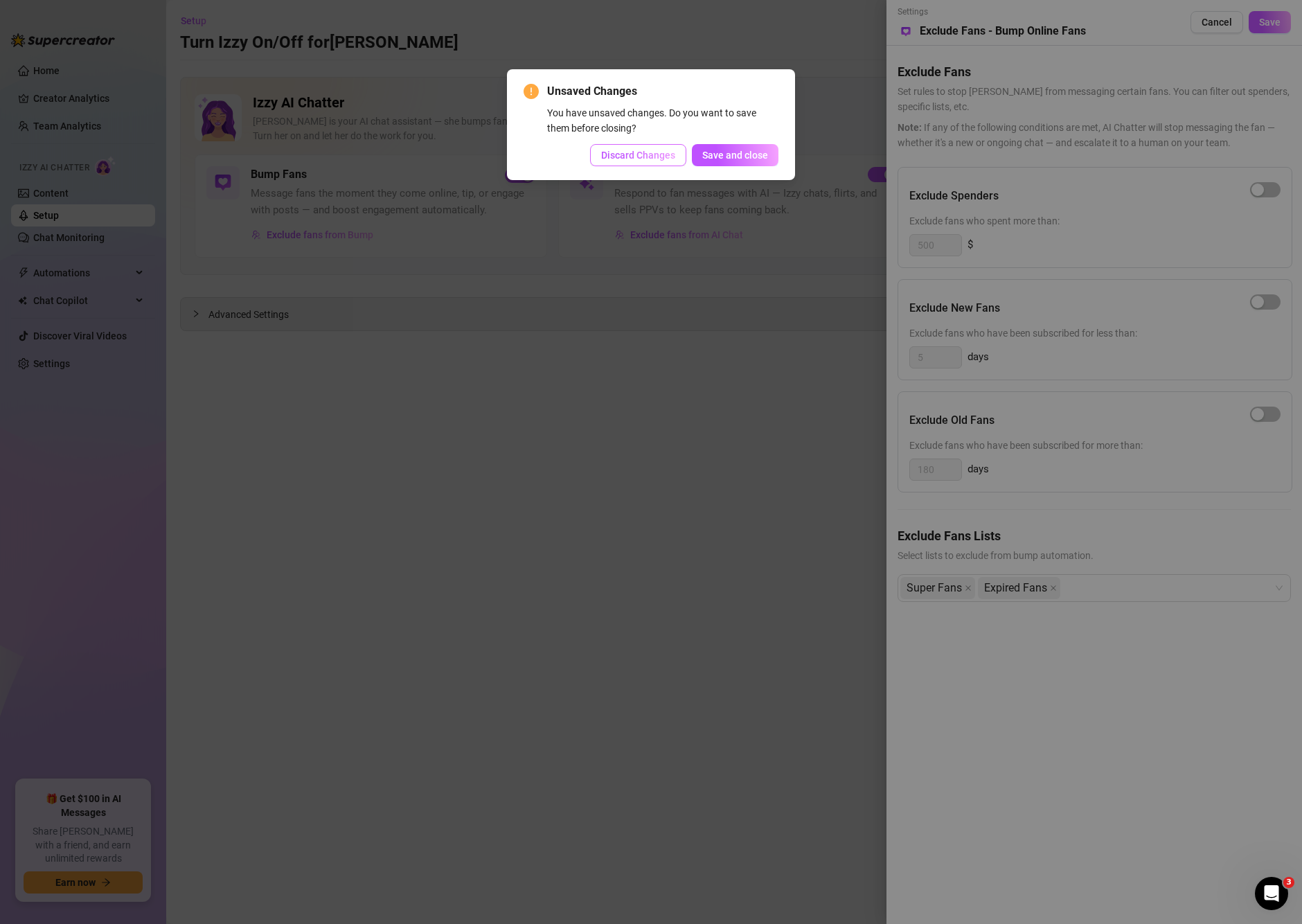
click at [607, 155] on span "Discard Changes" at bounding box center [637, 155] width 74 height 11
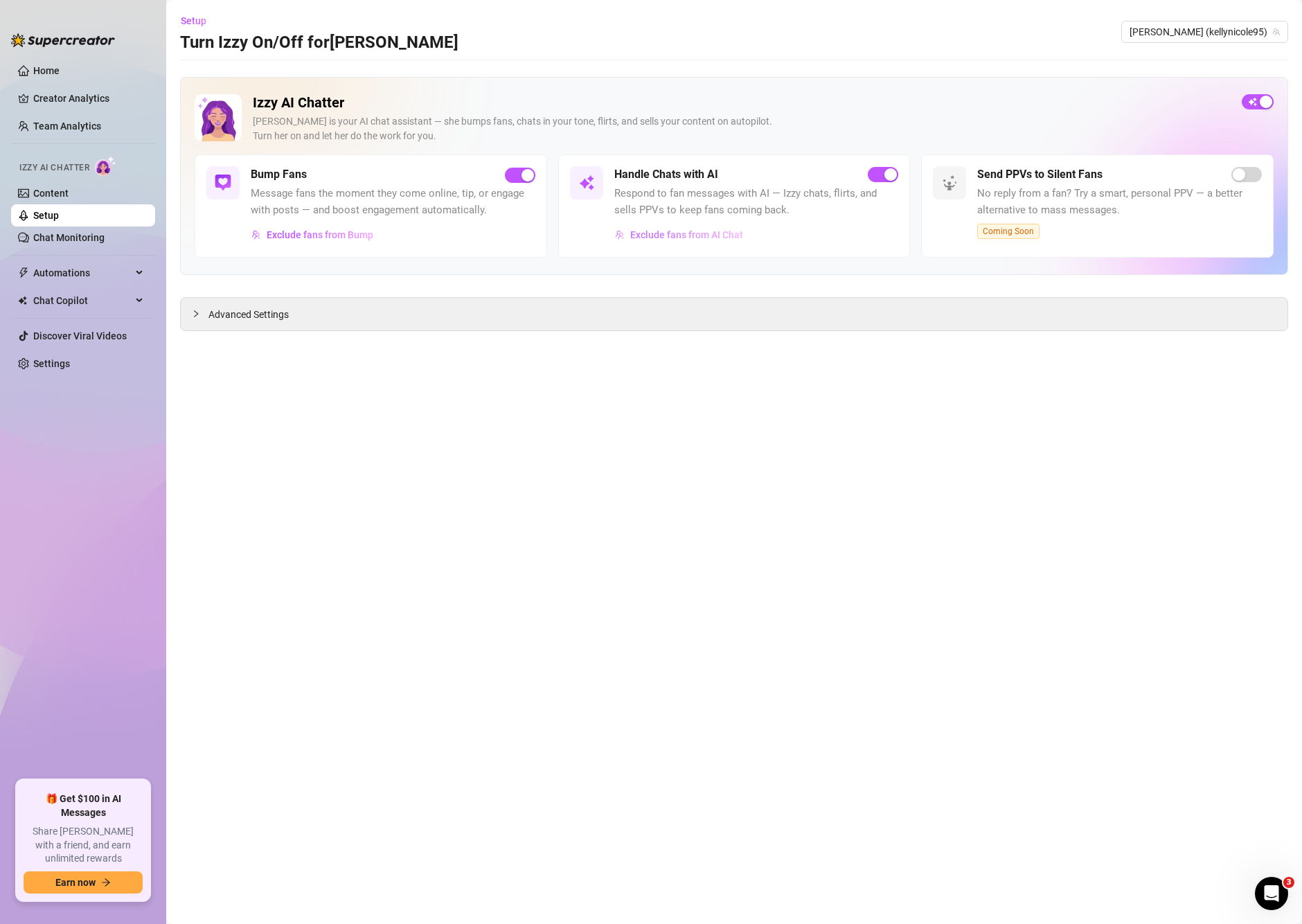
click at [673, 243] on button "Exclude fans from AI Chat" at bounding box center [679, 235] width 129 height 23
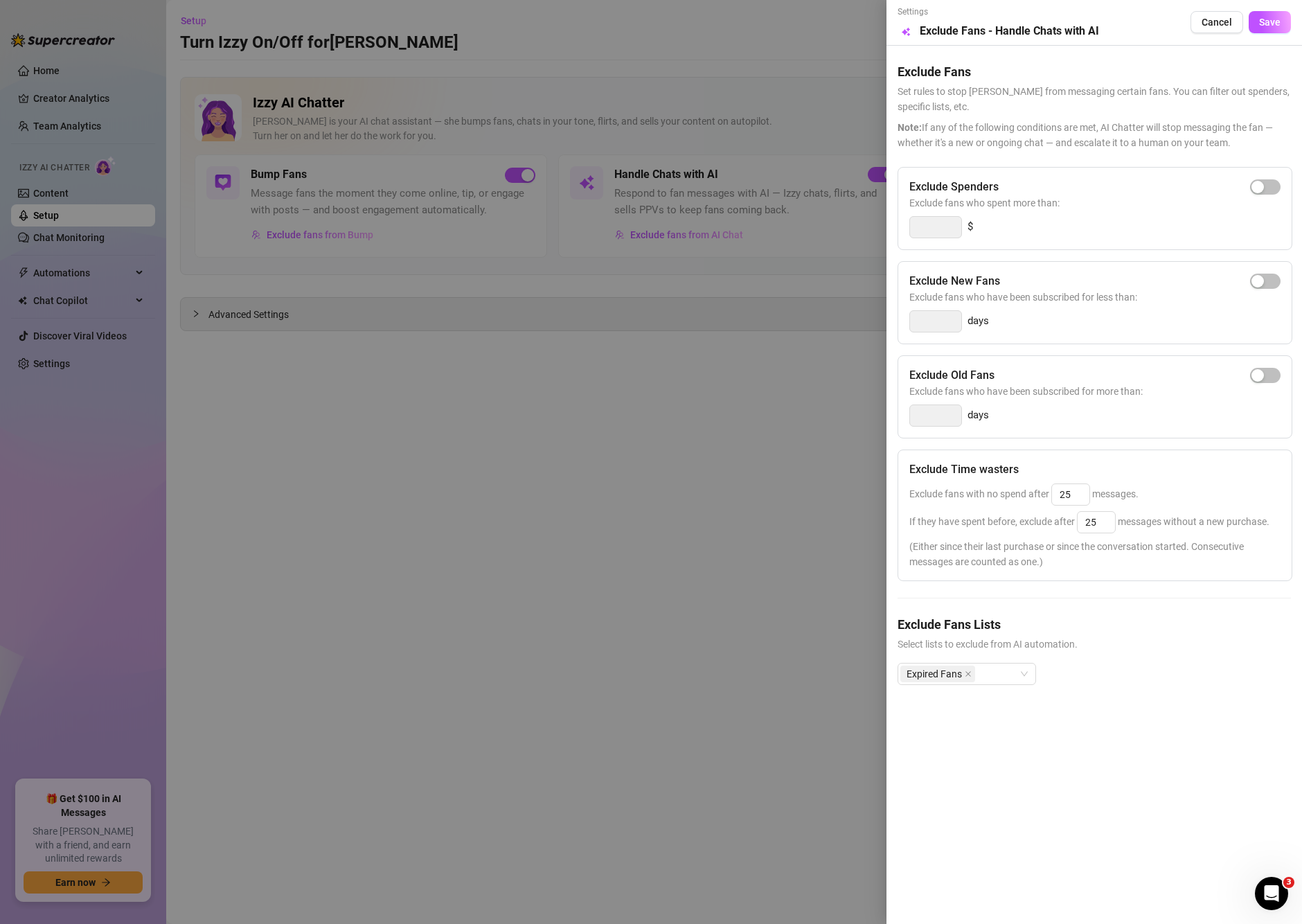
click at [342, 229] on div at bounding box center [651, 462] width 1302 height 924
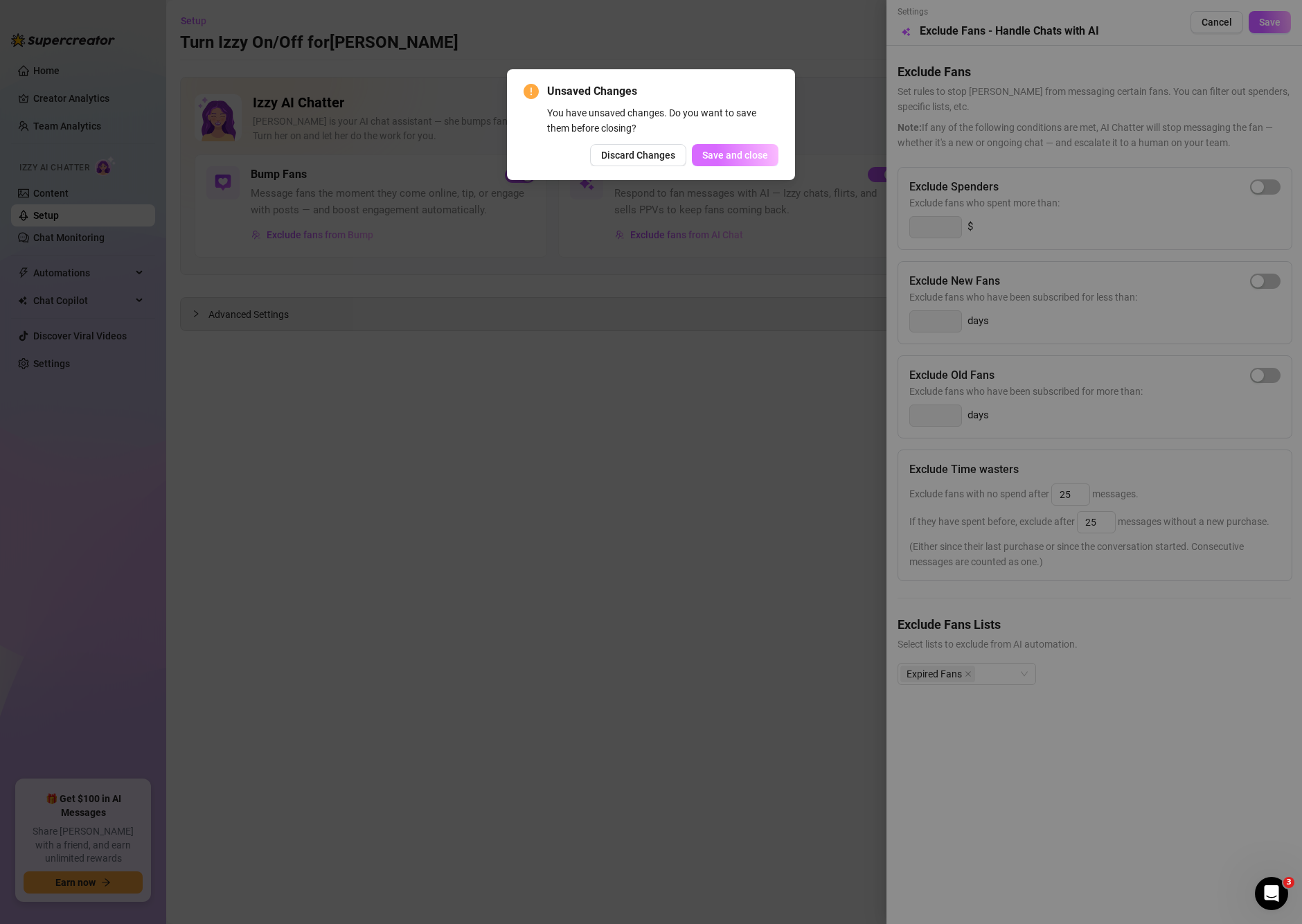
click at [719, 158] on span "Save and close" at bounding box center [735, 155] width 66 height 11
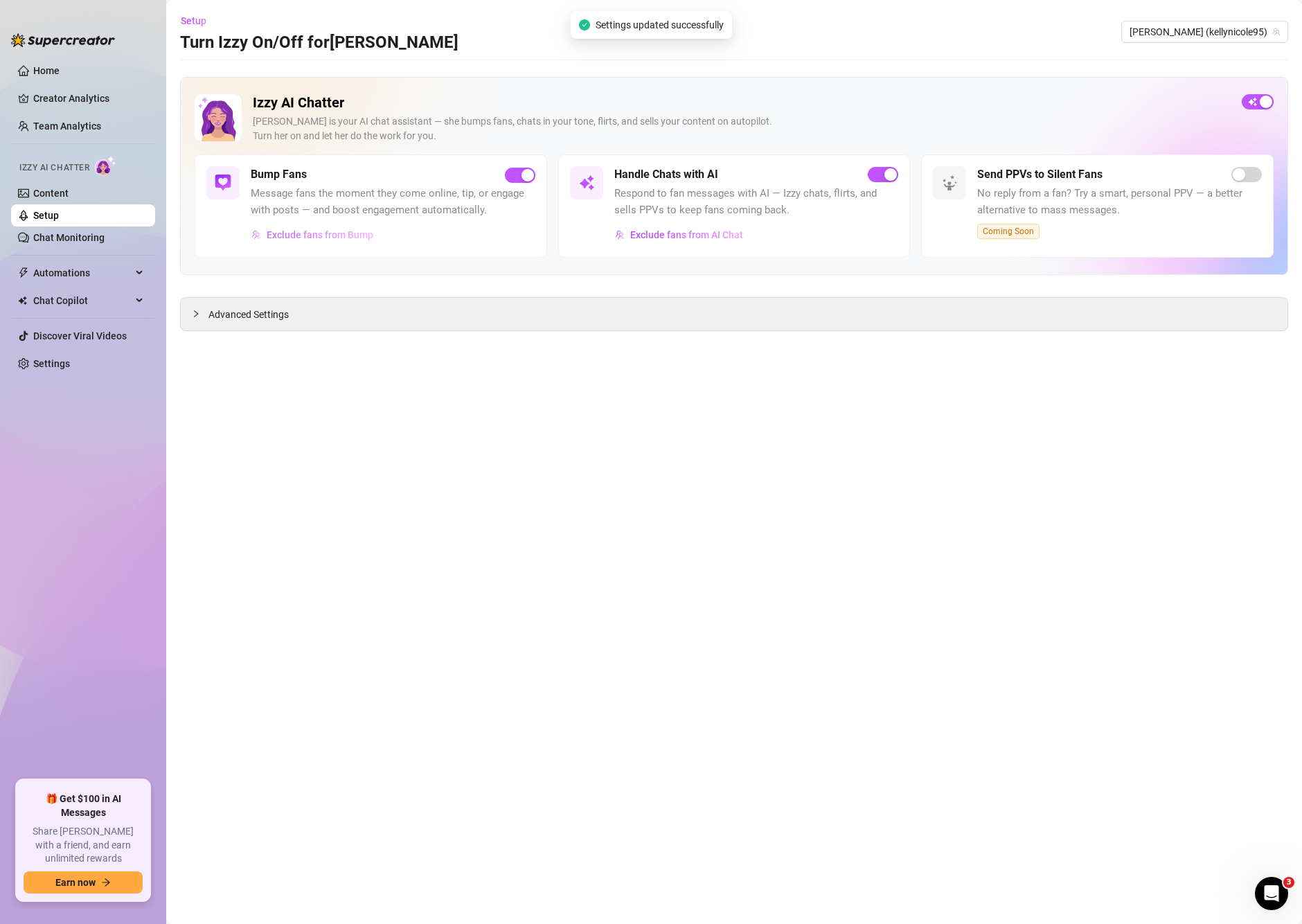
click at [346, 231] on span "Exclude fans from Bump" at bounding box center [320, 234] width 107 height 11
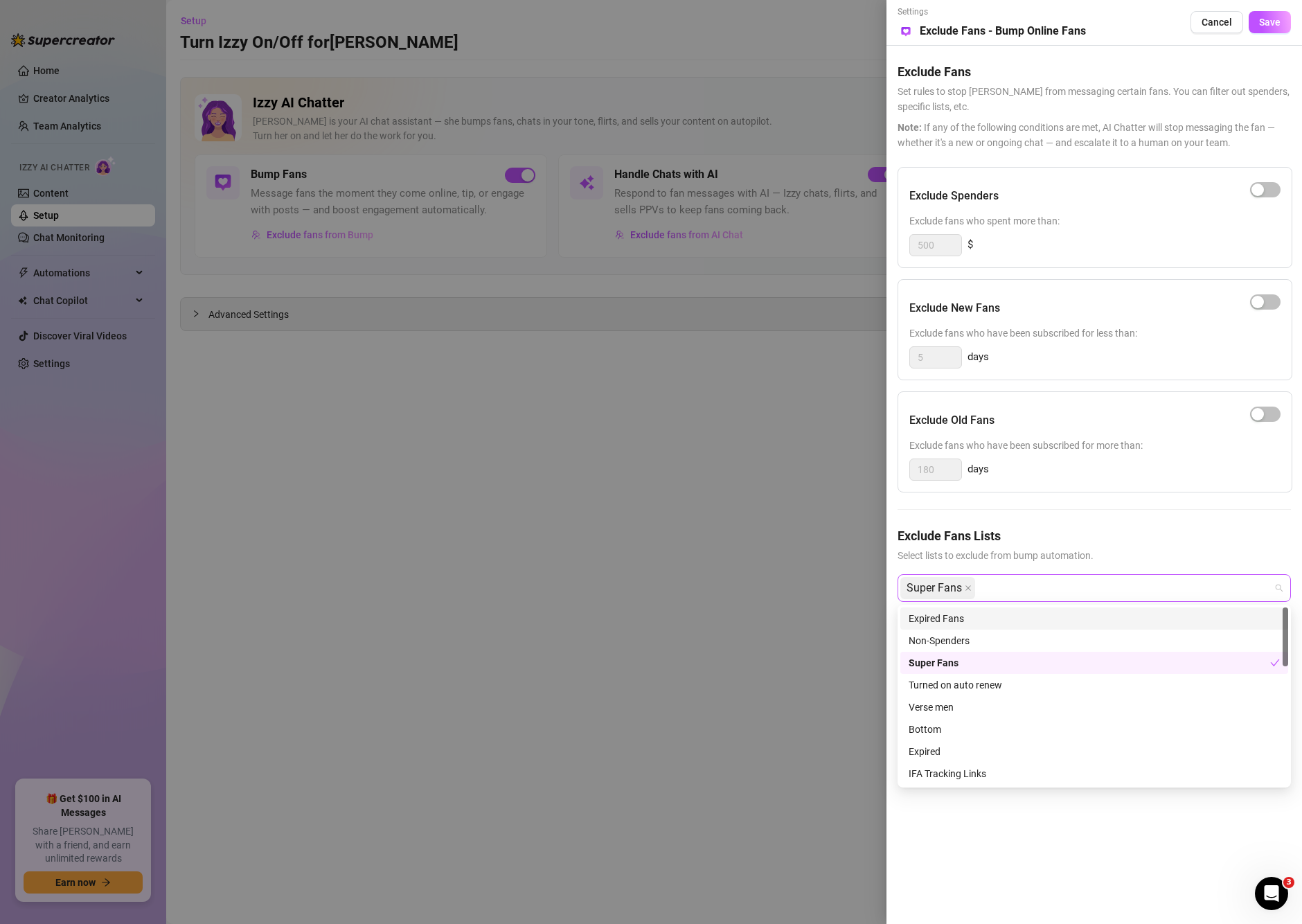
click at [1063, 597] on div "Super Fans" at bounding box center [1087, 588] width 374 height 25
click at [967, 618] on div "Expired Fans" at bounding box center [1094, 619] width 371 height 16
click at [1279, 17] on span "Save" at bounding box center [1270, 22] width 22 height 11
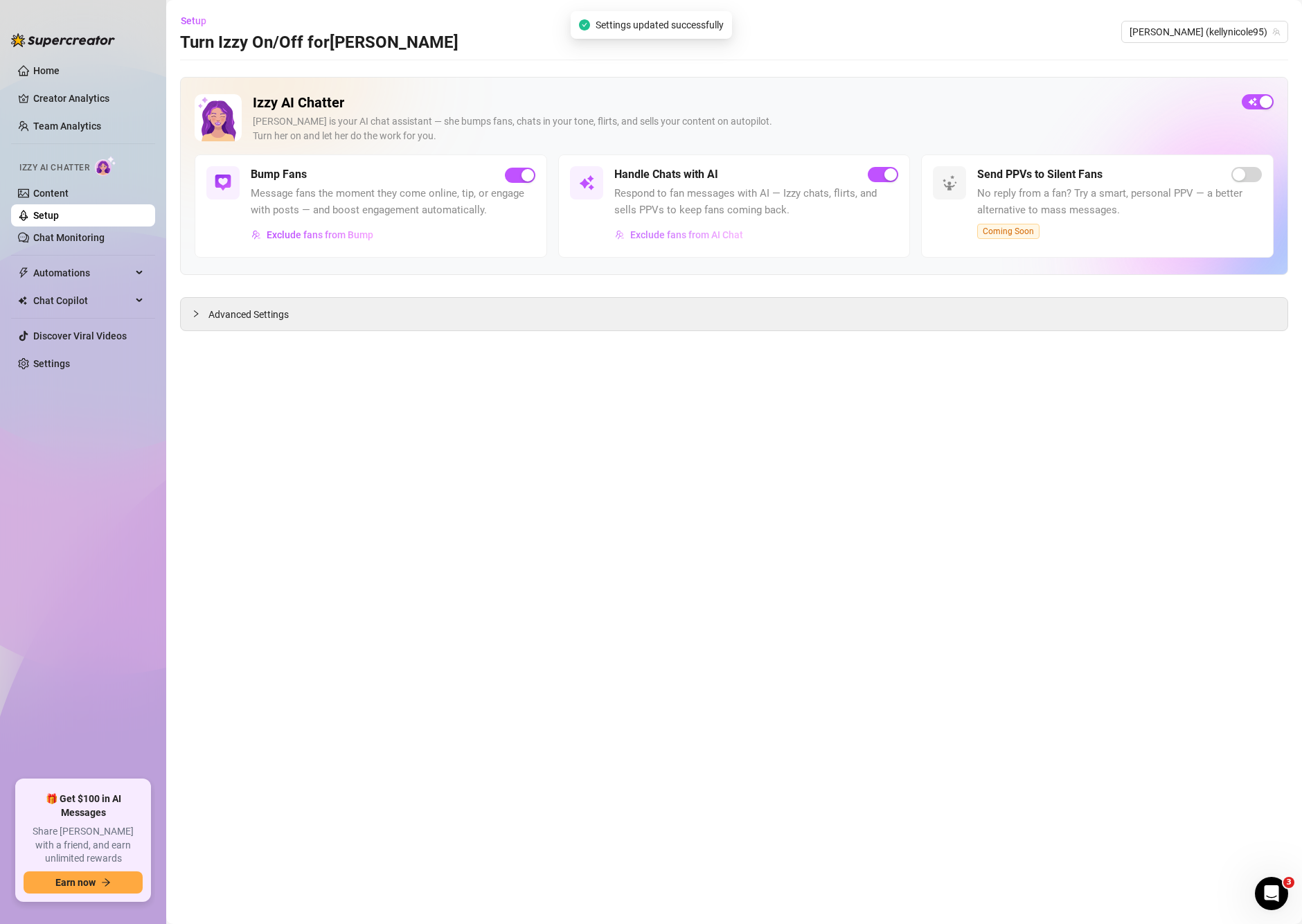
click at [650, 233] on span "Exclude fans from AI Chat" at bounding box center [687, 234] width 113 height 11
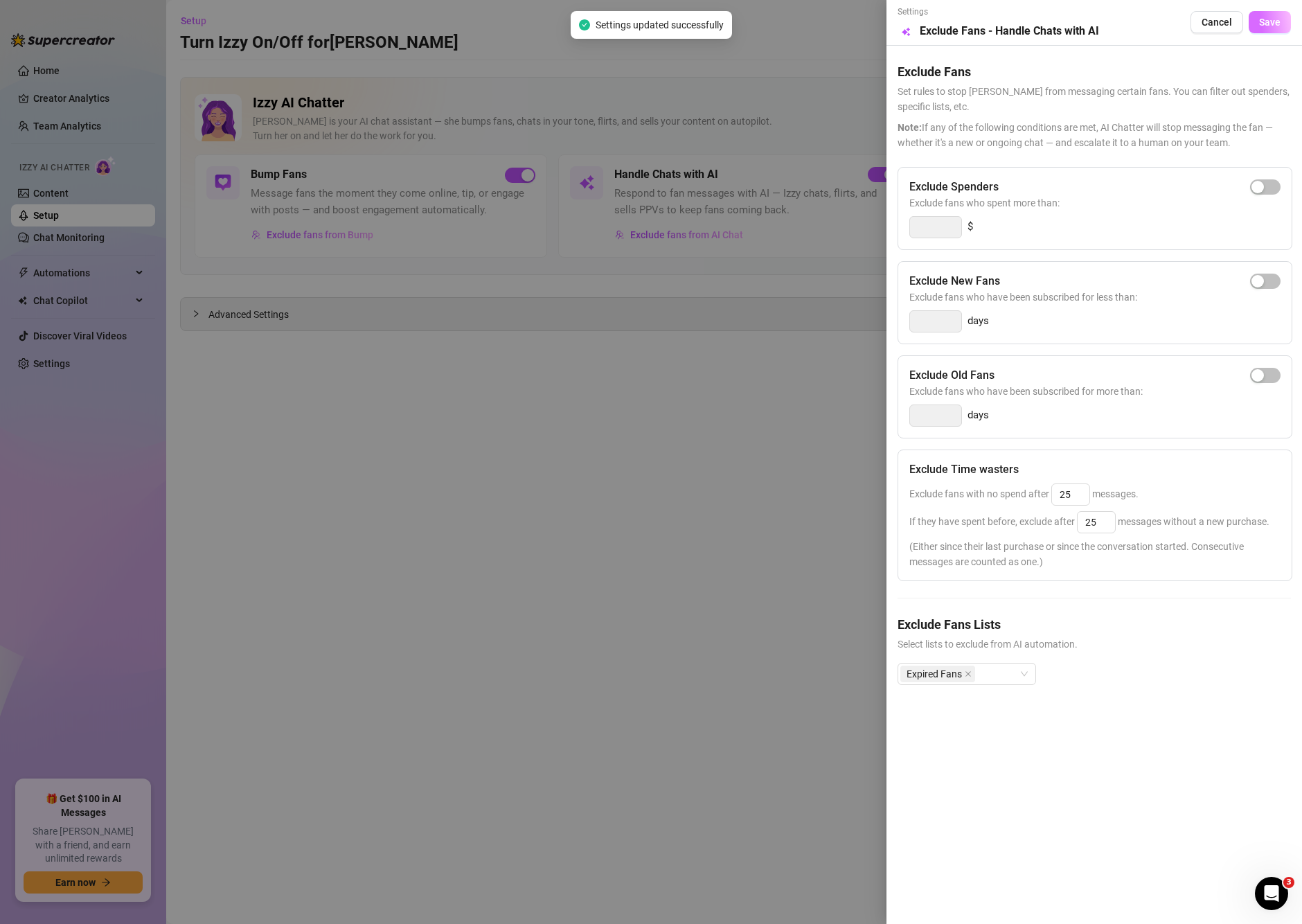
click at [1272, 20] on span "Save" at bounding box center [1270, 22] width 22 height 11
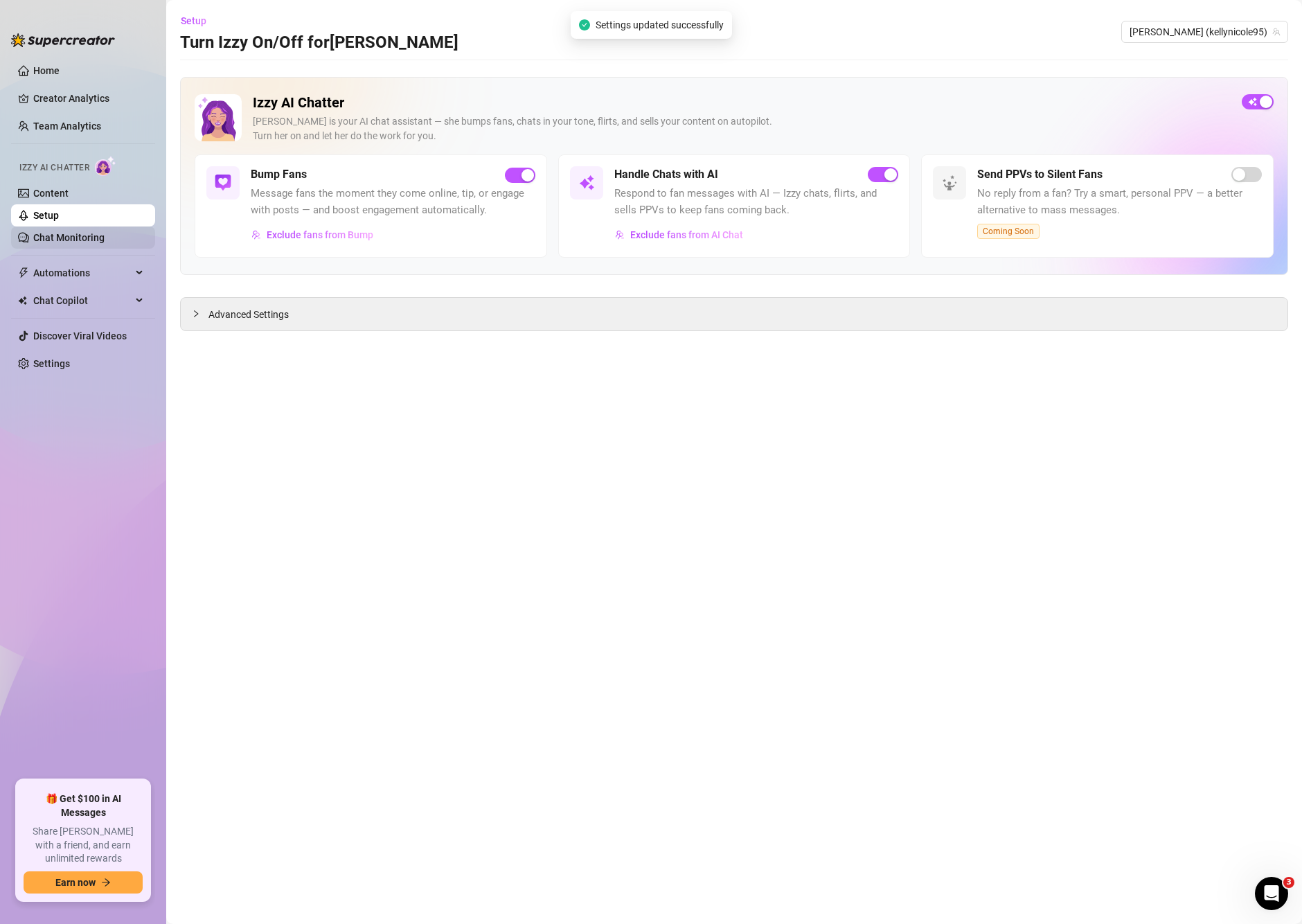
click at [74, 243] on link "Chat Monitoring" at bounding box center [68, 238] width 71 height 11
